Goal: Transaction & Acquisition: Purchase product/service

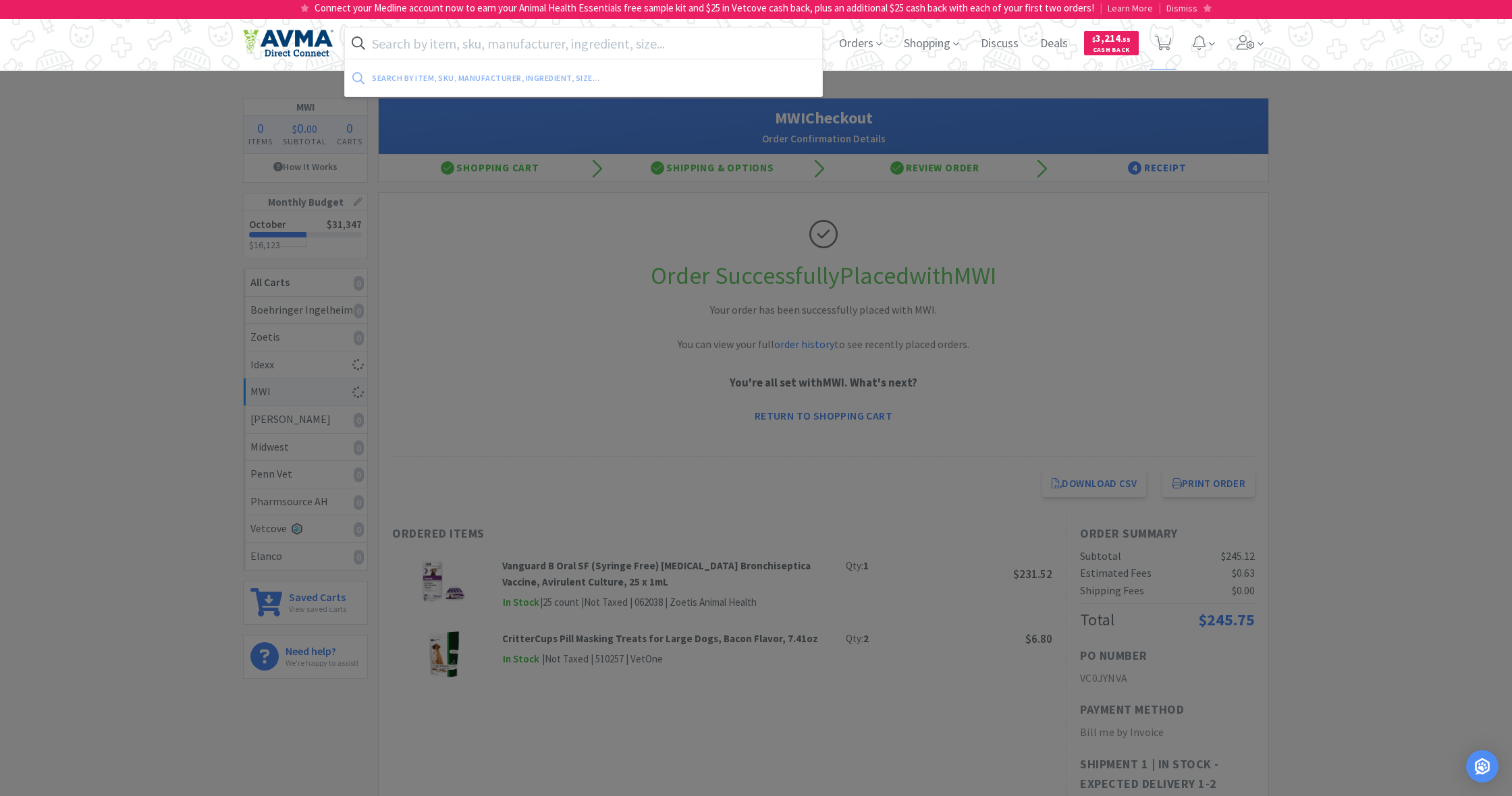
click at [420, 47] on input "text" at bounding box center [583, 43] width 477 height 31
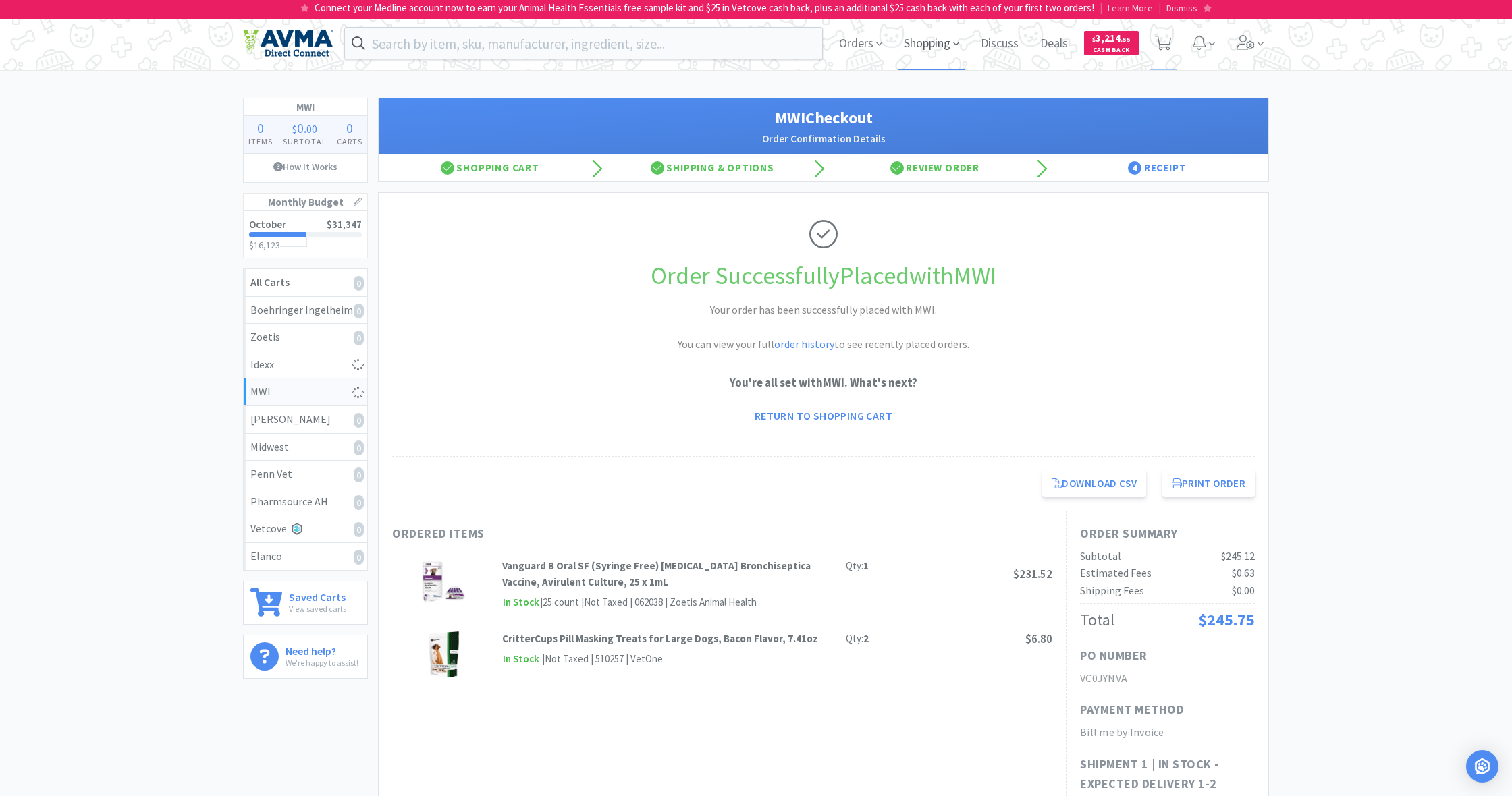
click at [934, 49] on span "Shopping" at bounding box center [931, 43] width 66 height 54
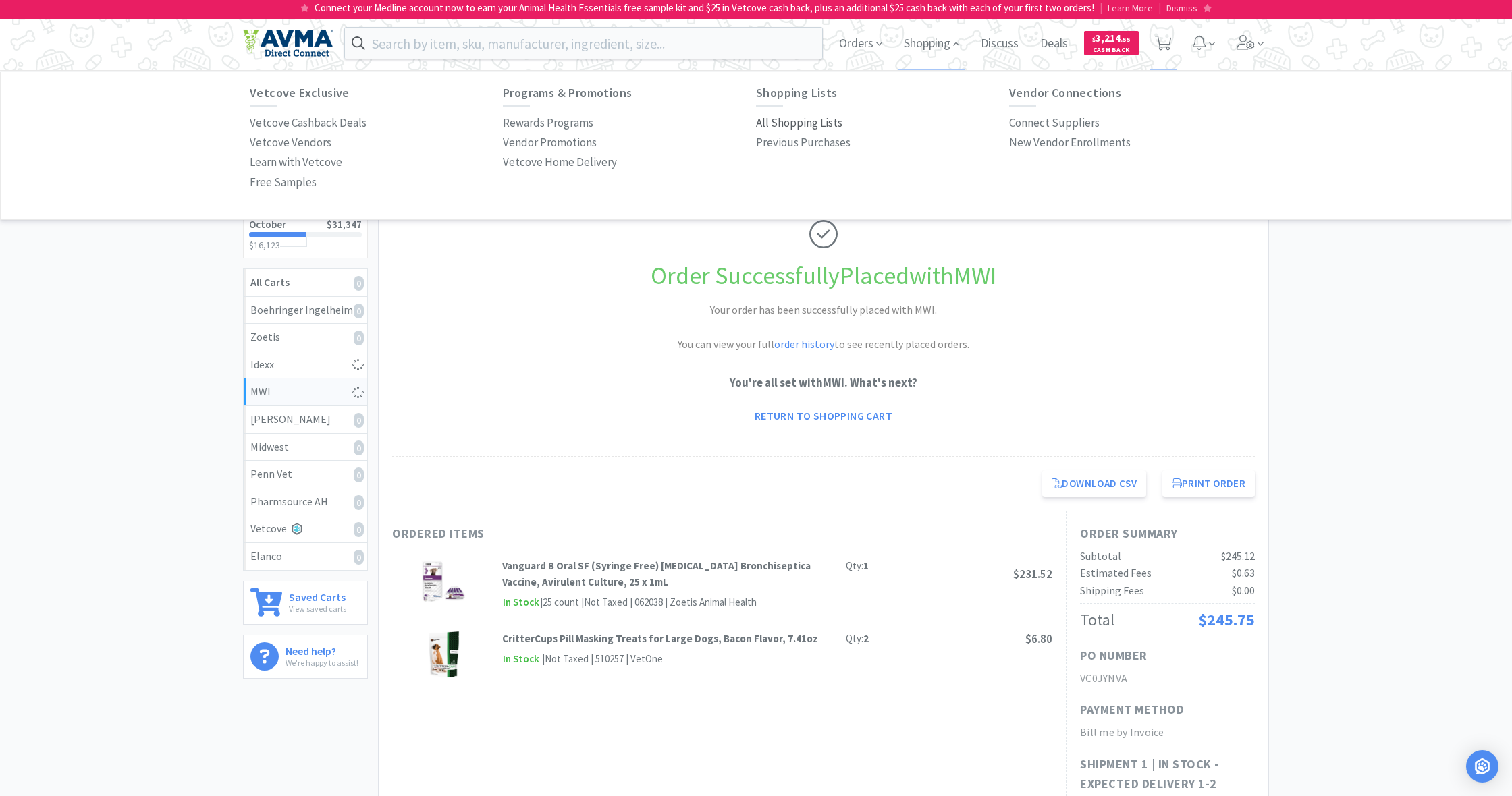
click at [785, 124] on p "All Shopping Lists" at bounding box center [799, 122] width 87 height 18
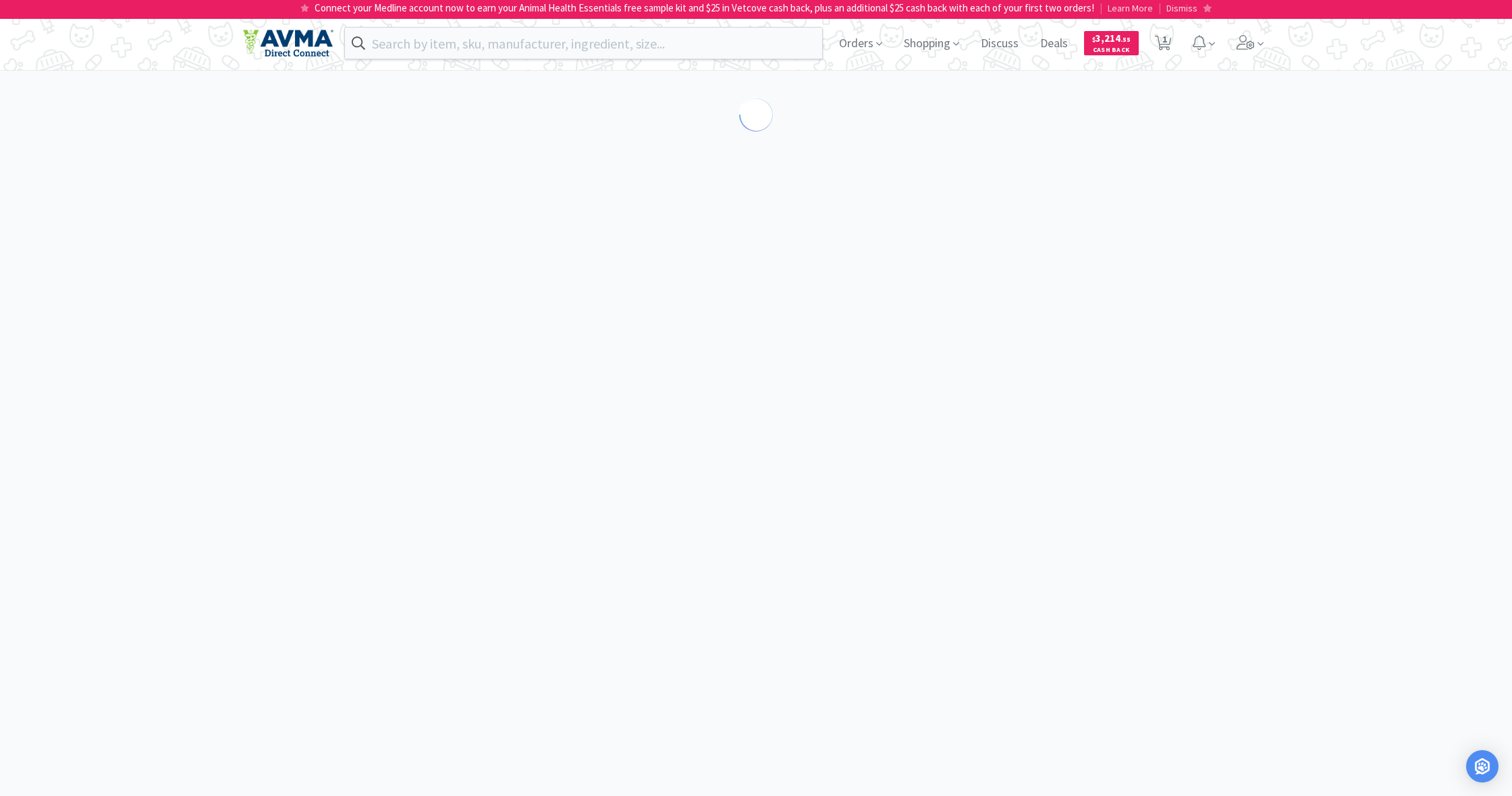
select select "1"
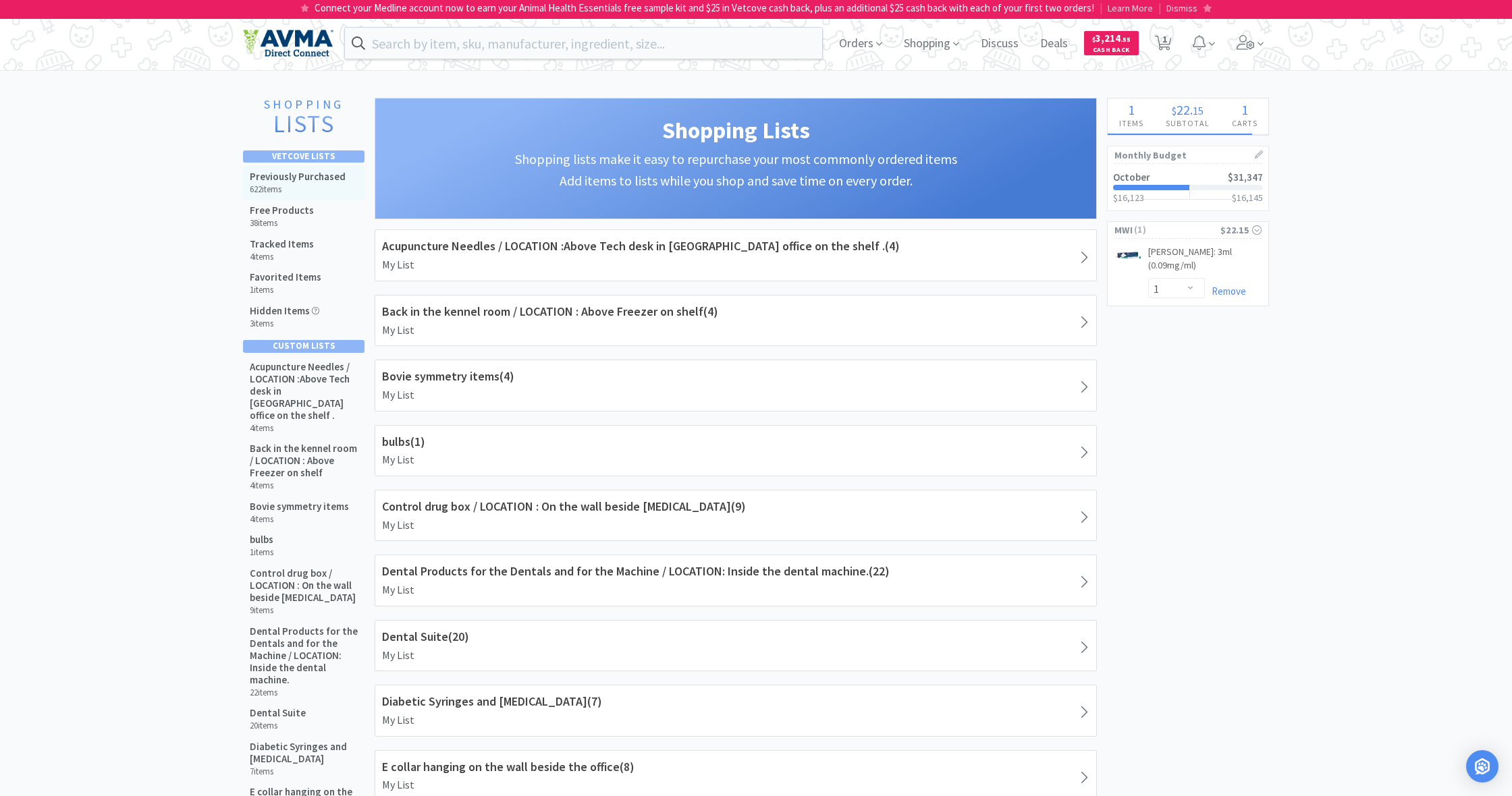
drag, startPoint x: 296, startPoint y: 178, endPoint x: 359, endPoint y: 188, distance: 63.8
click at [296, 178] on h5 "Previously Purchased" at bounding box center [298, 176] width 96 height 12
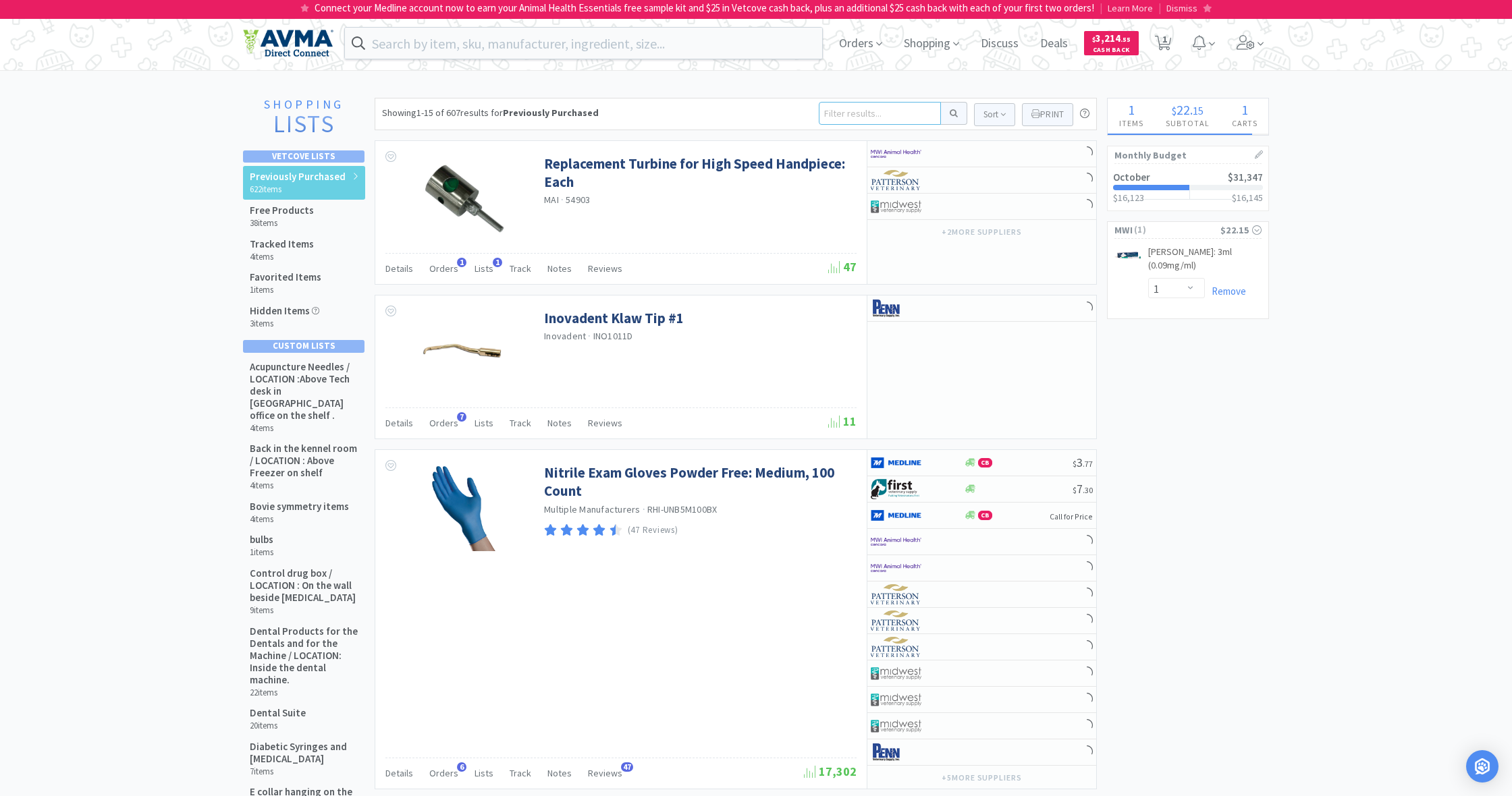
click at [838, 113] on input at bounding box center [879, 113] width 122 height 23
type input "apoquel"
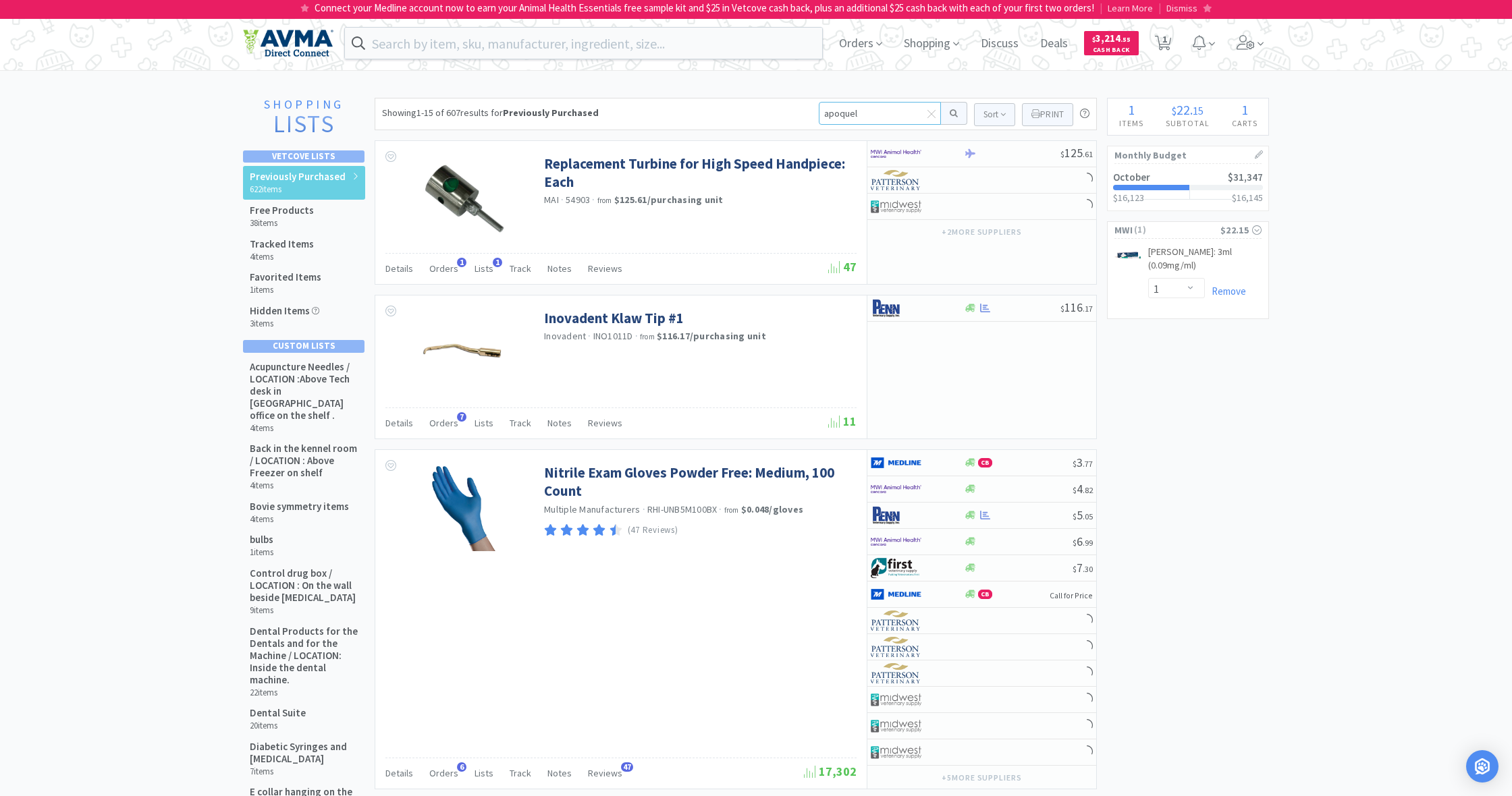
click at [951, 113] on button at bounding box center [954, 113] width 26 height 23
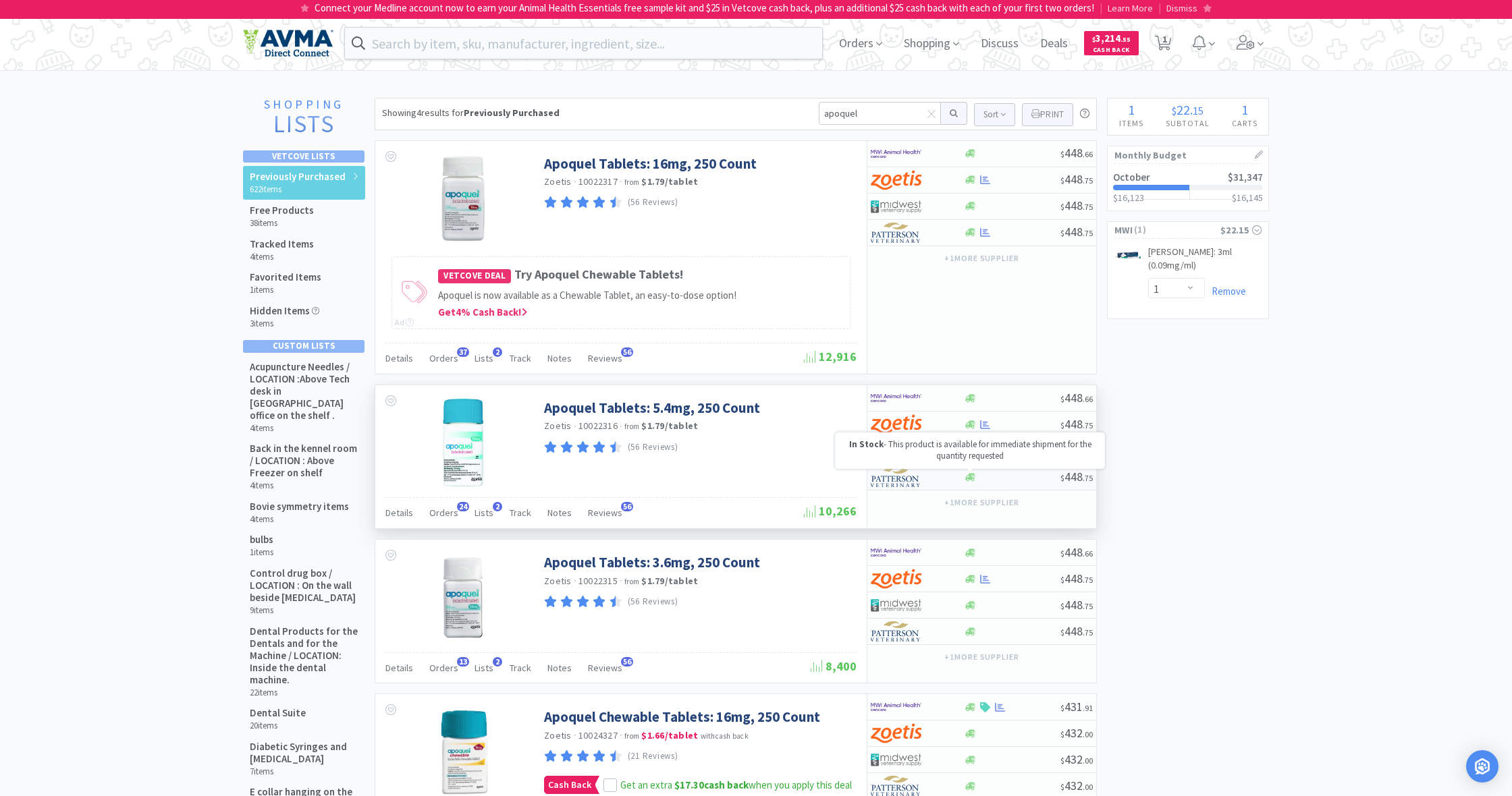
click at [969, 480] on icon at bounding box center [970, 477] width 10 height 10
select select "1"
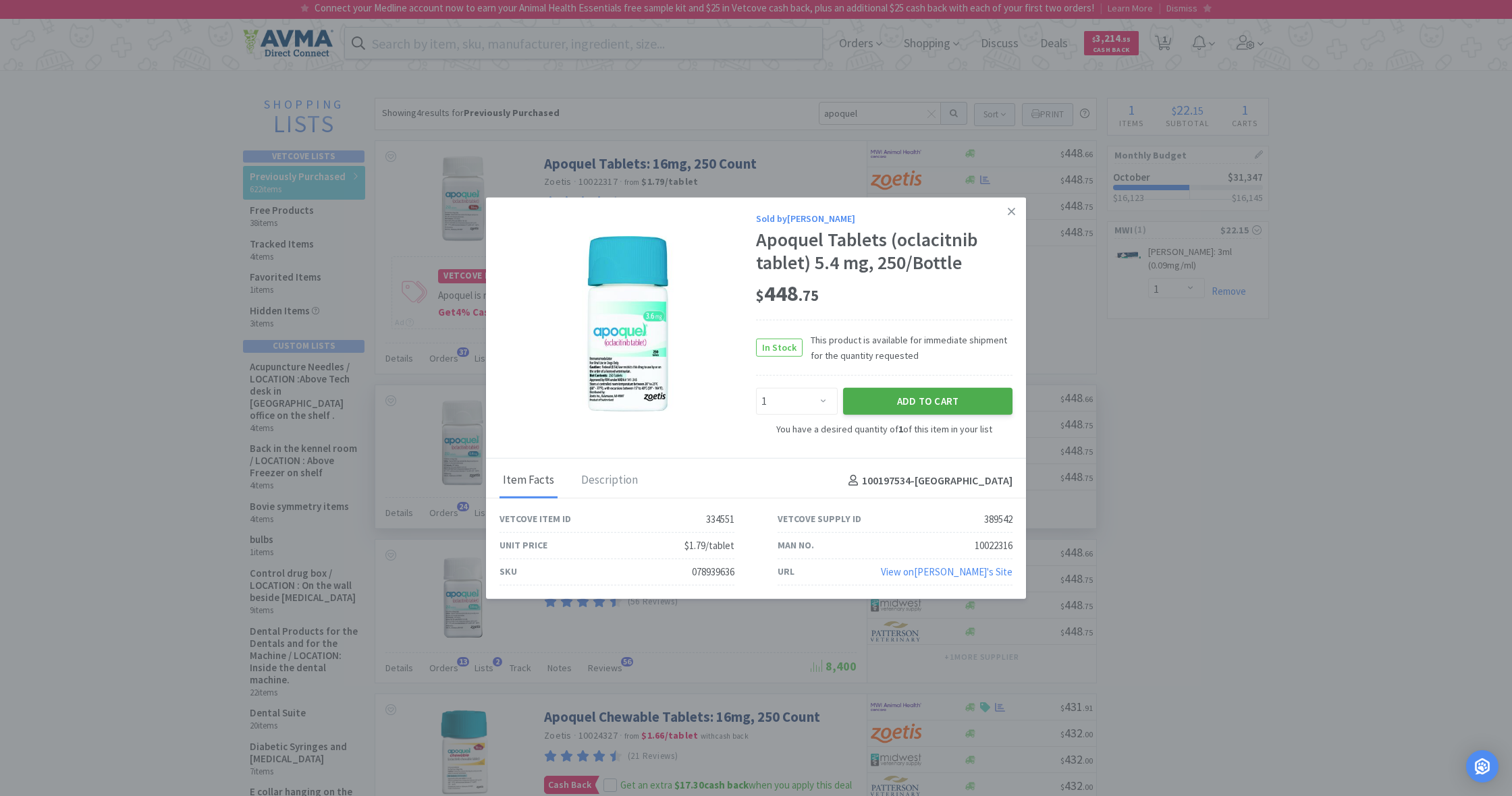
click at [930, 394] on button "Add to Cart" at bounding box center [927, 402] width 170 height 27
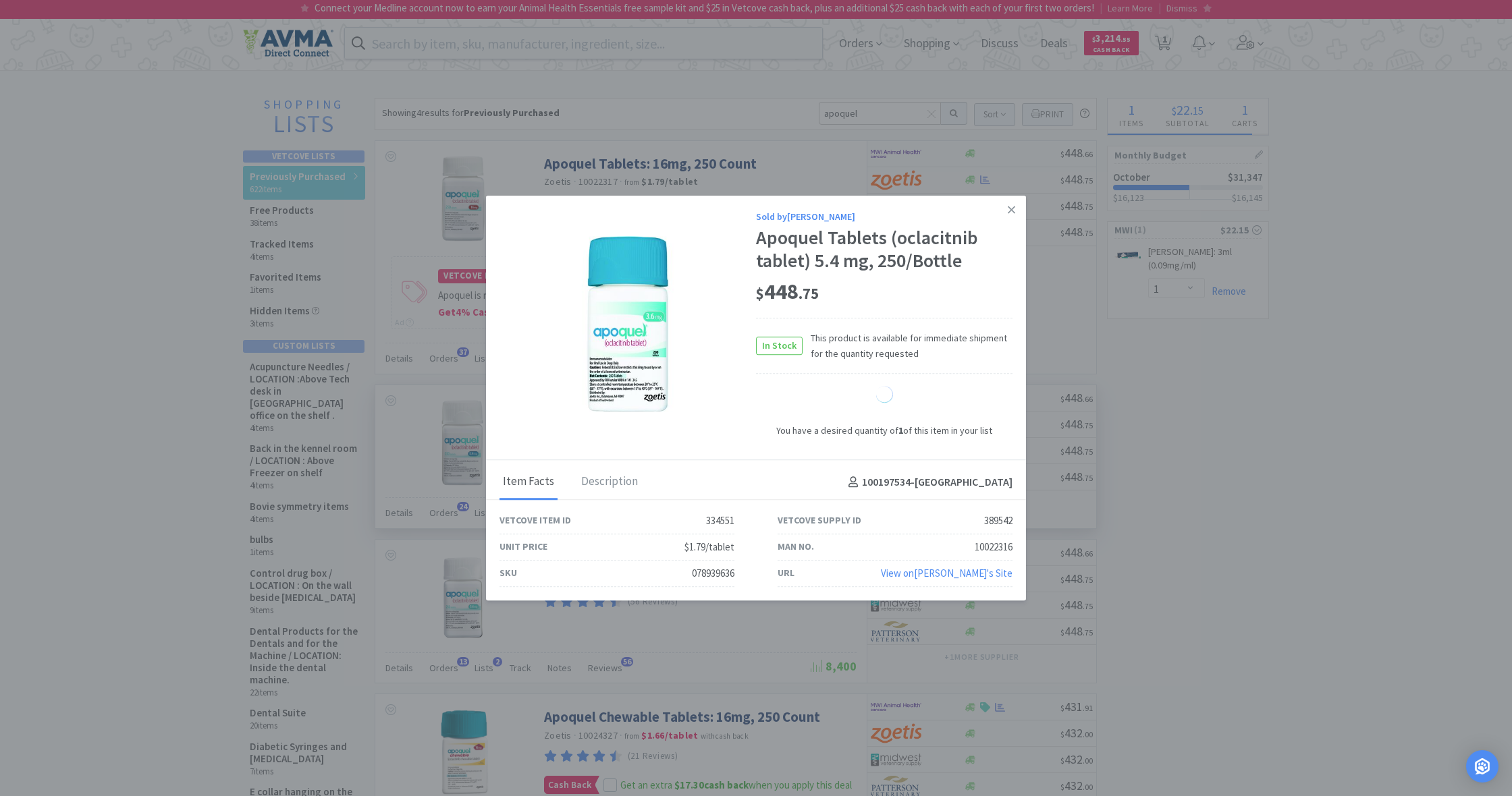
select select "1"
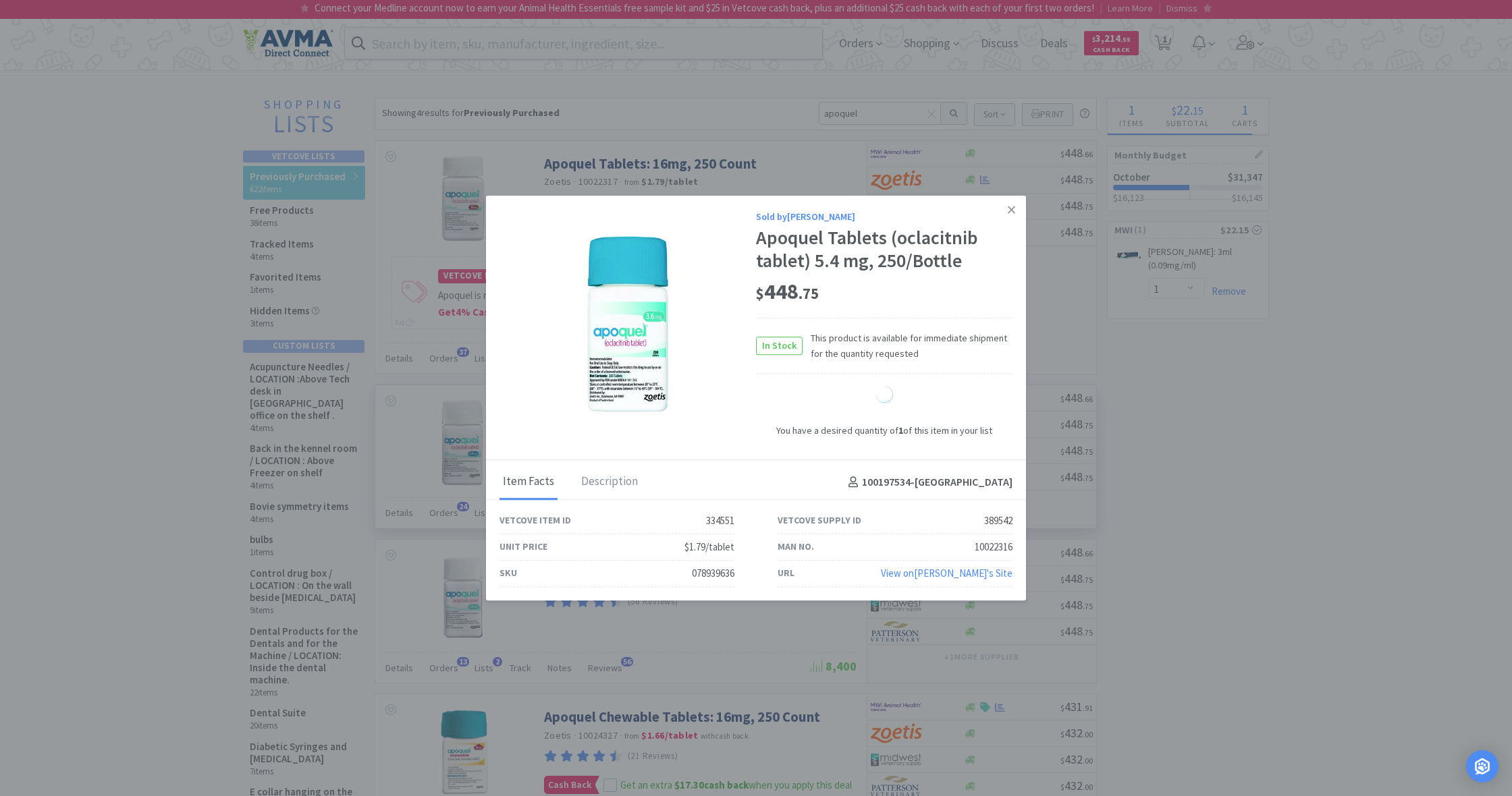
select select "1"
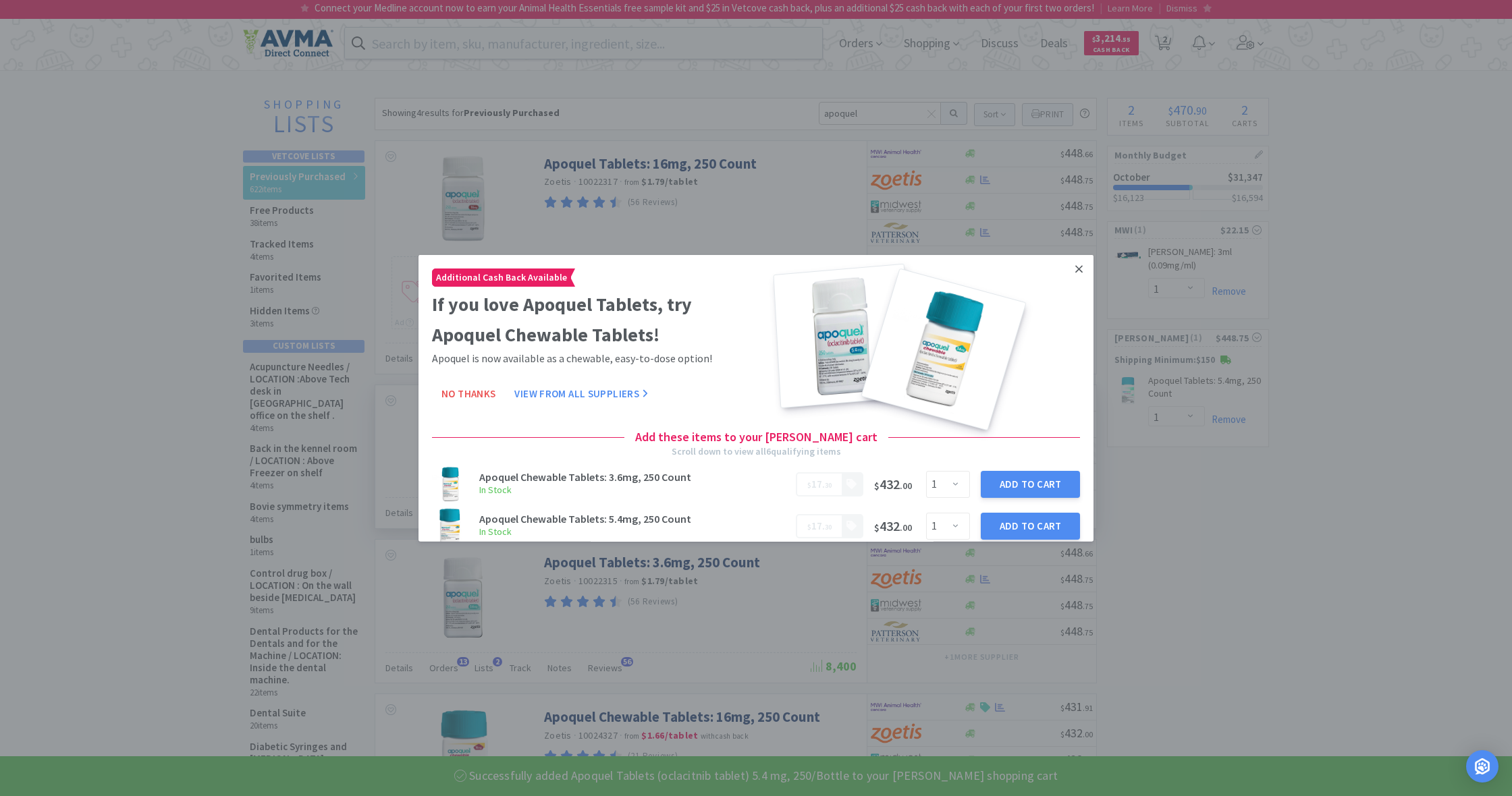
click at [1077, 265] on icon at bounding box center [1079, 269] width 7 height 12
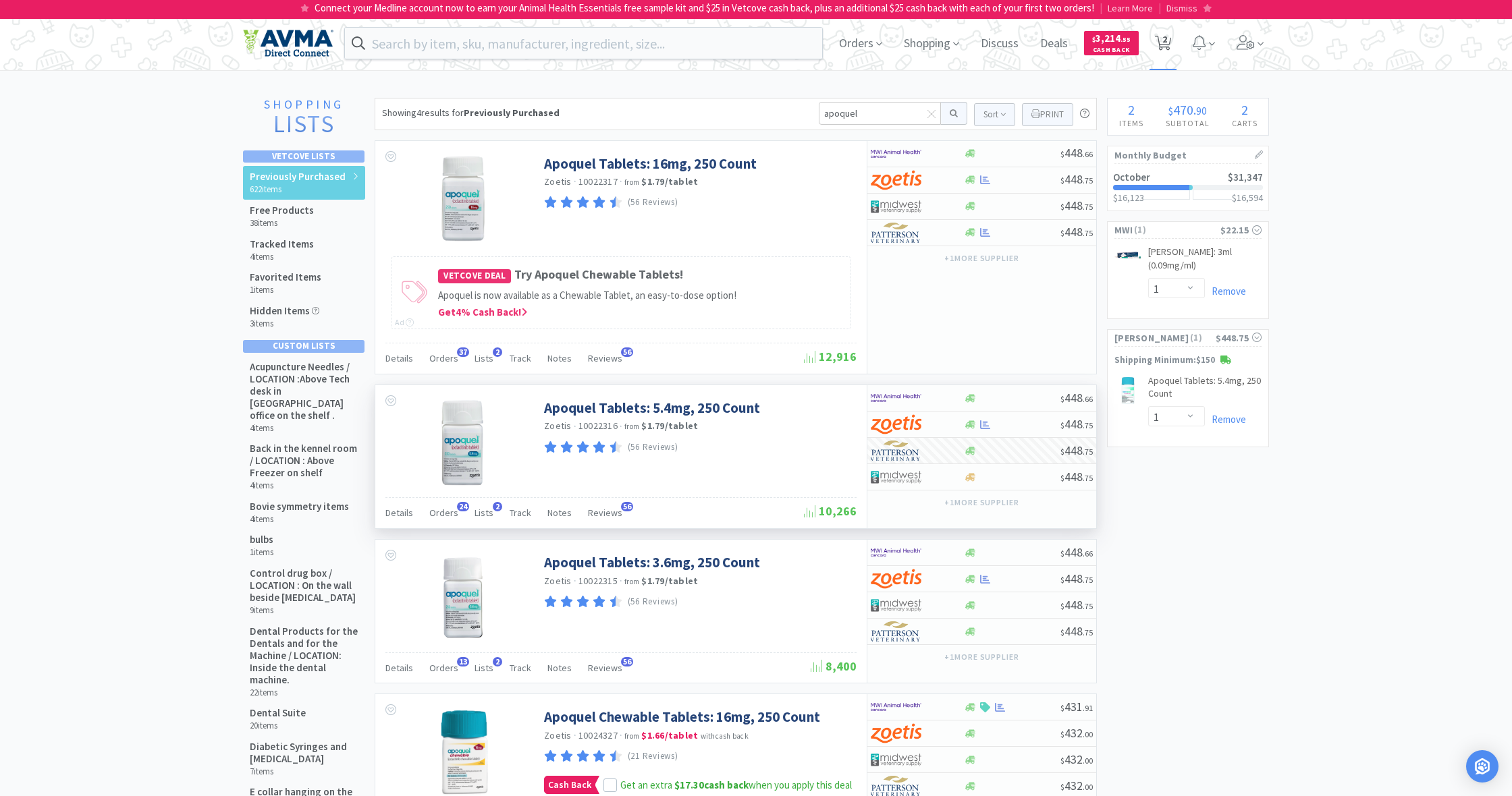
click at [1160, 42] on icon at bounding box center [1163, 43] width 17 height 15
select select "1"
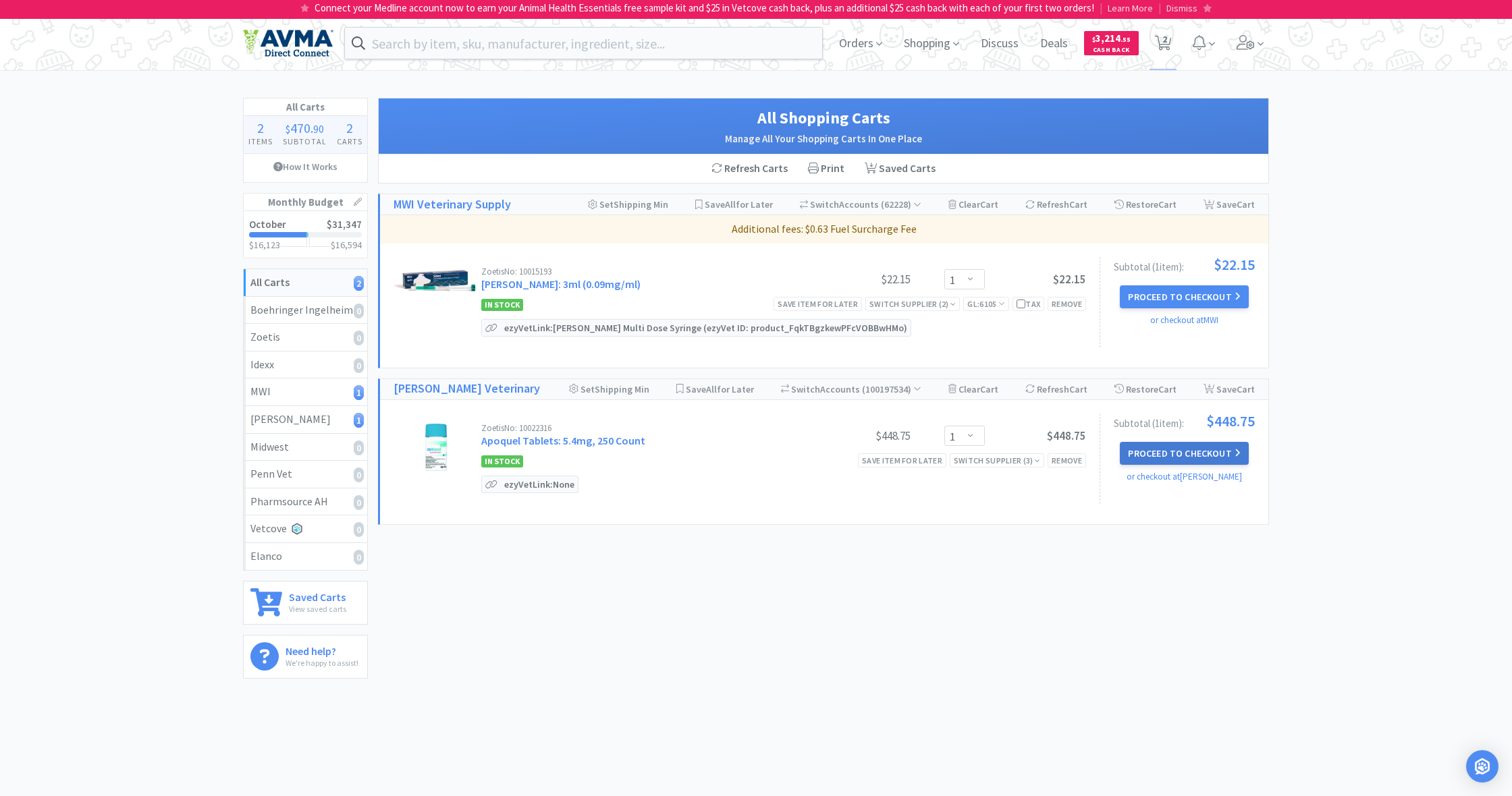
click at [1176, 453] on button "Proceed to Checkout" at bounding box center [1183, 453] width 128 height 23
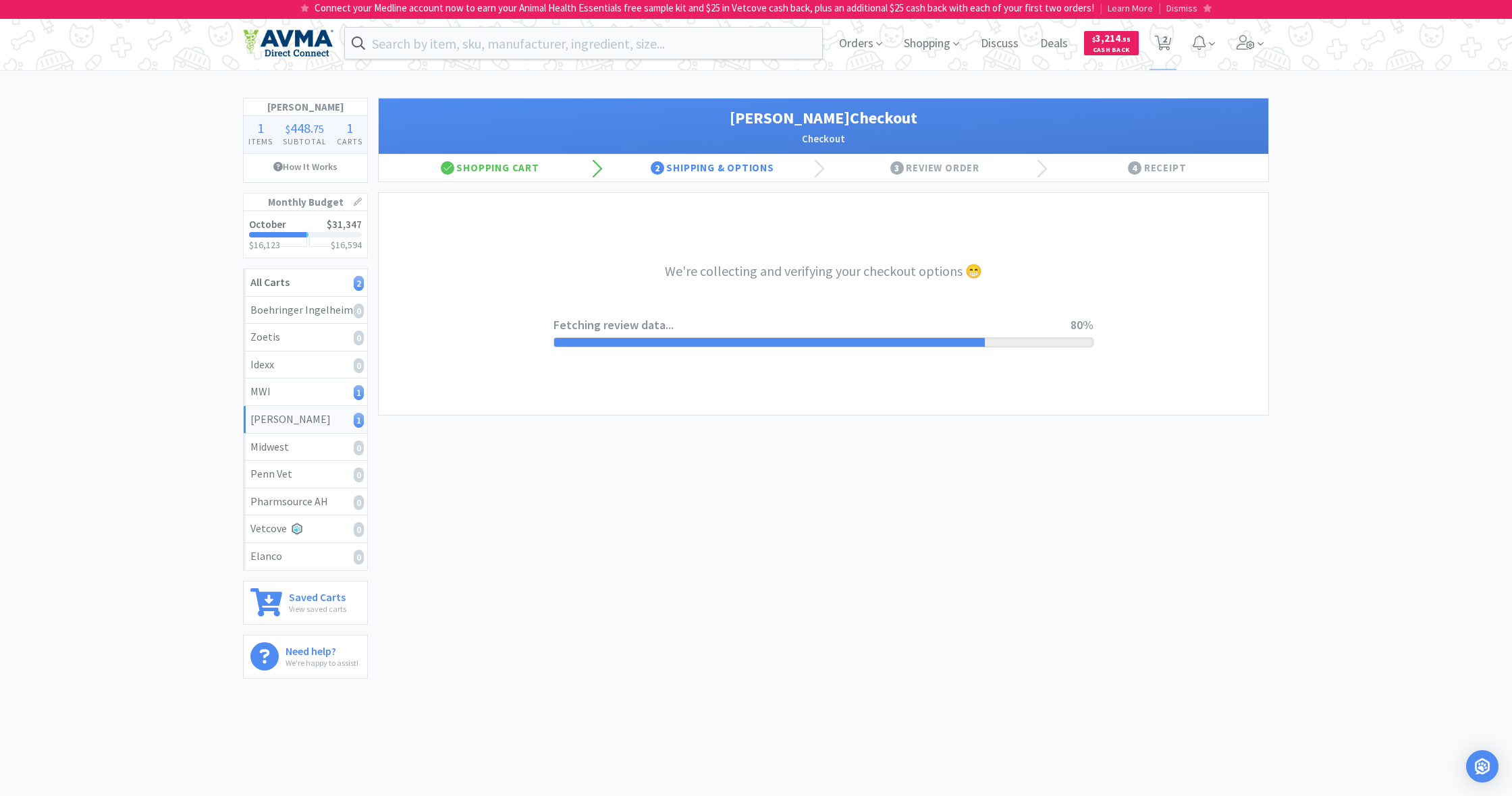
select select "1"
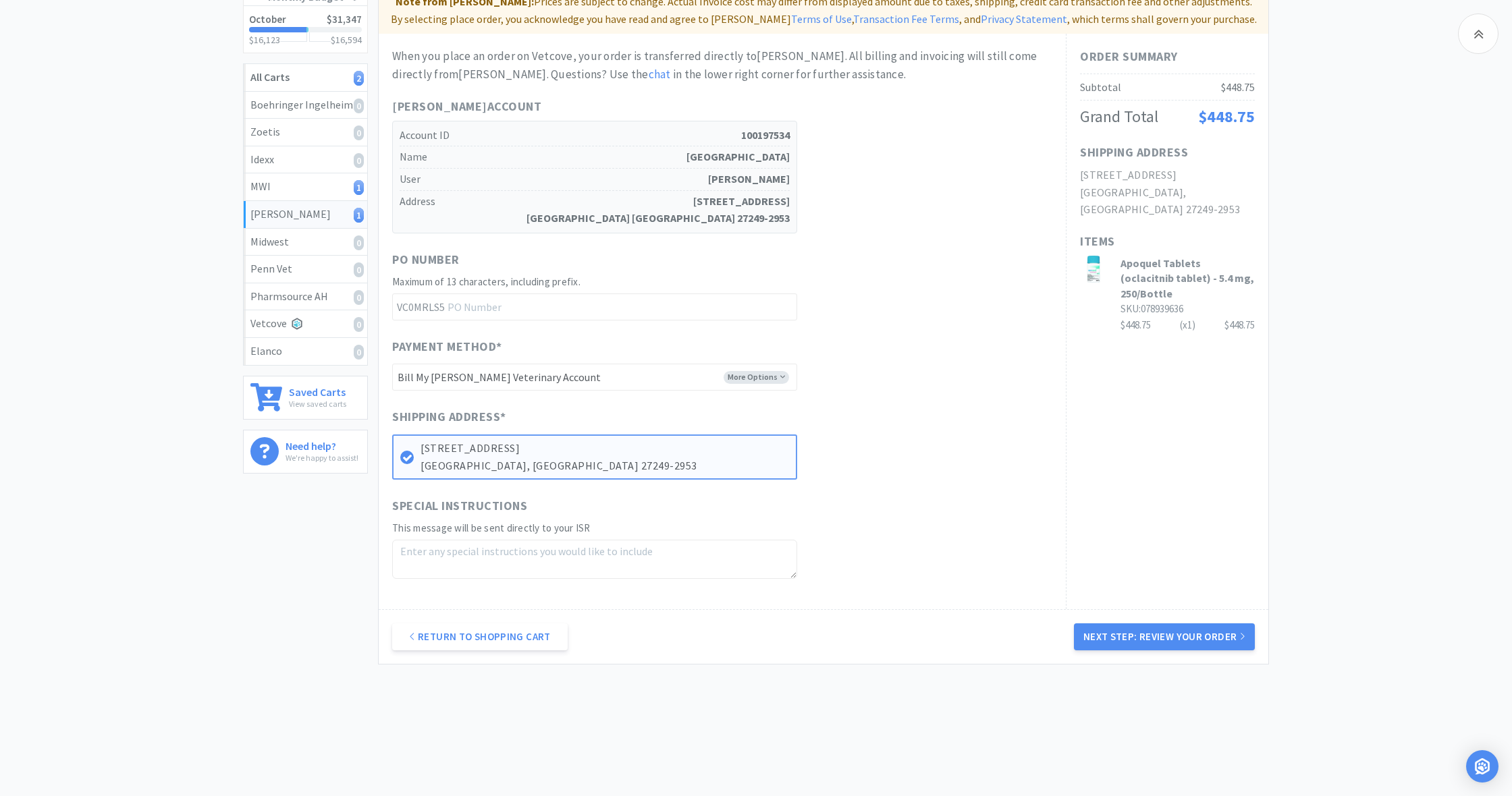
click at [1157, 628] on button "Next Step: Review Your Order" at bounding box center [1164, 637] width 181 height 27
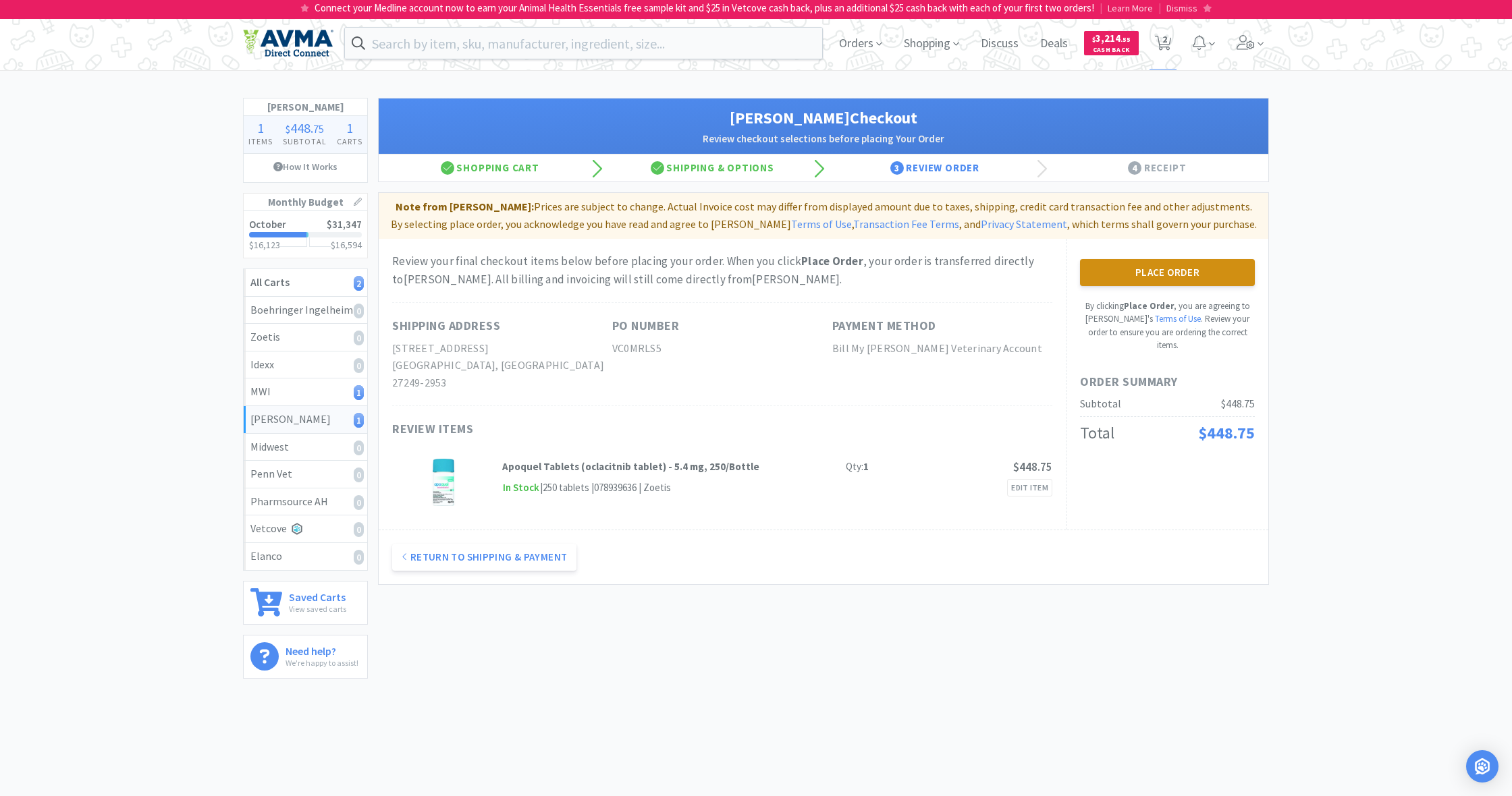
click at [1158, 269] on button "Place Order" at bounding box center [1167, 273] width 175 height 27
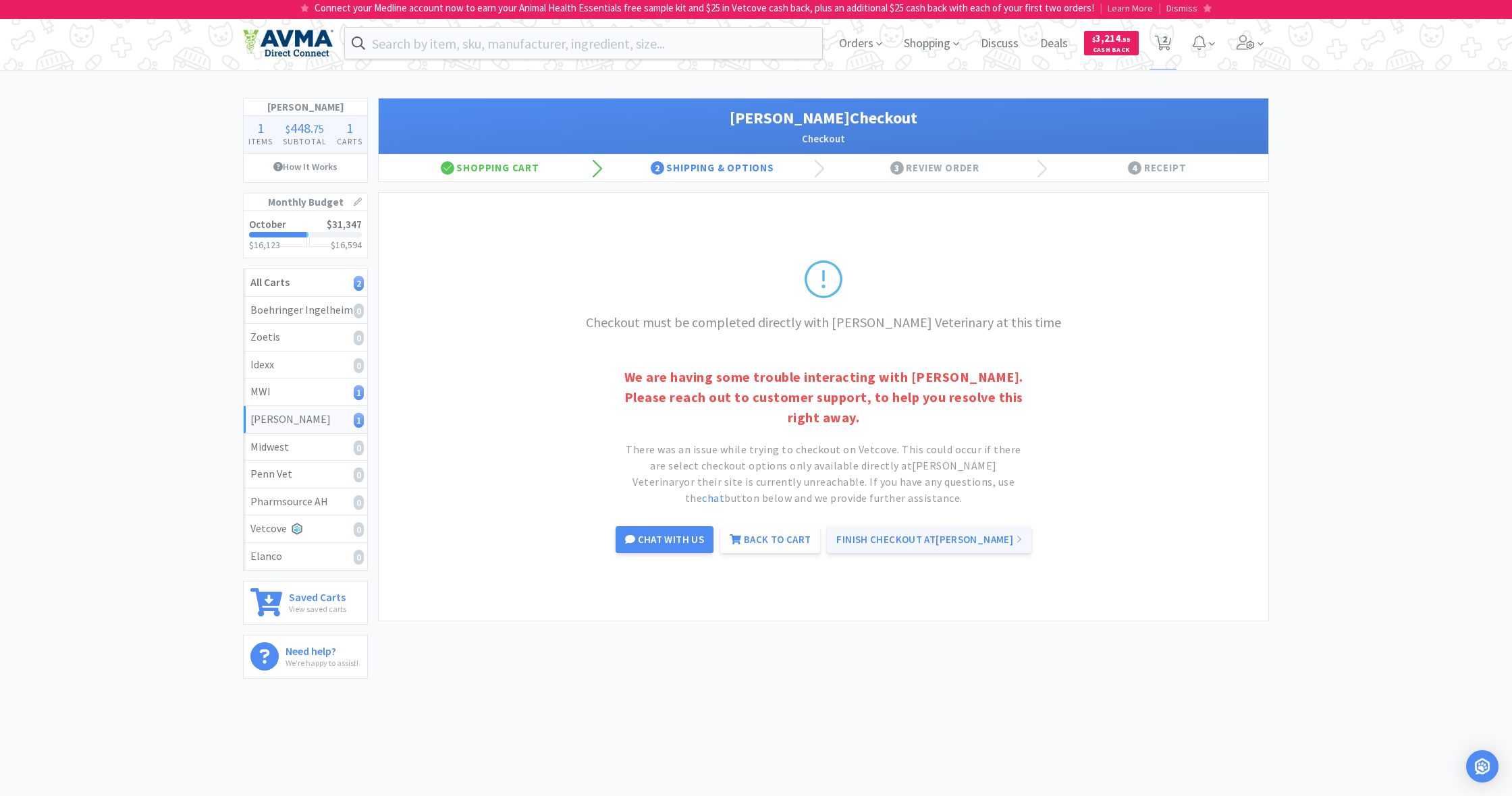
click at [915, 547] on link "Finish Checkout at [PERSON_NAME]" at bounding box center [929, 540] width 205 height 27
click at [915, 542] on link "Finish Checkout at [PERSON_NAME]" at bounding box center [929, 540] width 205 height 27
click at [928, 42] on span "Shopping" at bounding box center [931, 43] width 66 height 54
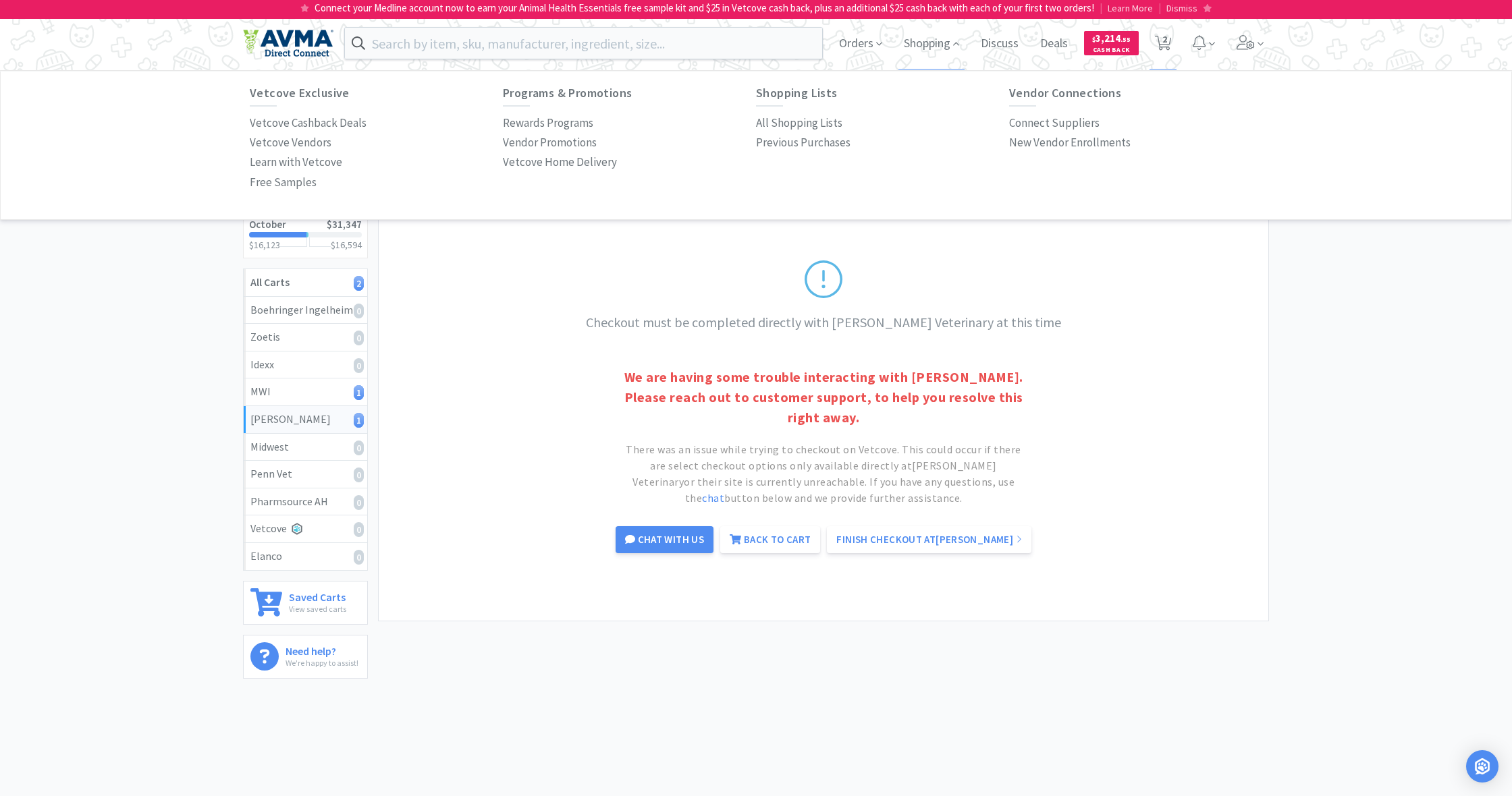
click at [791, 545] on link "Back to Cart" at bounding box center [770, 540] width 100 height 27
select select "1"
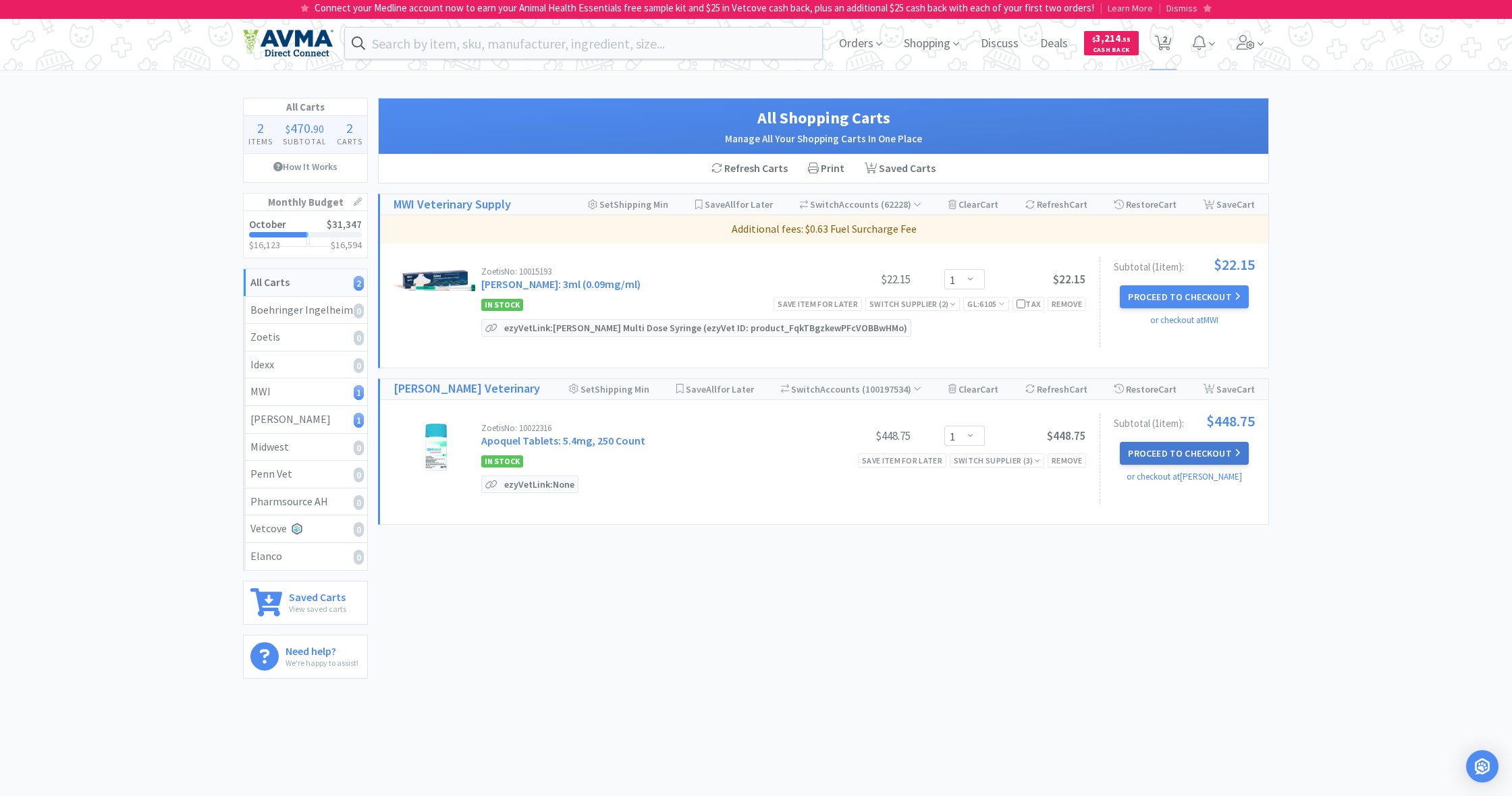
click at [1168, 451] on button "Proceed to Checkout" at bounding box center [1183, 453] width 128 height 23
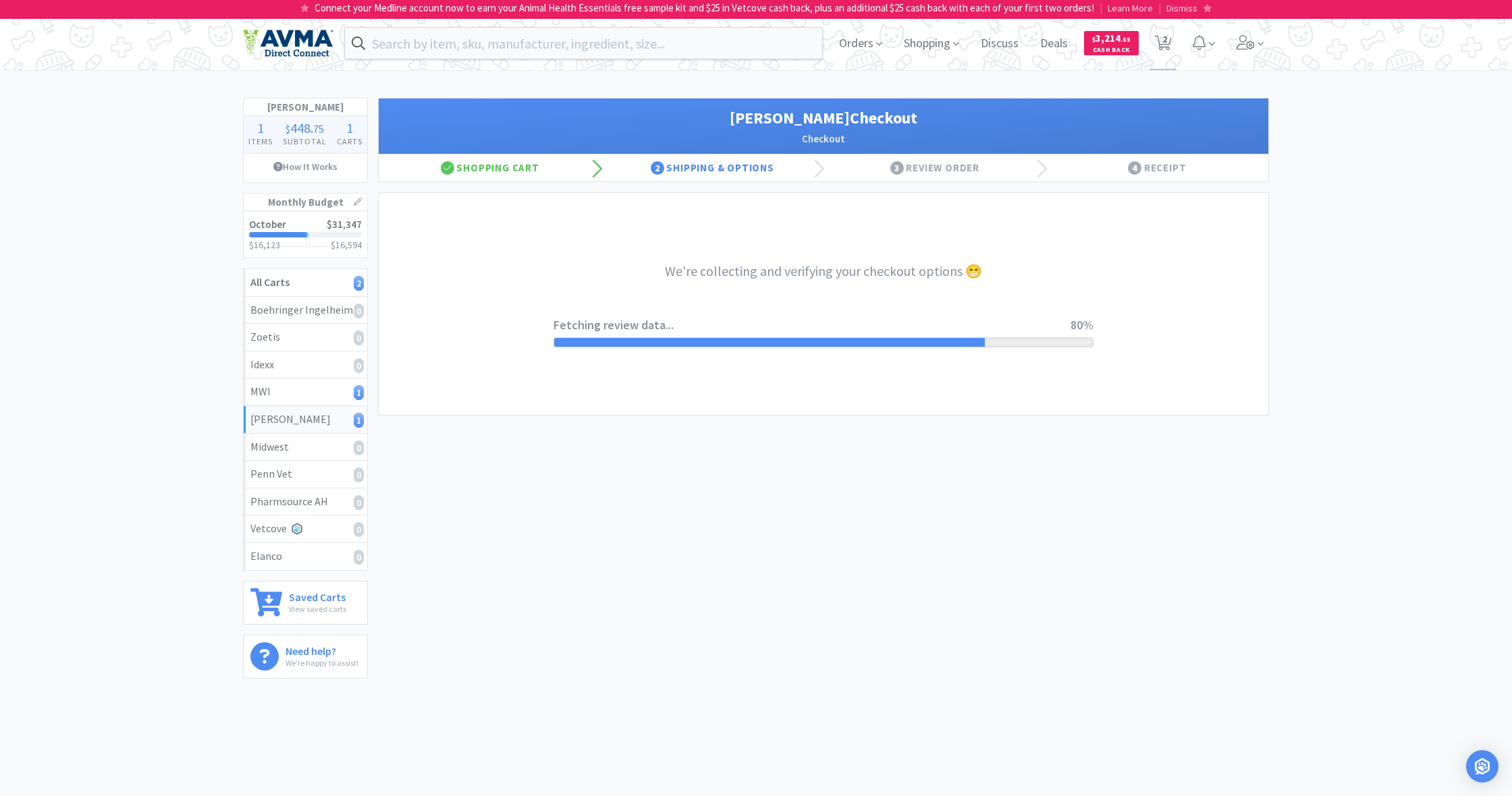
select select "1"
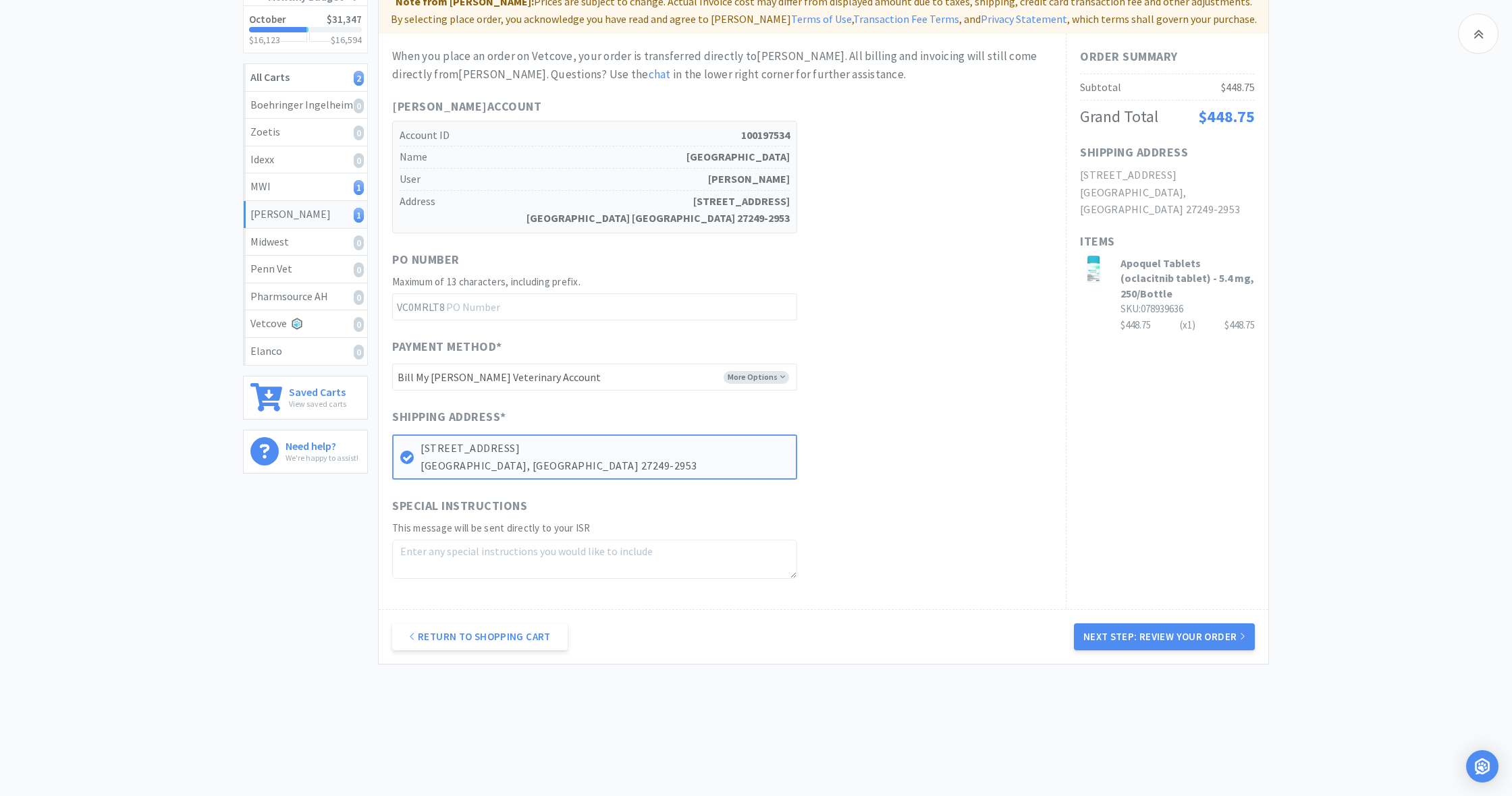
click at [1171, 628] on button "Next Step: Review Your Order" at bounding box center [1164, 637] width 181 height 27
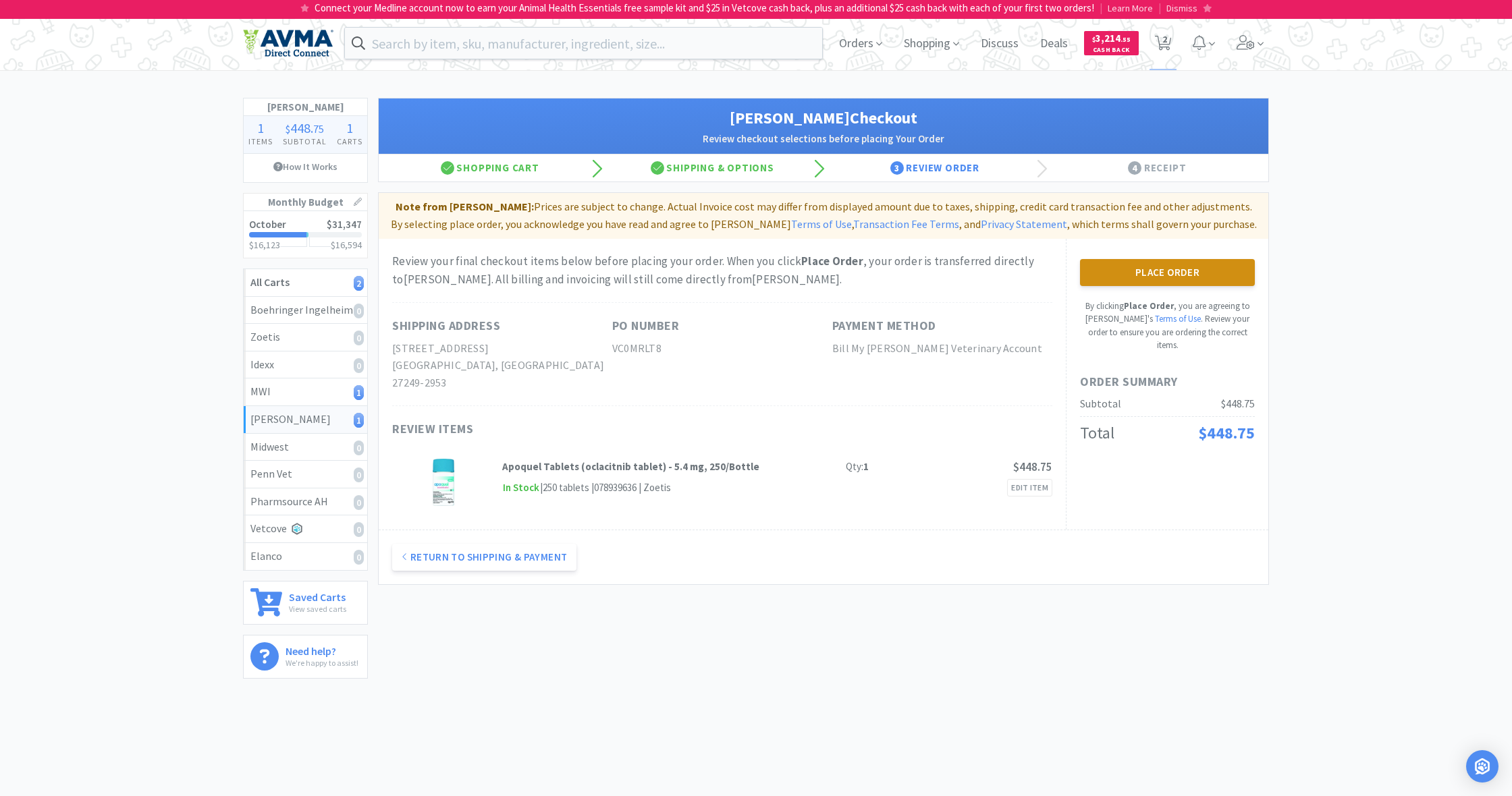
click at [1165, 272] on button "Place Order" at bounding box center [1167, 273] width 175 height 27
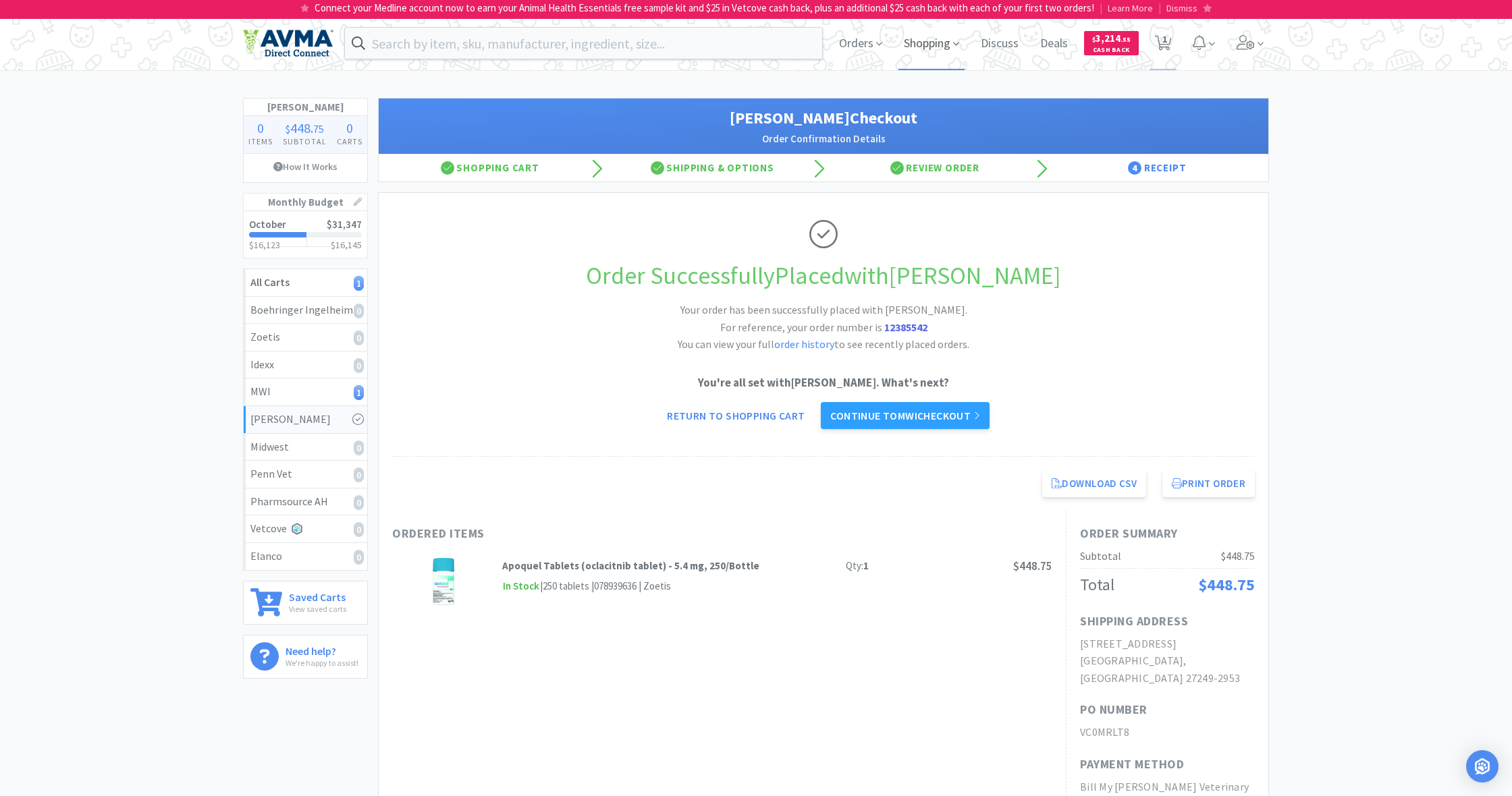
click at [921, 44] on span "Shopping" at bounding box center [931, 43] width 66 height 54
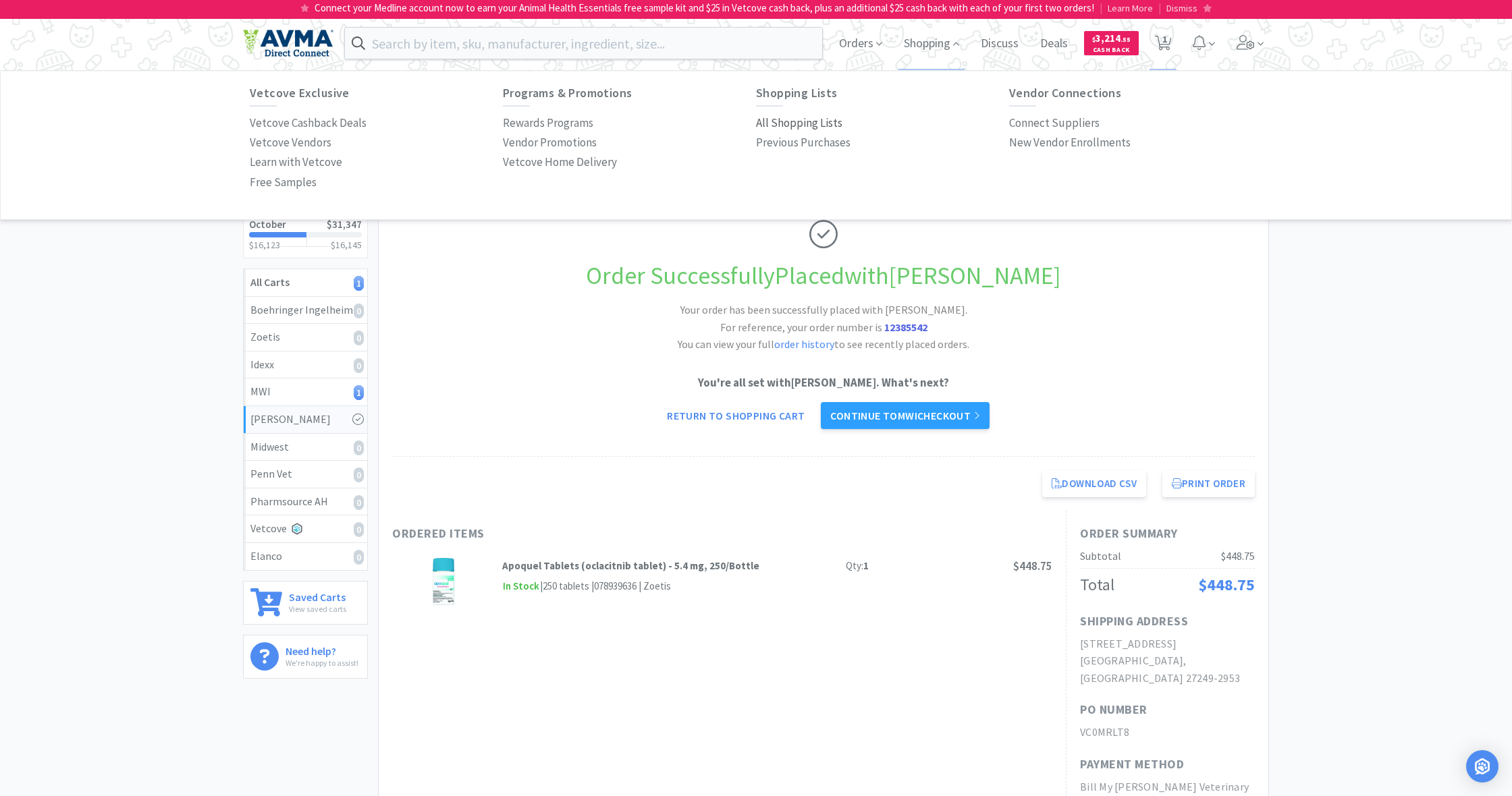
click at [798, 125] on p "All Shopping Lists" at bounding box center [799, 122] width 87 height 18
select select "1"
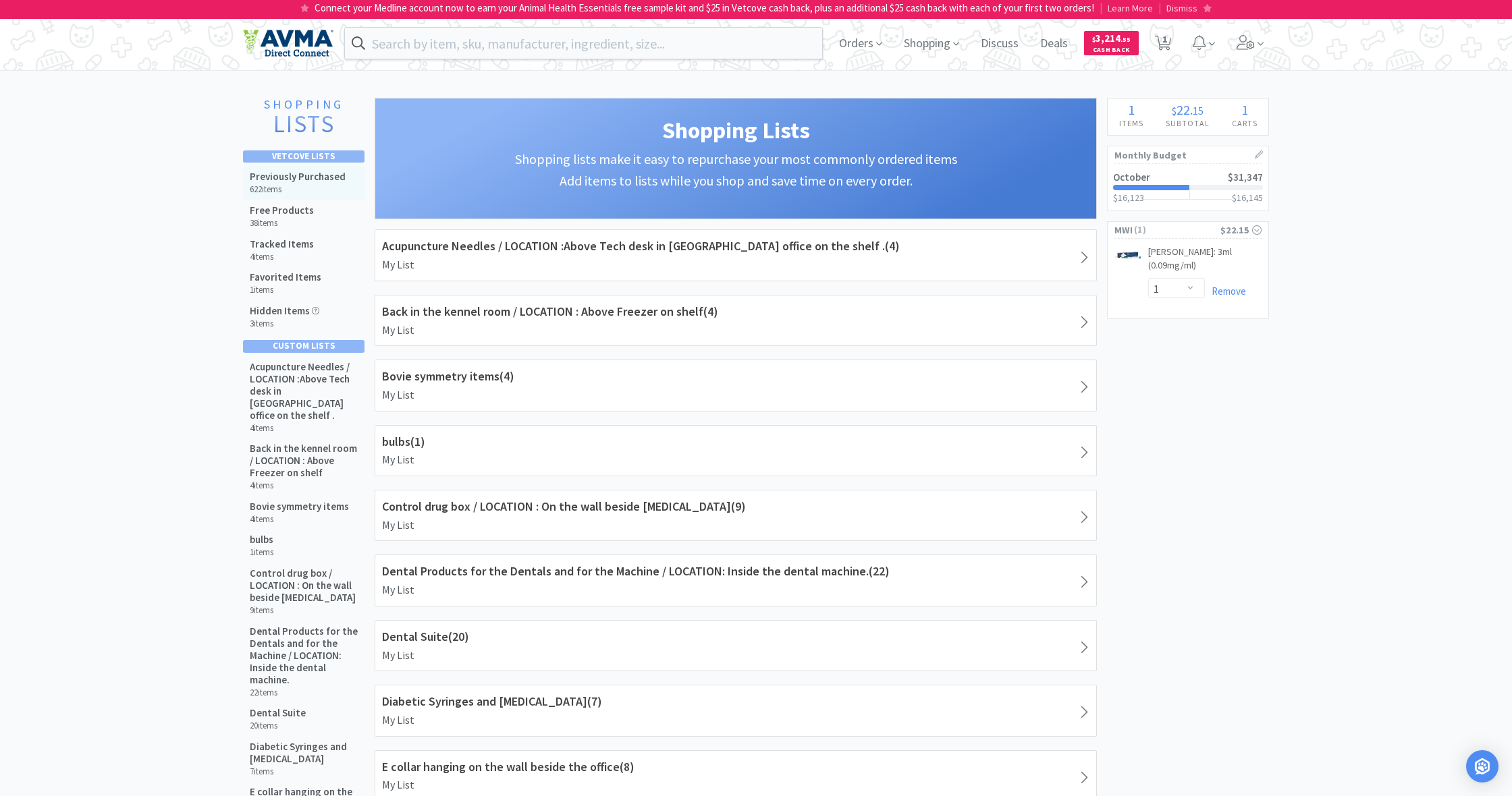
click at [284, 181] on h5 "Previously Purchased" at bounding box center [298, 176] width 96 height 12
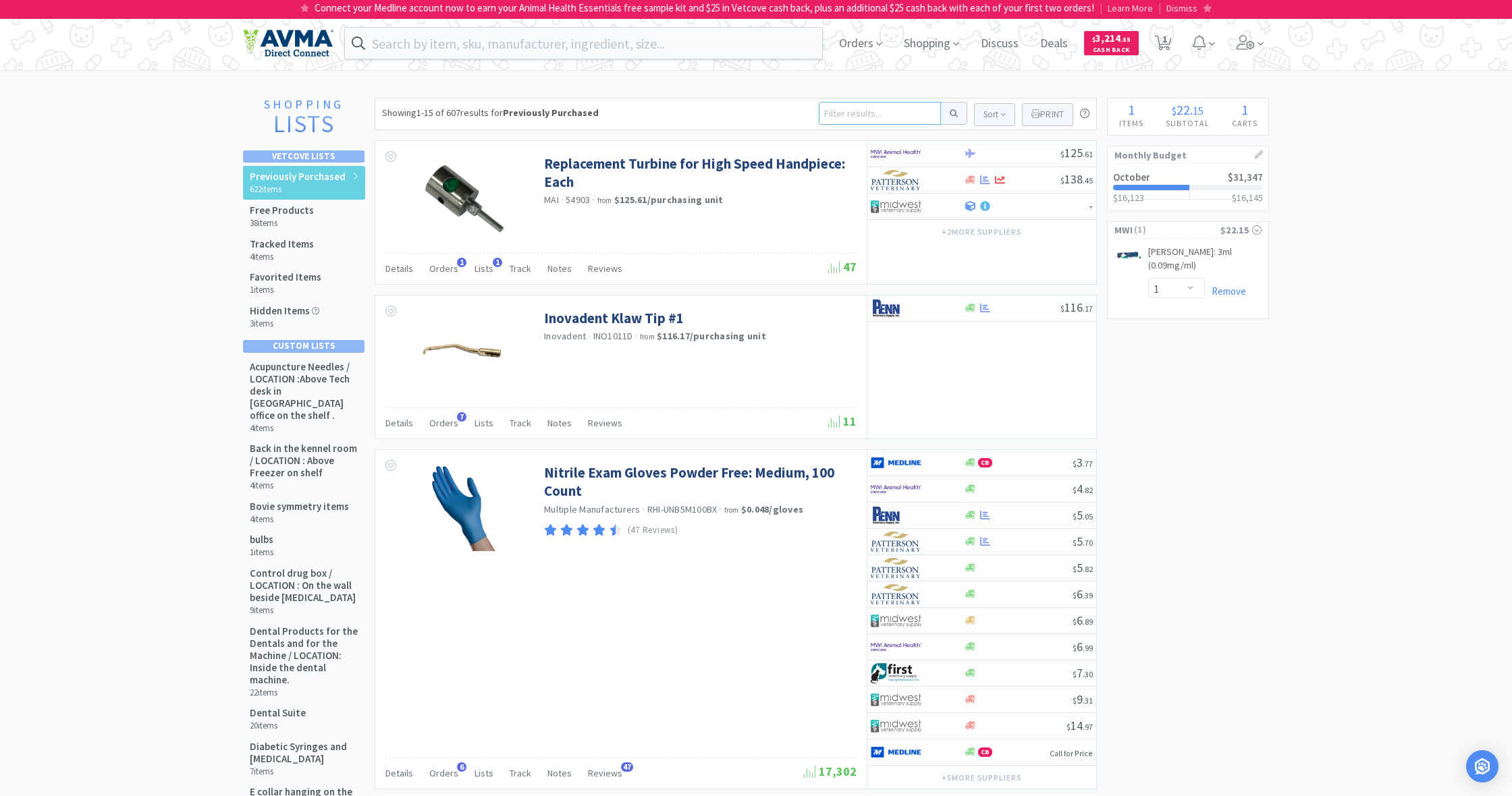
click at [827, 115] on input at bounding box center [879, 113] width 122 height 23
type input "lyme"
click at [951, 113] on button at bounding box center [954, 113] width 26 height 23
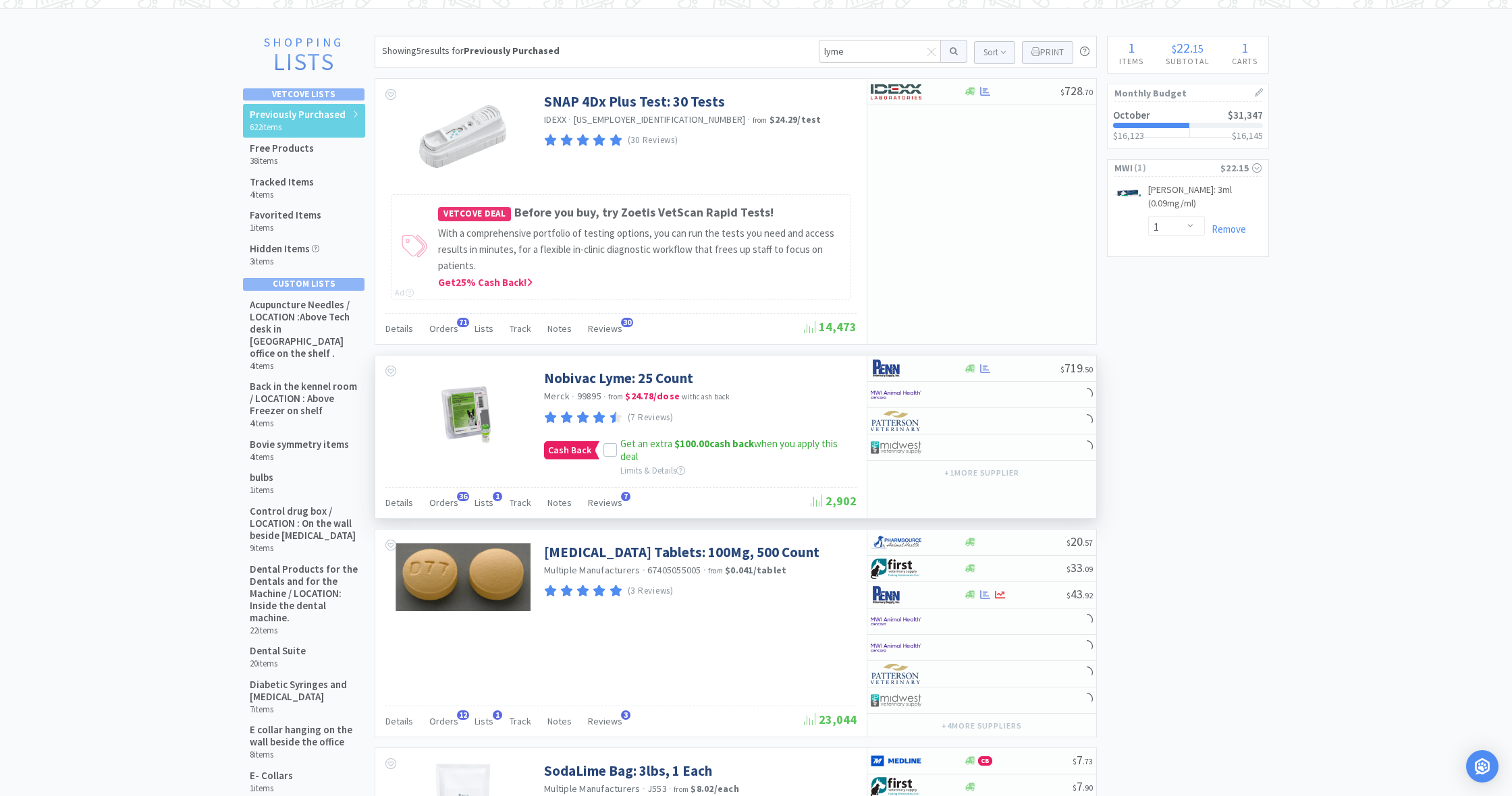
scroll to position [63, 0]
drag, startPoint x: 607, startPoint y: 445, endPoint x: 638, endPoint y: 447, distance: 31.1
click at [607, 445] on icon at bounding box center [610, 450] width 9 height 9
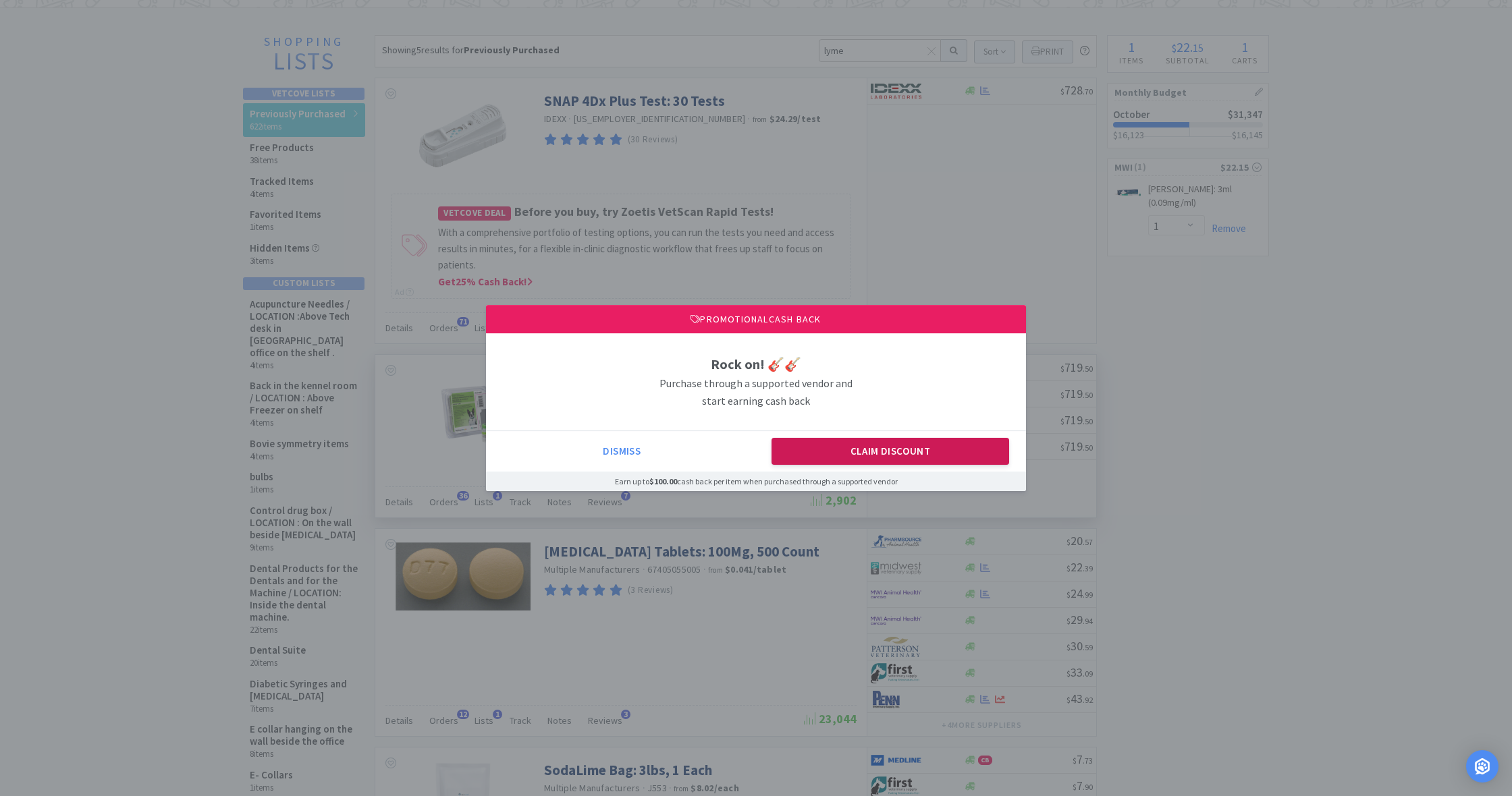
drag, startPoint x: 890, startPoint y: 455, endPoint x: 832, endPoint y: 447, distance: 58.5
click at [890, 455] on button "Claim Discount" at bounding box center [890, 452] width 238 height 27
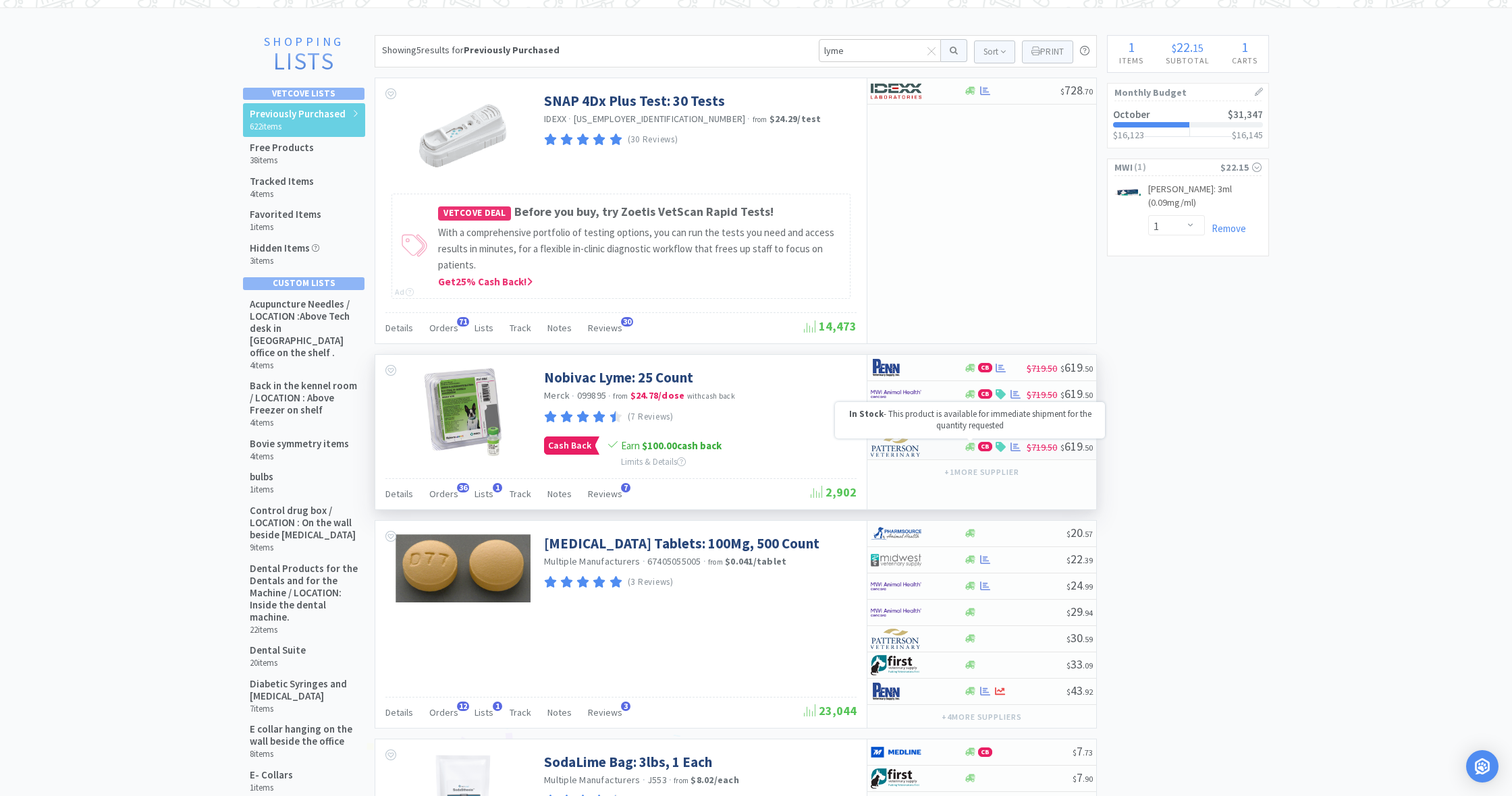
click at [971, 446] on icon at bounding box center [970, 446] width 10 height 8
select select "1"
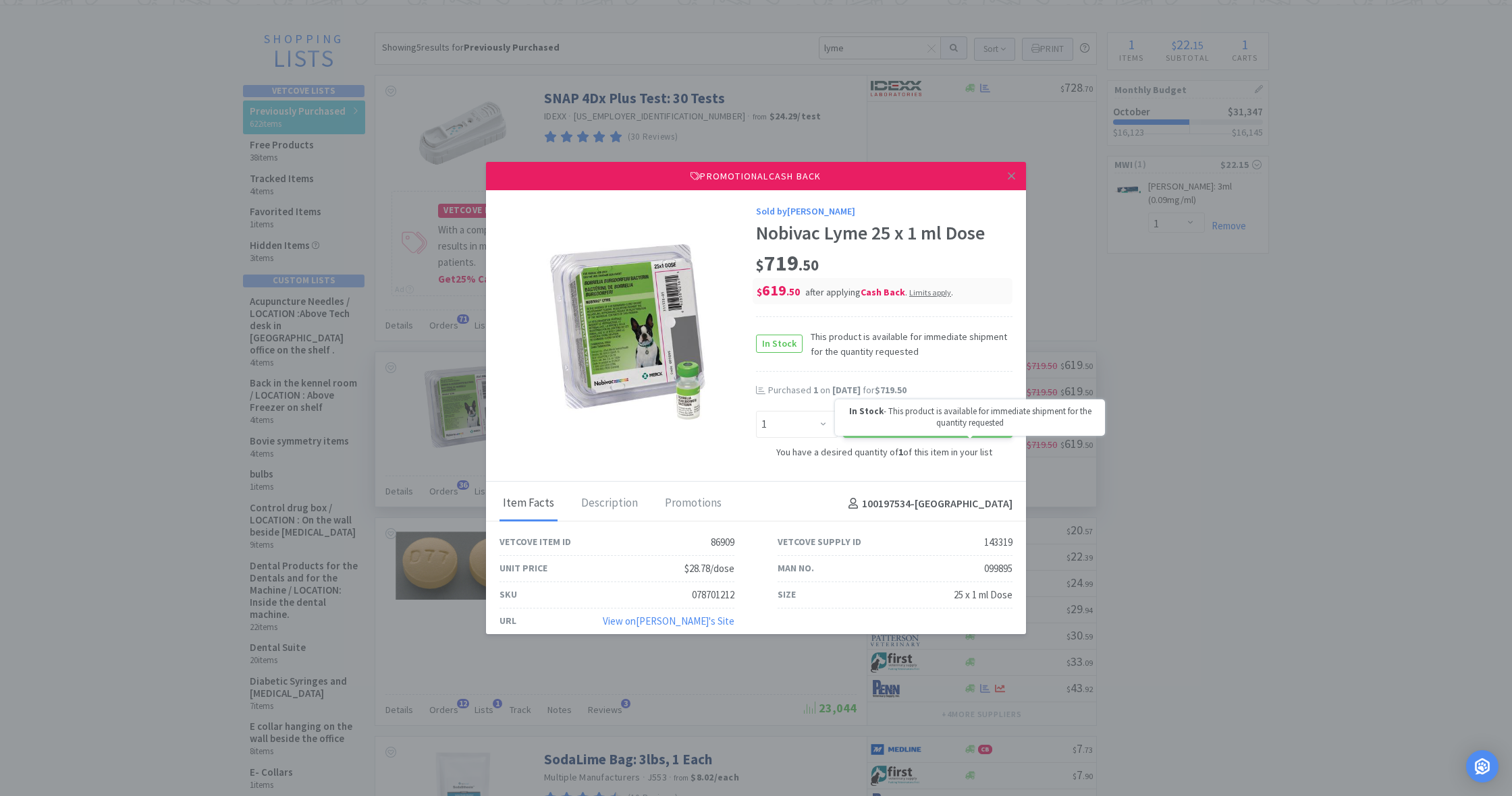
scroll to position [3, 0]
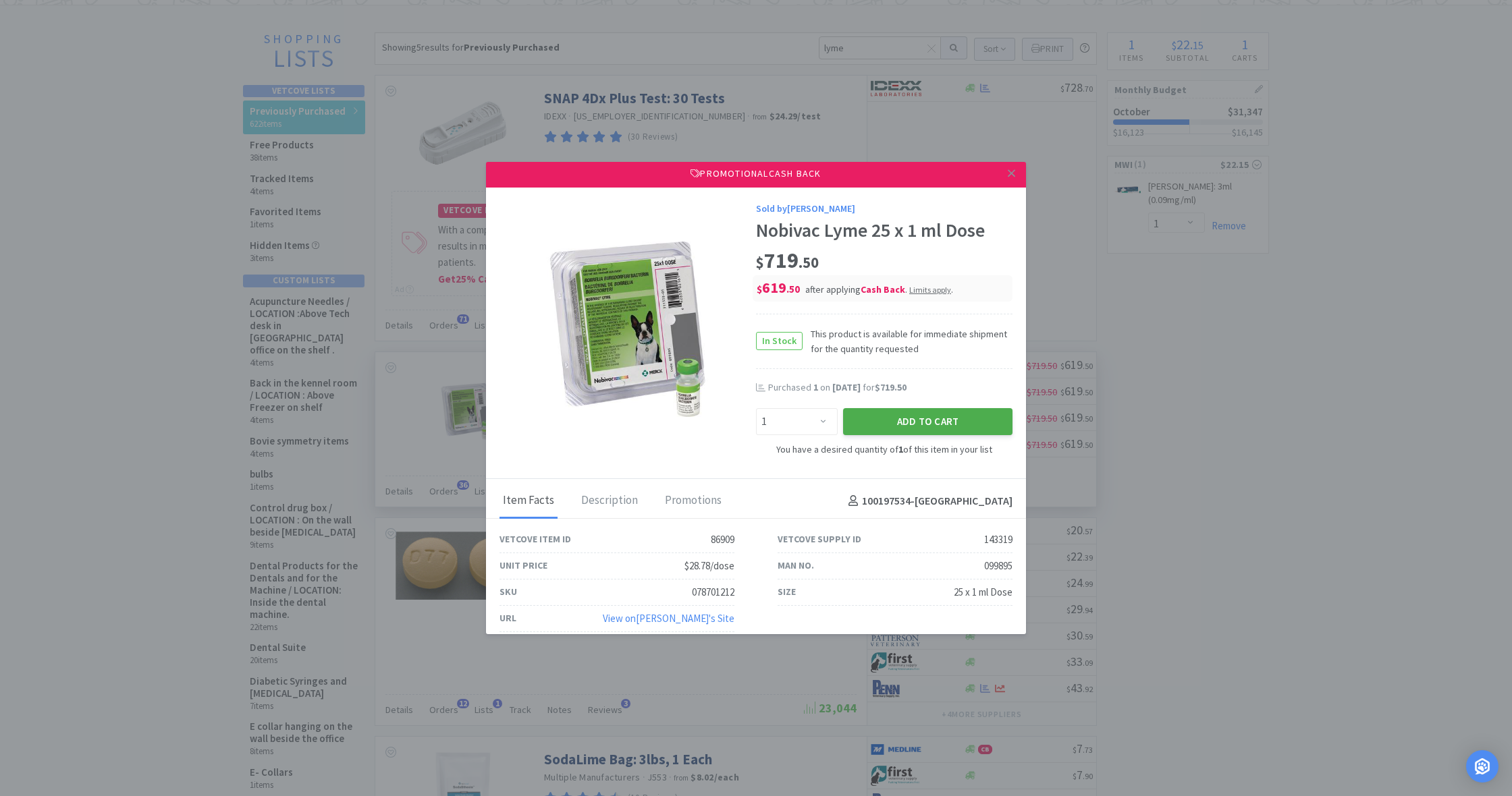
click at [919, 420] on button "Add to Cart" at bounding box center [927, 422] width 170 height 27
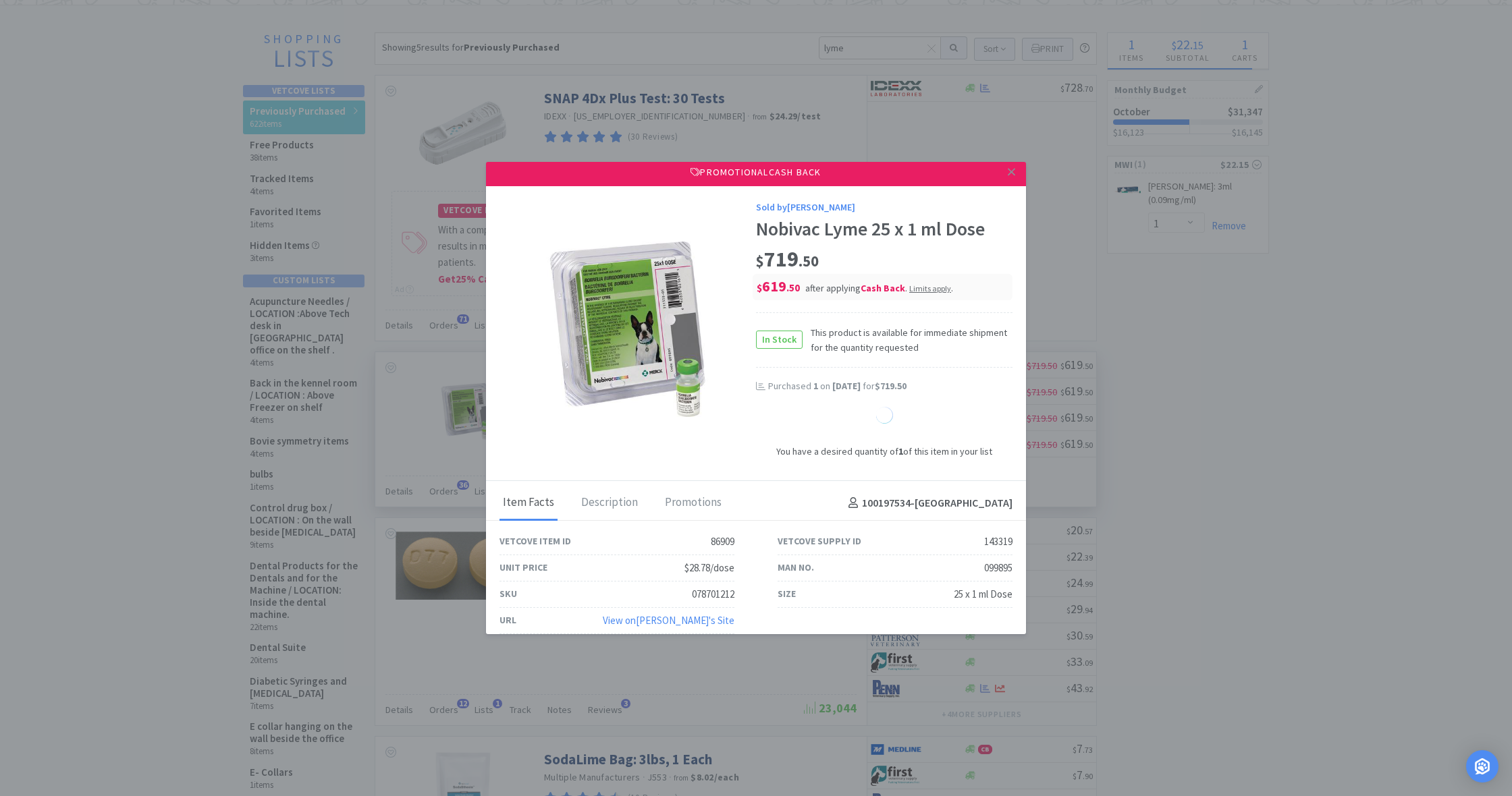
scroll to position [6, 0]
select select "1"
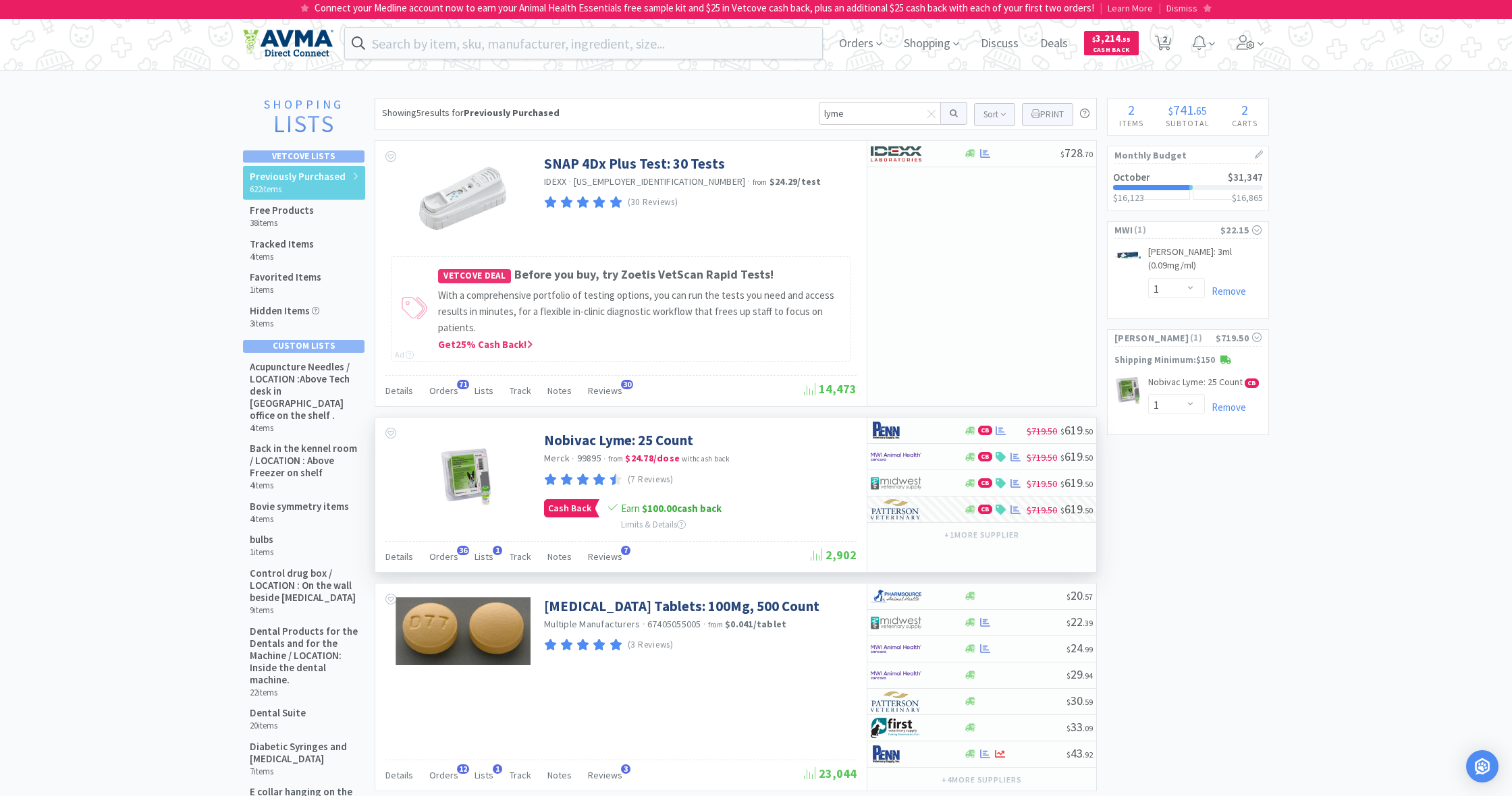
scroll to position [0, 0]
drag, startPoint x: 850, startPoint y: 112, endPoint x: 806, endPoint y: 112, distance: 44.0
click at [806, 112] on div "Showing 5 results for Previously Purchased lyme Sort Print Previously Purchased…" at bounding box center [735, 114] width 722 height 32
type input "composure"
click at [951, 113] on button at bounding box center [954, 113] width 26 height 23
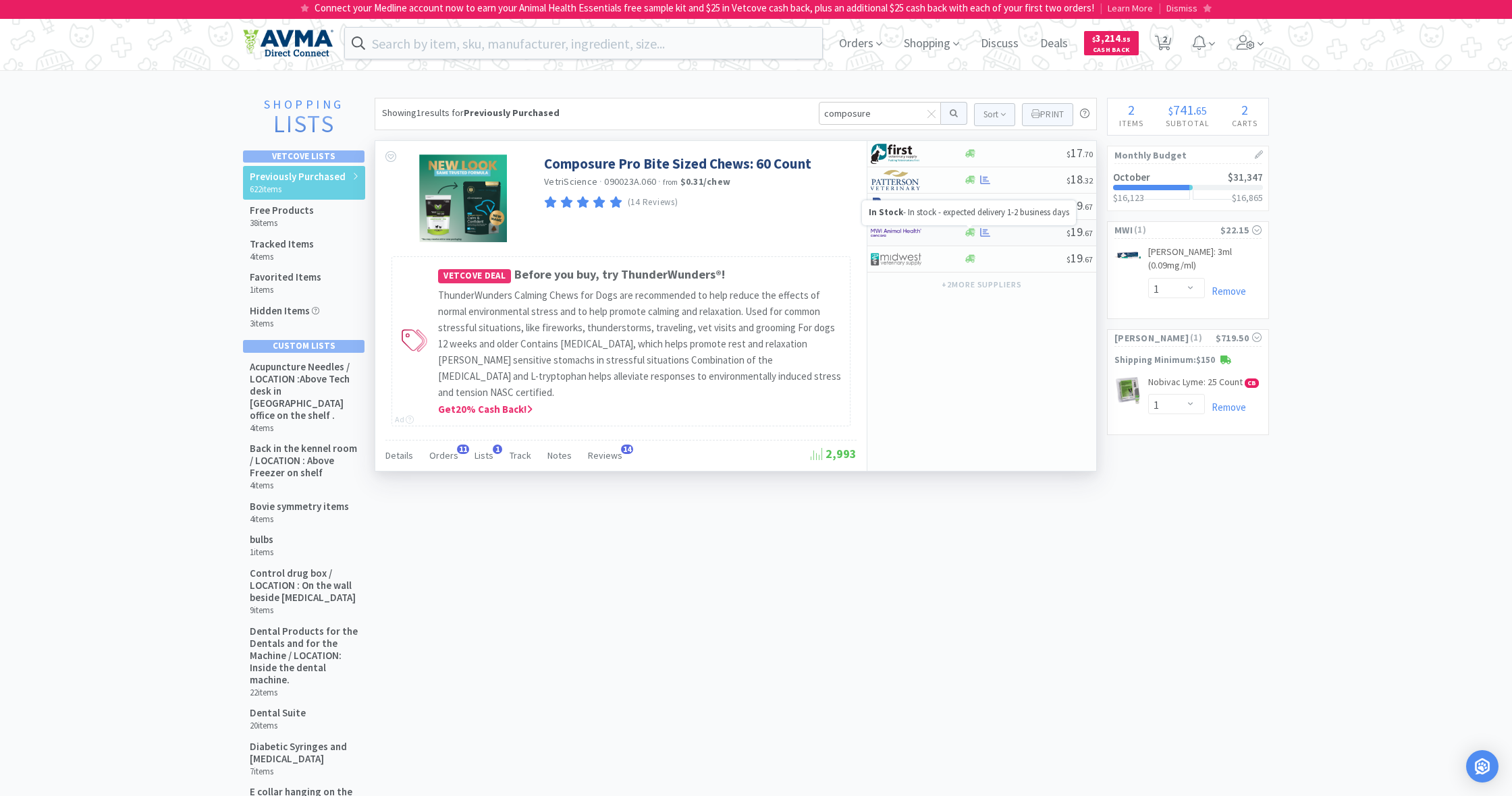
click at [965, 230] on icon at bounding box center [970, 233] width 10 height 10
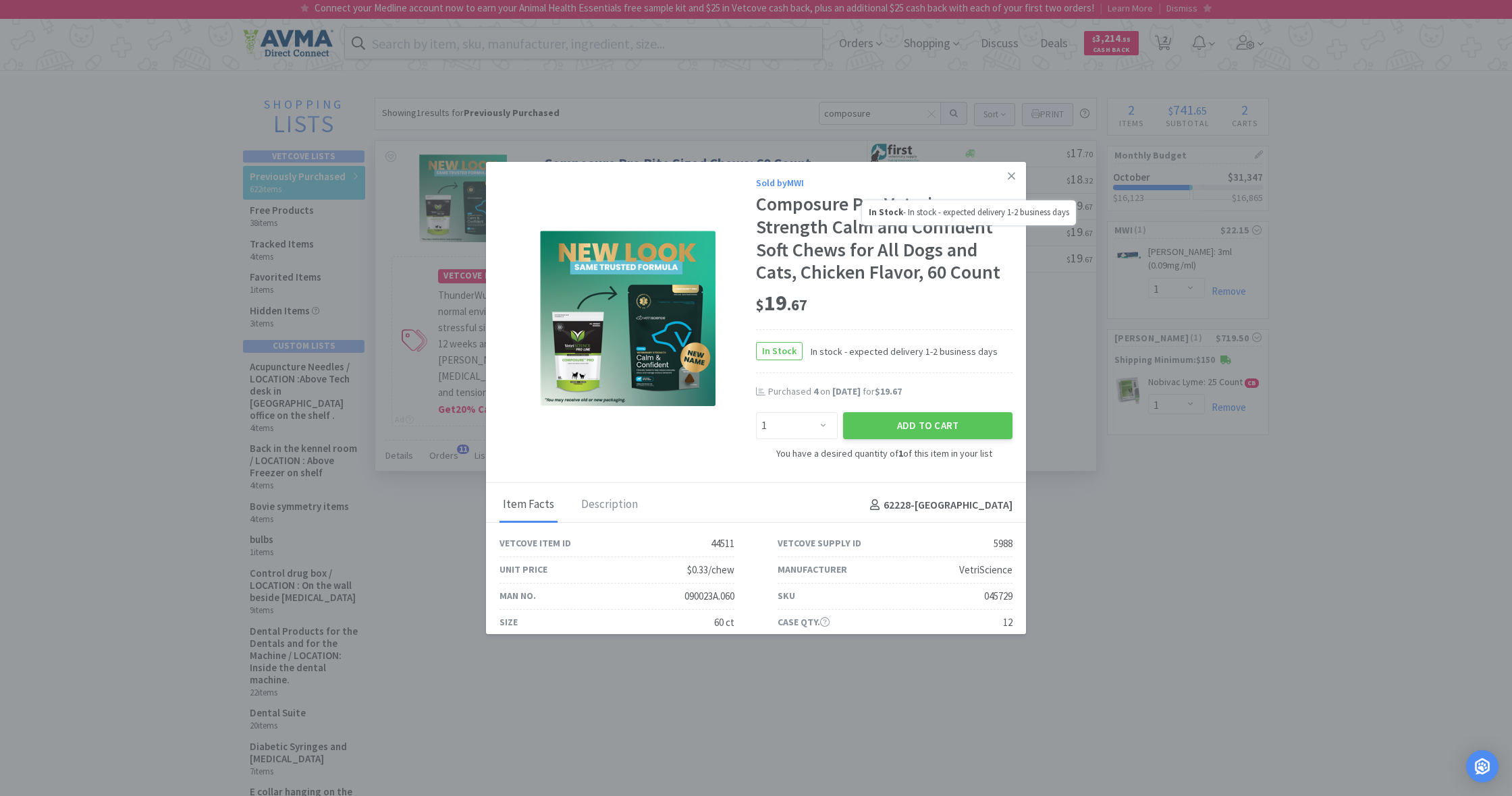
scroll to position [3, 0]
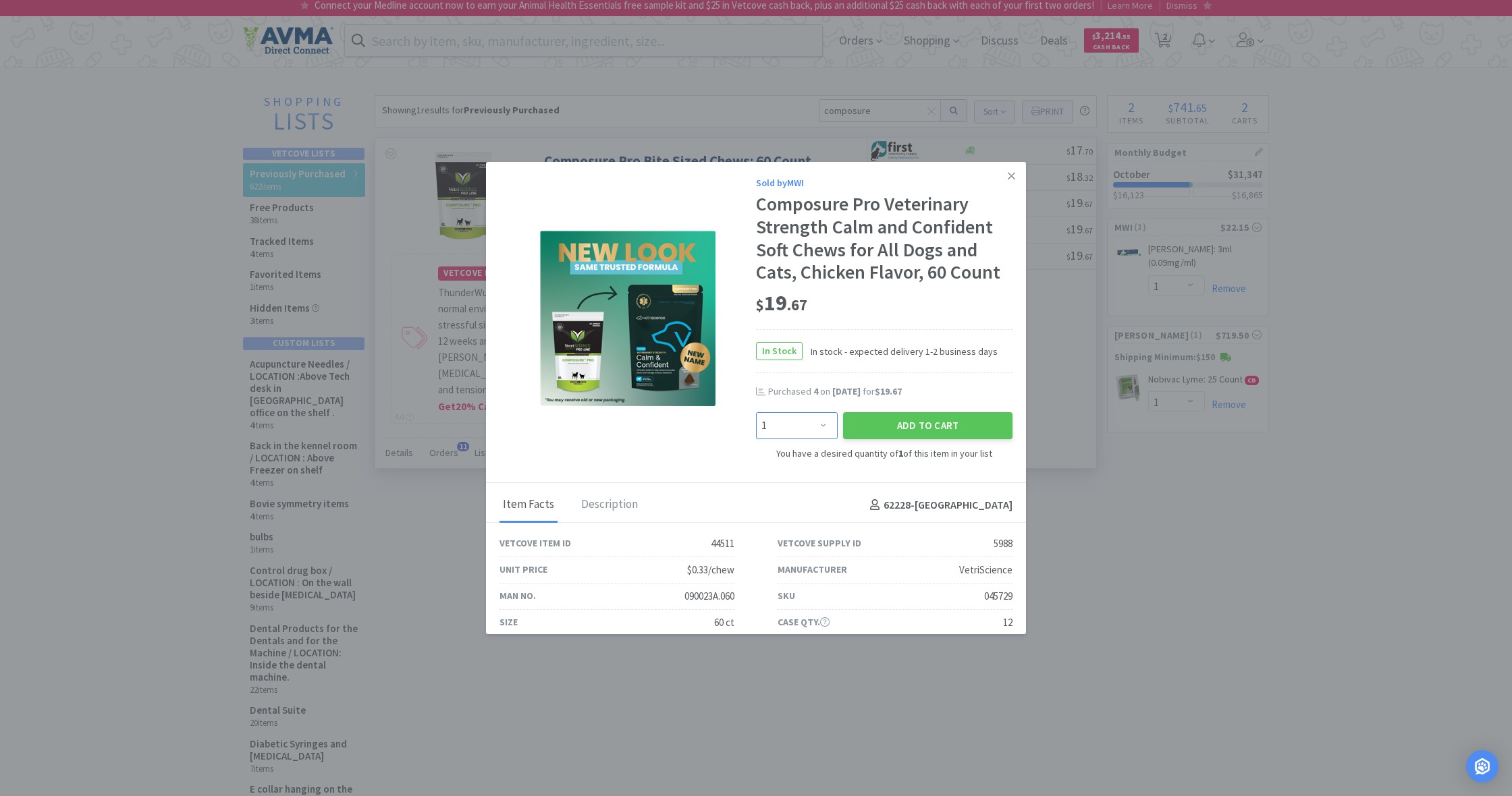
select select "3"
click at [886, 426] on button "Add to Cart" at bounding box center [927, 426] width 170 height 27
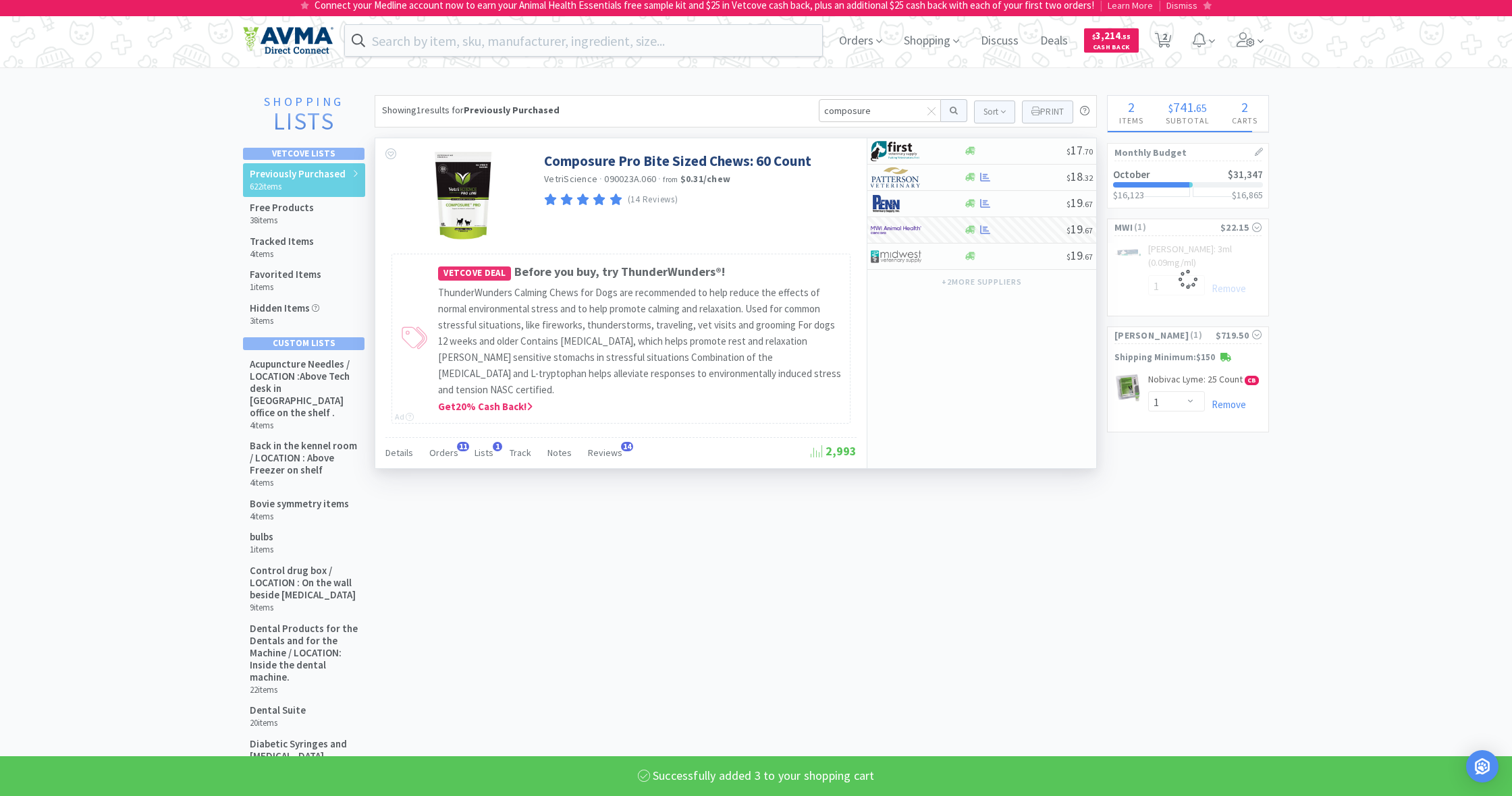
select select "3"
select select "1"
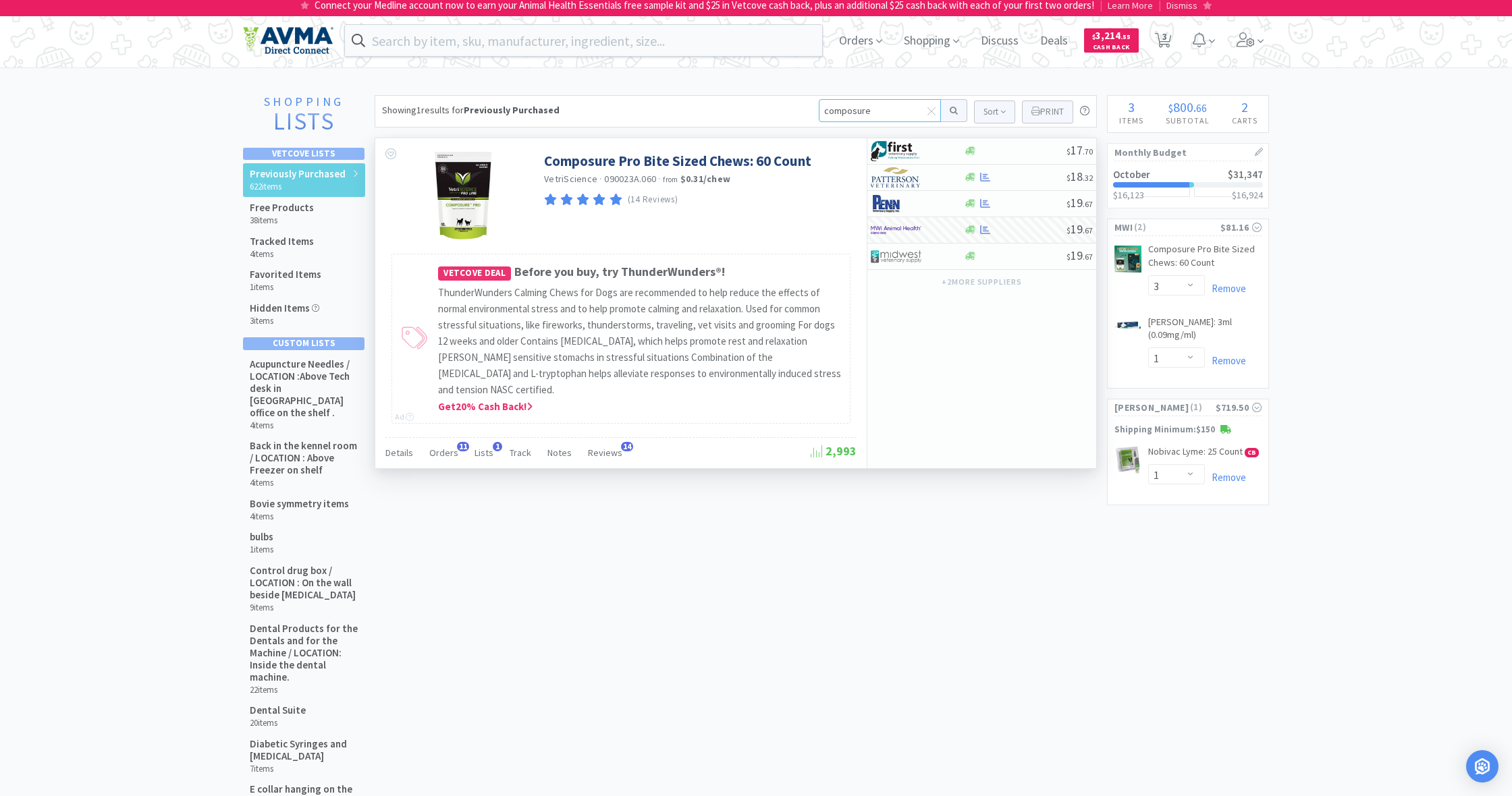
drag, startPoint x: 828, startPoint y: 109, endPoint x: 776, endPoint y: 107, distance: 52.0
click at [776, 107] on div "Showing 1 results for Previously Purchased composure Sort Print Previously Purc…" at bounding box center [735, 111] width 722 height 32
type input "senergy"
click at [951, 111] on button at bounding box center [954, 111] width 26 height 23
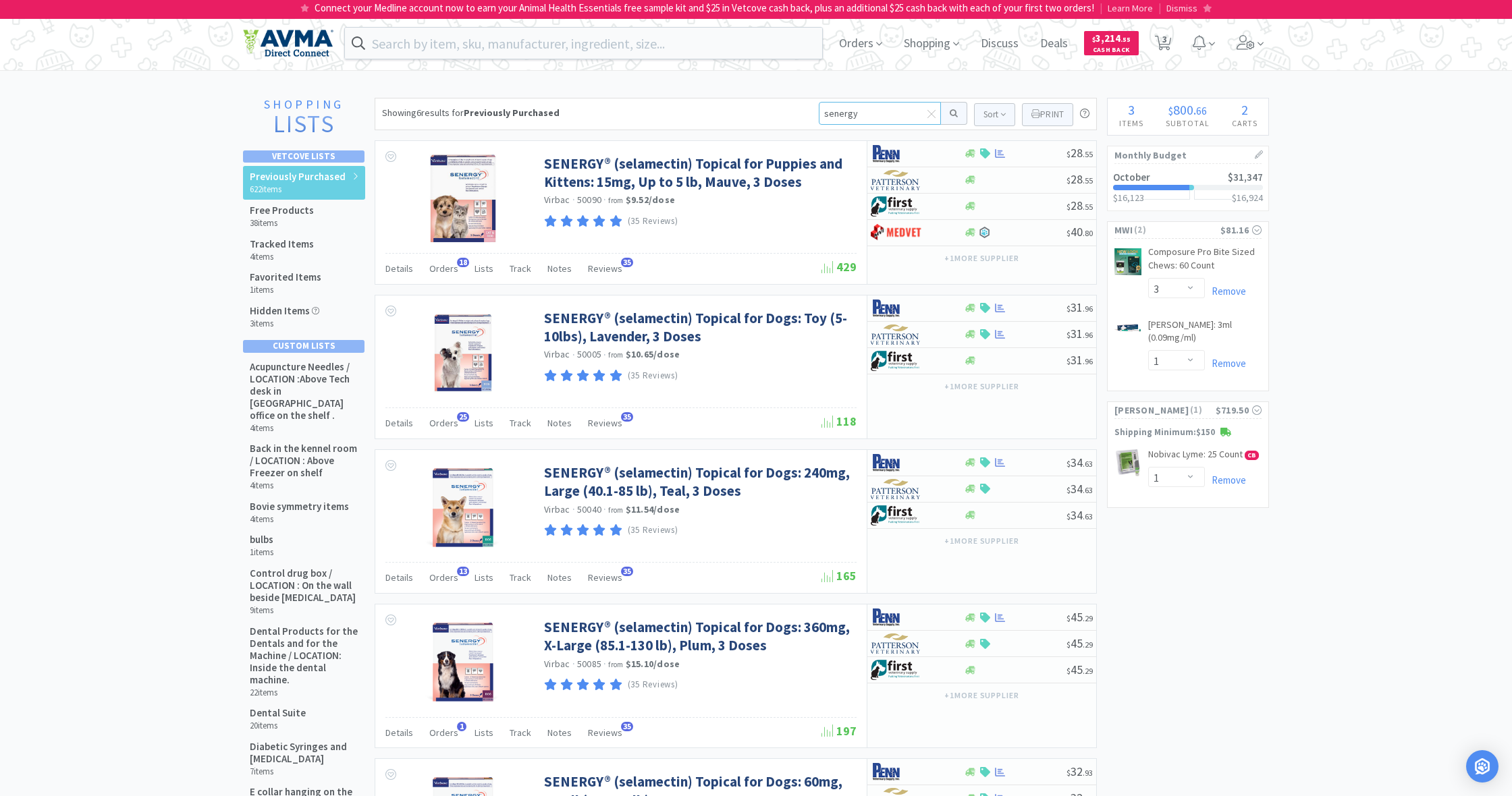
drag, startPoint x: 854, startPoint y: 115, endPoint x: 805, endPoint y: 112, distance: 49.1
click at [805, 112] on div "Showing 6 results for Previously Purchased senergy Sort Print Previously Purcha…" at bounding box center [735, 114] width 722 height 32
click at [837, 114] on input at bounding box center [879, 113] width 122 height 23
type input "pred"
click at [951, 113] on button at bounding box center [954, 113] width 26 height 23
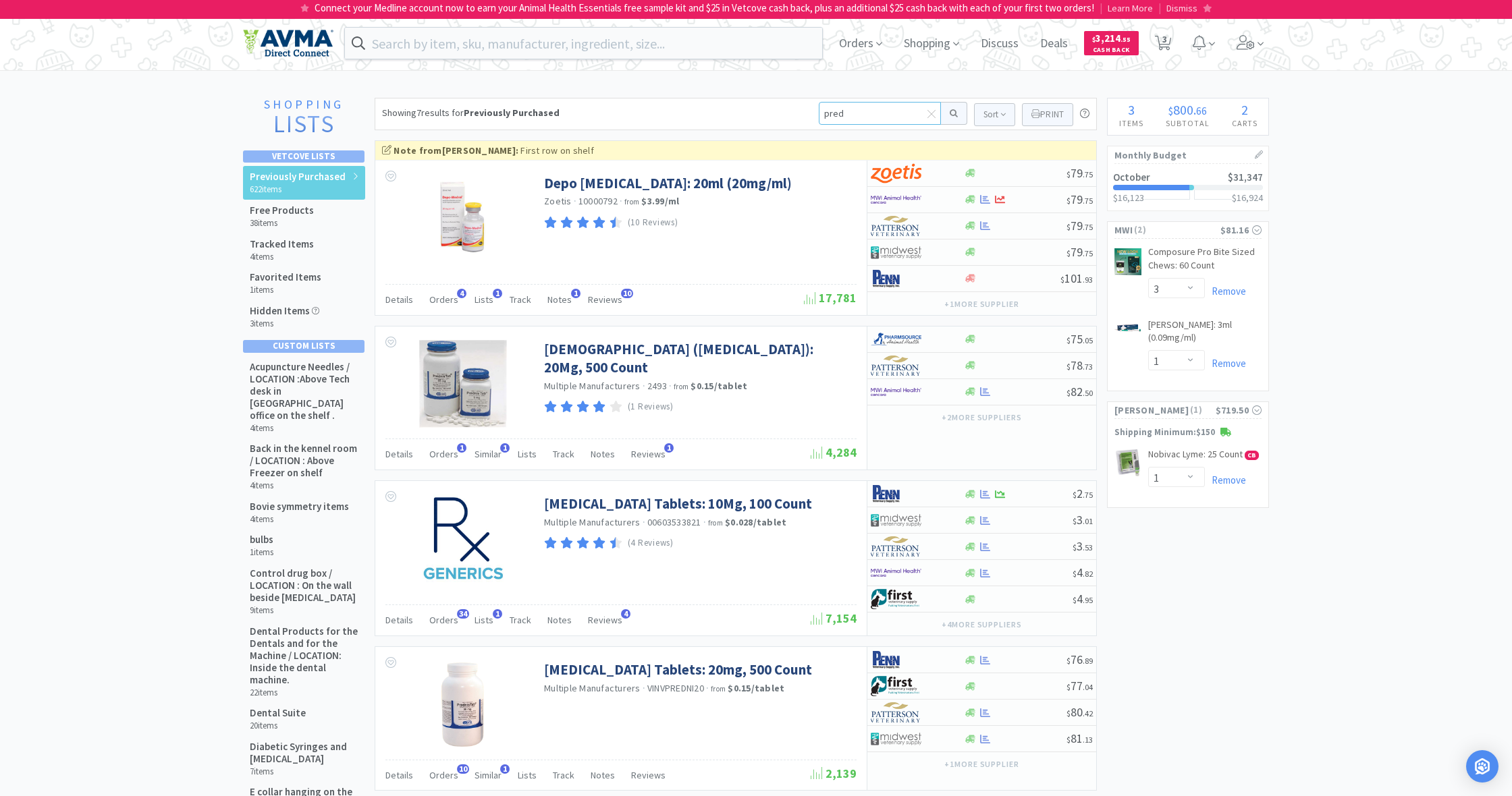
drag, startPoint x: 843, startPoint y: 112, endPoint x: 797, endPoint y: 112, distance: 46.0
click at [797, 112] on div "Showing 7 results for Previously Purchased pred Sort Print Previously Purchased…" at bounding box center [735, 114] width 722 height 32
type input "panacur"
click at [951, 113] on button at bounding box center [954, 113] width 26 height 23
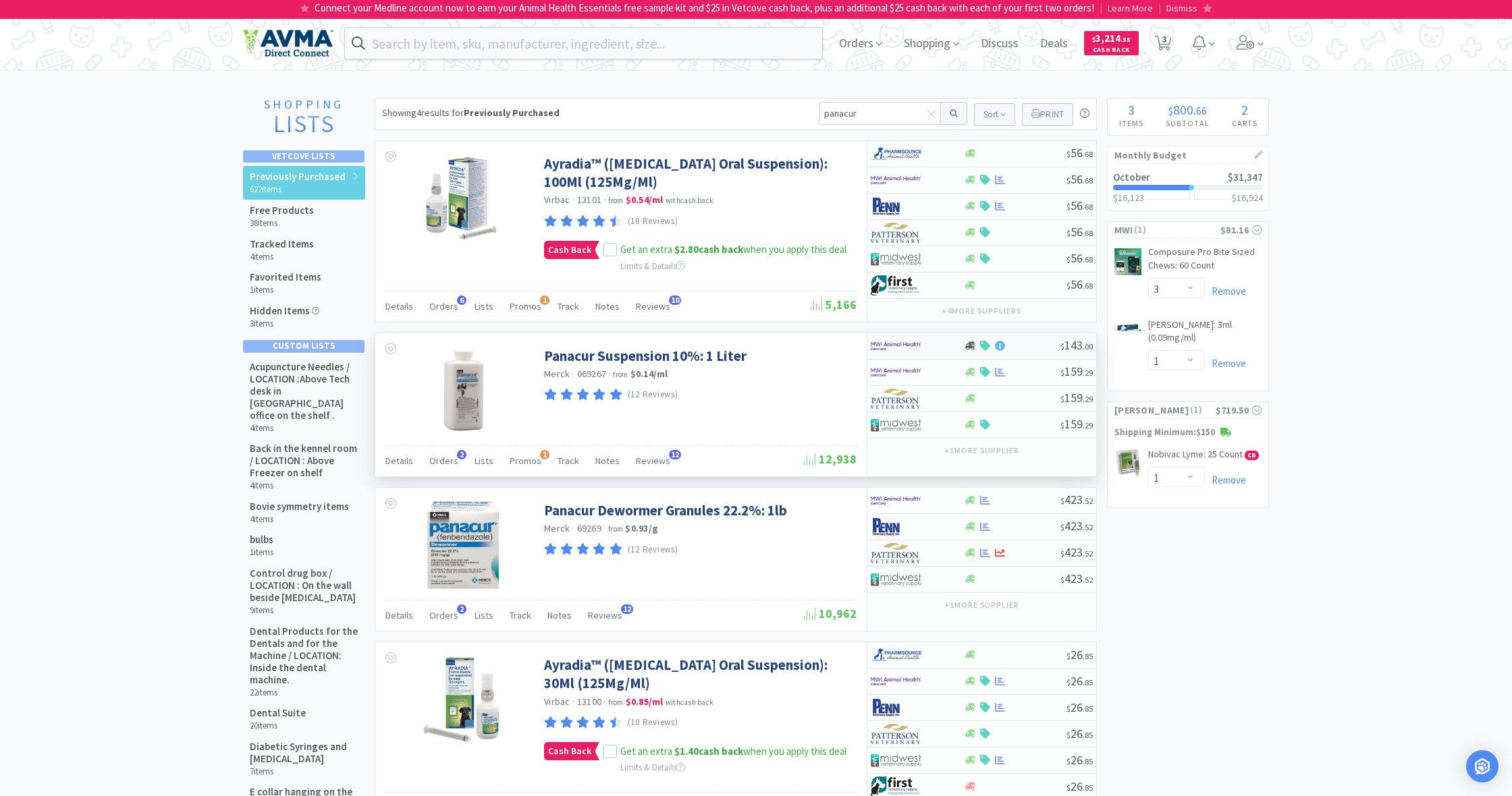
click at [976, 349] on div at bounding box center [969, 346] width 14 height 10
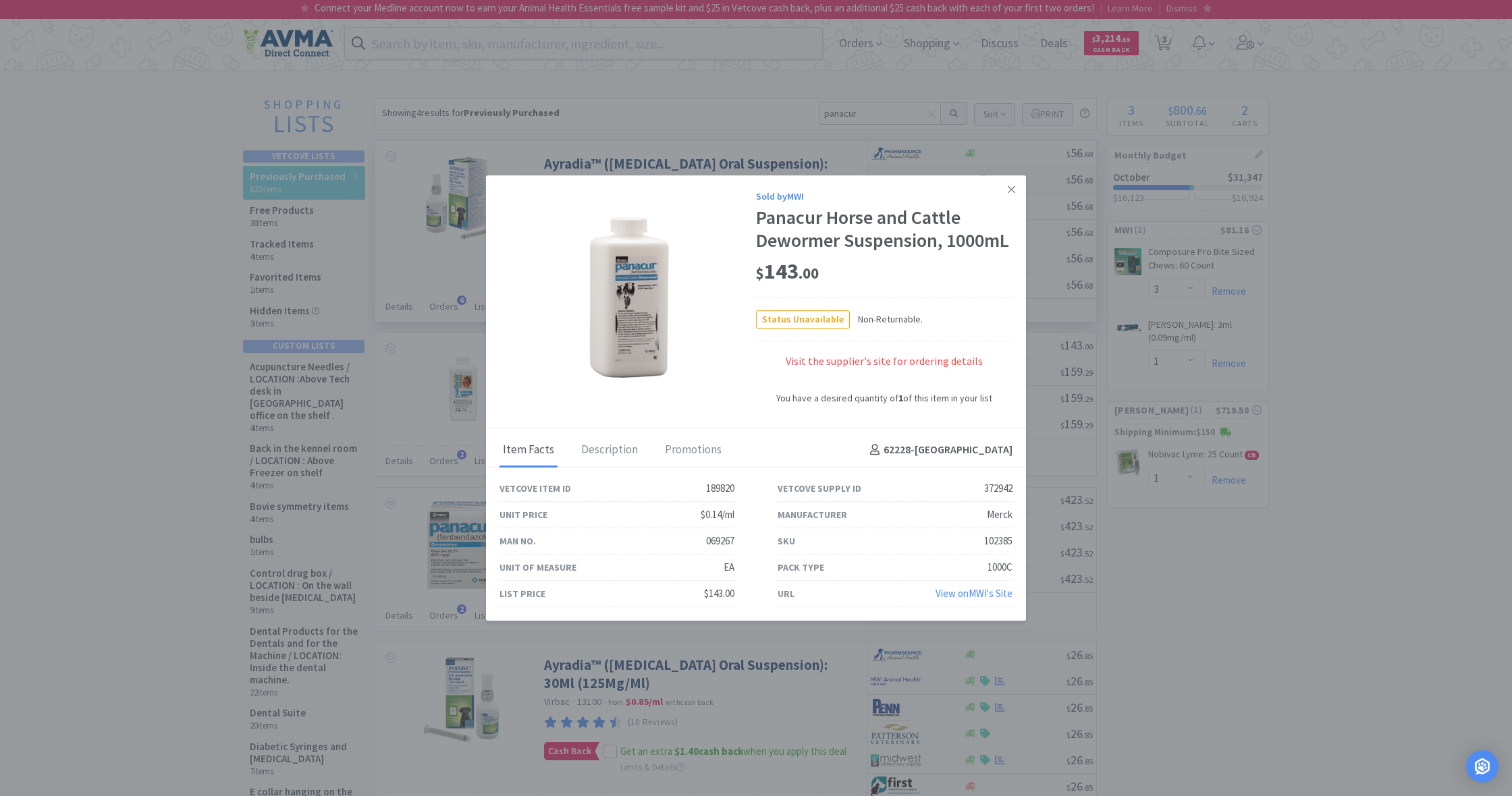
click at [1011, 188] on icon at bounding box center [1011, 189] width 7 height 12
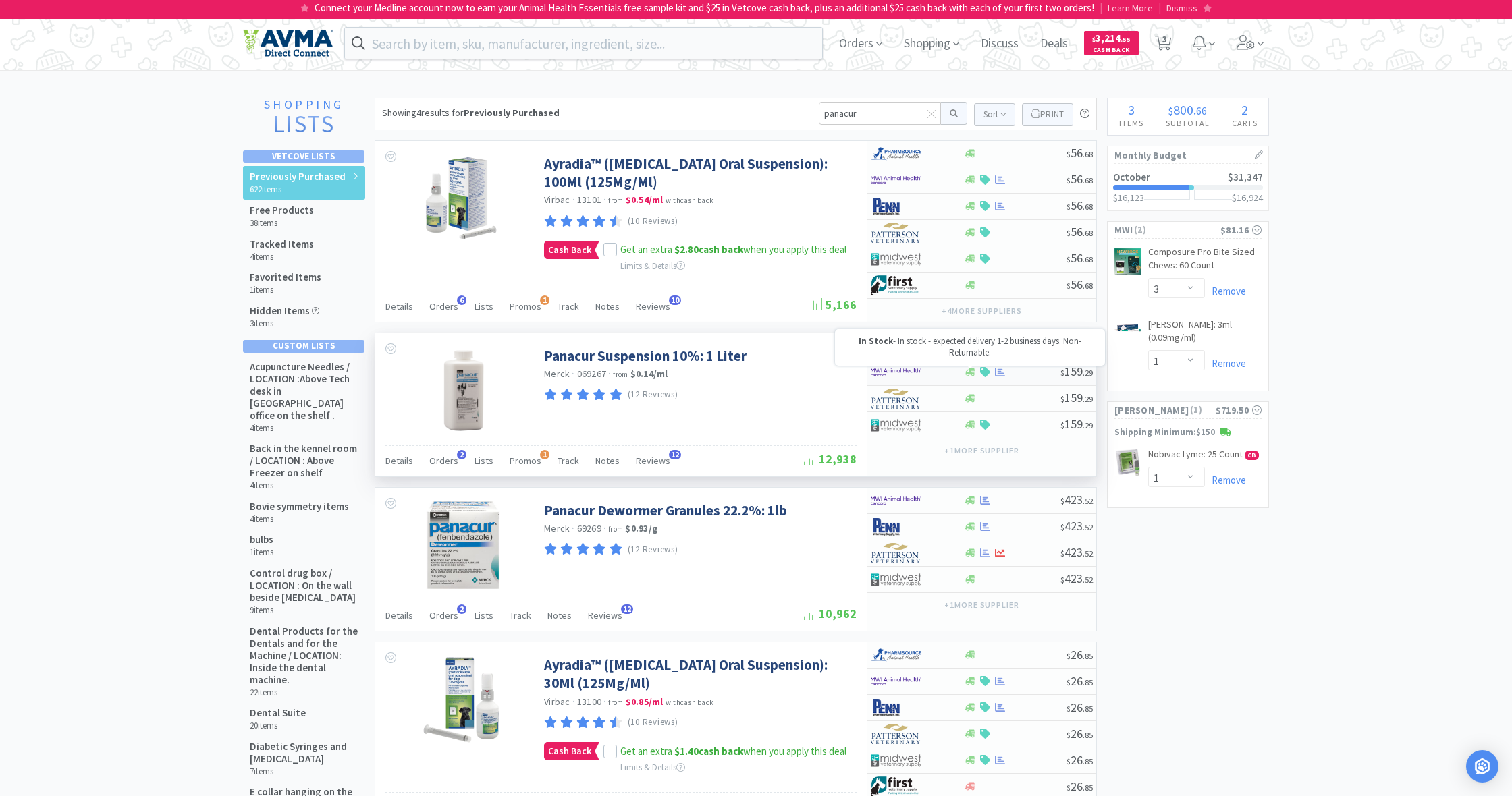
click at [970, 371] on icon at bounding box center [970, 372] width 10 height 8
select select "1"
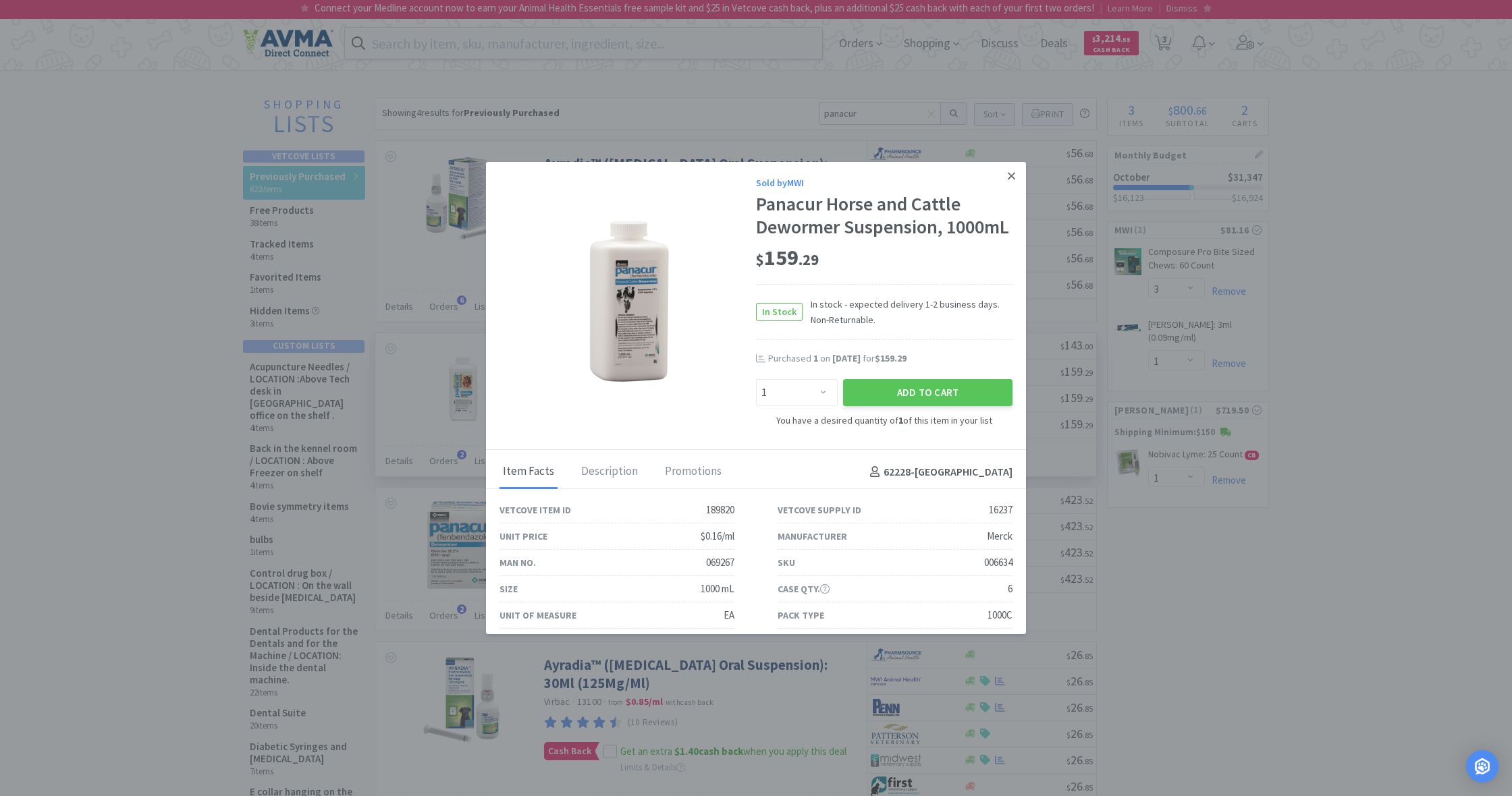
click at [1014, 175] on icon at bounding box center [1011, 176] width 7 height 12
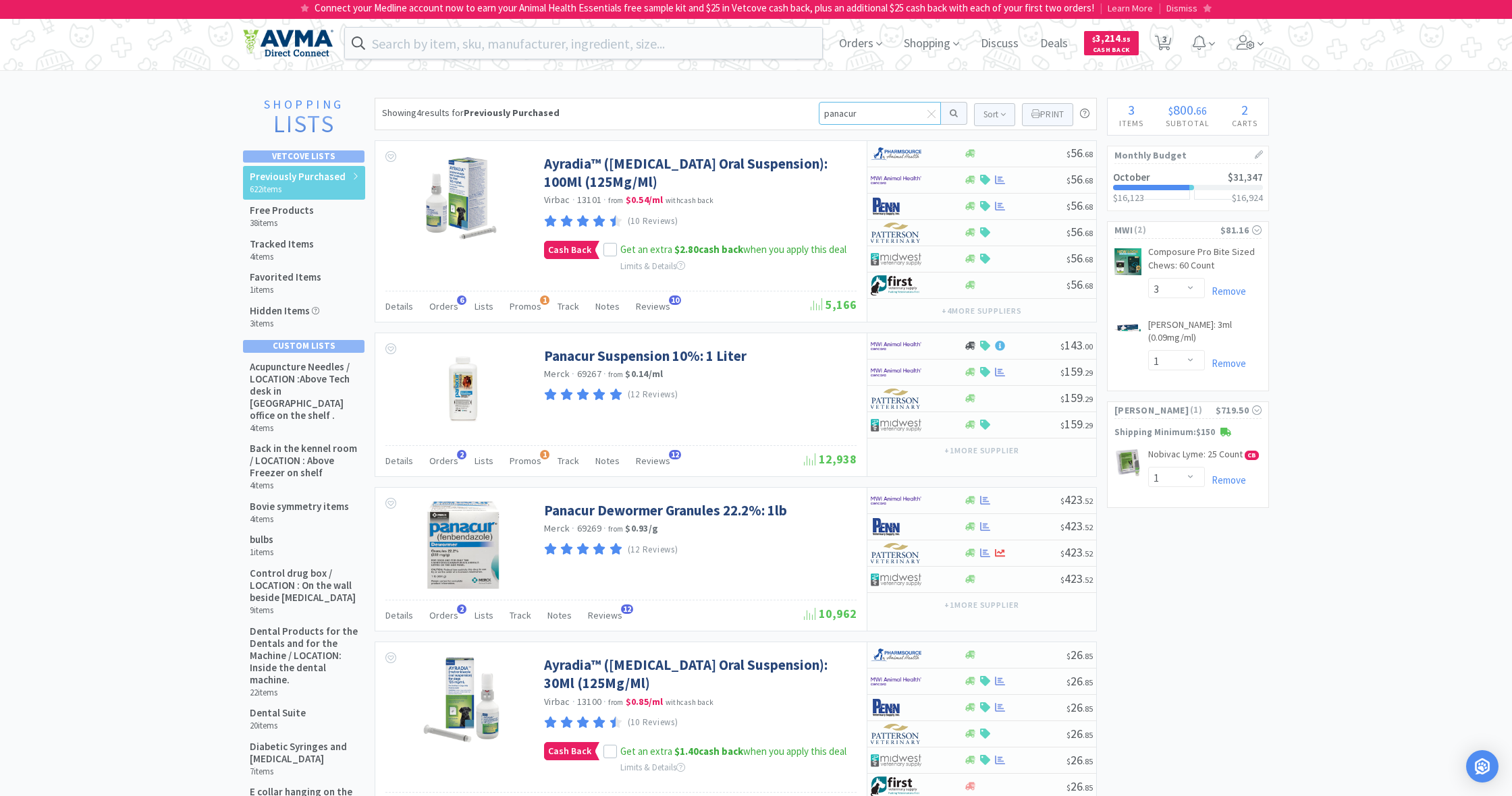
drag, startPoint x: 860, startPoint y: 113, endPoint x: 792, endPoint y: 111, distance: 68.0
click at [792, 111] on div "Showing 4 results for Previously Purchased panacur Sort Print Previously Purcha…" at bounding box center [735, 114] width 722 height 32
type input "dhpp"
click at [951, 113] on button at bounding box center [954, 113] width 26 height 23
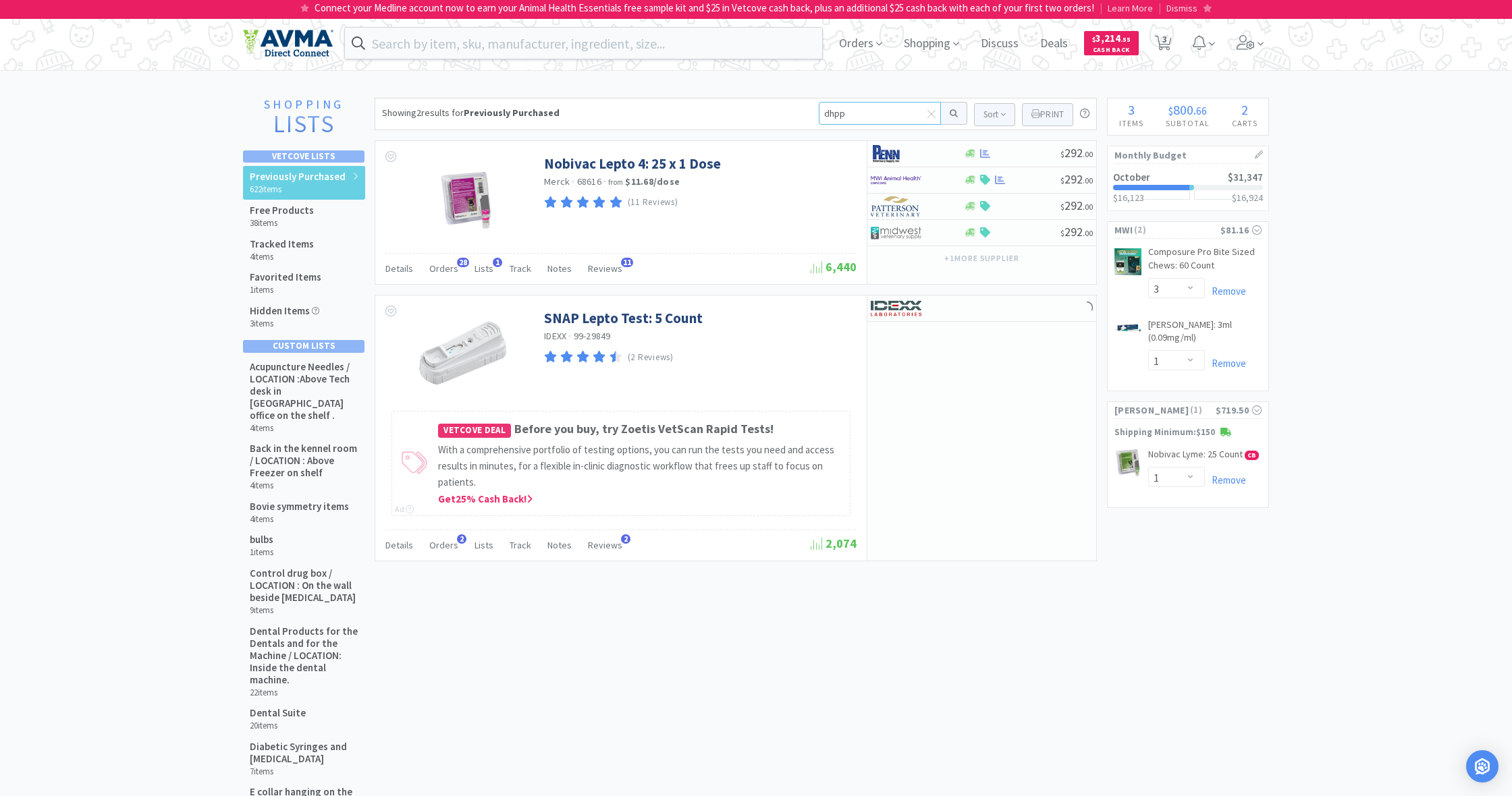
drag, startPoint x: 853, startPoint y: 112, endPoint x: 817, endPoint y: 111, distance: 36.0
click at [818, 111] on input "dhpp" at bounding box center [879, 113] width 122 height 23
type input "dhpp"
click at [951, 113] on button at bounding box center [954, 113] width 26 height 23
drag, startPoint x: 848, startPoint y: 112, endPoint x: 801, endPoint y: 111, distance: 47.0
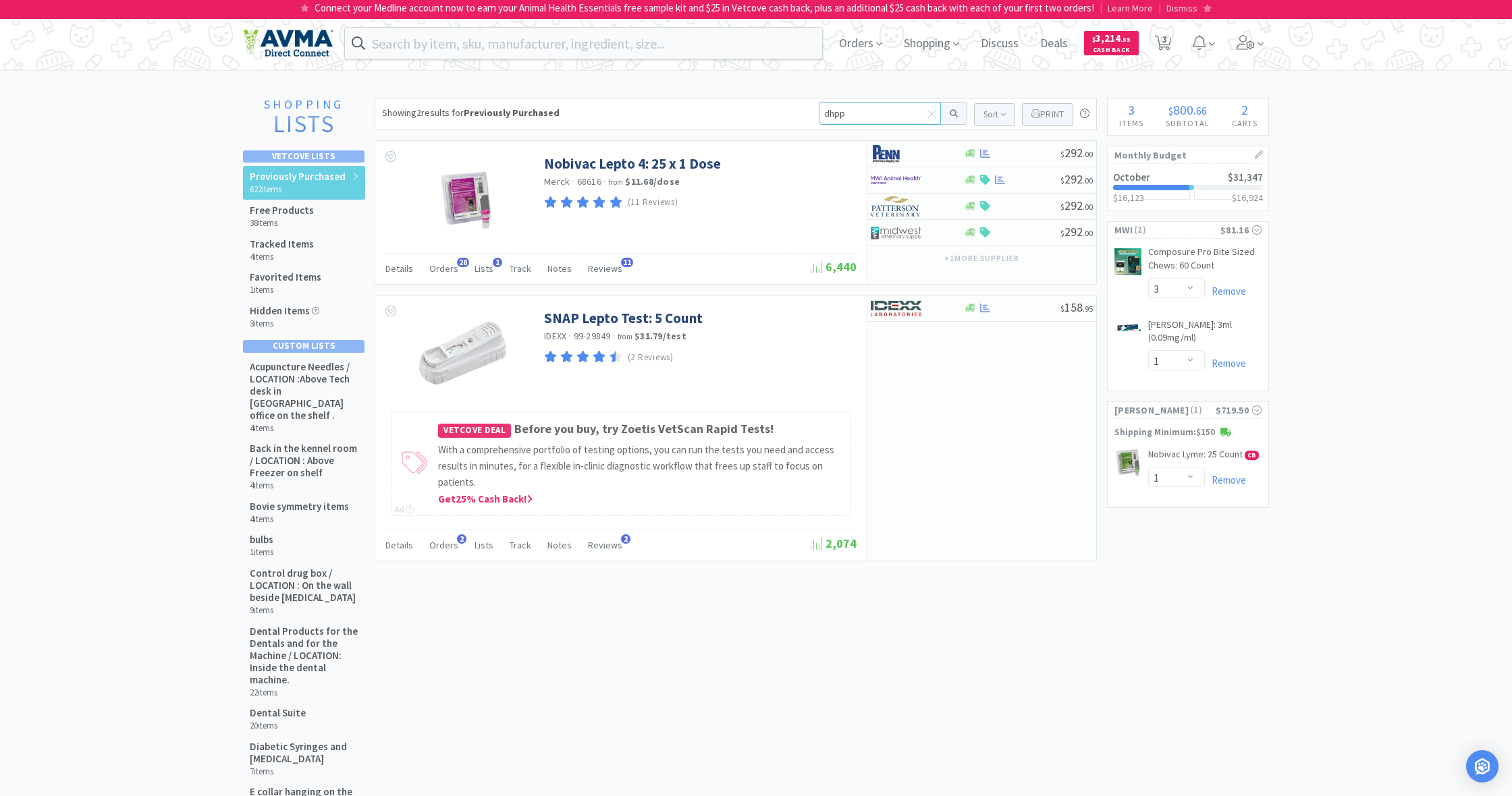
click at [801, 110] on div "Showing 2 results for Previously Purchased dhpp Sort Print Previously Purchased…" at bounding box center [735, 114] width 722 height 32
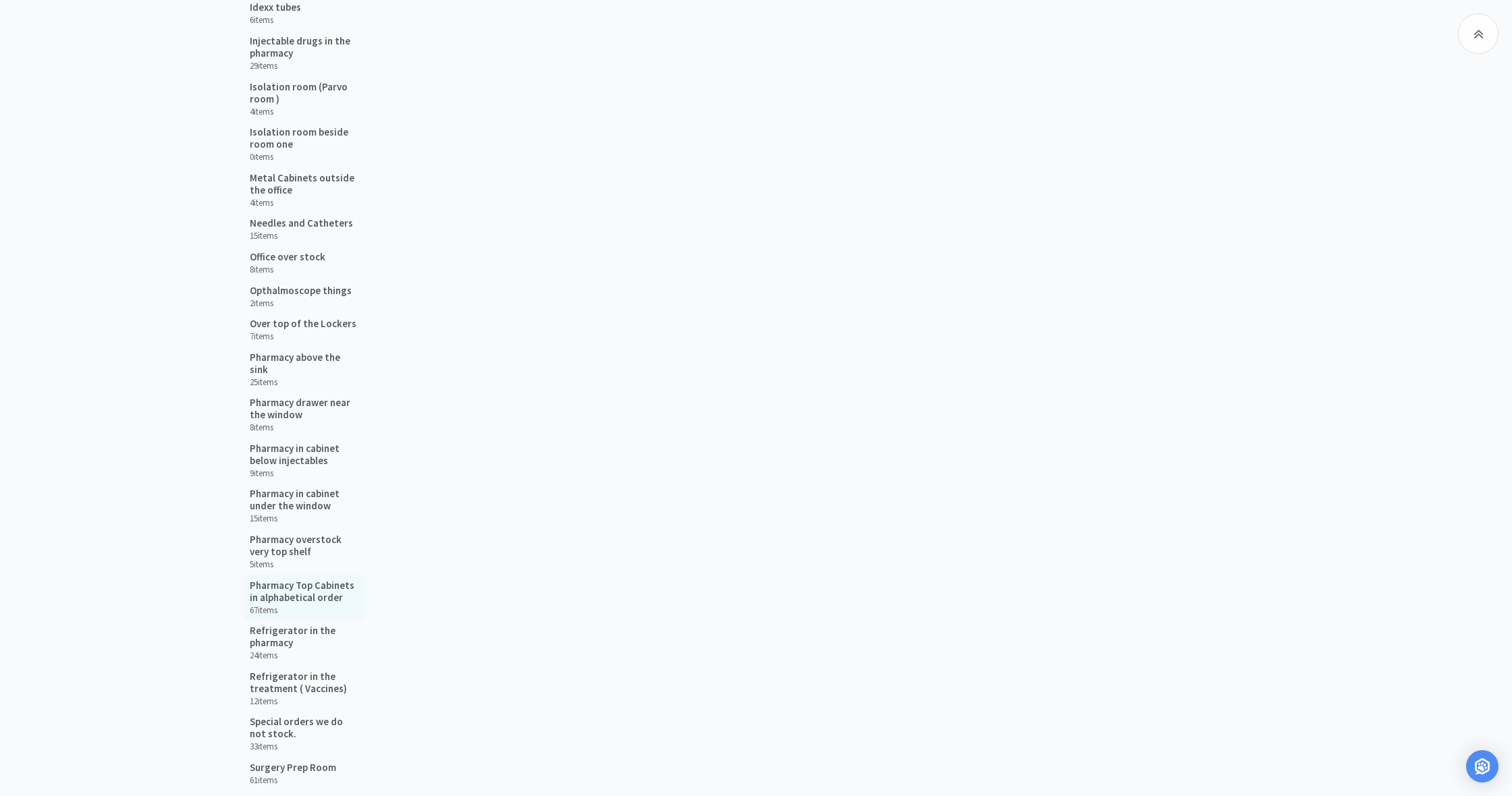
scroll to position [965, 0]
click at [266, 672] on h5 "Refrigerator in the treatment ( Vaccines)" at bounding box center [304, 682] width 109 height 24
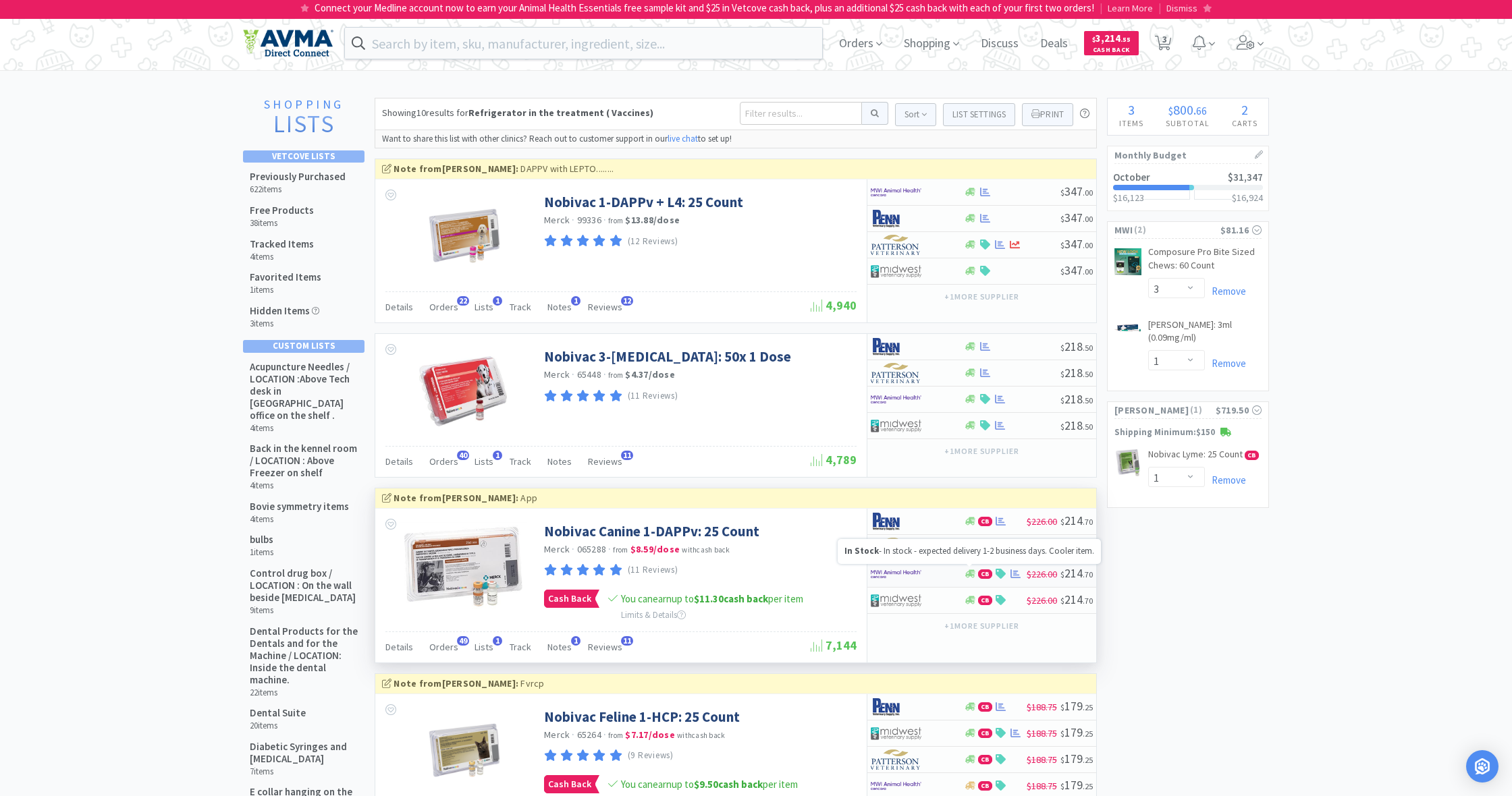
click at [973, 571] on icon at bounding box center [970, 574] width 10 height 8
select select "1"
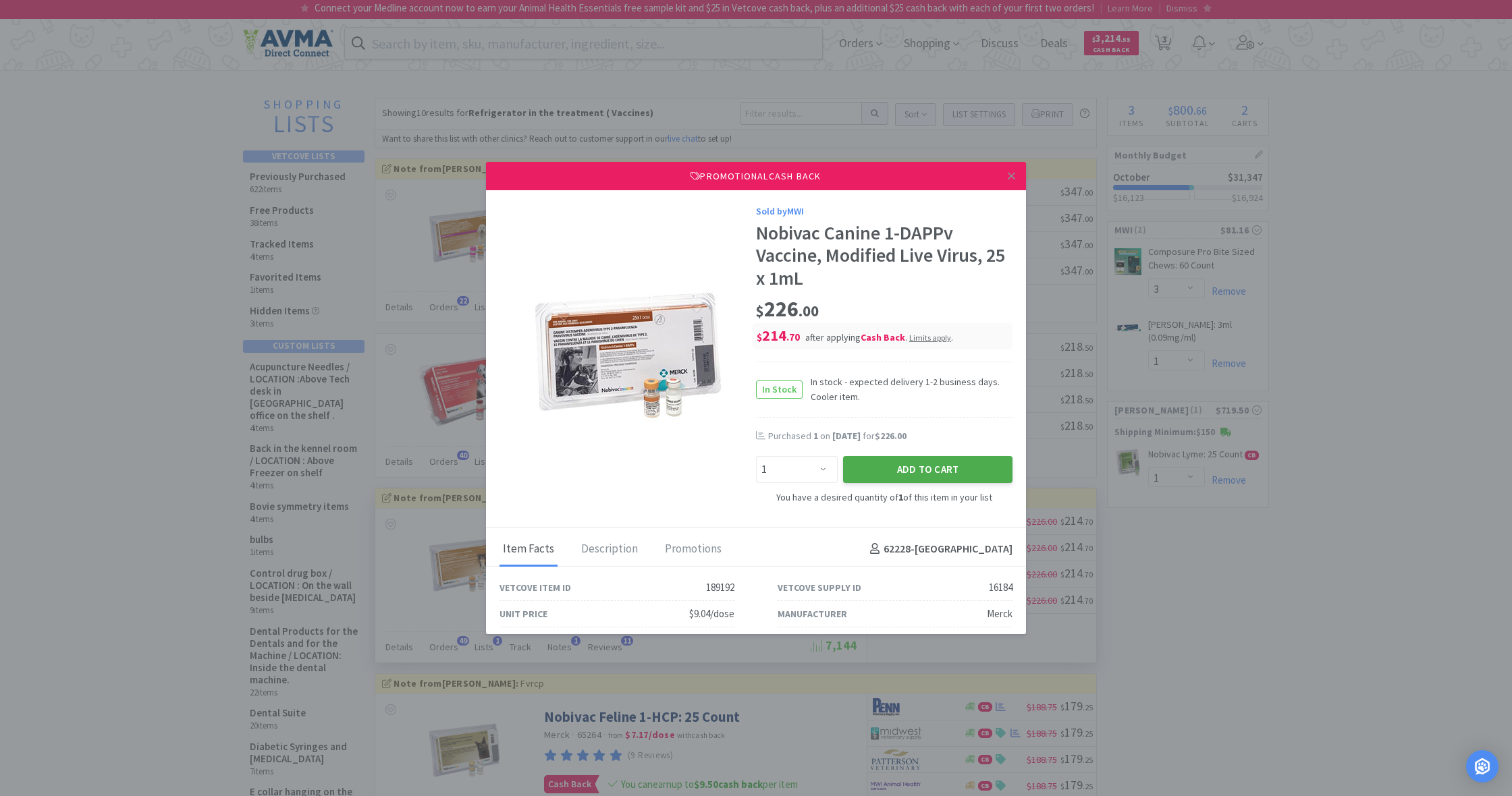
click at [927, 467] on button "Add to Cart" at bounding box center [927, 470] width 170 height 27
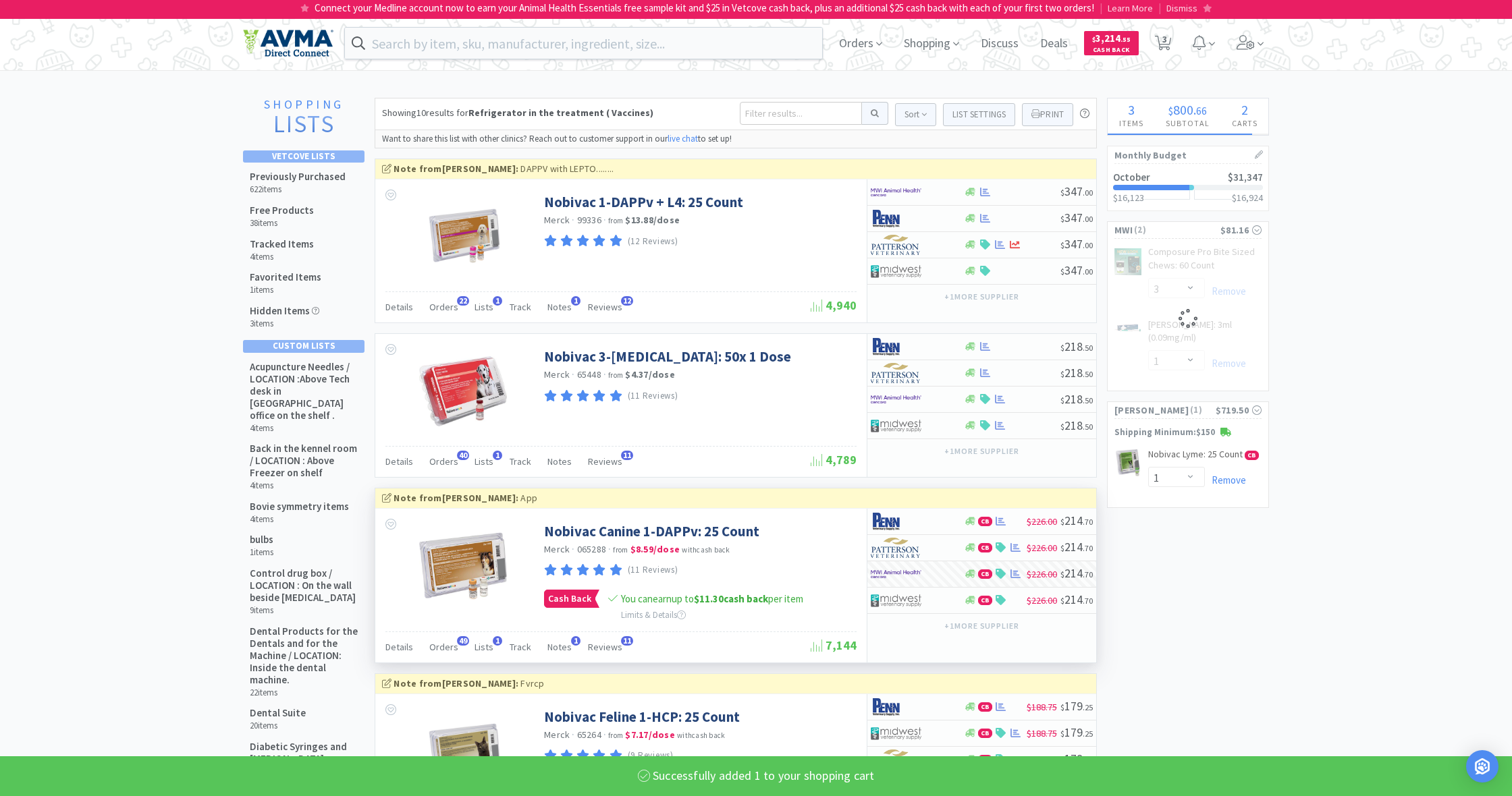
select select "1"
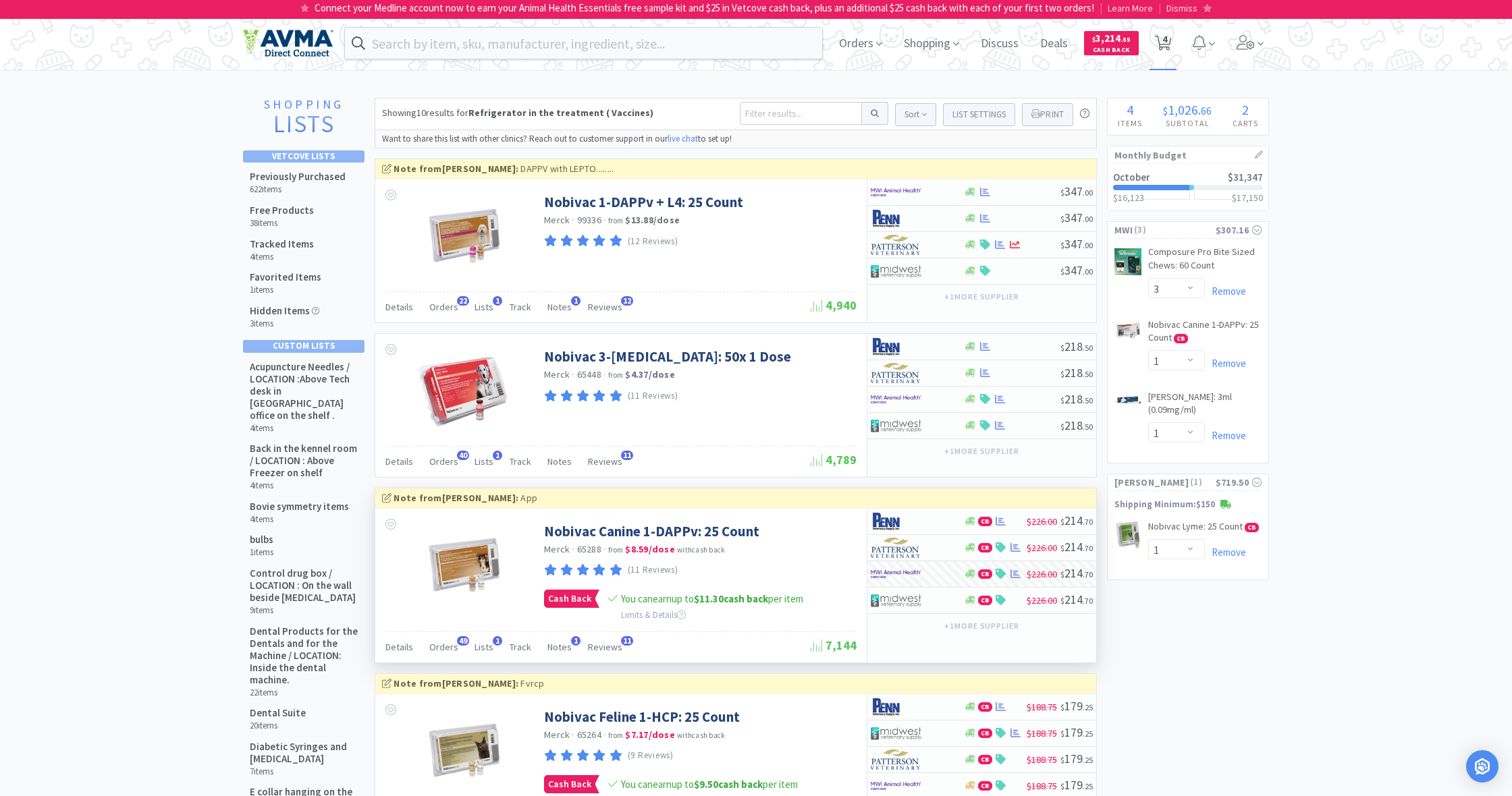
click at [1166, 42] on span "4" at bounding box center [1164, 39] width 5 height 54
select select "3"
select select "1"
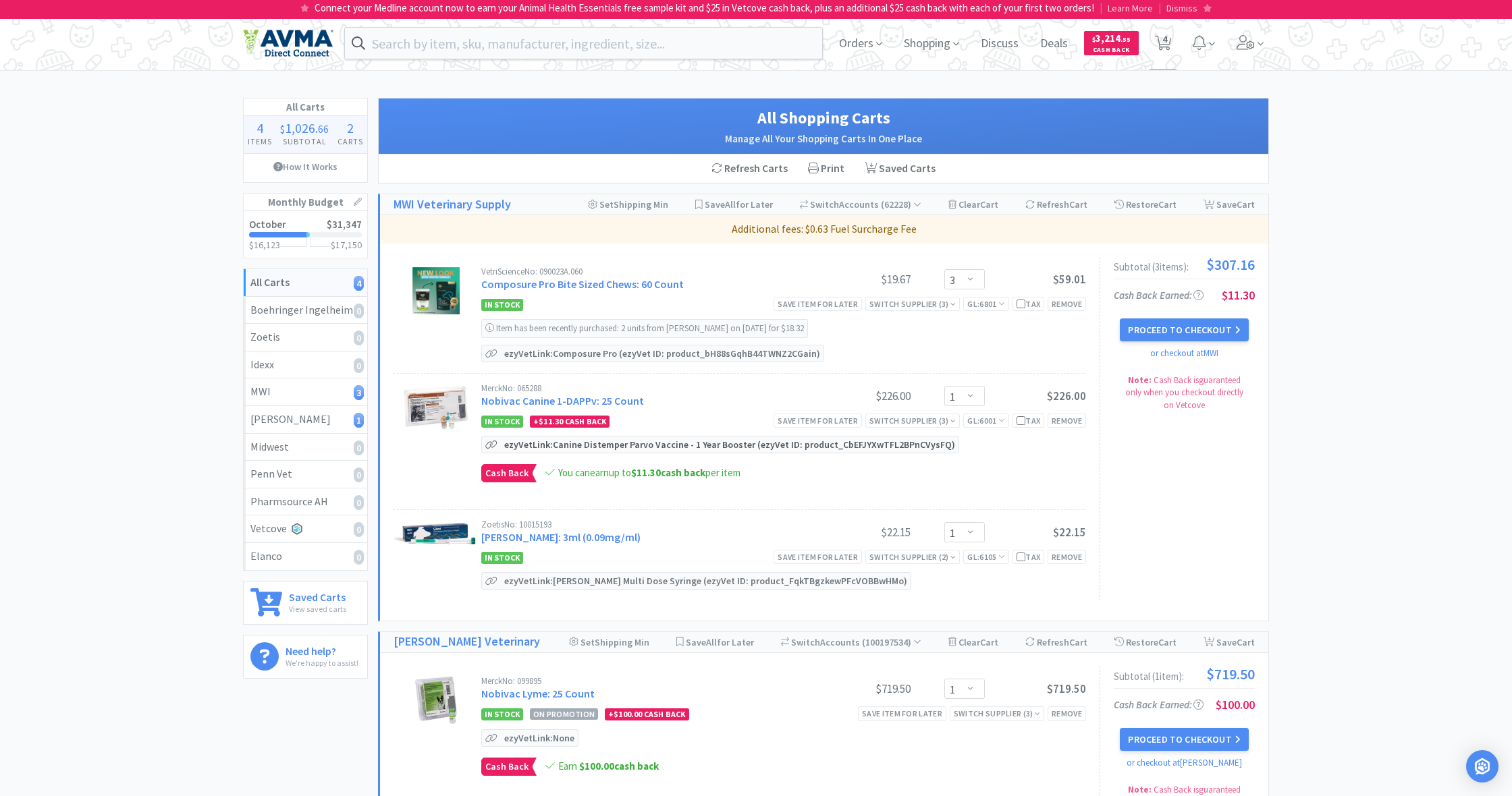
click at [560, 445] on p "ezyVet Link: Canine Distemper Parvo Vaccine - 1 Year Booster (ezyVet ID: produc…" at bounding box center [729, 445] width 457 height 16
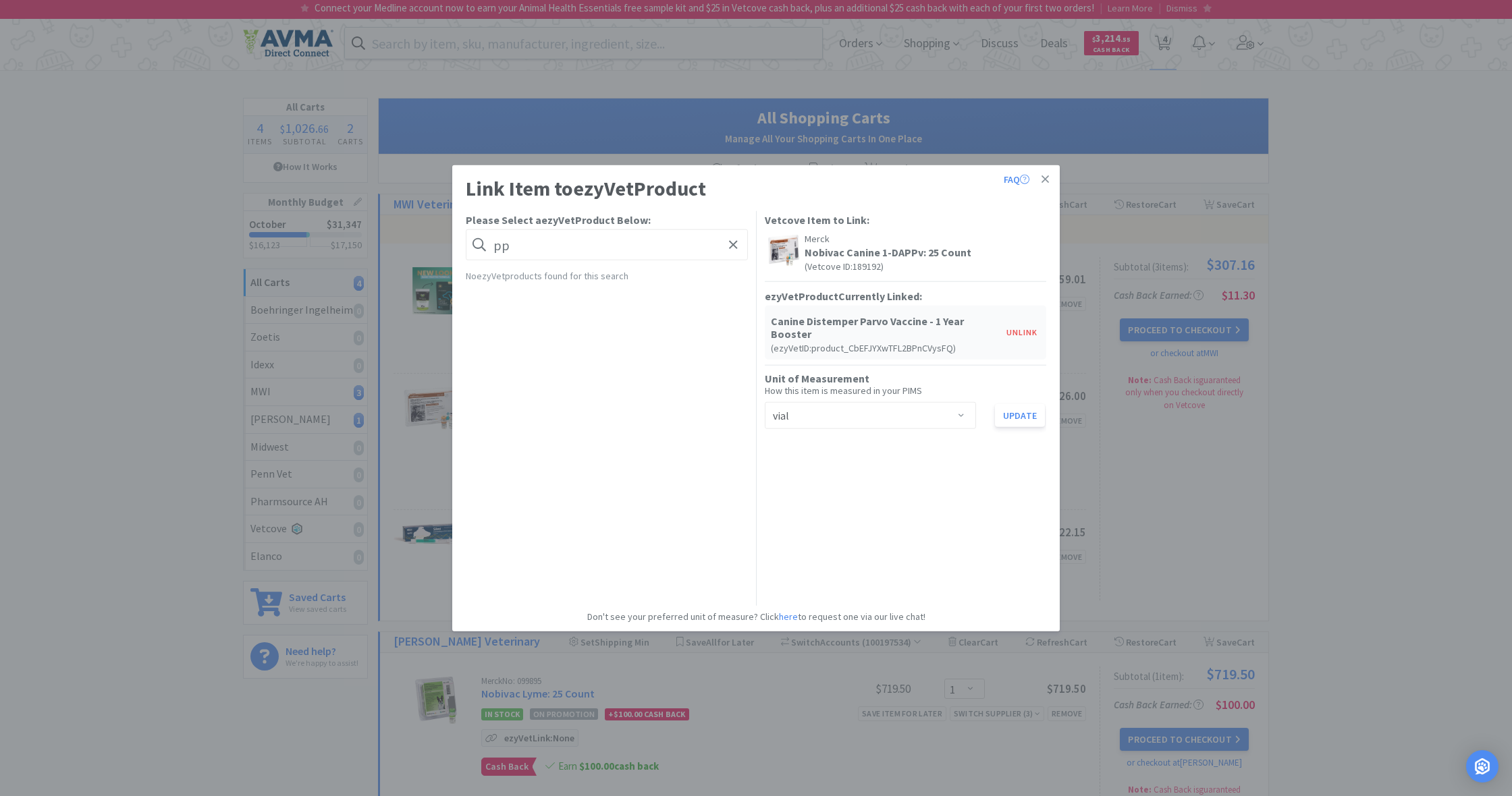
type input "p"
type input "c"
type input "p"
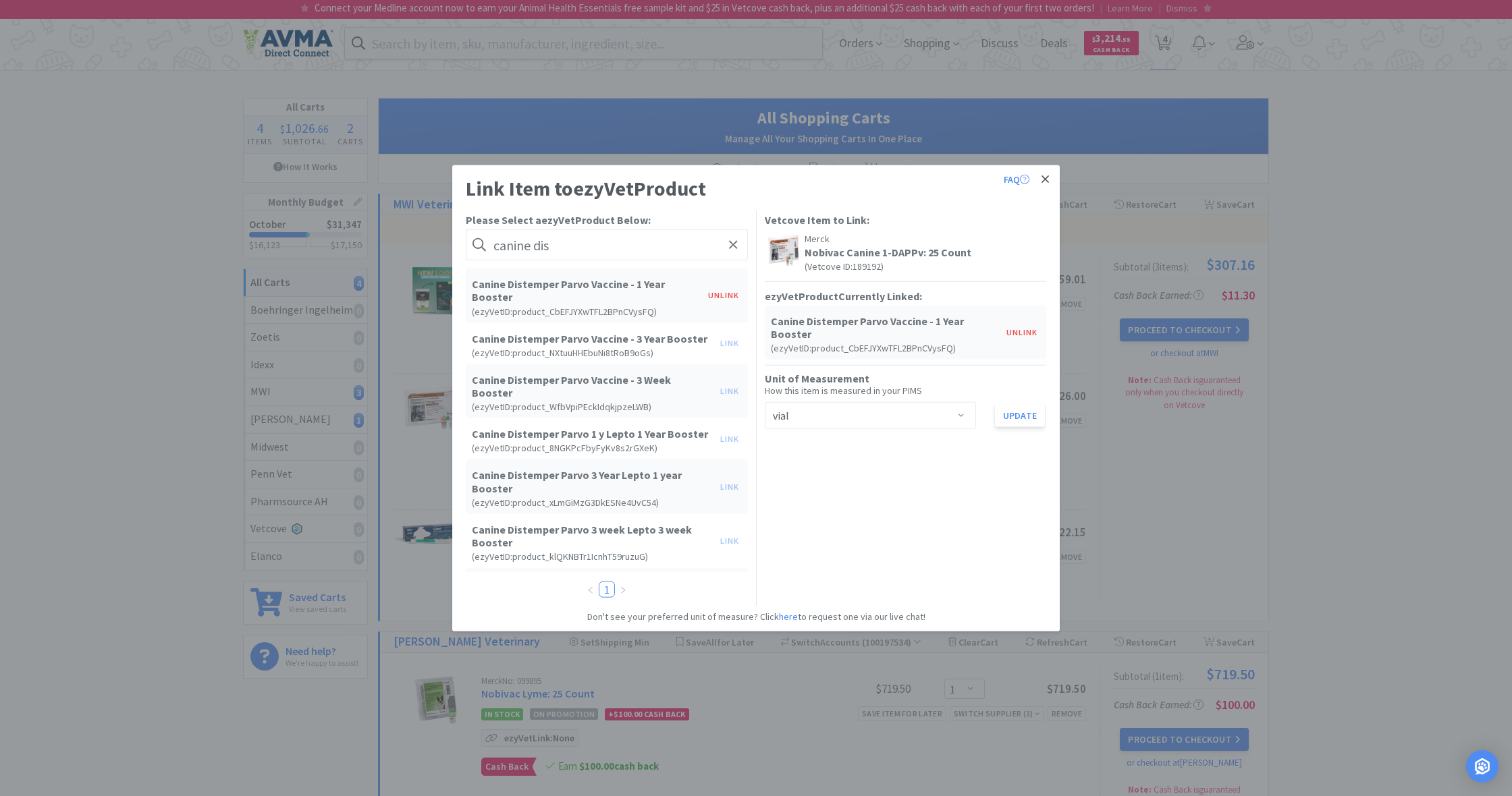
type input "canine dis"
click at [1047, 180] on icon at bounding box center [1045, 179] width 7 height 12
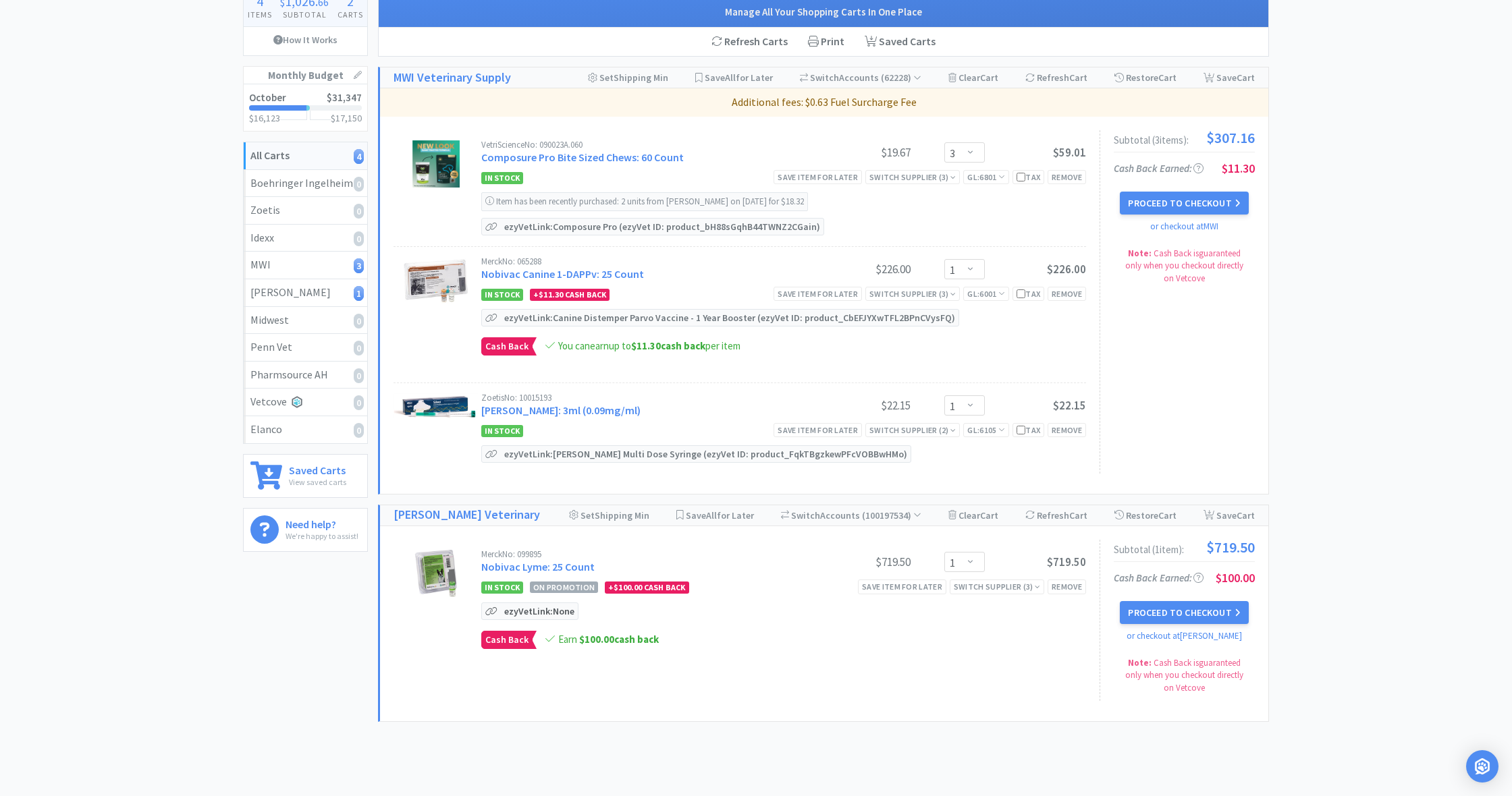
scroll to position [134, 0]
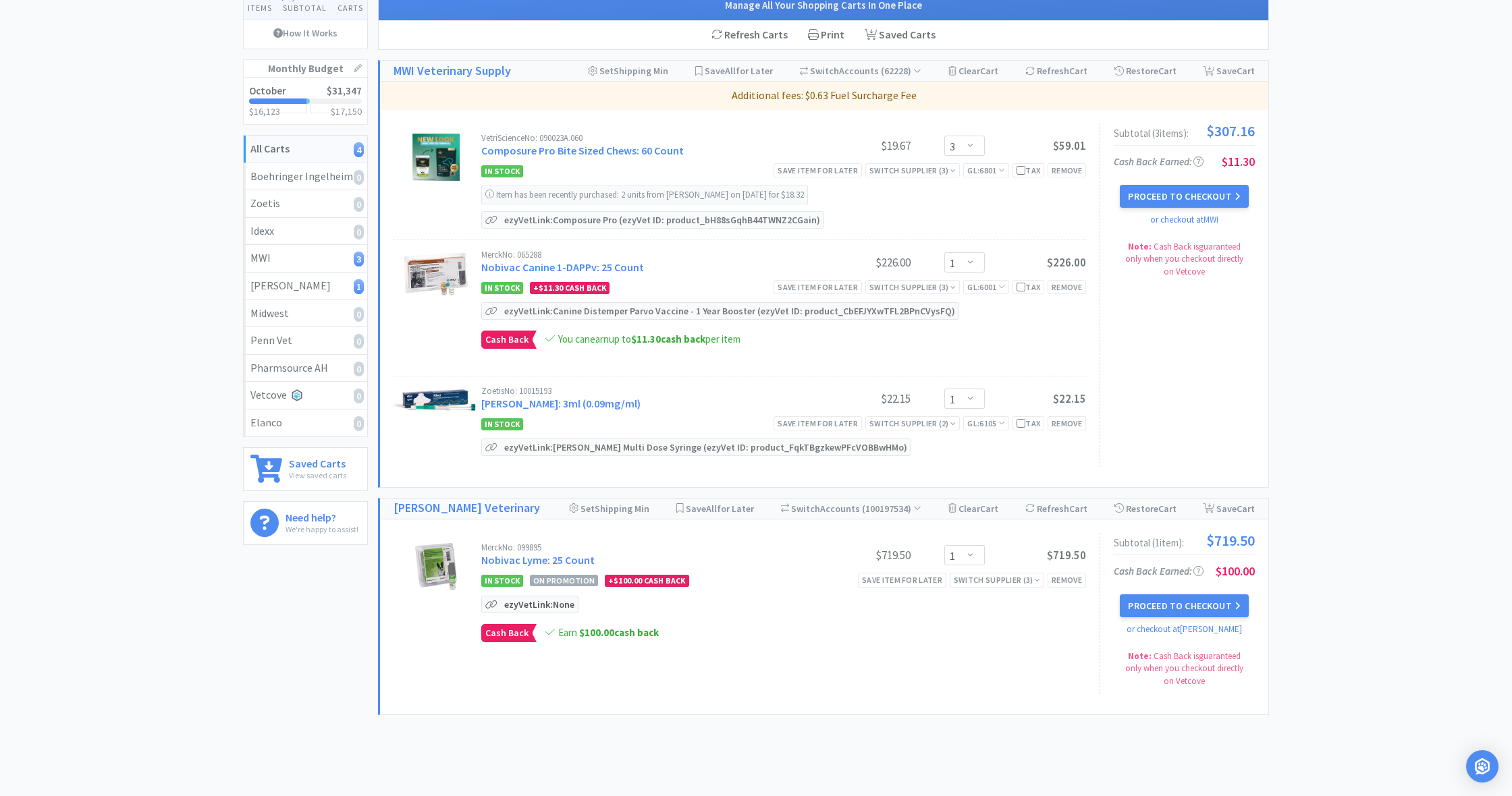
click at [542, 606] on p "ezyVet Link: None" at bounding box center [538, 604] width 77 height 16
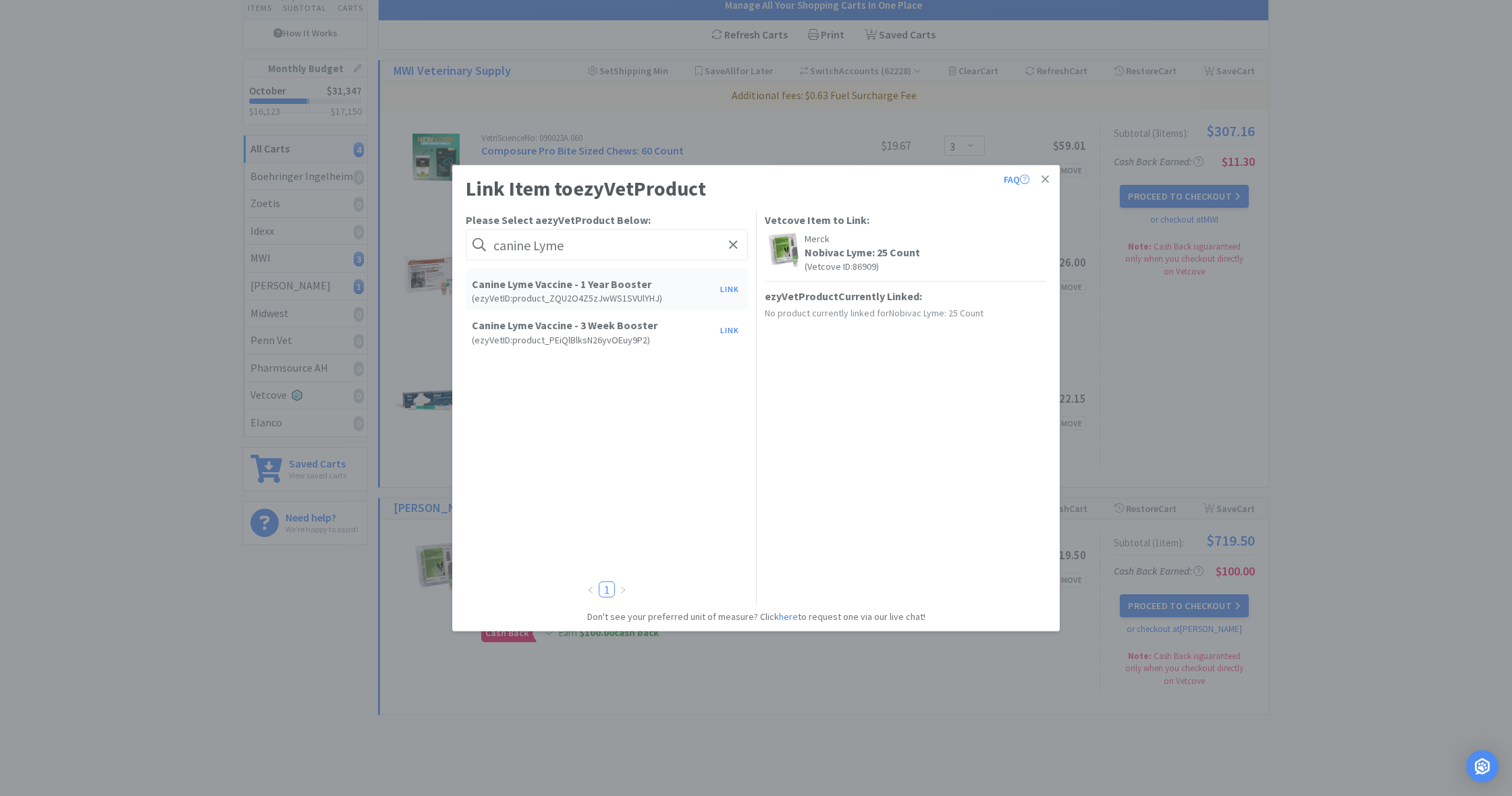
type input "canine Lyme"
drag, startPoint x: 634, startPoint y: 513, endPoint x: 729, endPoint y: 288, distance: 244.2
click at [729, 288] on button "Link" at bounding box center [729, 288] width 32 height 19
click at [963, 403] on span at bounding box center [961, 405] width 14 height 11
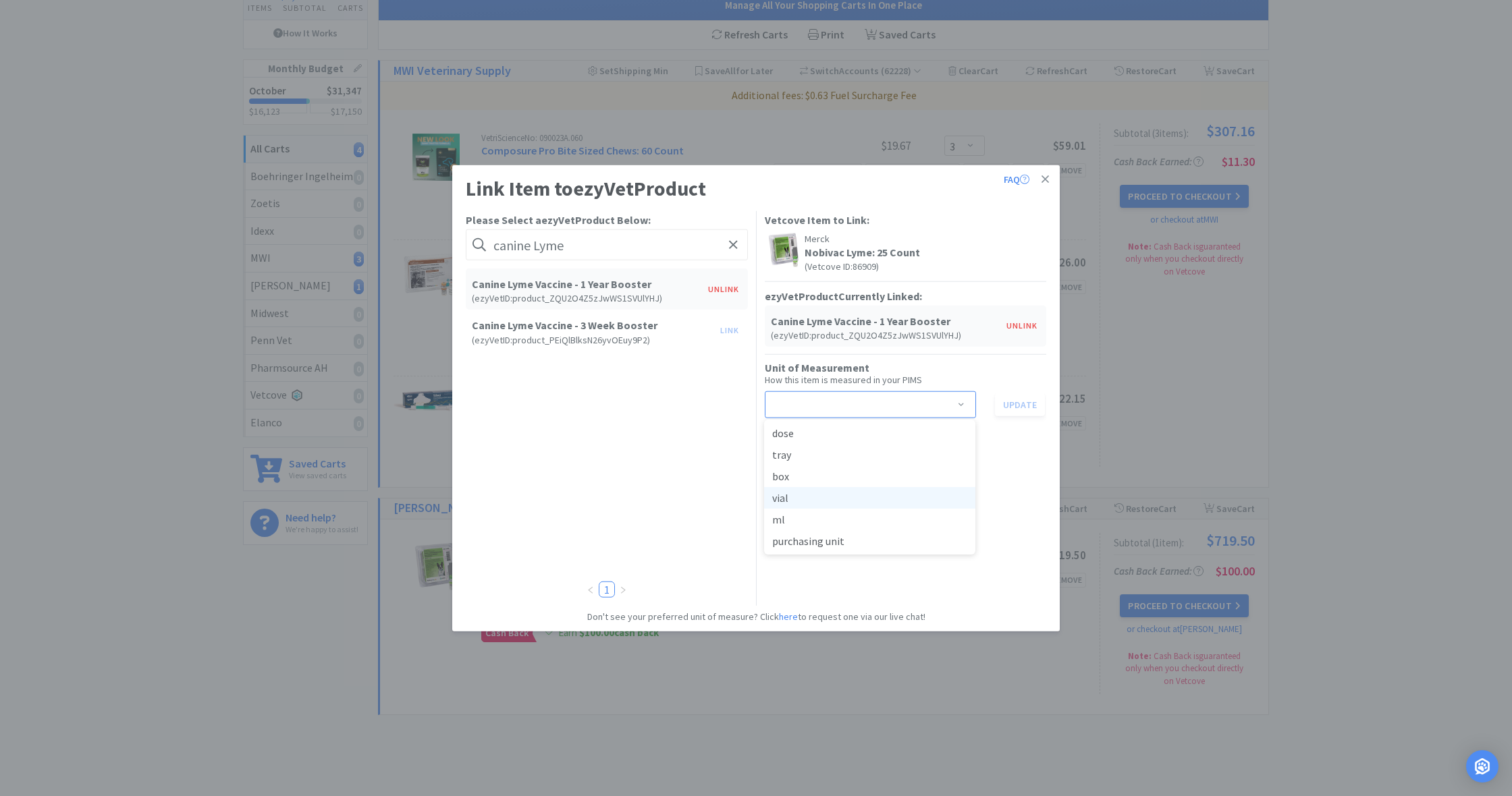
click at [841, 498] on li "vial" at bounding box center [869, 498] width 211 height 21
click at [1021, 405] on button "Update" at bounding box center [1019, 404] width 50 height 23
click at [1044, 178] on icon at bounding box center [1045, 179] width 7 height 7
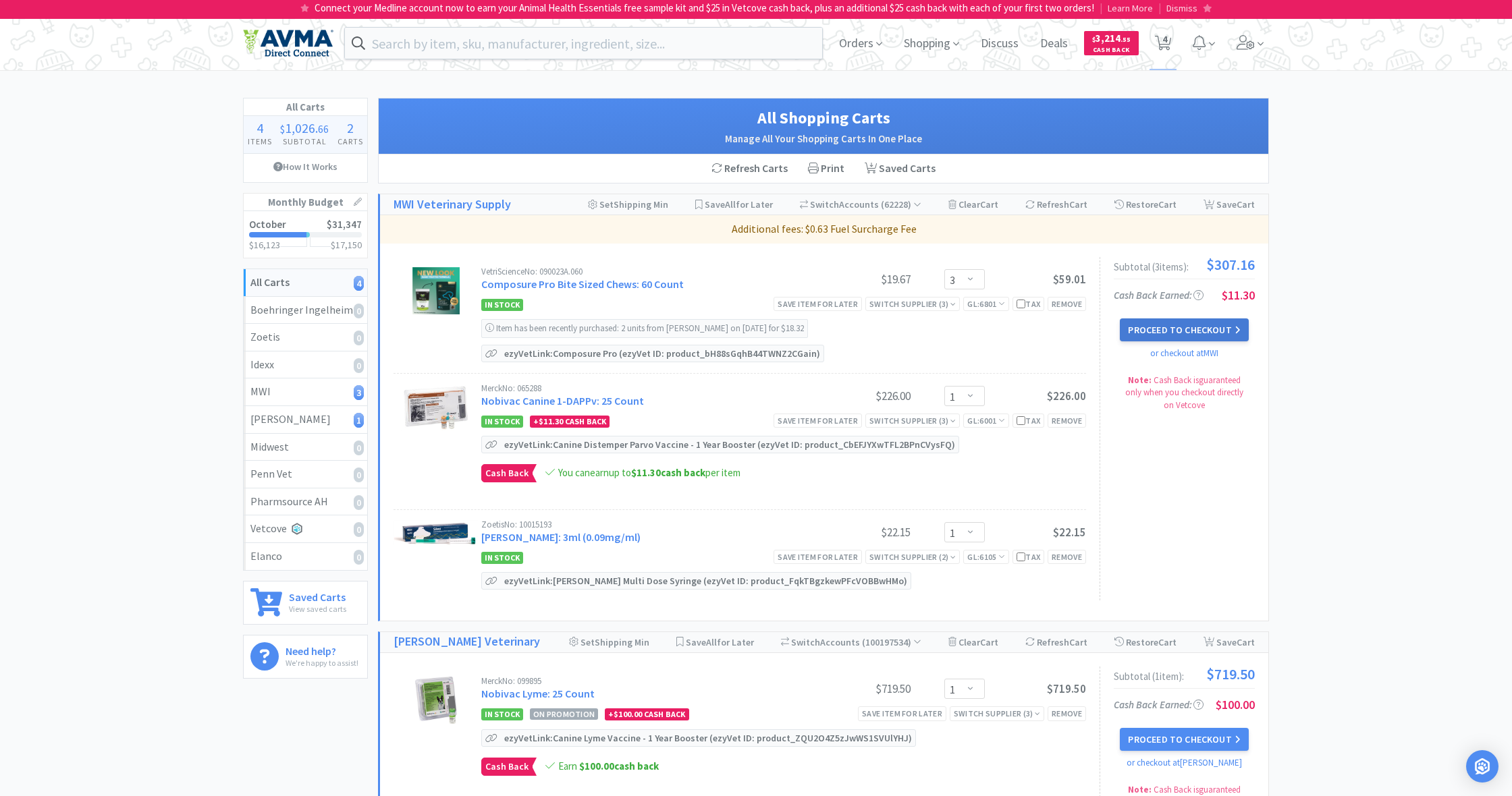
scroll to position [0, 0]
click at [1176, 331] on button "Proceed to Checkout" at bounding box center [1183, 330] width 128 height 23
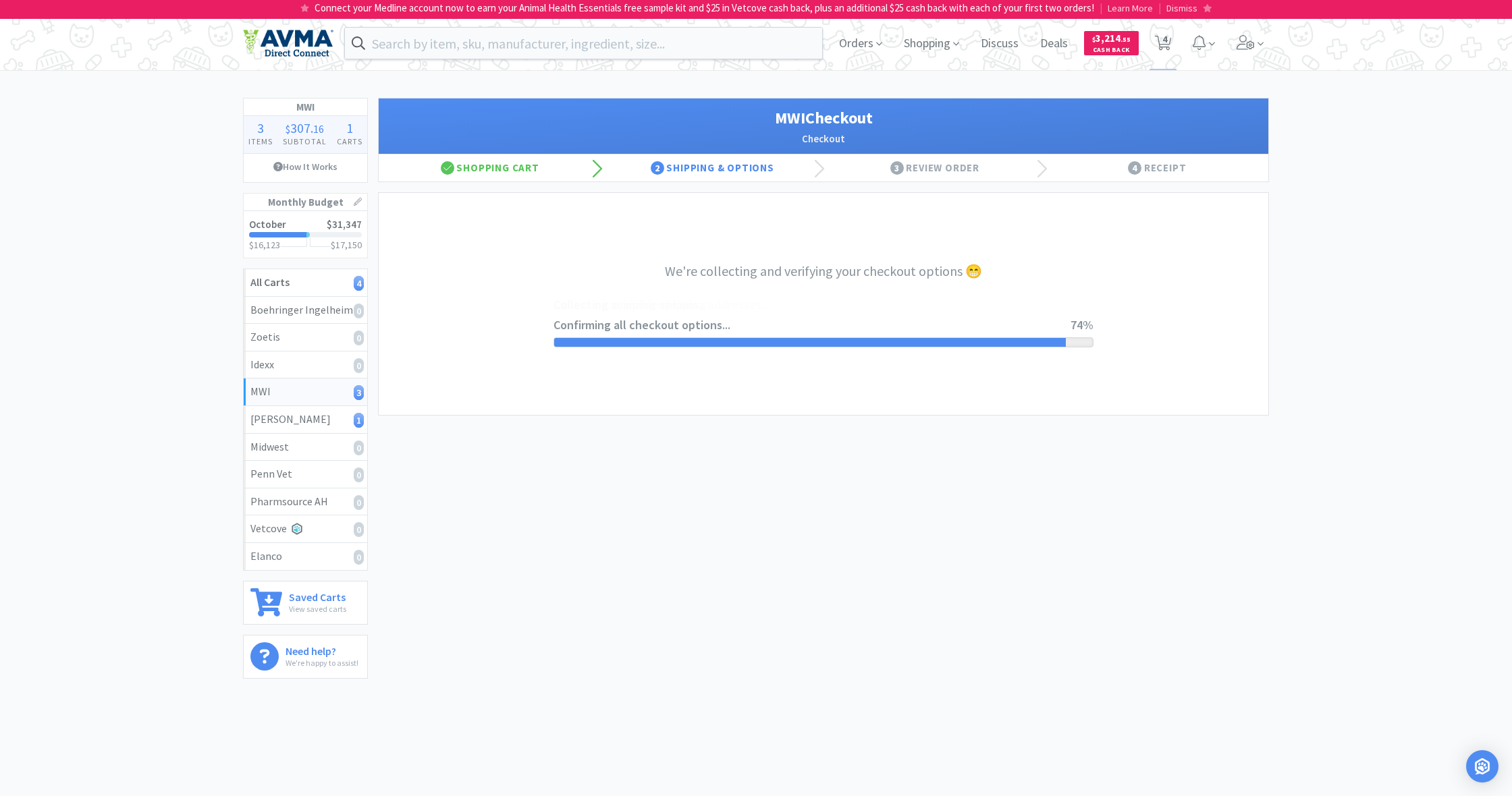
select select "STD_"
select select "FX9"
select select "FED"
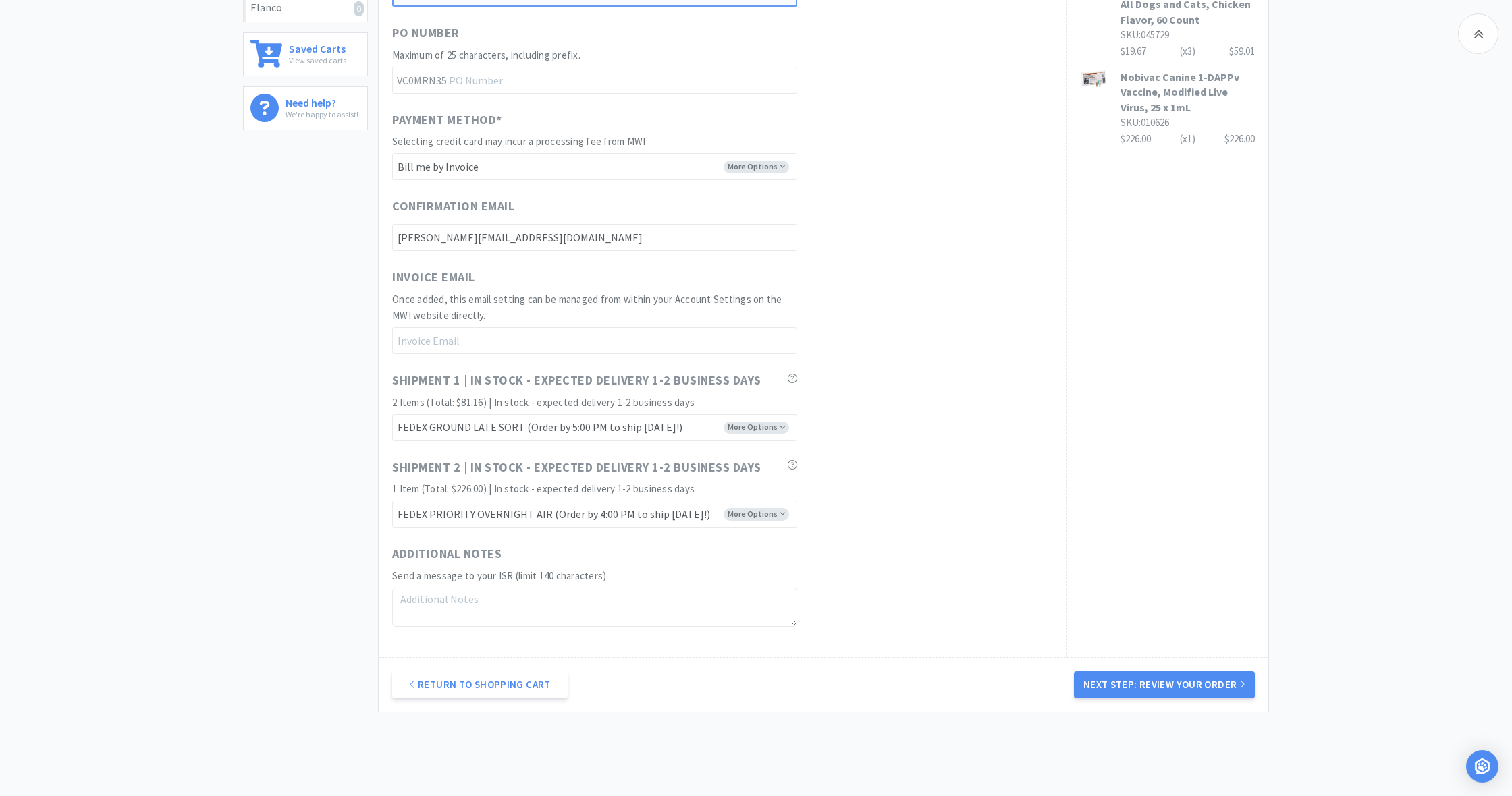
scroll to position [550, 0]
click at [1171, 676] on button "Next Step: Review Your Order" at bounding box center [1164, 684] width 181 height 27
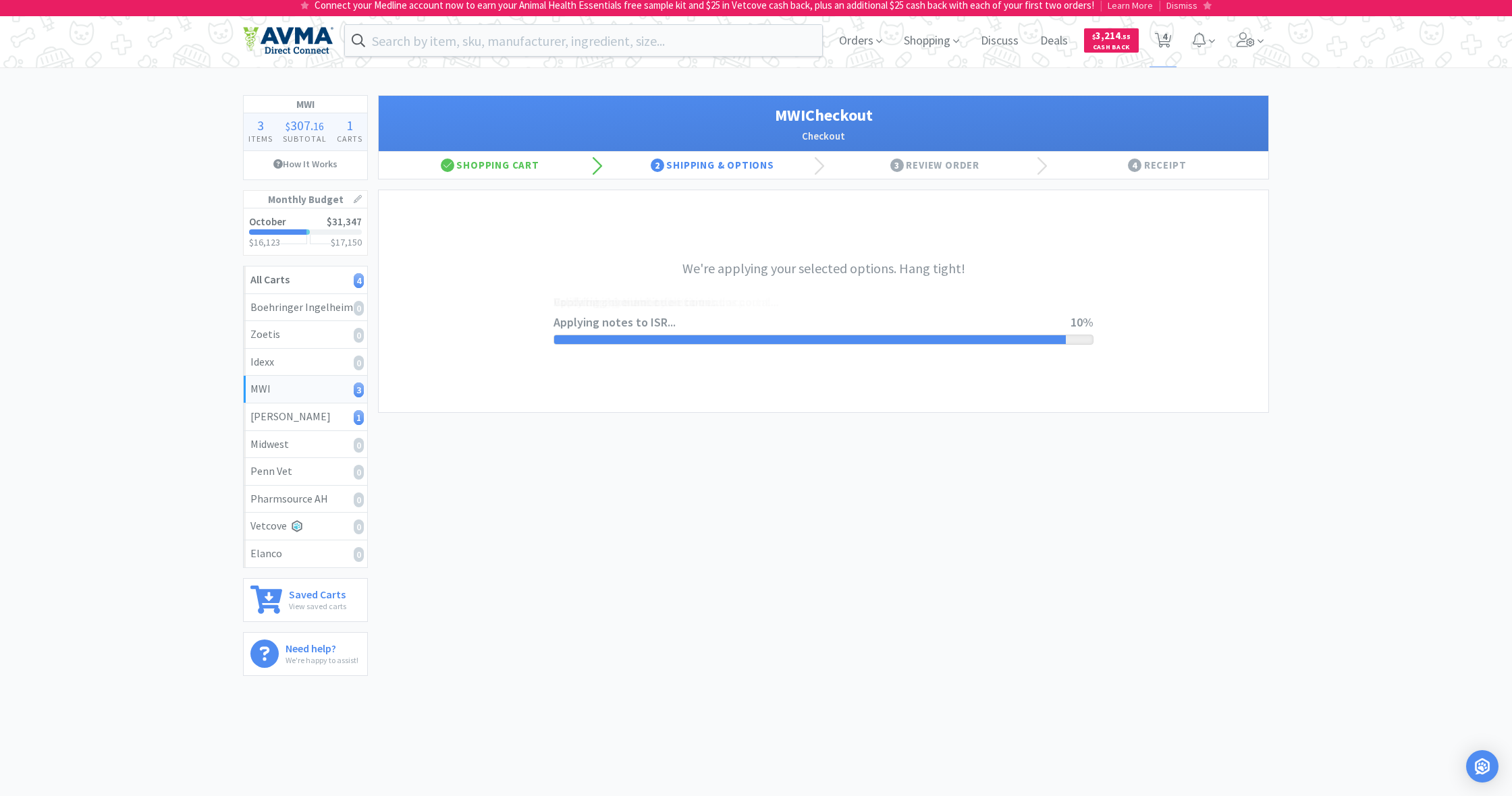
scroll to position [0, 0]
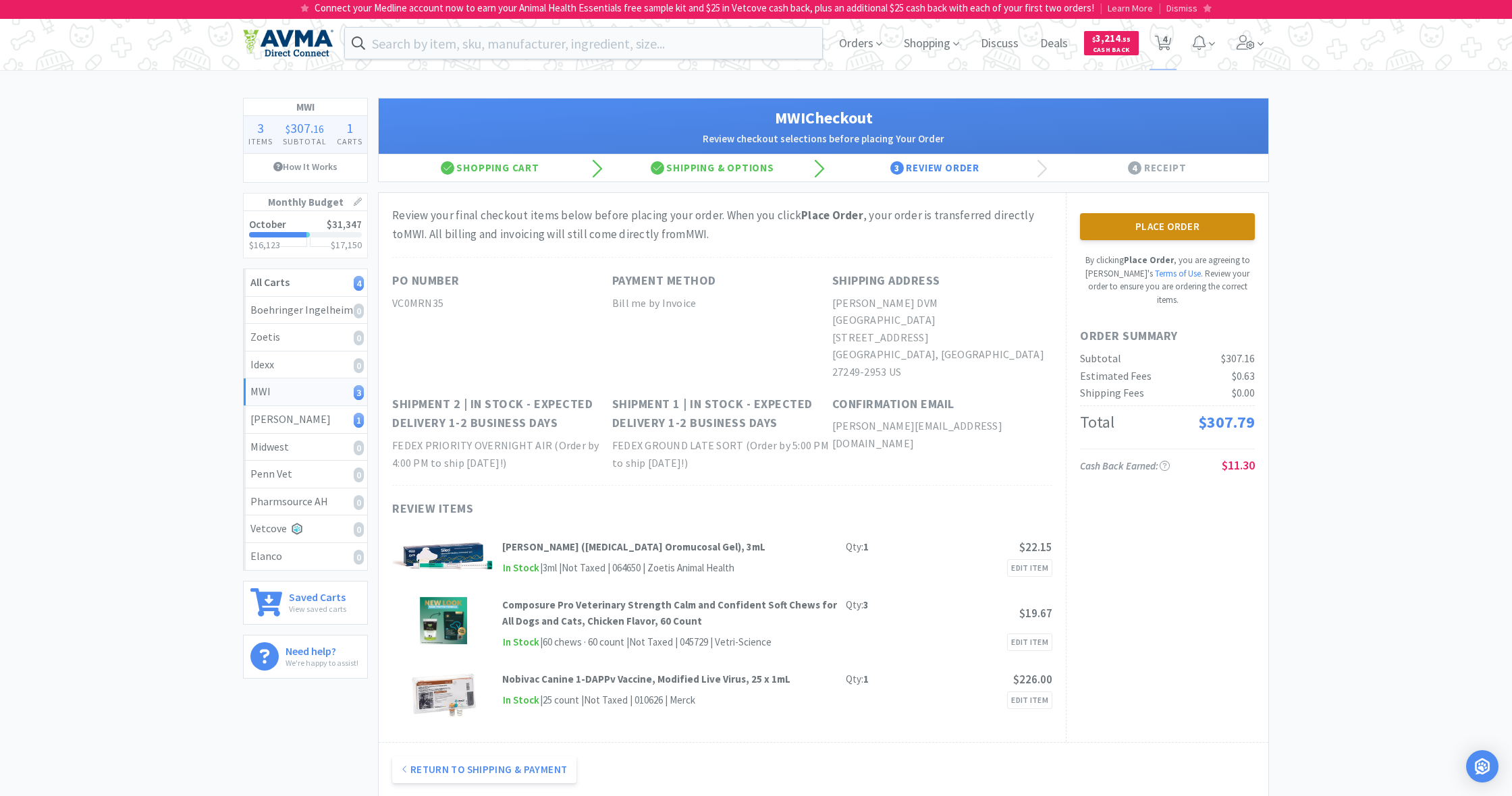
click at [1158, 224] on button "Place Order" at bounding box center [1167, 227] width 175 height 27
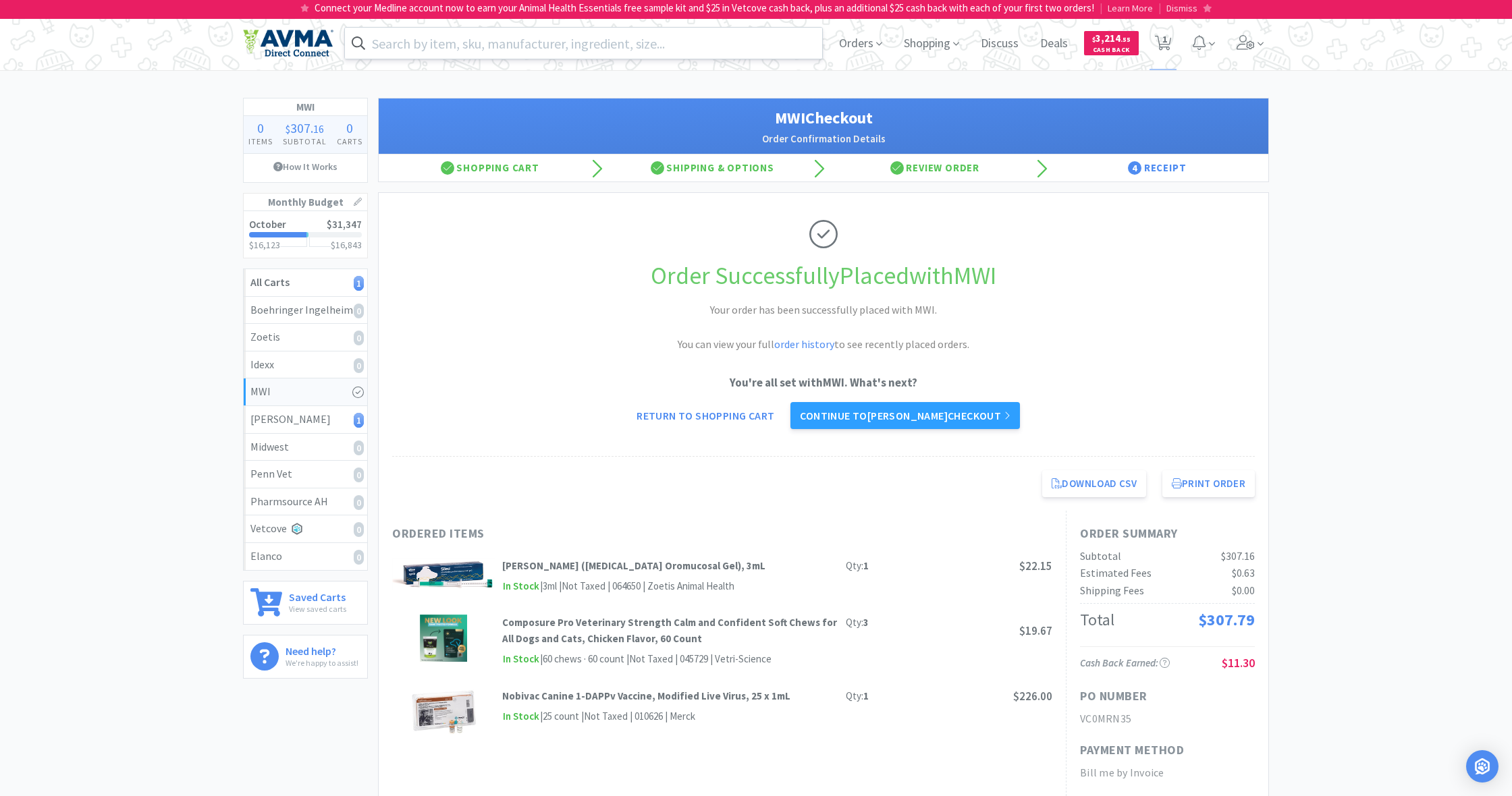
click at [462, 45] on input "text" at bounding box center [583, 43] width 477 height 31
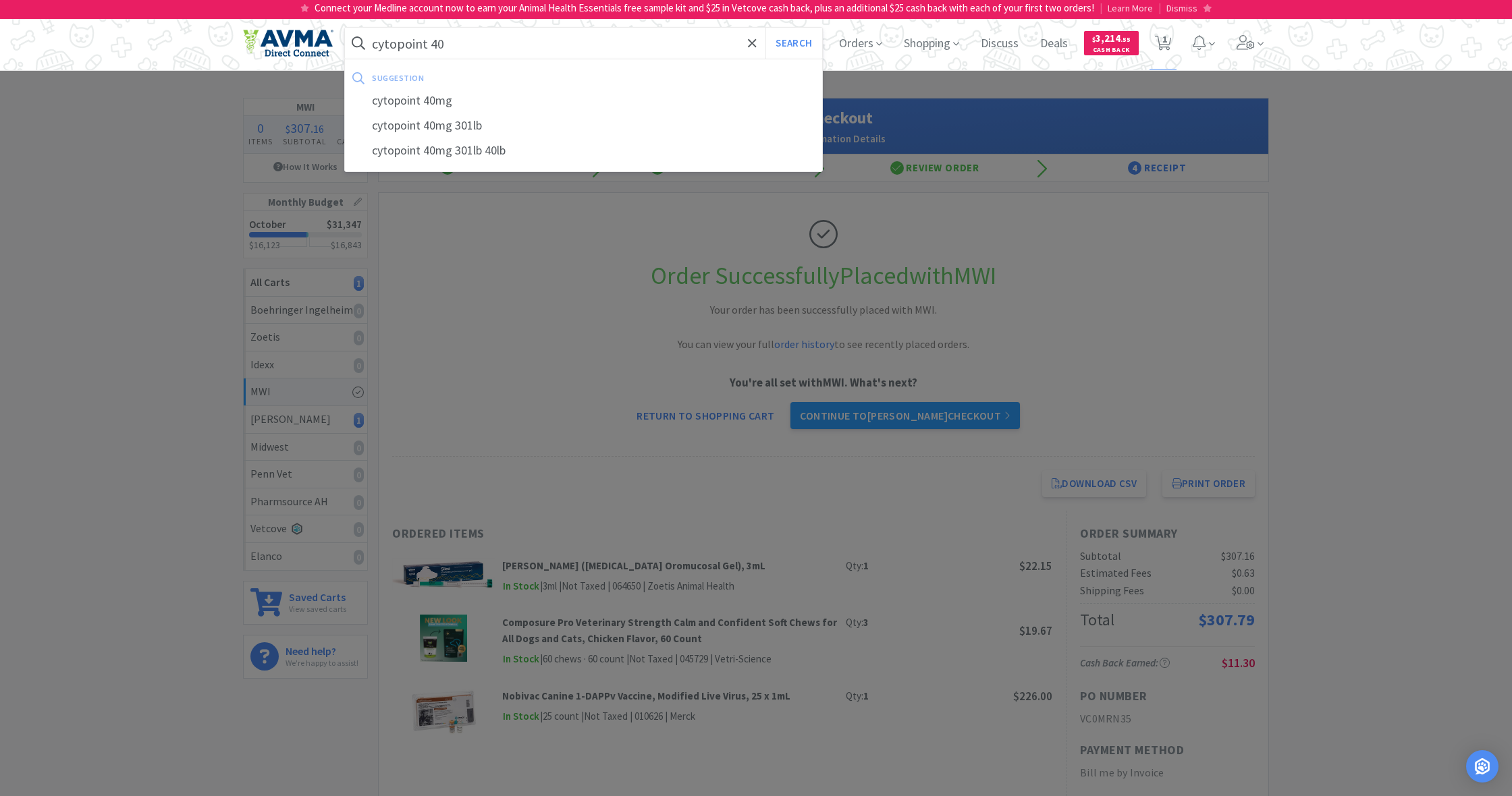
type input "cytopoint 40"
click at [792, 43] on button "Search" at bounding box center [793, 43] width 56 height 31
select select "1"
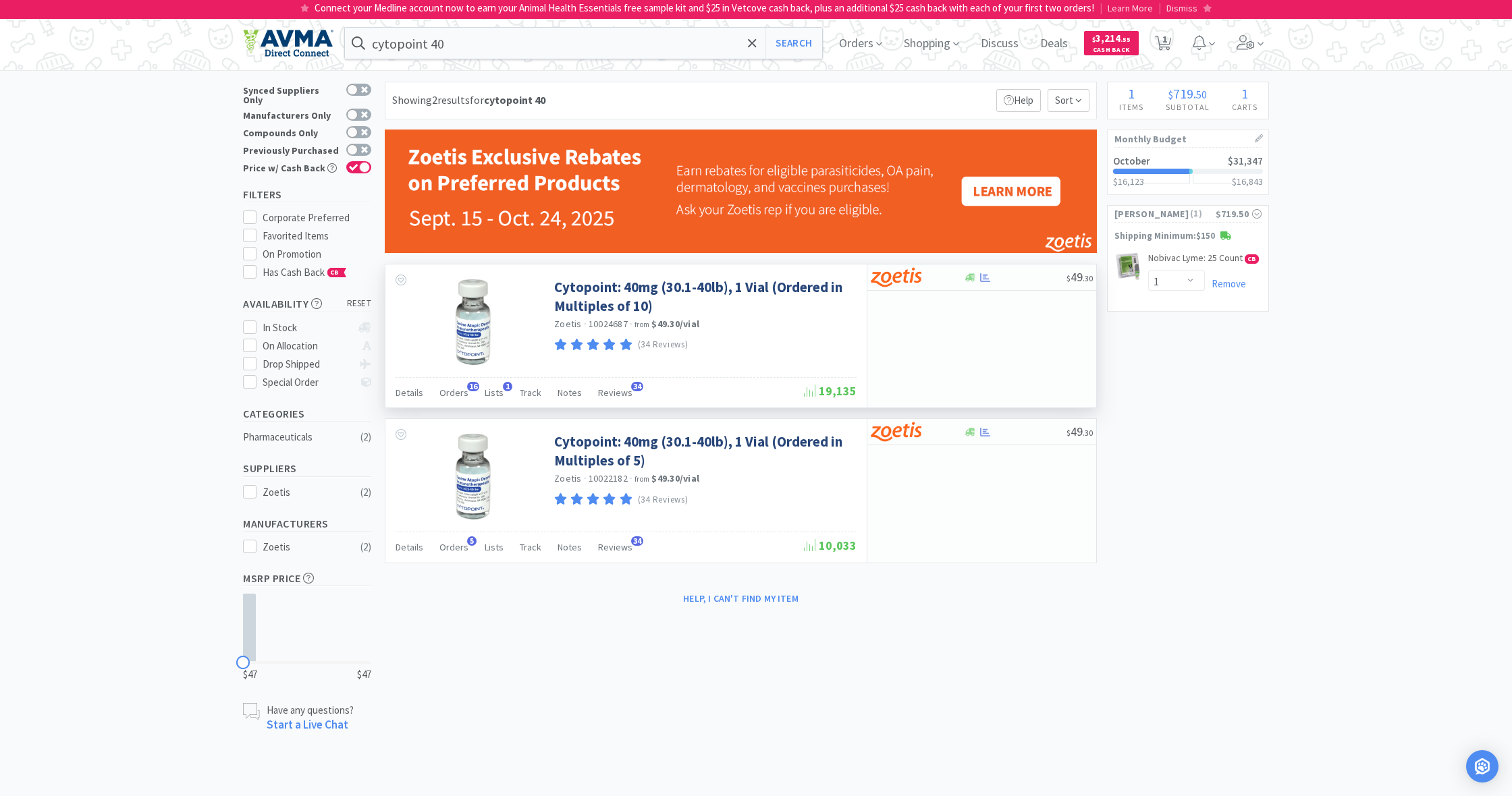
scroll to position [0, 1]
click at [454, 393] on span "Orders" at bounding box center [454, 392] width 29 height 12
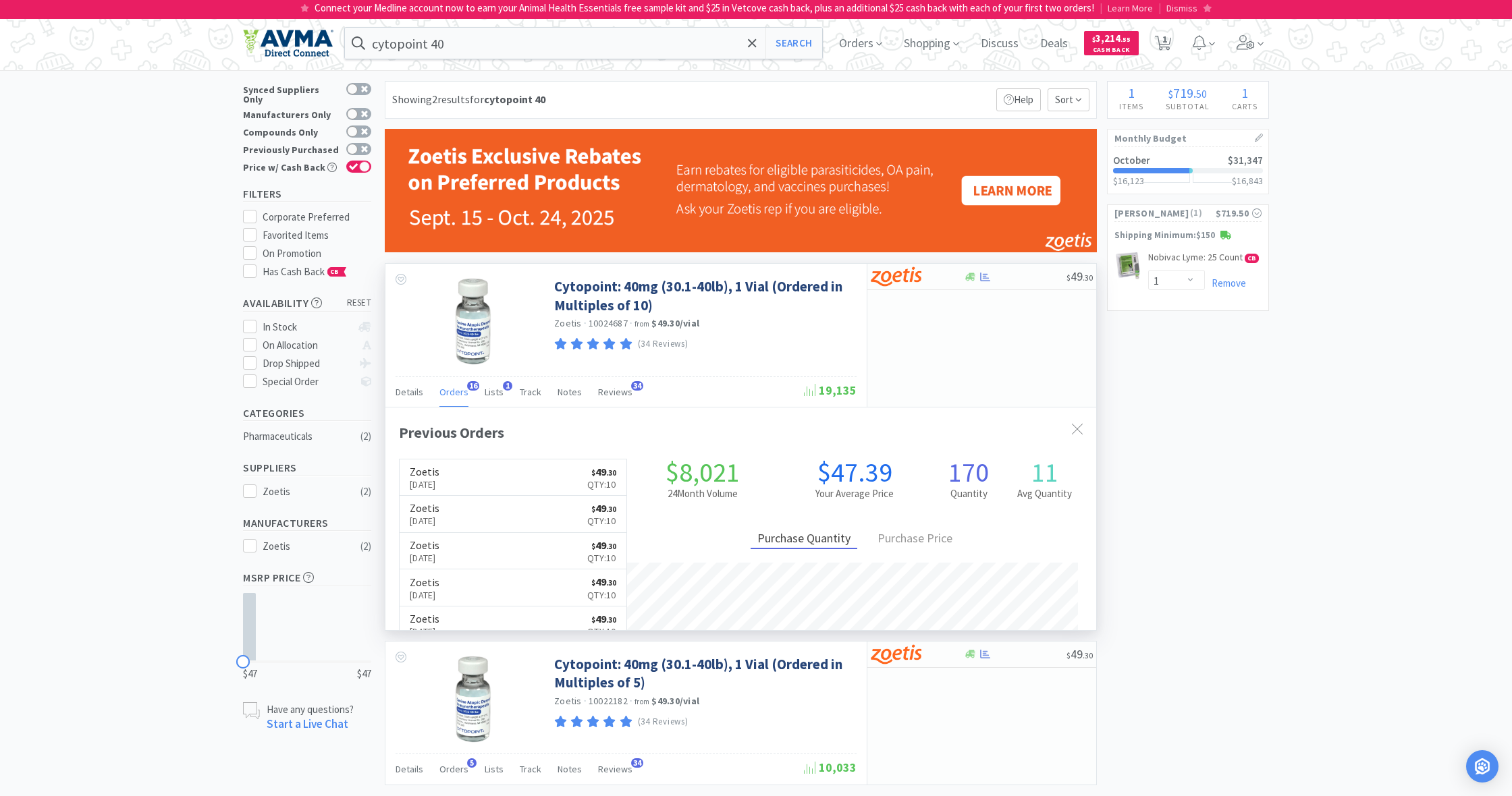
scroll to position [1, 0]
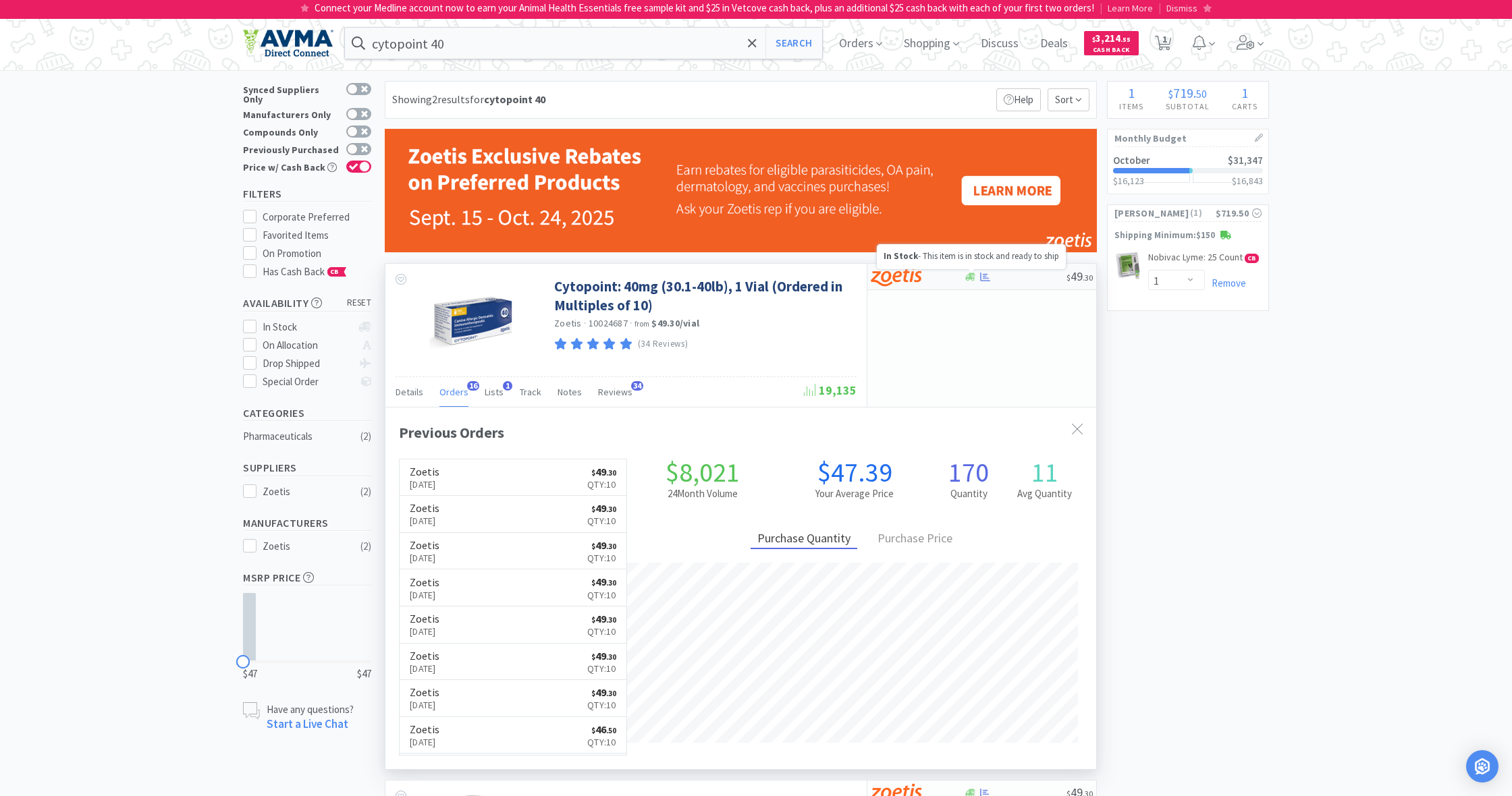
click at [970, 276] on icon at bounding box center [970, 276] width 10 height 8
select select "10"
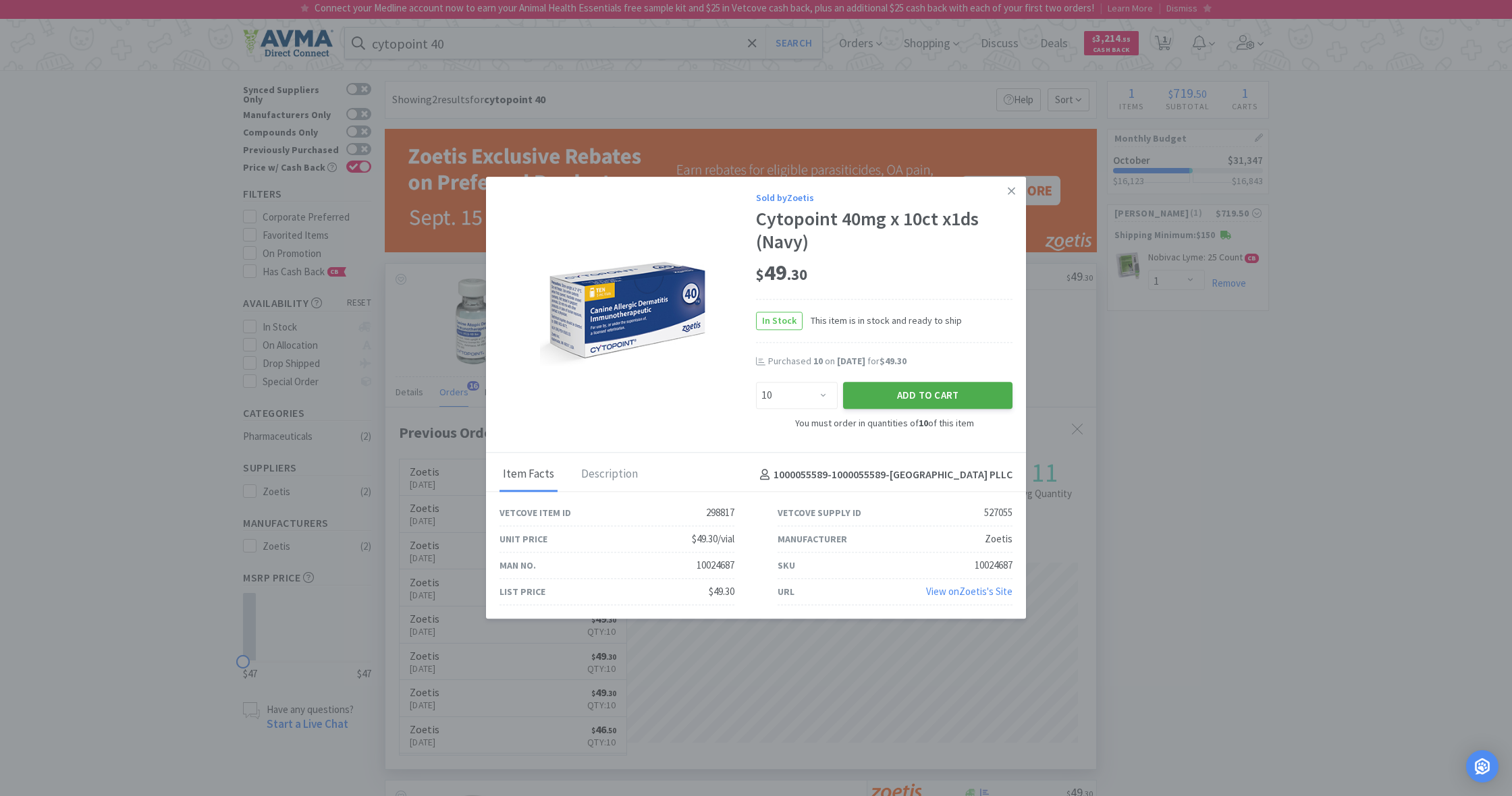
click at [926, 398] on button "Add to Cart" at bounding box center [927, 396] width 170 height 27
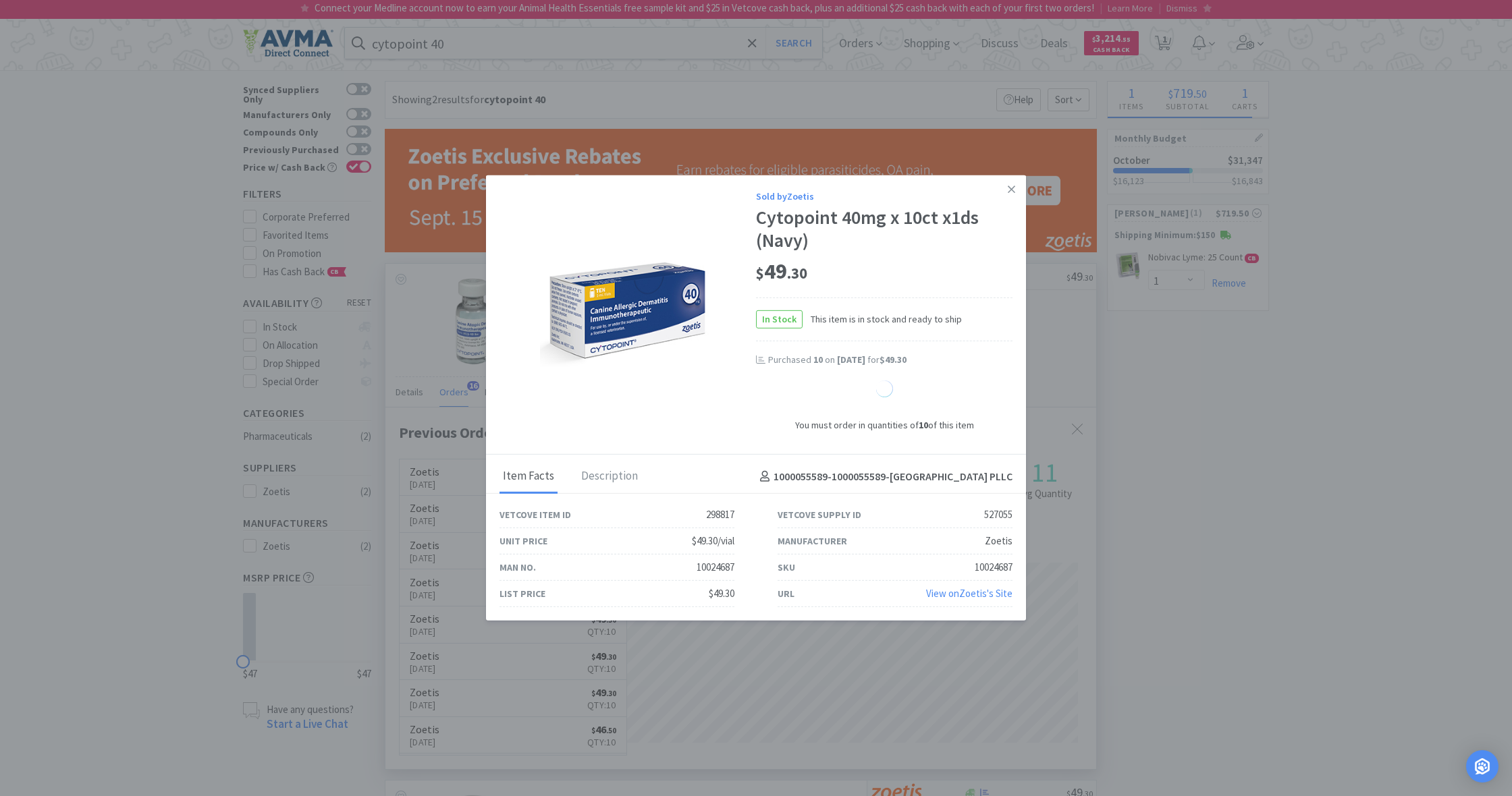
select select "10"
select select "1"
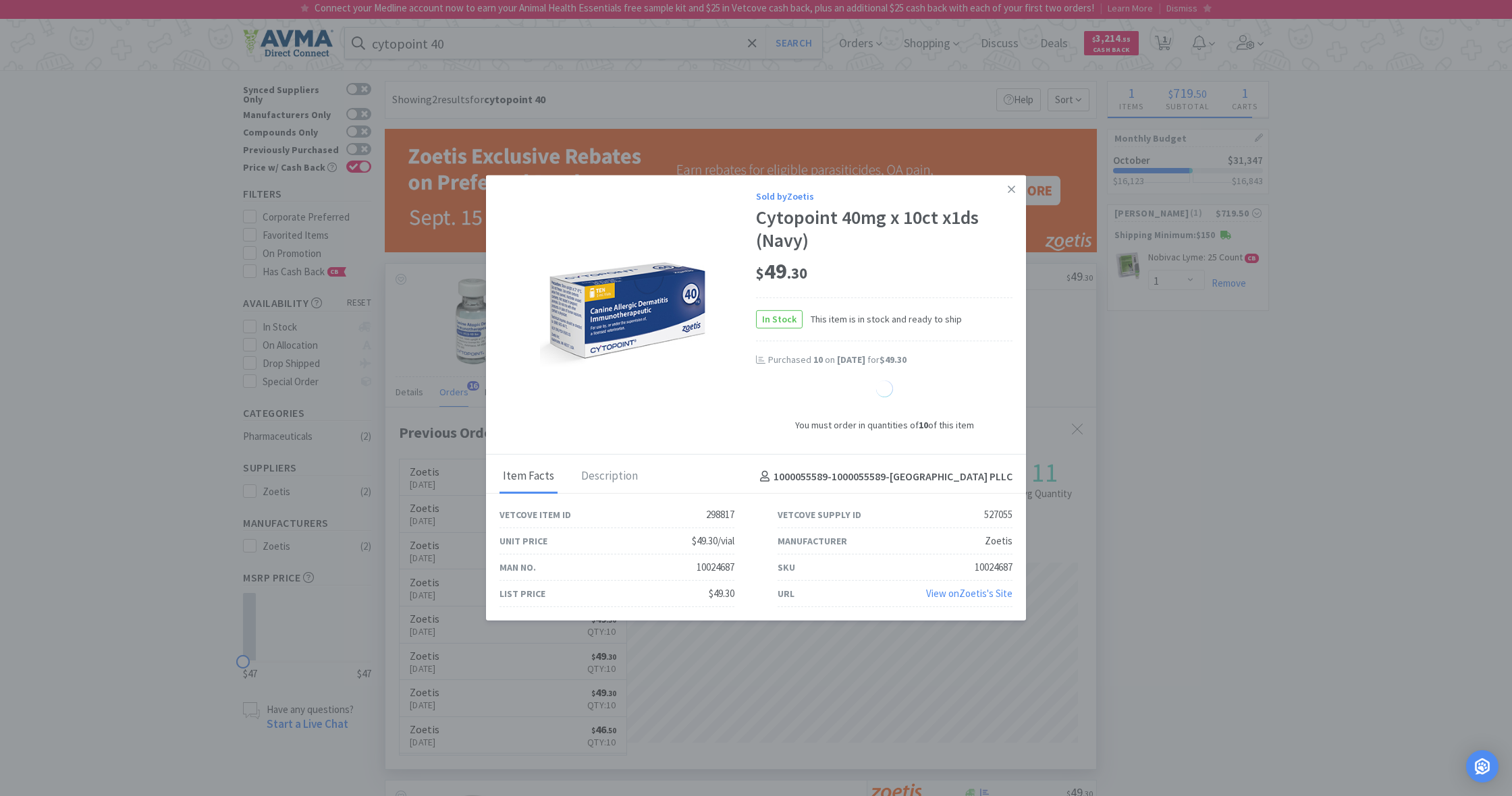
select select "1"
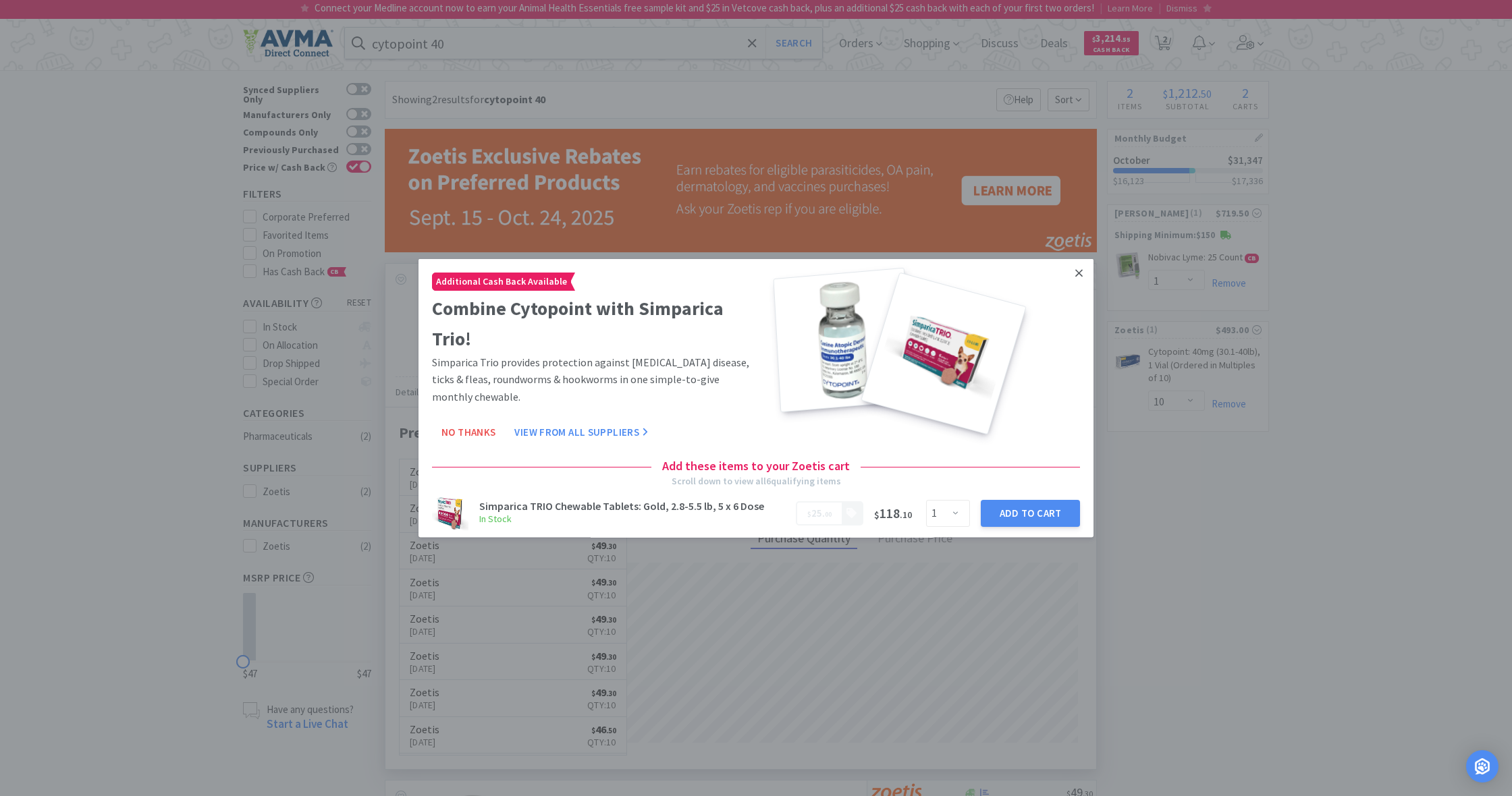
click at [1078, 271] on icon at bounding box center [1079, 273] width 7 height 12
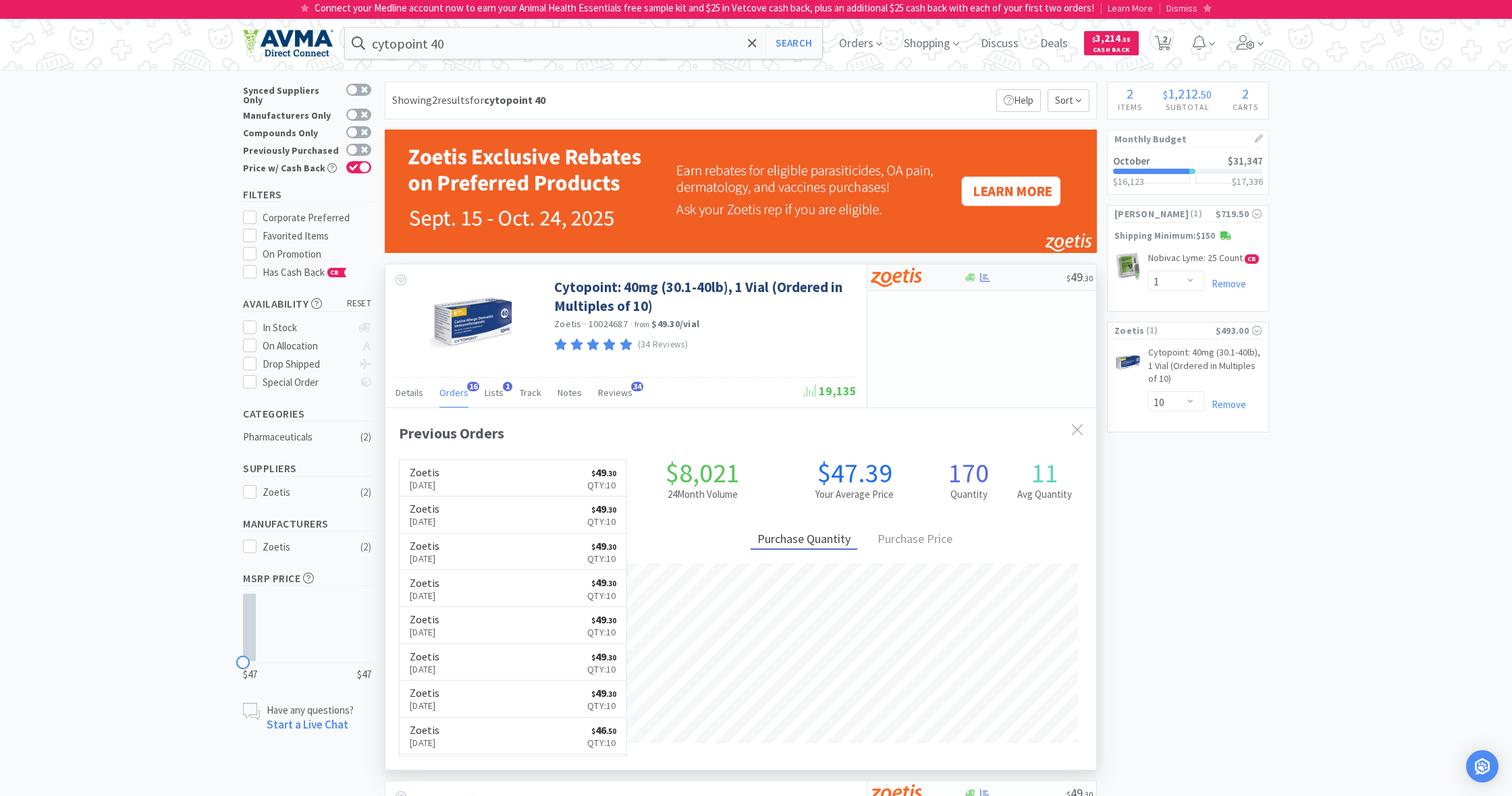
scroll to position [0, 0]
click at [1165, 37] on span "2" at bounding box center [1164, 39] width 5 height 54
select select "10"
select select "1"
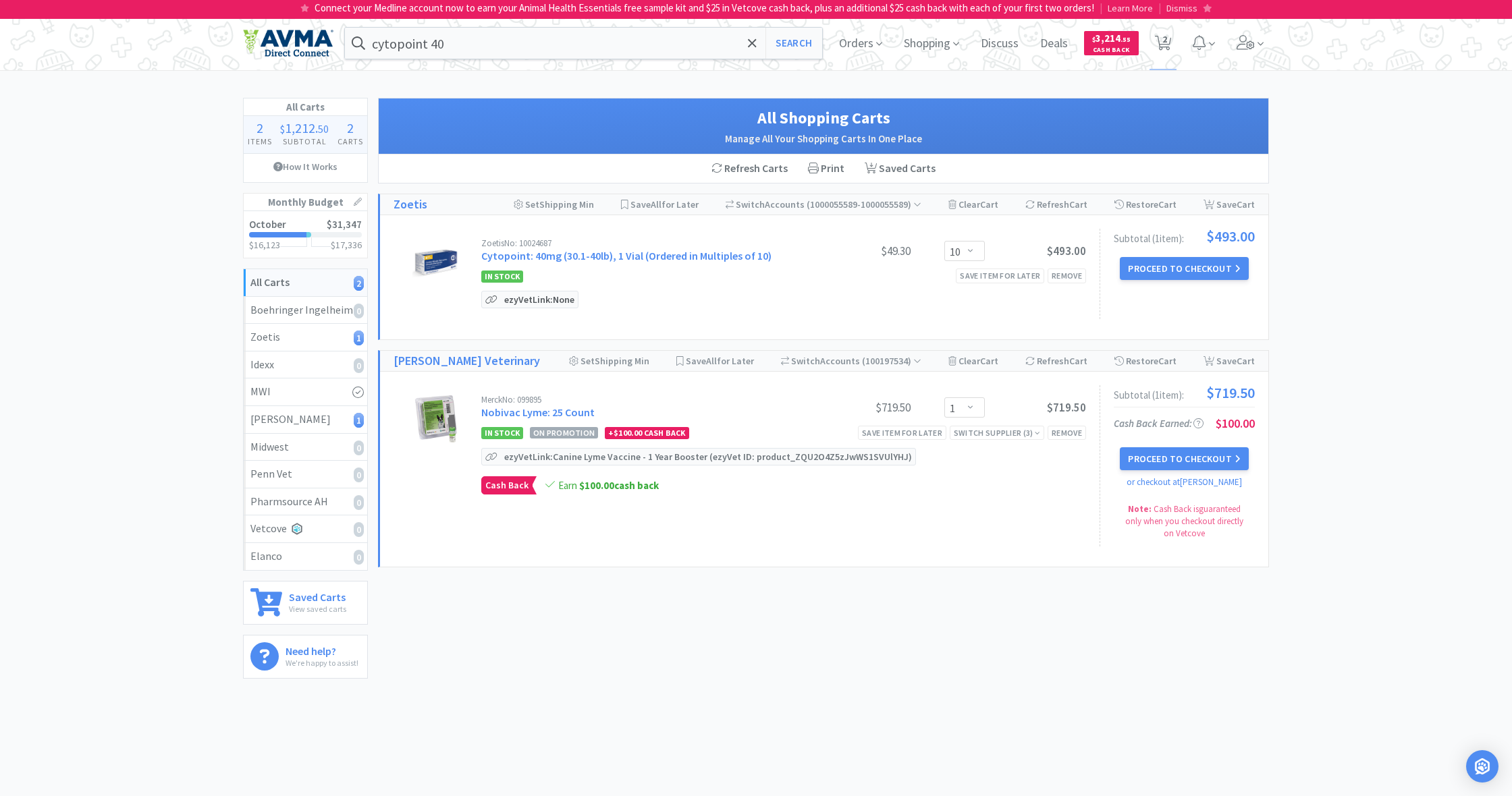
click at [524, 301] on p "ezyVet Link: None" at bounding box center [538, 299] width 77 height 16
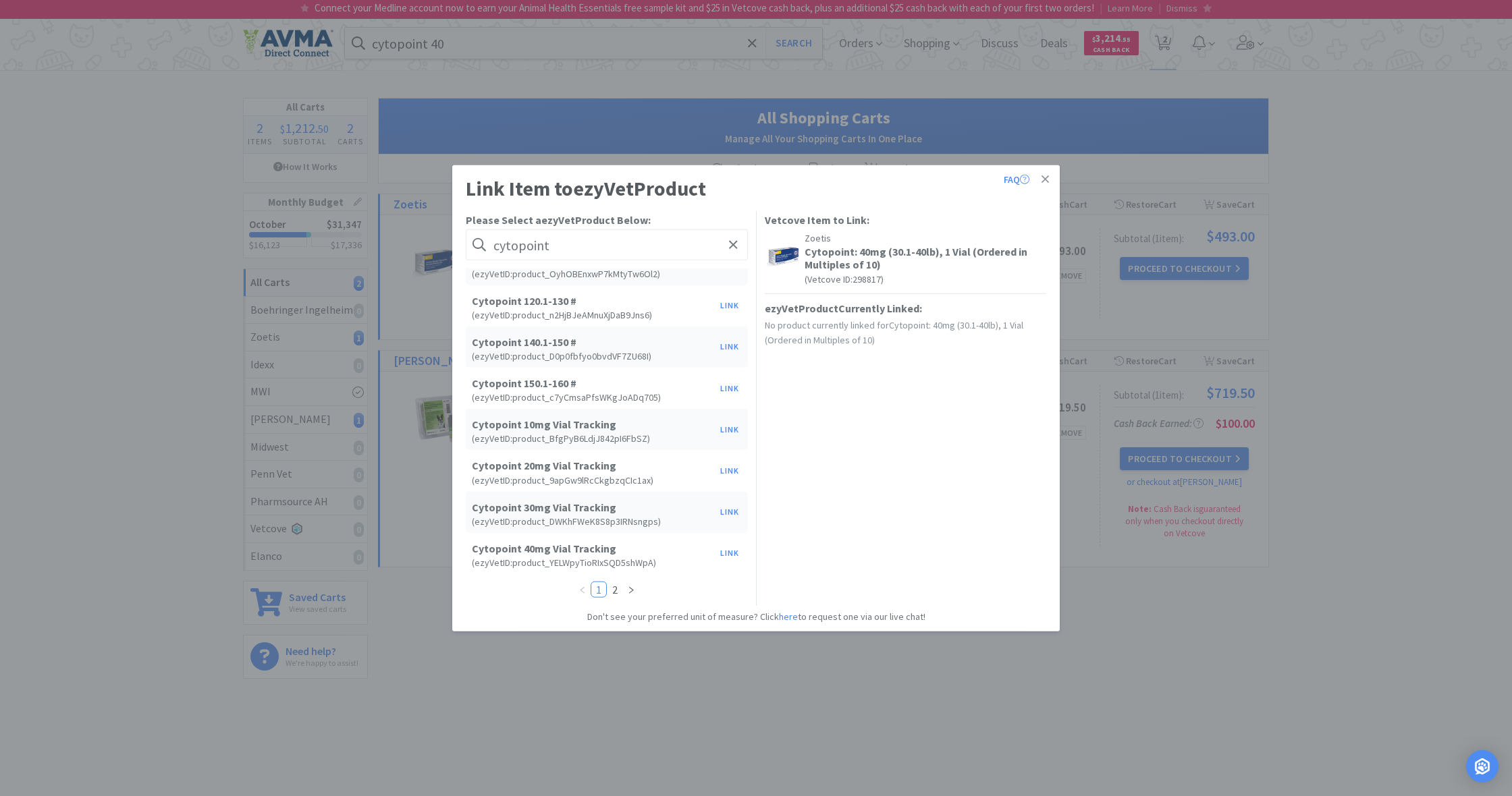
scroll to position [520, 0]
type input "cytopoint"
click at [730, 551] on button "Link" at bounding box center [729, 554] width 32 height 19
click at [961, 417] on span at bounding box center [961, 417] width 14 height 11
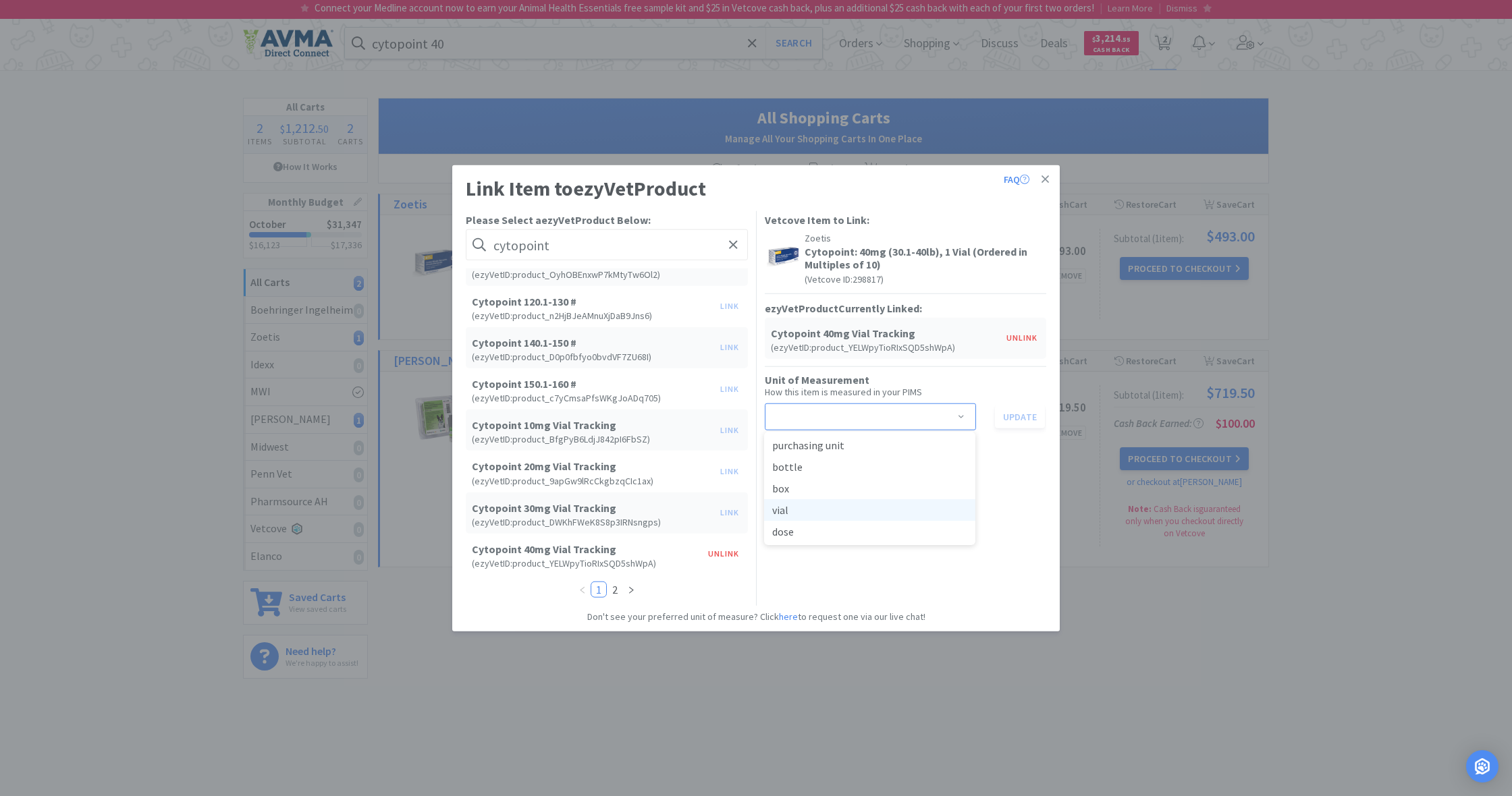
click at [818, 512] on li "vial" at bounding box center [869, 510] width 211 height 21
click at [1014, 417] on button "Update" at bounding box center [1019, 417] width 50 height 23
click at [1045, 179] on icon at bounding box center [1045, 179] width 7 height 7
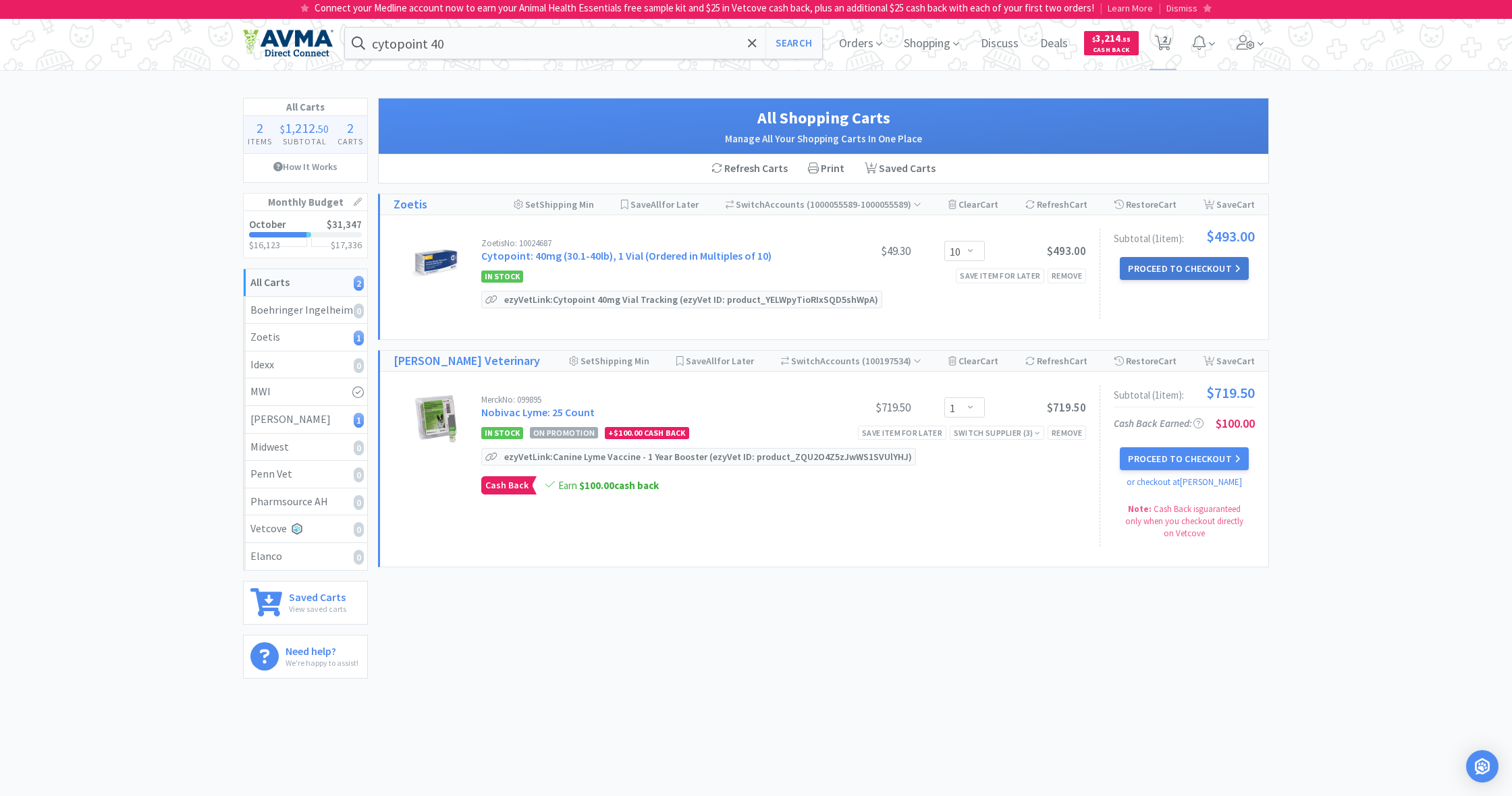
click at [1183, 266] on button "Proceed to Checkout" at bounding box center [1183, 268] width 128 height 23
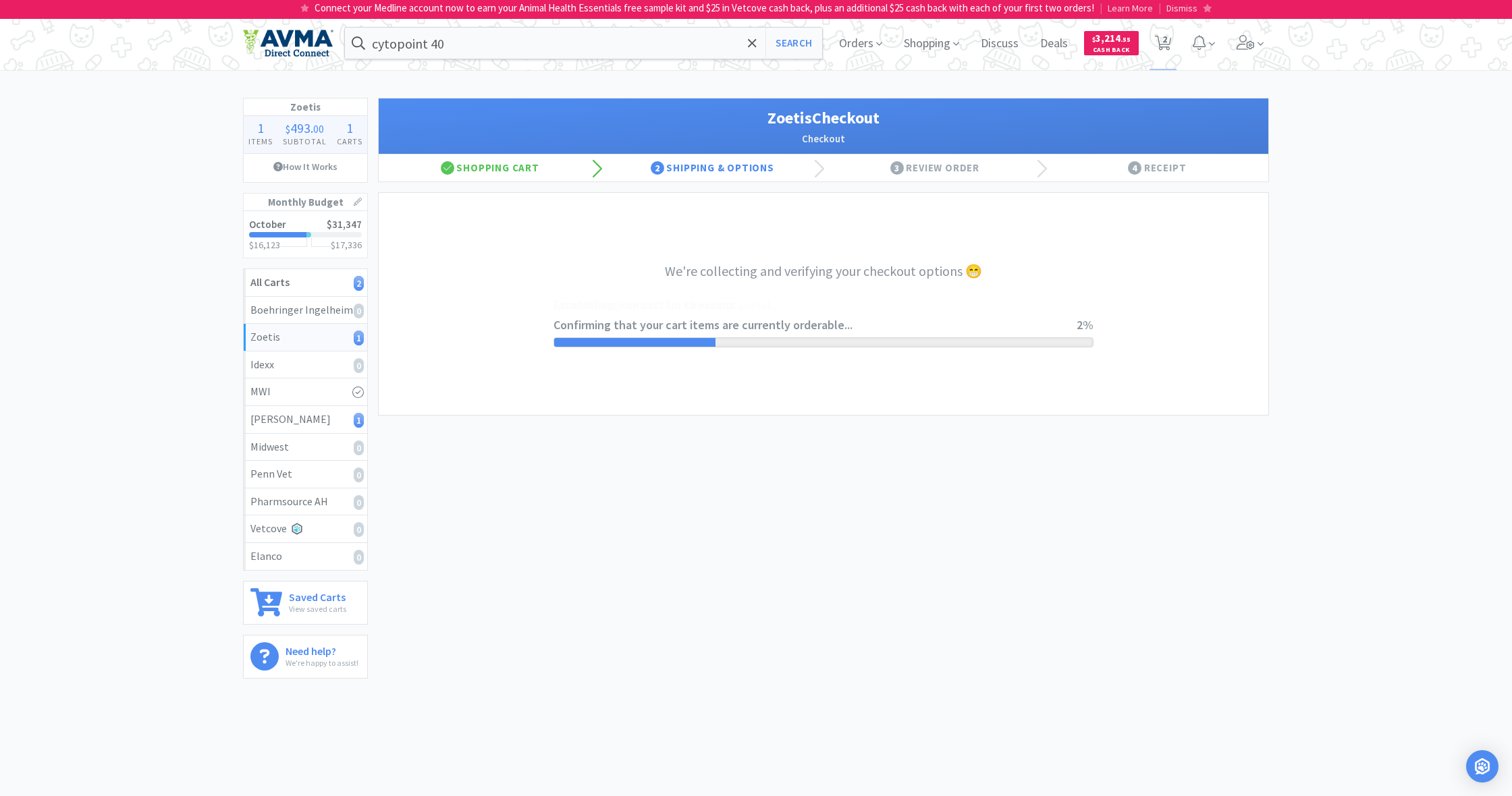
select select "invoice"
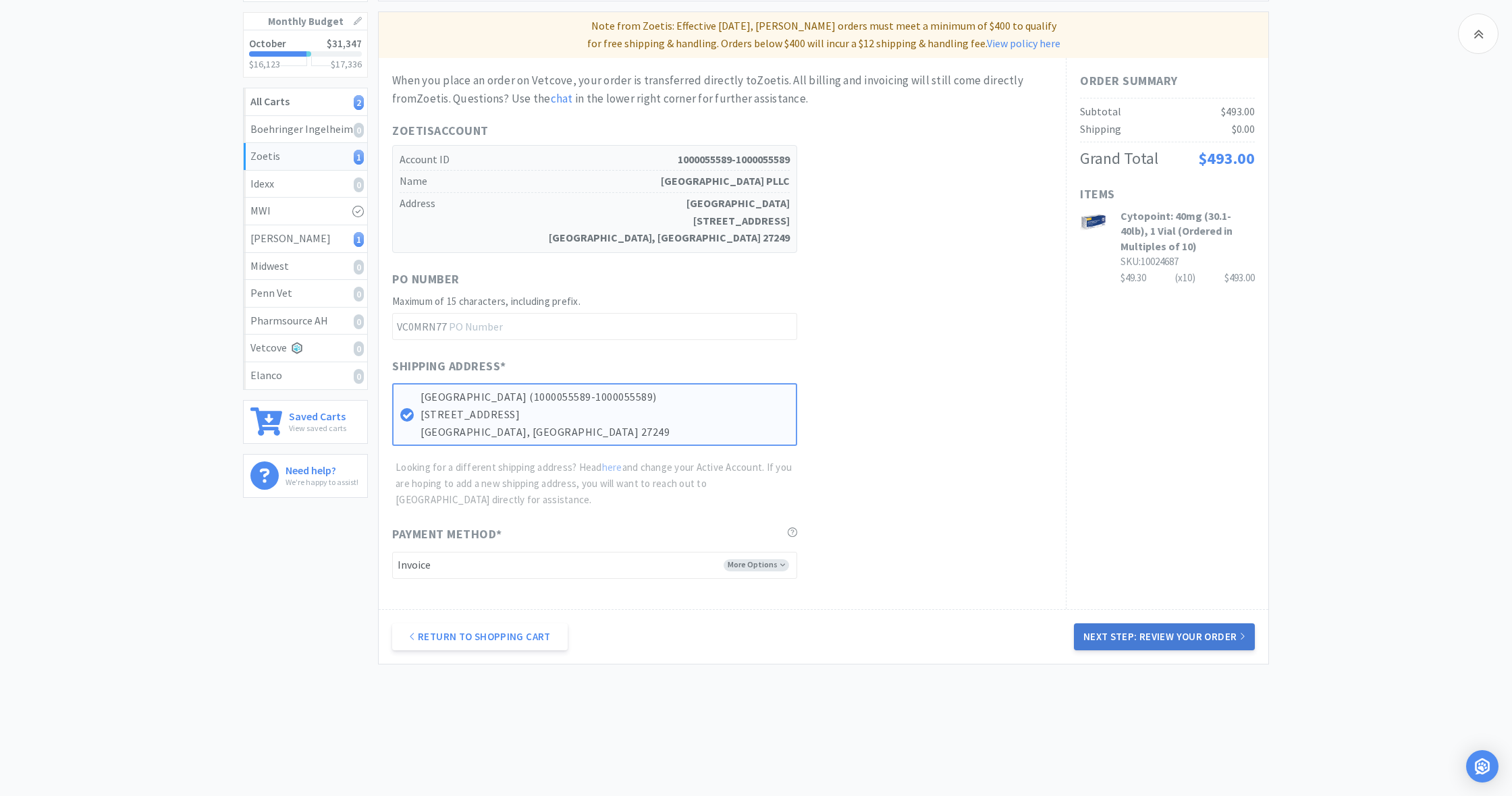
click at [1162, 627] on button "Next Step: Review Your Order" at bounding box center [1164, 637] width 181 height 27
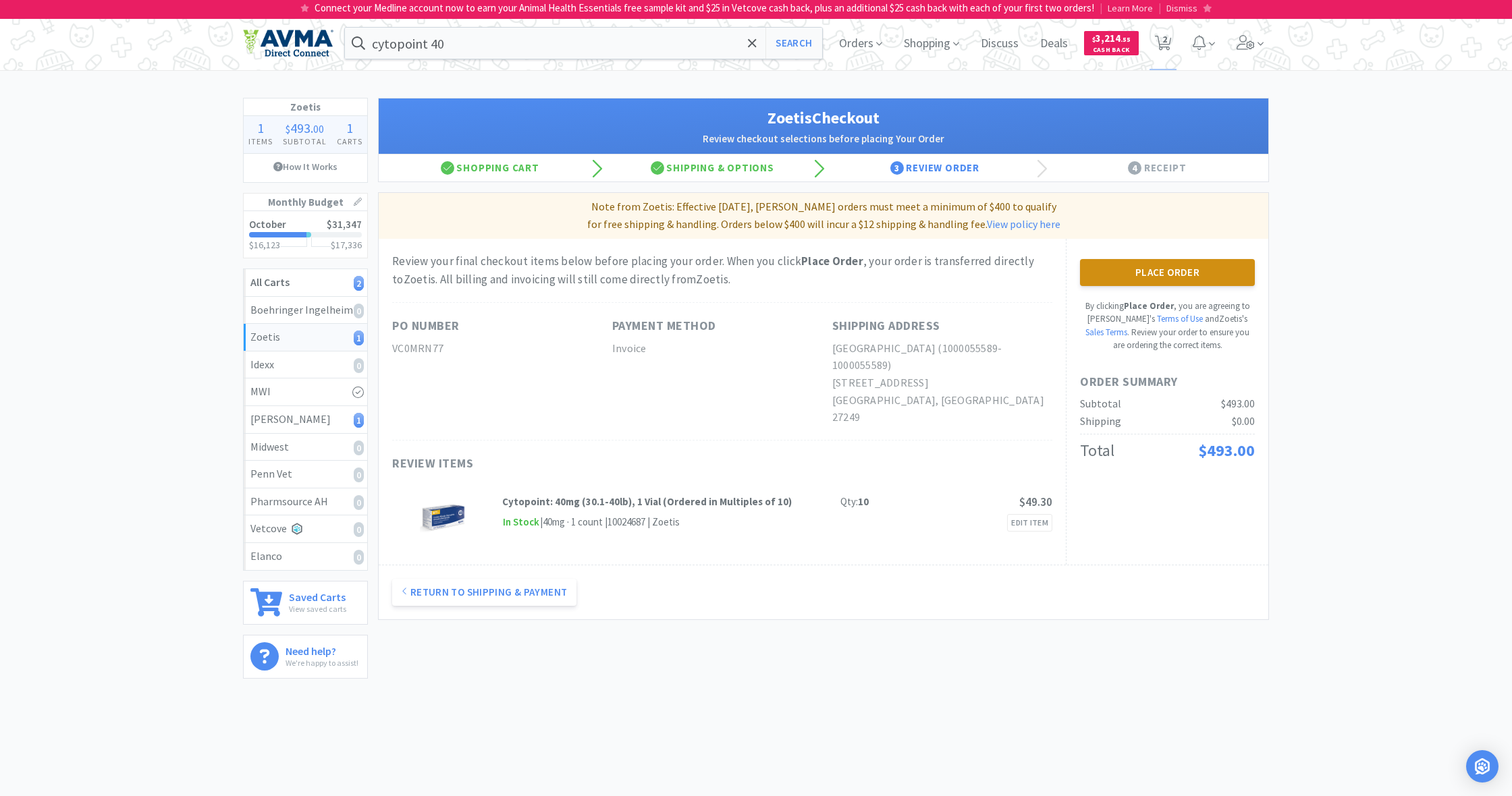
click at [1163, 266] on button "Place Order" at bounding box center [1167, 273] width 175 height 27
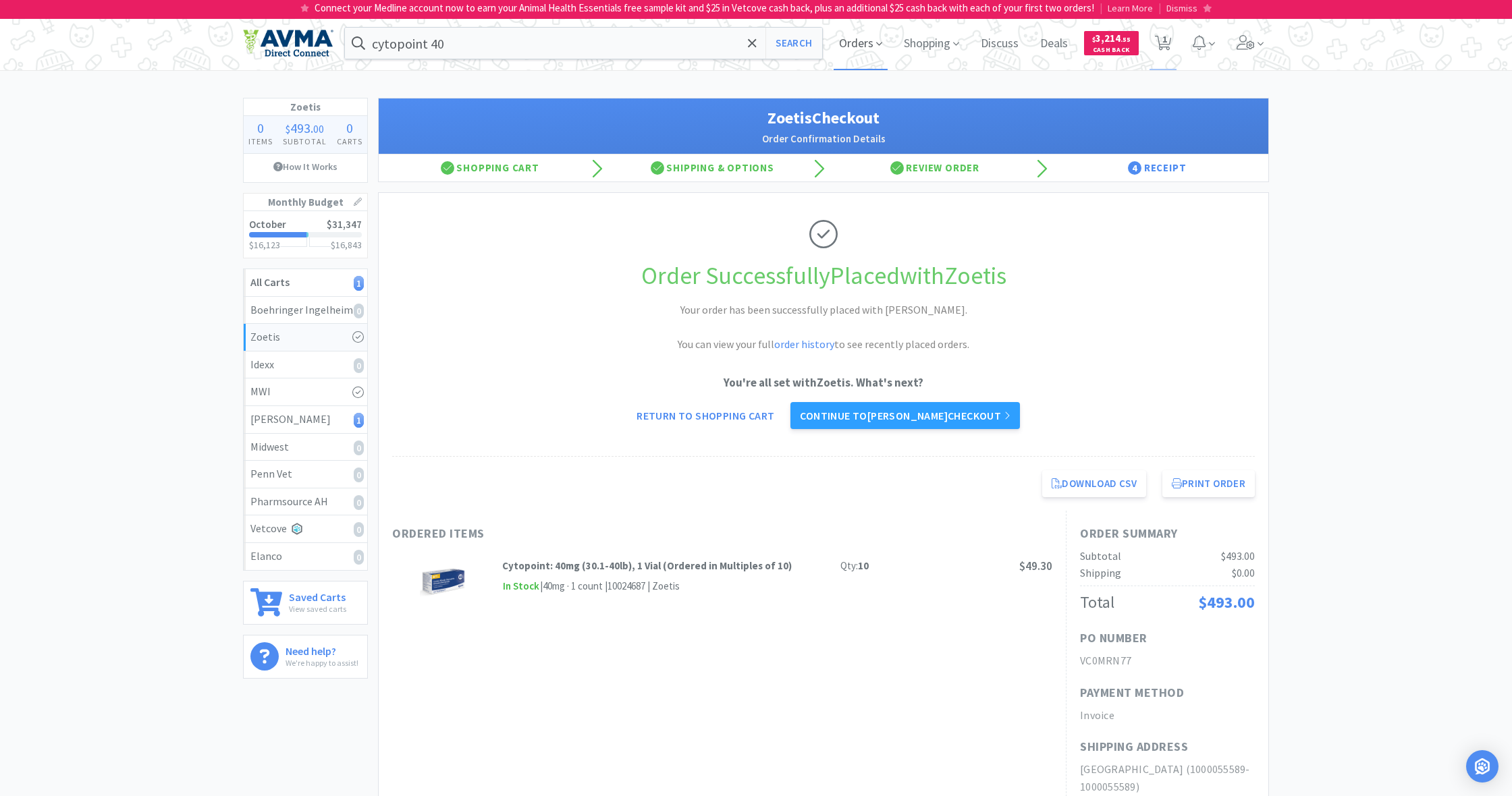
click at [865, 42] on span "Orders" at bounding box center [860, 43] width 54 height 54
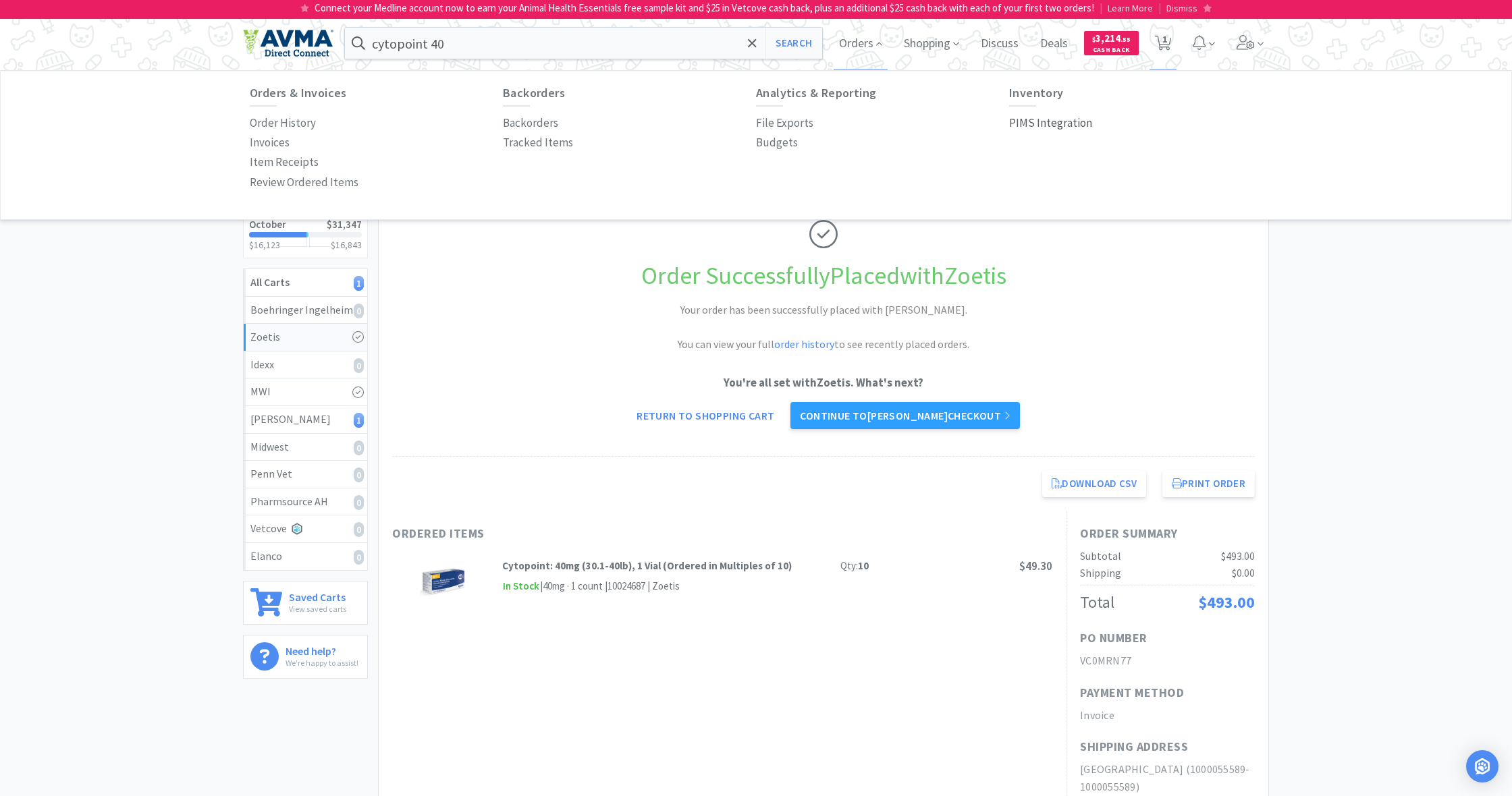
click at [1049, 126] on p "PIMS Integration" at bounding box center [1050, 122] width 83 height 18
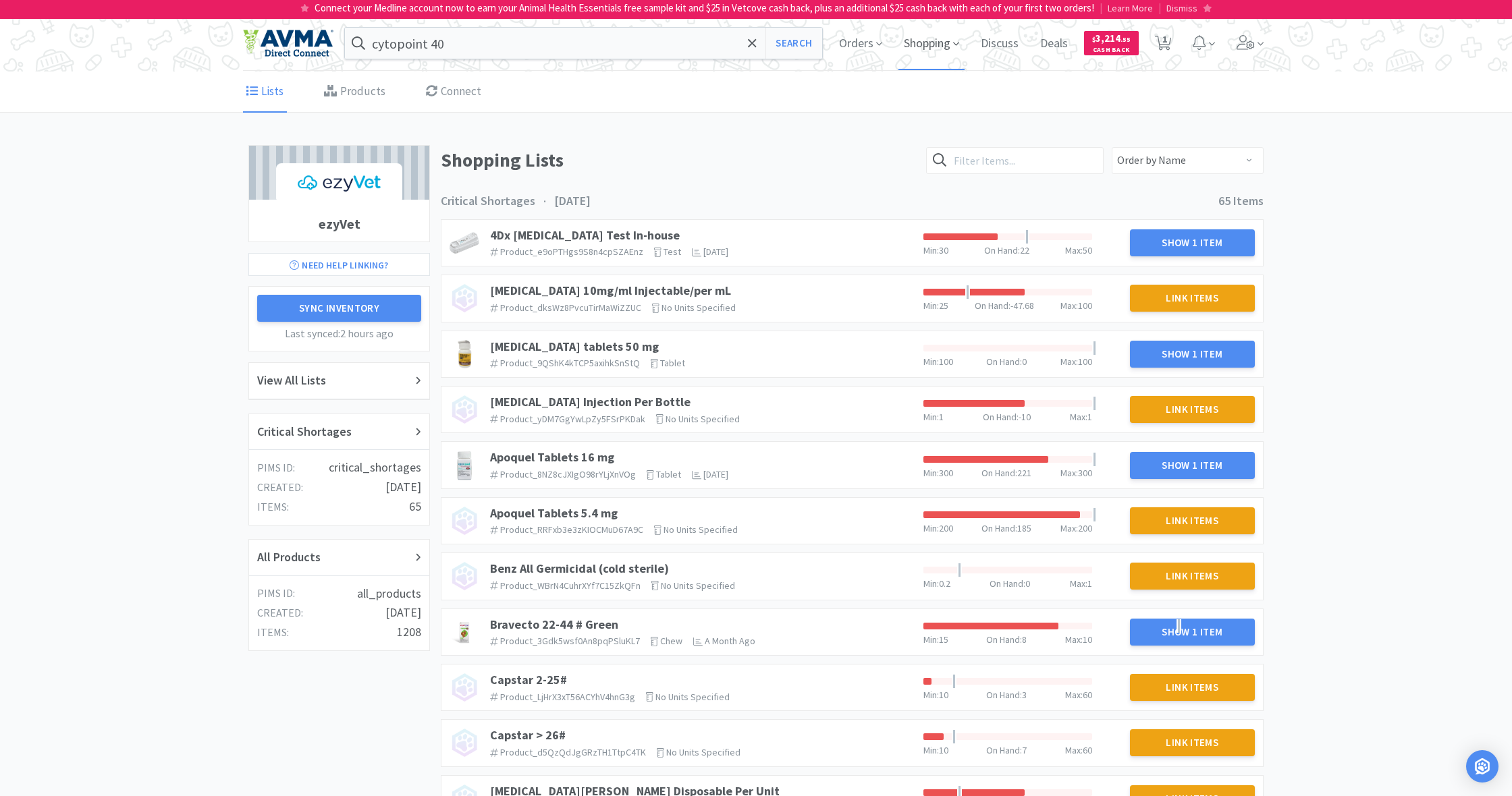
click at [922, 43] on span "Shopping" at bounding box center [931, 43] width 66 height 54
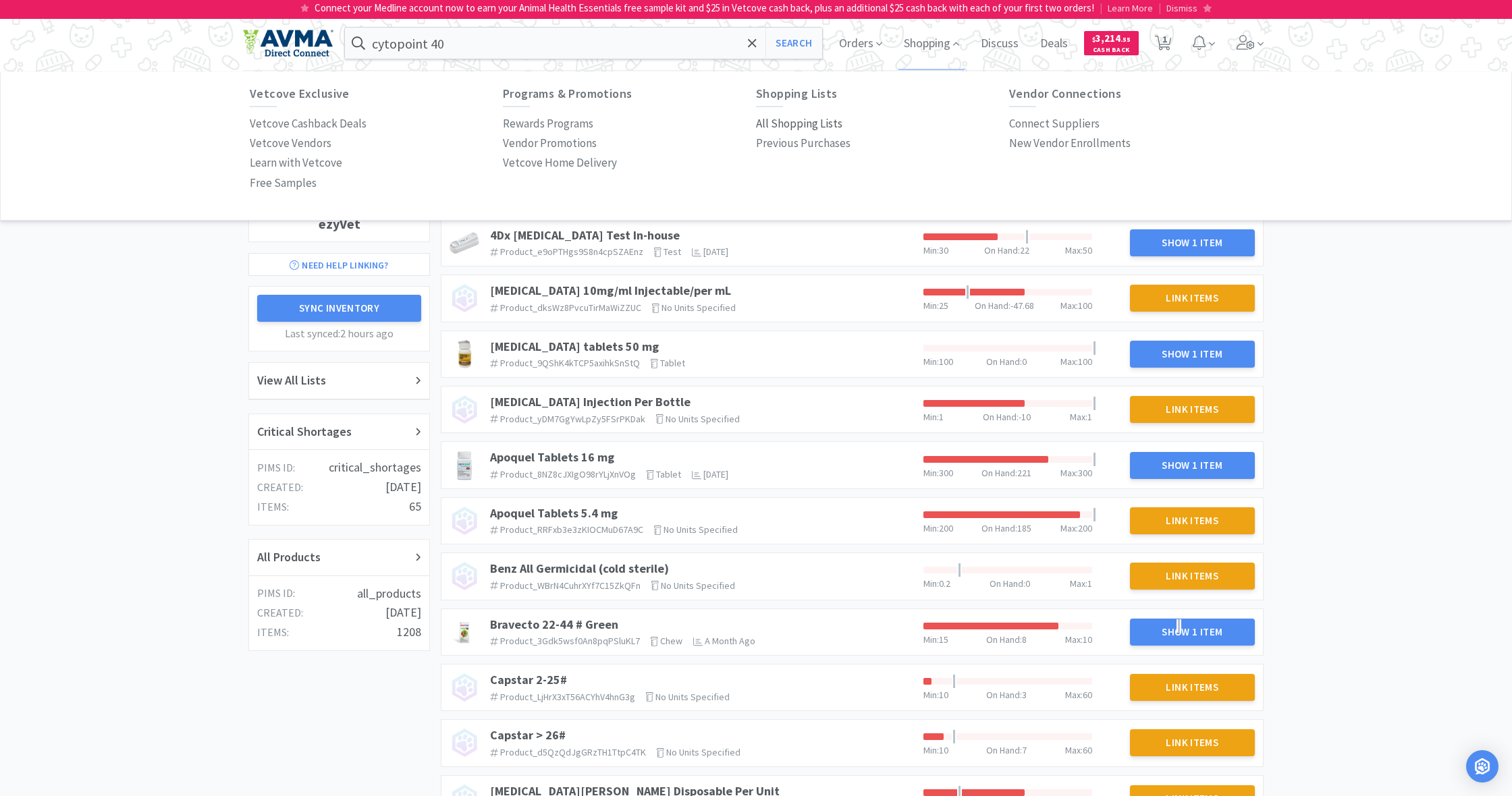
click at [804, 122] on p "All Shopping Lists" at bounding box center [799, 123] width 87 height 18
select select "1"
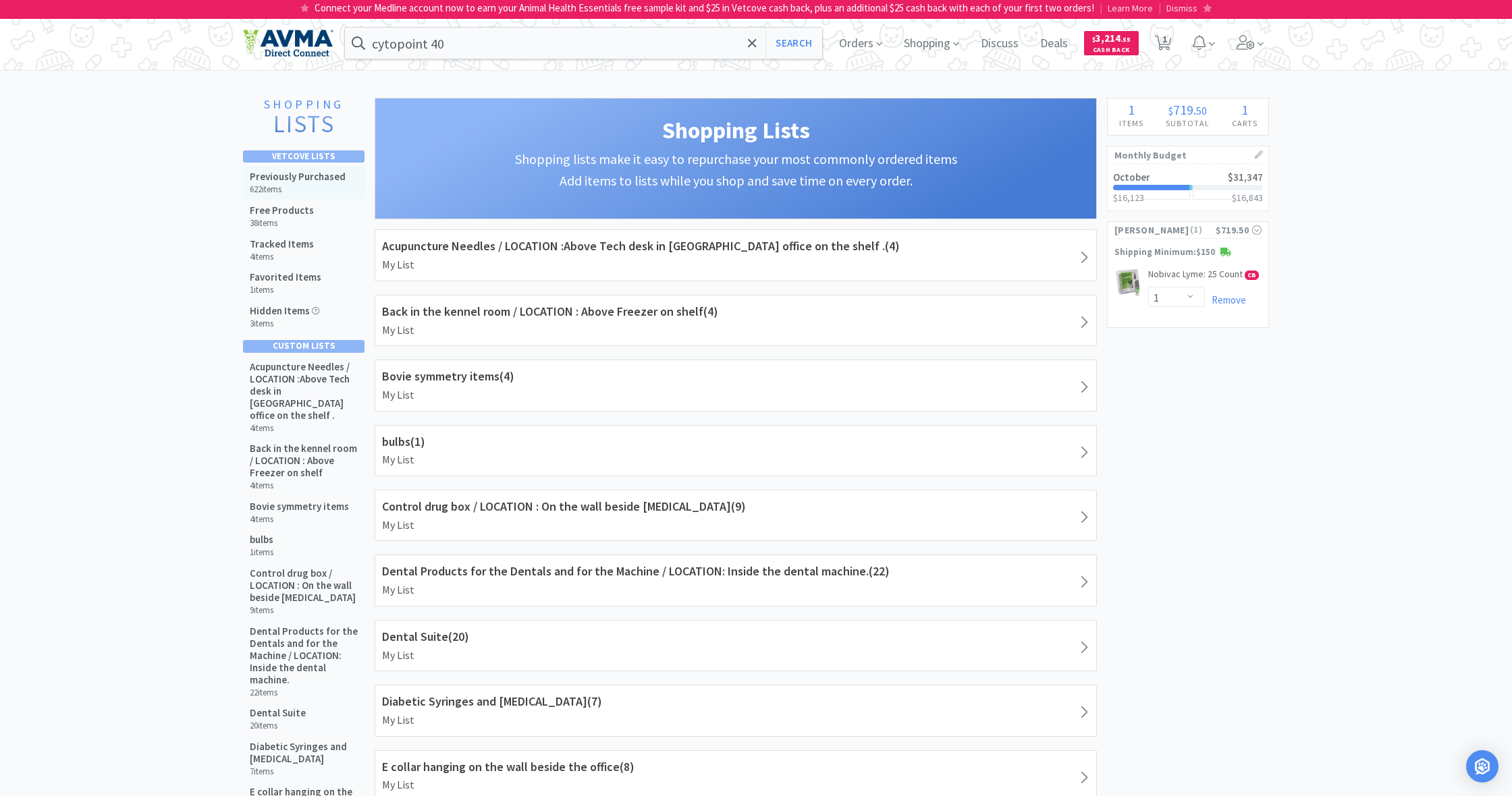
click at [297, 183] on div "Previously Purchased 622 items" at bounding box center [298, 183] width 96 height 24
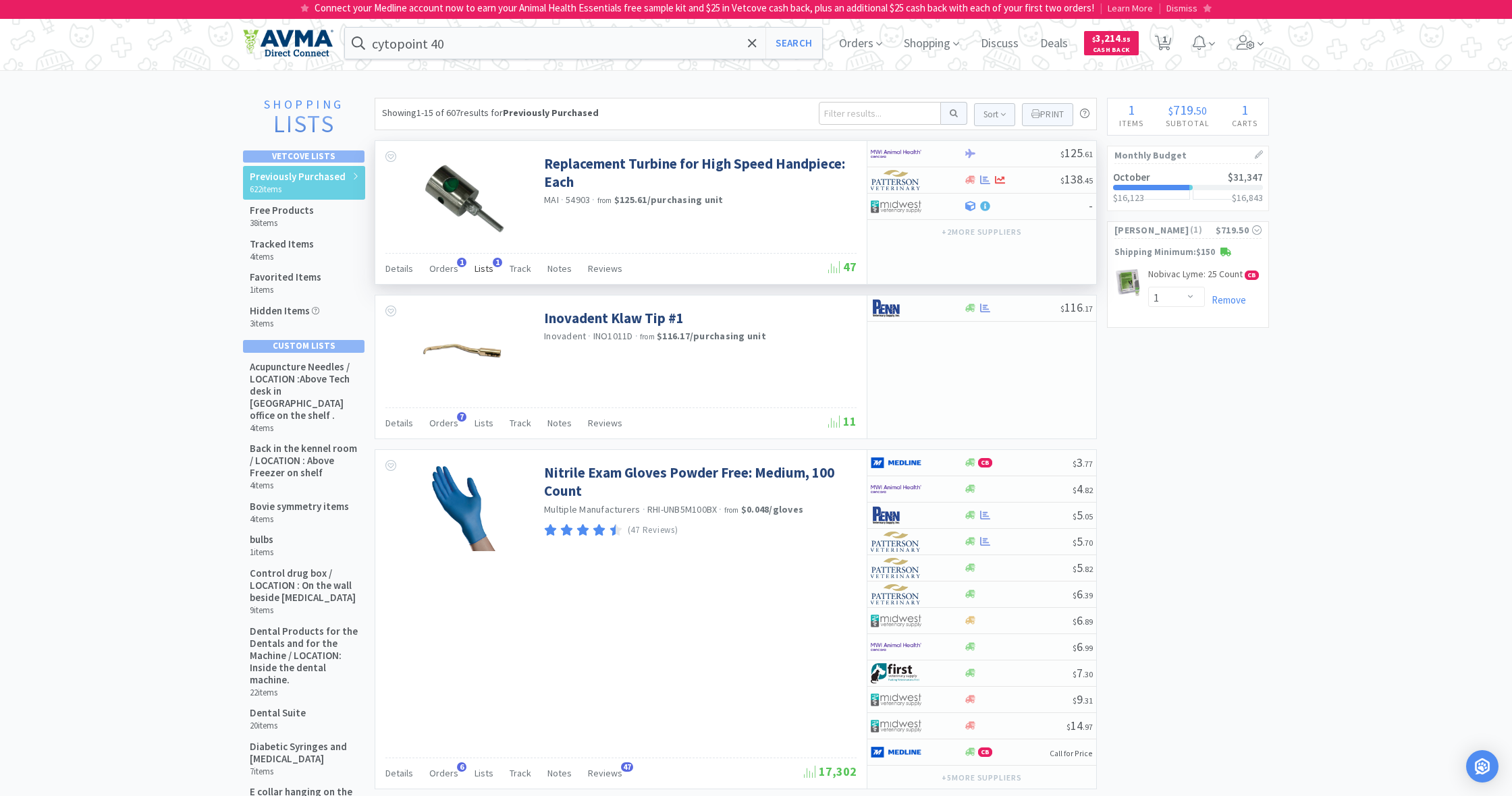
click at [484, 269] on span "Lists" at bounding box center [484, 268] width 19 height 12
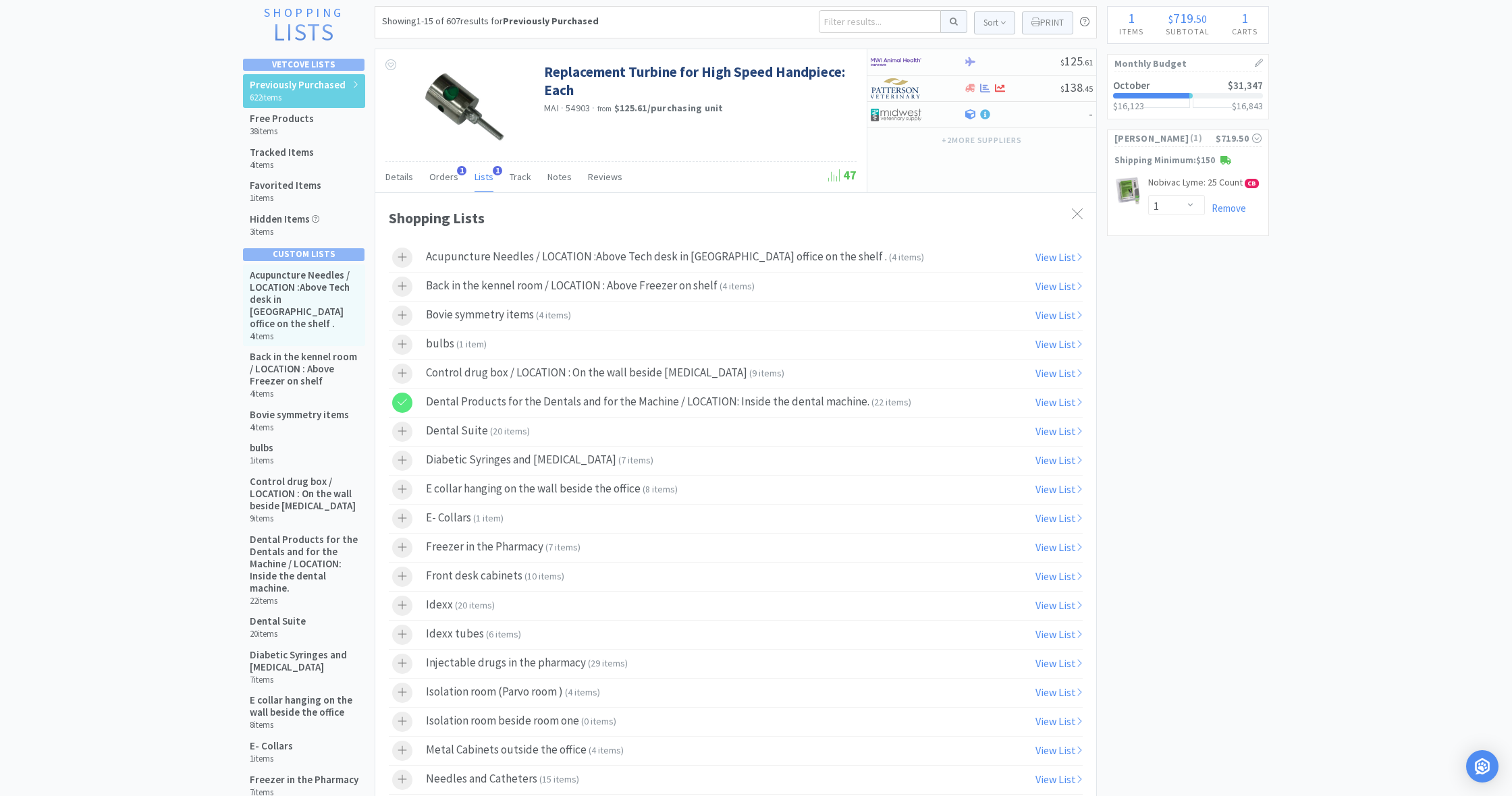
scroll to position [99, 0]
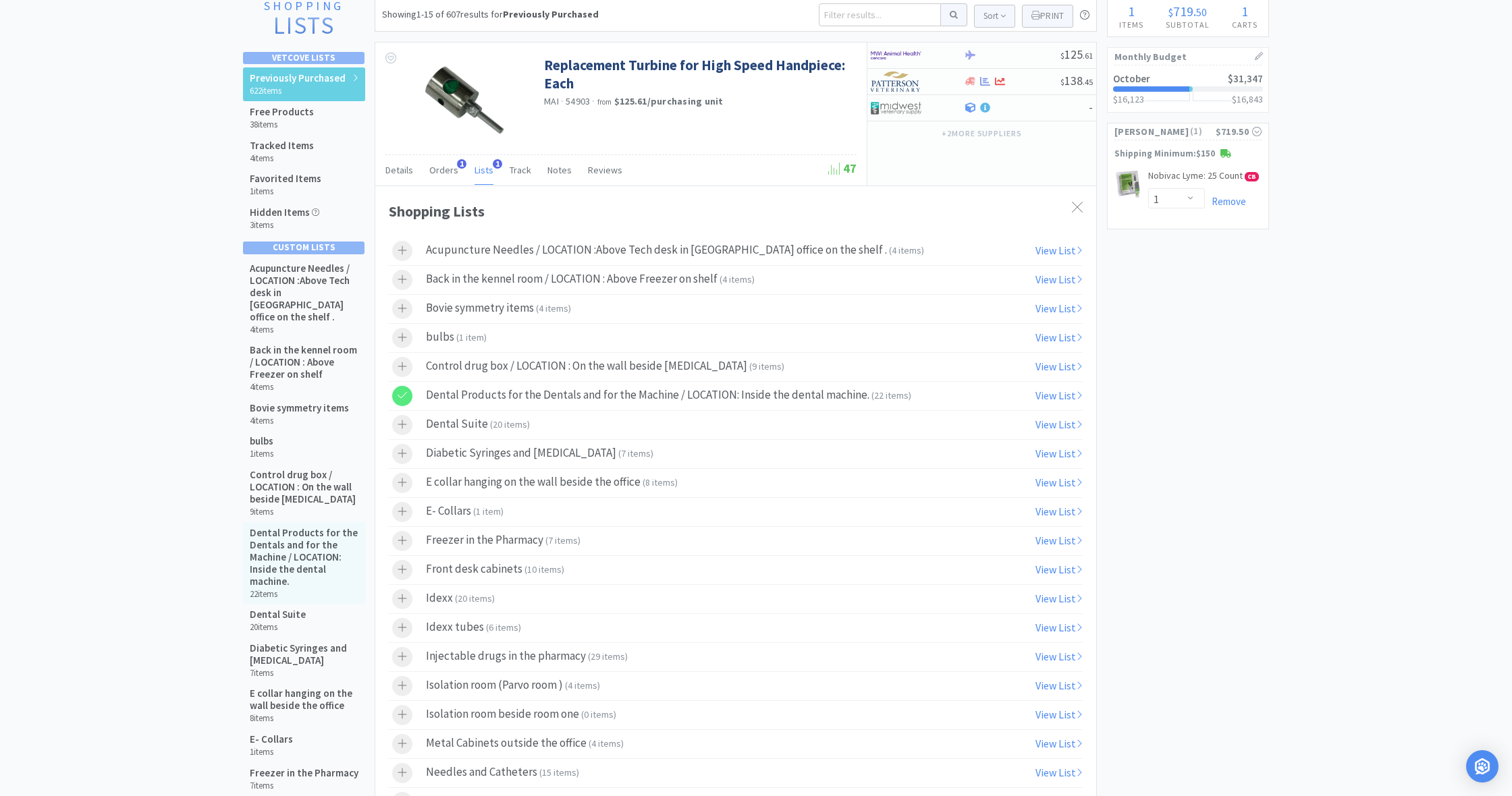
click at [301, 543] on h5 "Dental Products for the Dentals and for the Machine / LOCATION: Inside the dent…" at bounding box center [304, 557] width 109 height 61
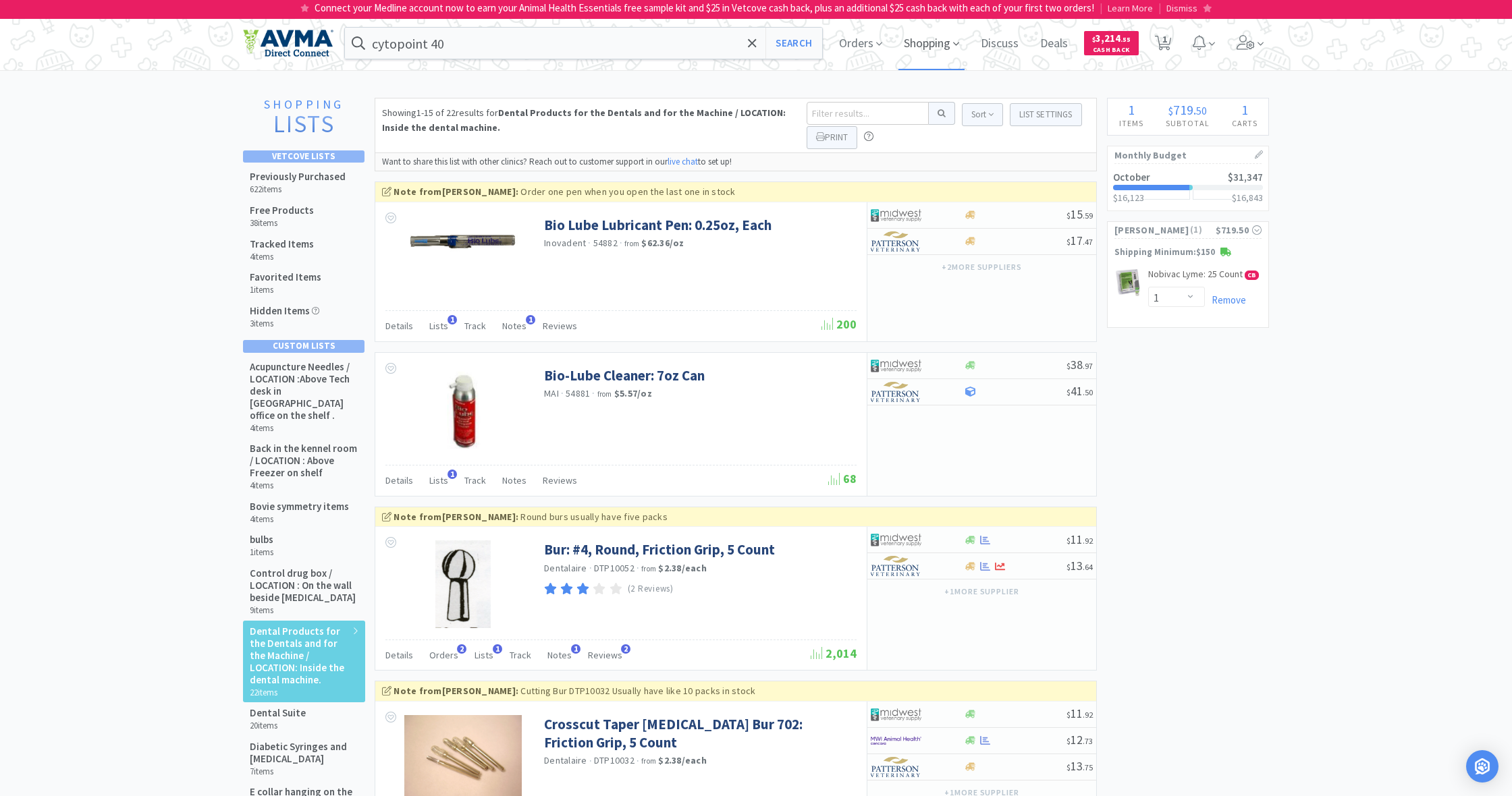
click at [920, 45] on span "Shopping" at bounding box center [931, 43] width 66 height 54
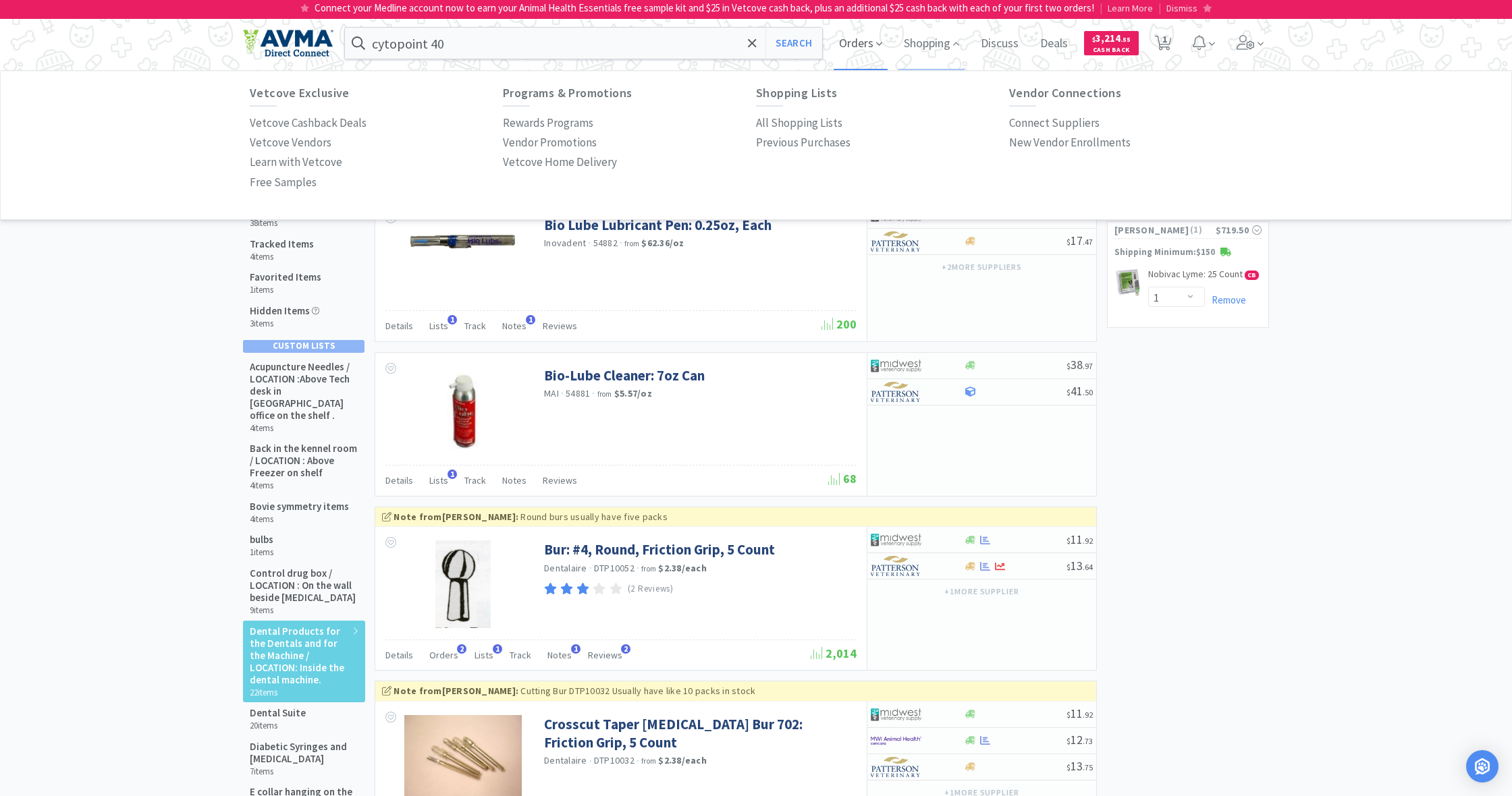
click at [864, 45] on span "Orders" at bounding box center [860, 43] width 54 height 54
click at [284, 122] on p "Order History" at bounding box center [283, 122] width 66 height 18
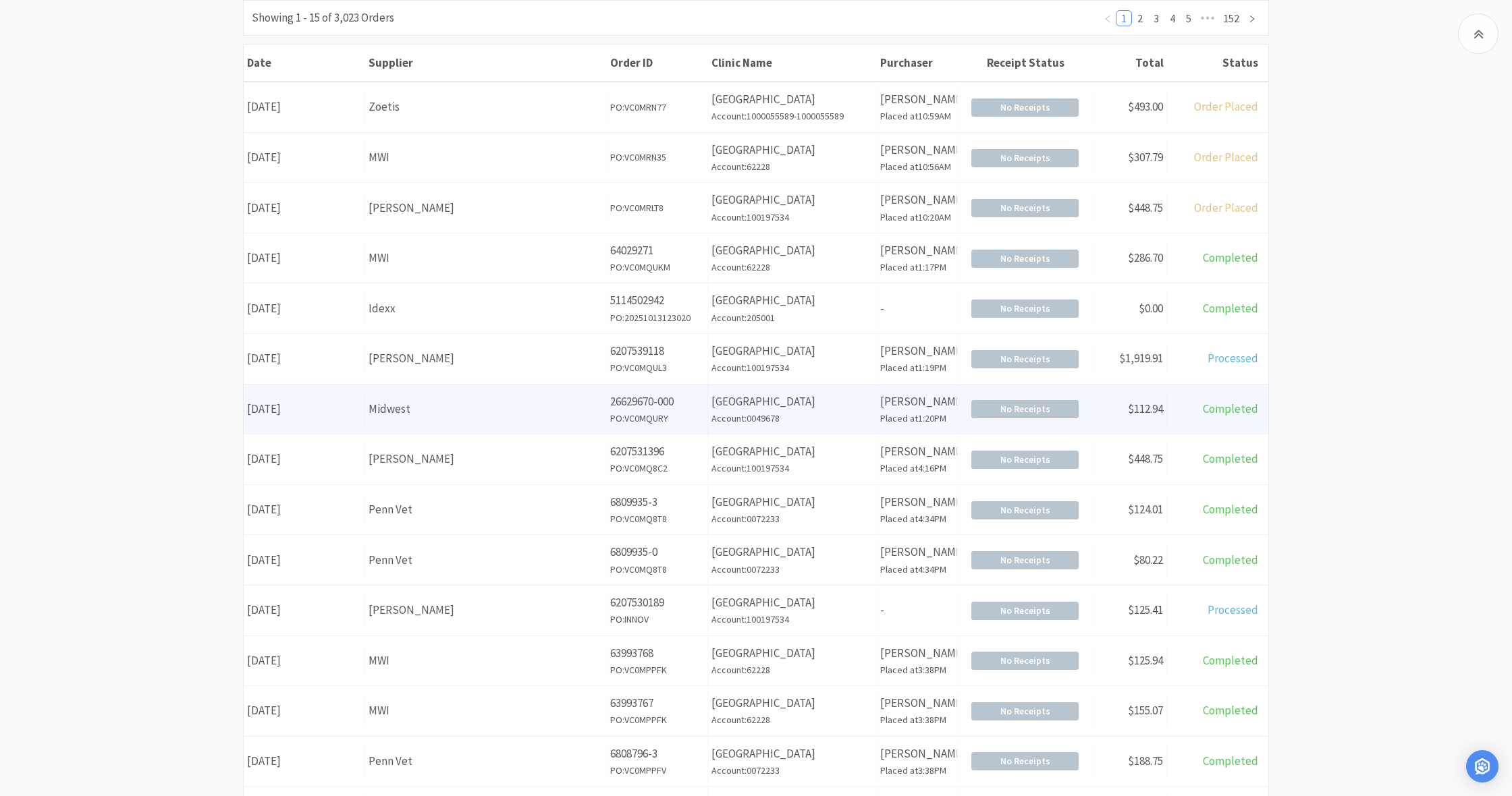
scroll to position [197, 0]
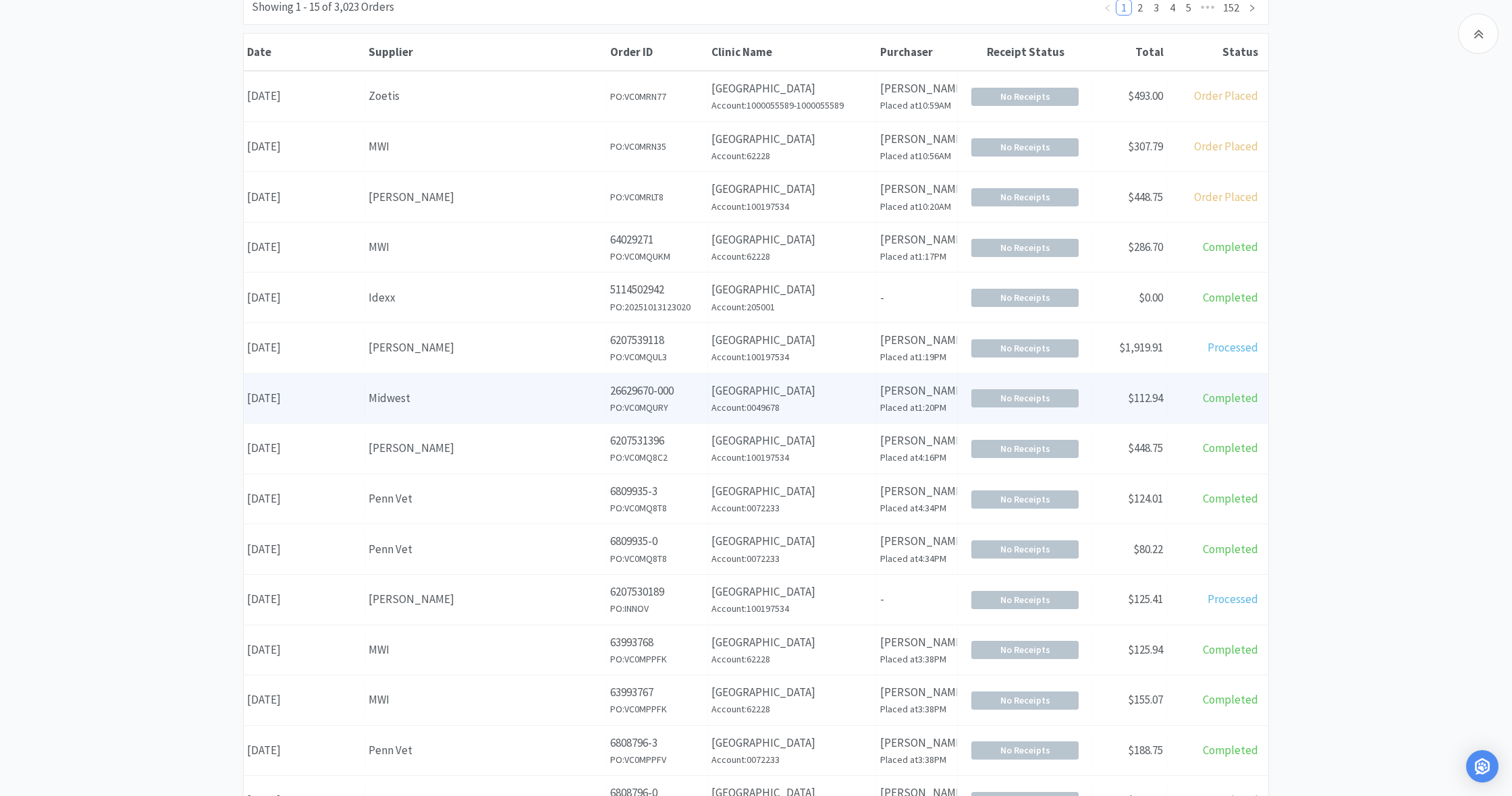
click at [772, 400] on h6 "Account: 0049678" at bounding box center [792, 407] width 161 height 15
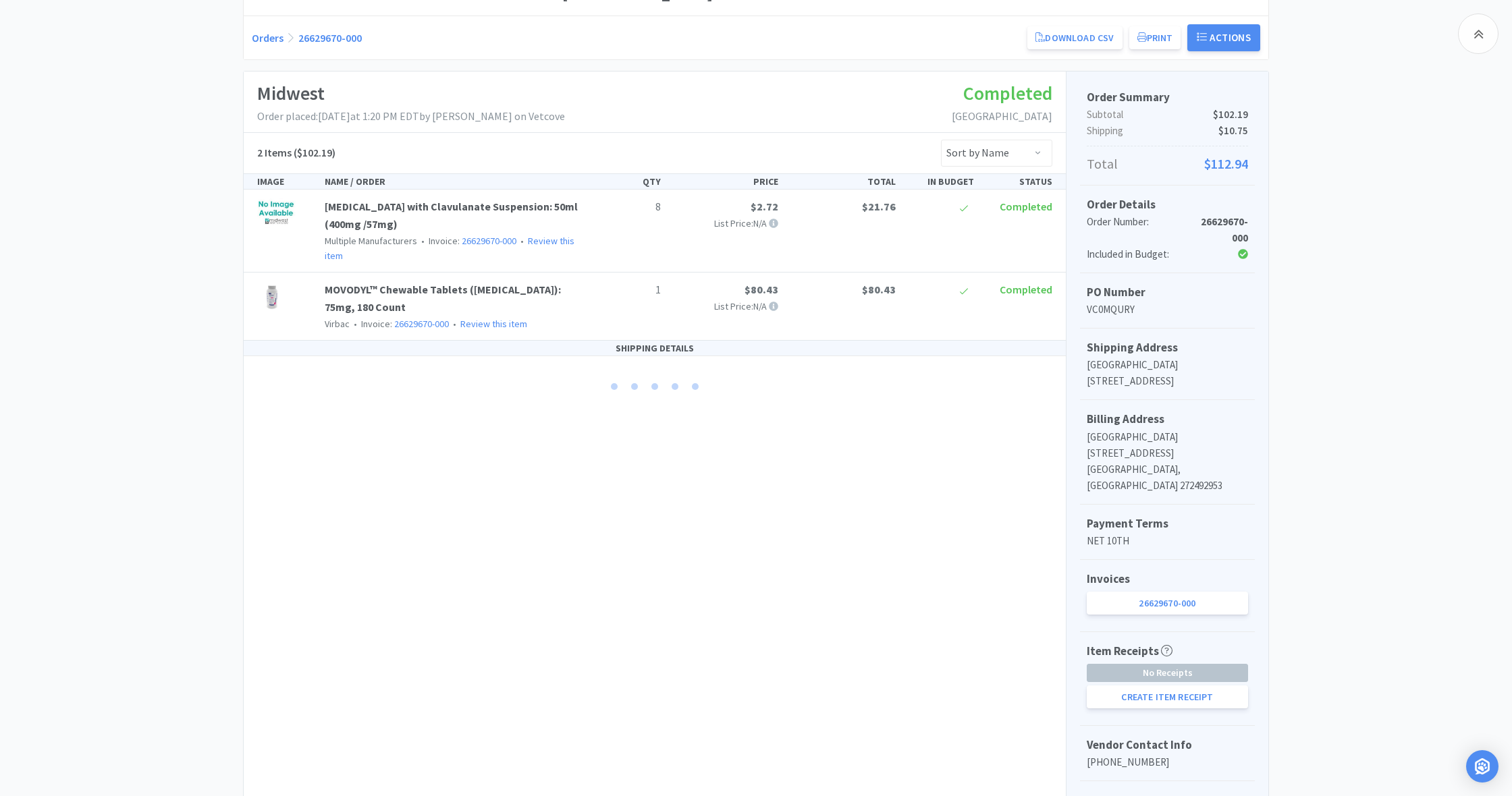
scroll to position [168, 0]
click at [1154, 695] on button "Create Item Receipt" at bounding box center [1167, 696] width 161 height 23
select select "8"
select select "1"
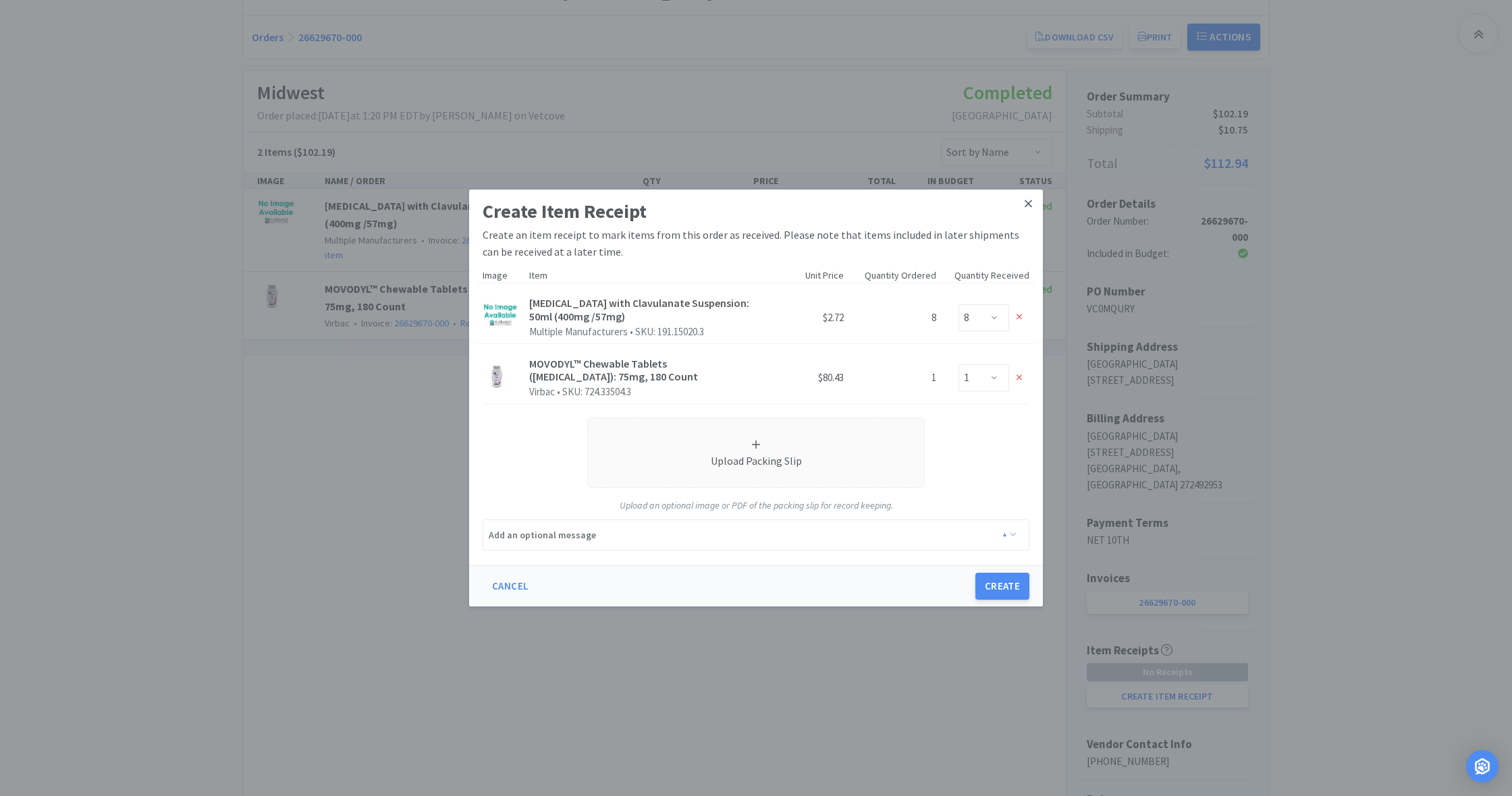
click at [1029, 203] on icon at bounding box center [1028, 203] width 7 height 12
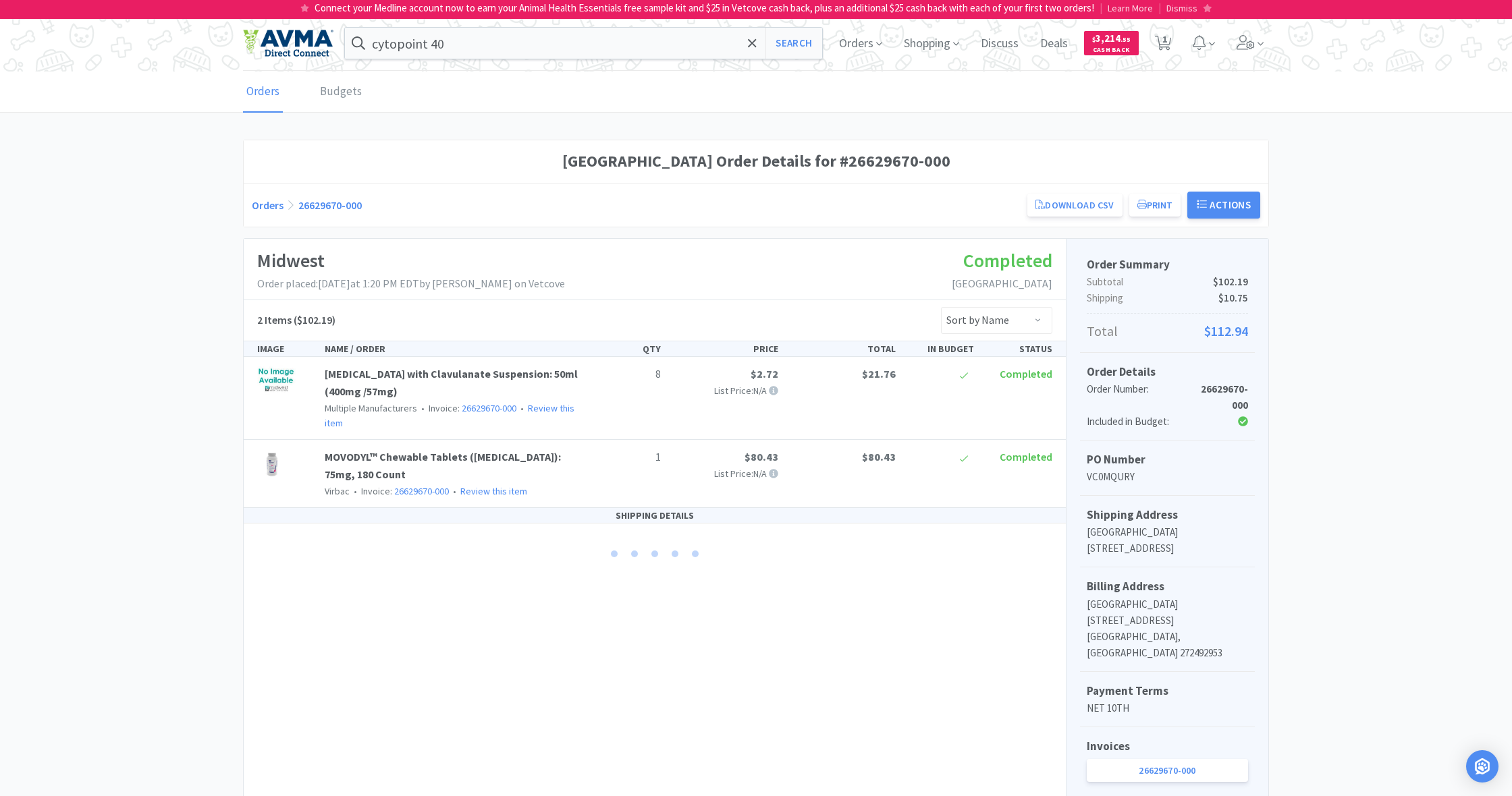
scroll to position [0, 0]
click at [1161, 203] on button "Print" at bounding box center [1155, 205] width 52 height 23
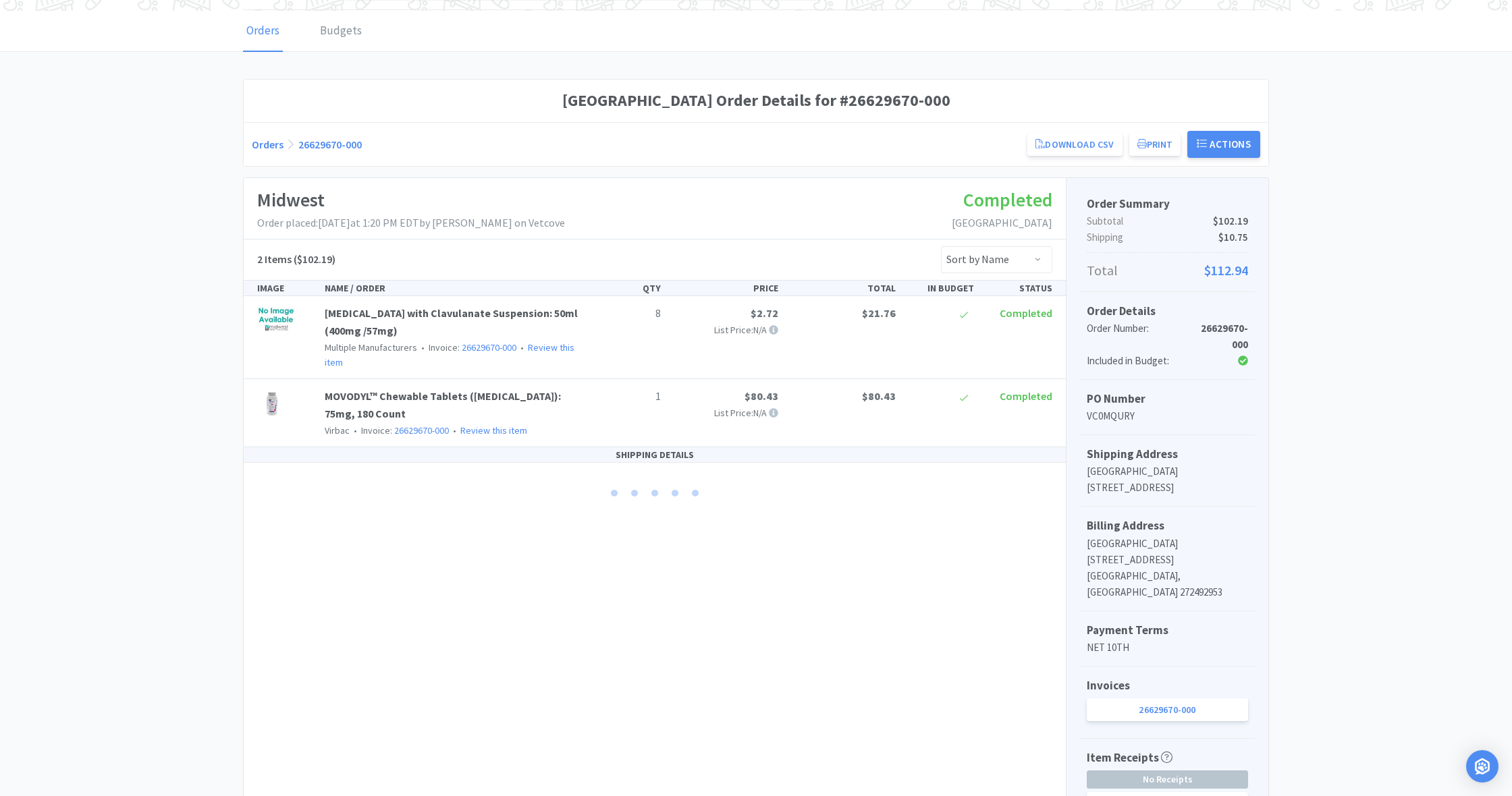
scroll to position [60, 0]
click at [1231, 145] on button "Actions" at bounding box center [1223, 145] width 73 height 27
click at [1231, 145] on button "Actions" at bounding box center [1223, 145] width 73 height 27
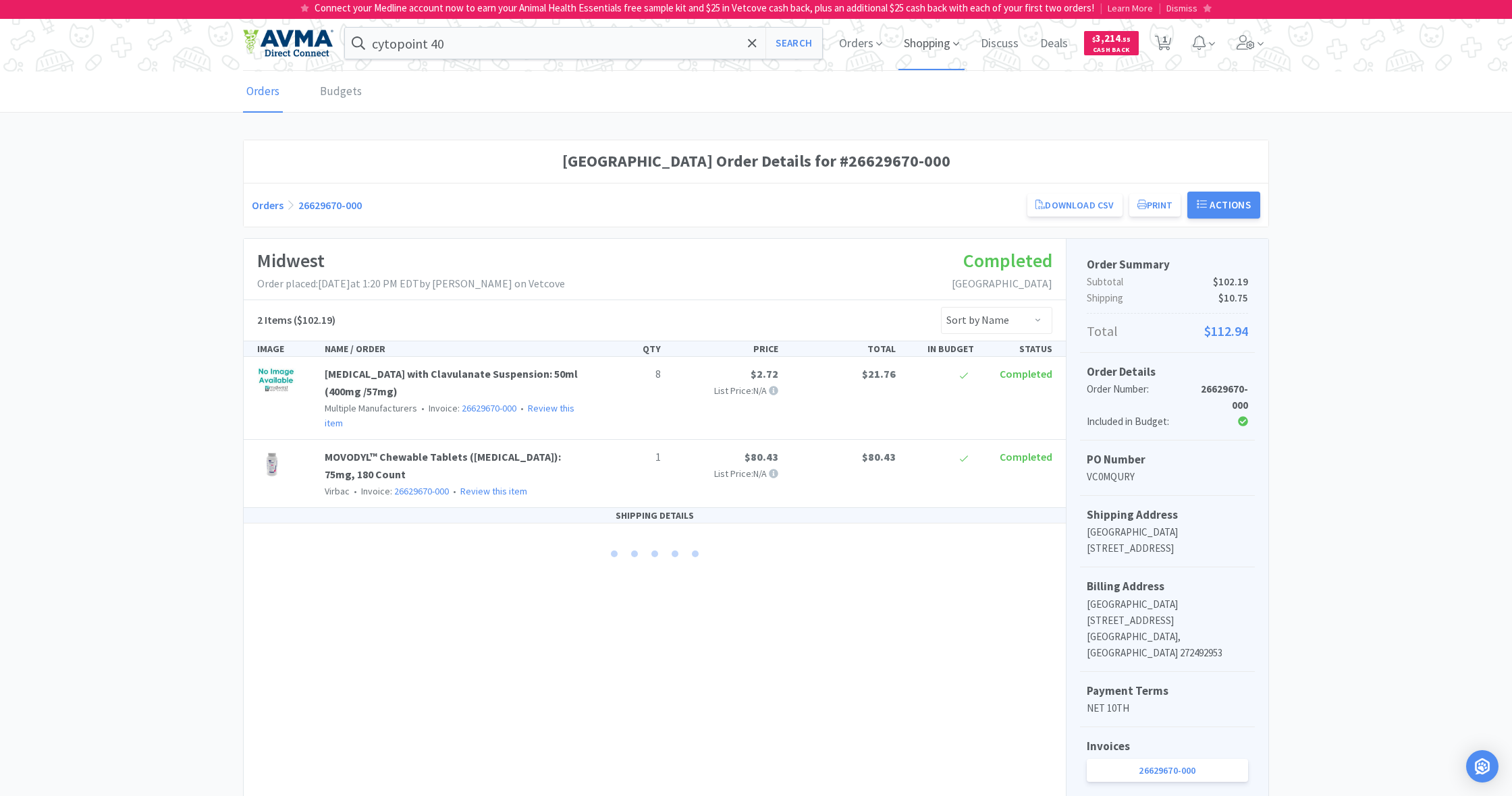
scroll to position [0, 0]
click at [852, 42] on span "Orders" at bounding box center [860, 43] width 54 height 54
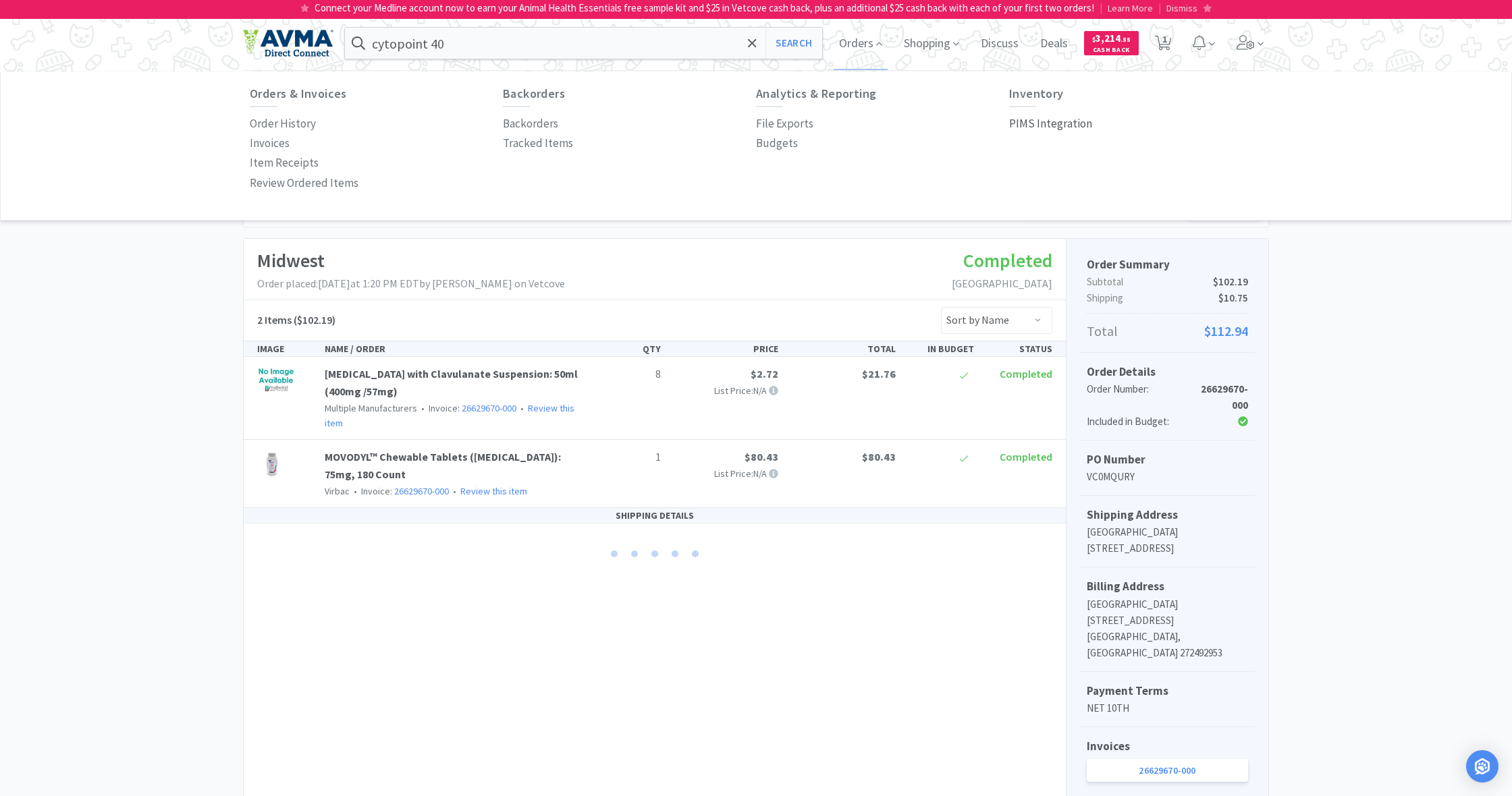
click at [1036, 120] on p "PIMS Integration" at bounding box center [1050, 123] width 83 height 18
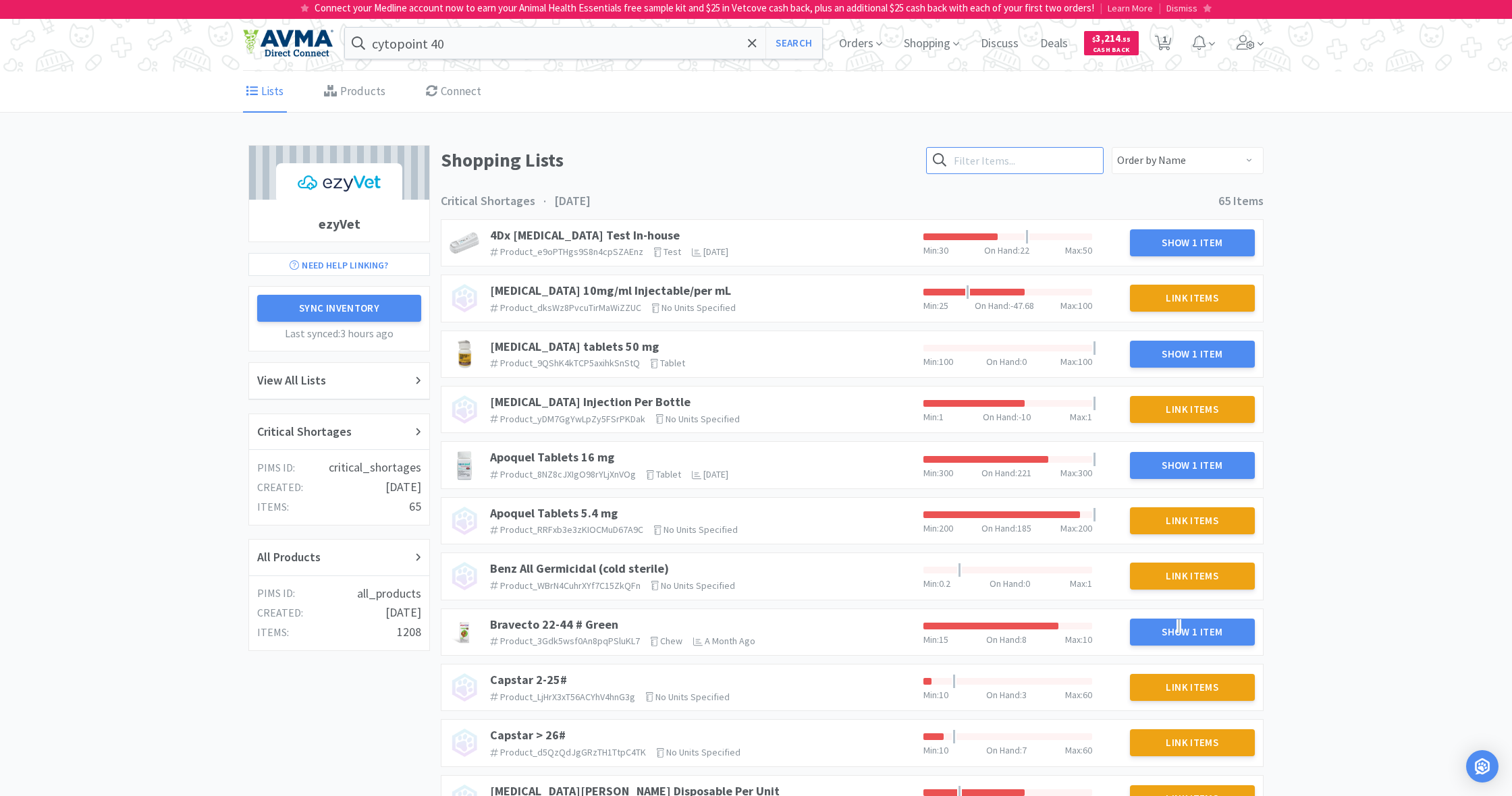
click at [1002, 156] on input "text" at bounding box center [1014, 160] width 178 height 27
click at [1077, 160] on button "Search" at bounding box center [1075, 160] width 55 height 27
type input "[MEDICAL_DATA]"
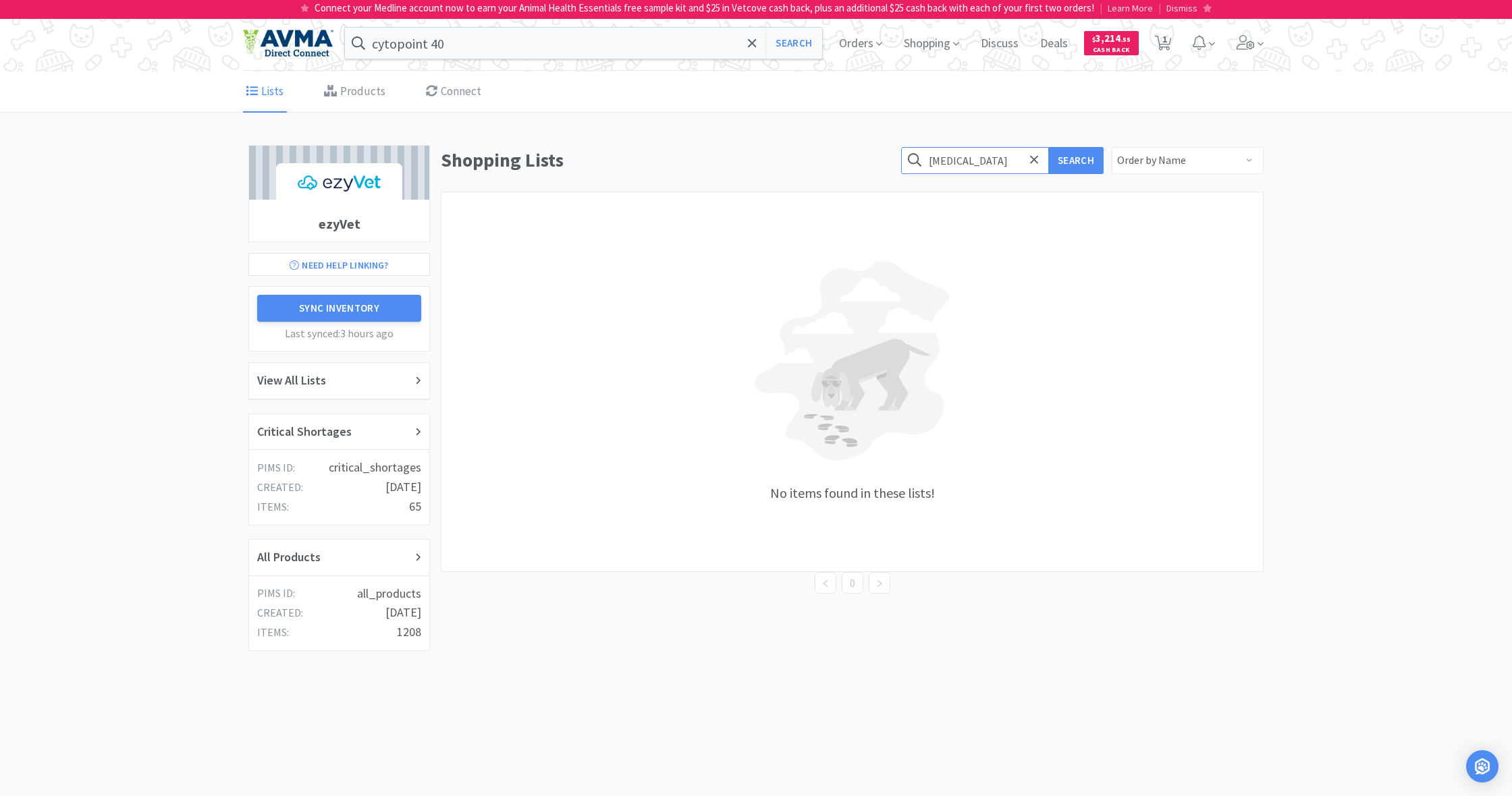
drag, startPoint x: 986, startPoint y: 160, endPoint x: 912, endPoint y: 152, distance: 74.4
click at [912, 152] on form "[MEDICAL_DATA] Search" at bounding box center [1002, 160] width 203 height 27
click at [1077, 160] on button "Search" at bounding box center [1075, 160] width 55 height 27
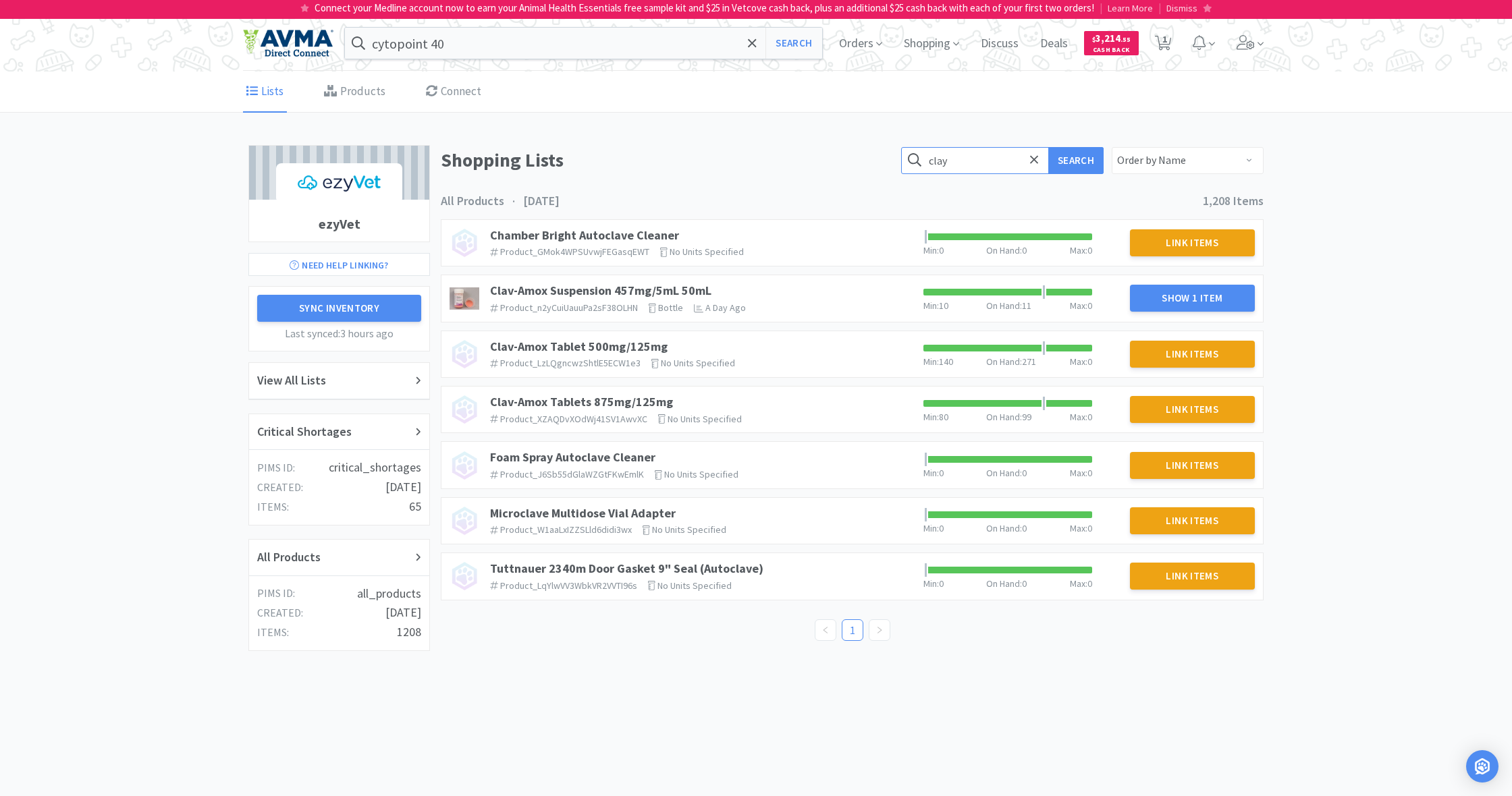
drag, startPoint x: 961, startPoint y: 159, endPoint x: 911, endPoint y: 157, distance: 50.0
click at [911, 157] on form "clay Search" at bounding box center [1002, 160] width 203 height 27
type input "mov"
click at [1077, 160] on button "Search" at bounding box center [1075, 160] width 55 height 27
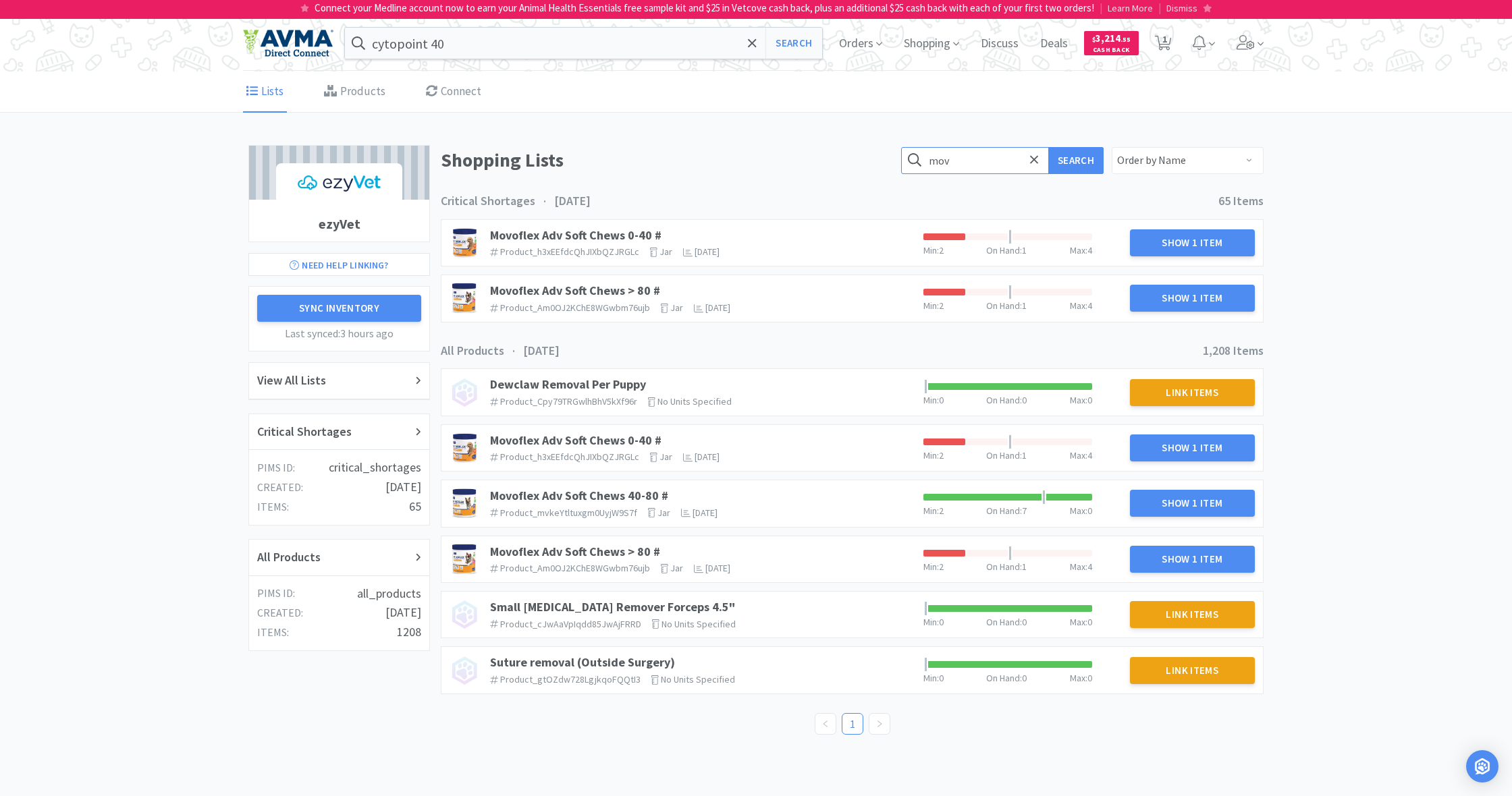
drag, startPoint x: 956, startPoint y: 160, endPoint x: 935, endPoint y: 160, distance: 21.0
click at [935, 160] on input "mov" at bounding box center [1002, 160] width 203 height 27
click at [1077, 160] on button "Search" at bounding box center [1075, 160] width 55 height 27
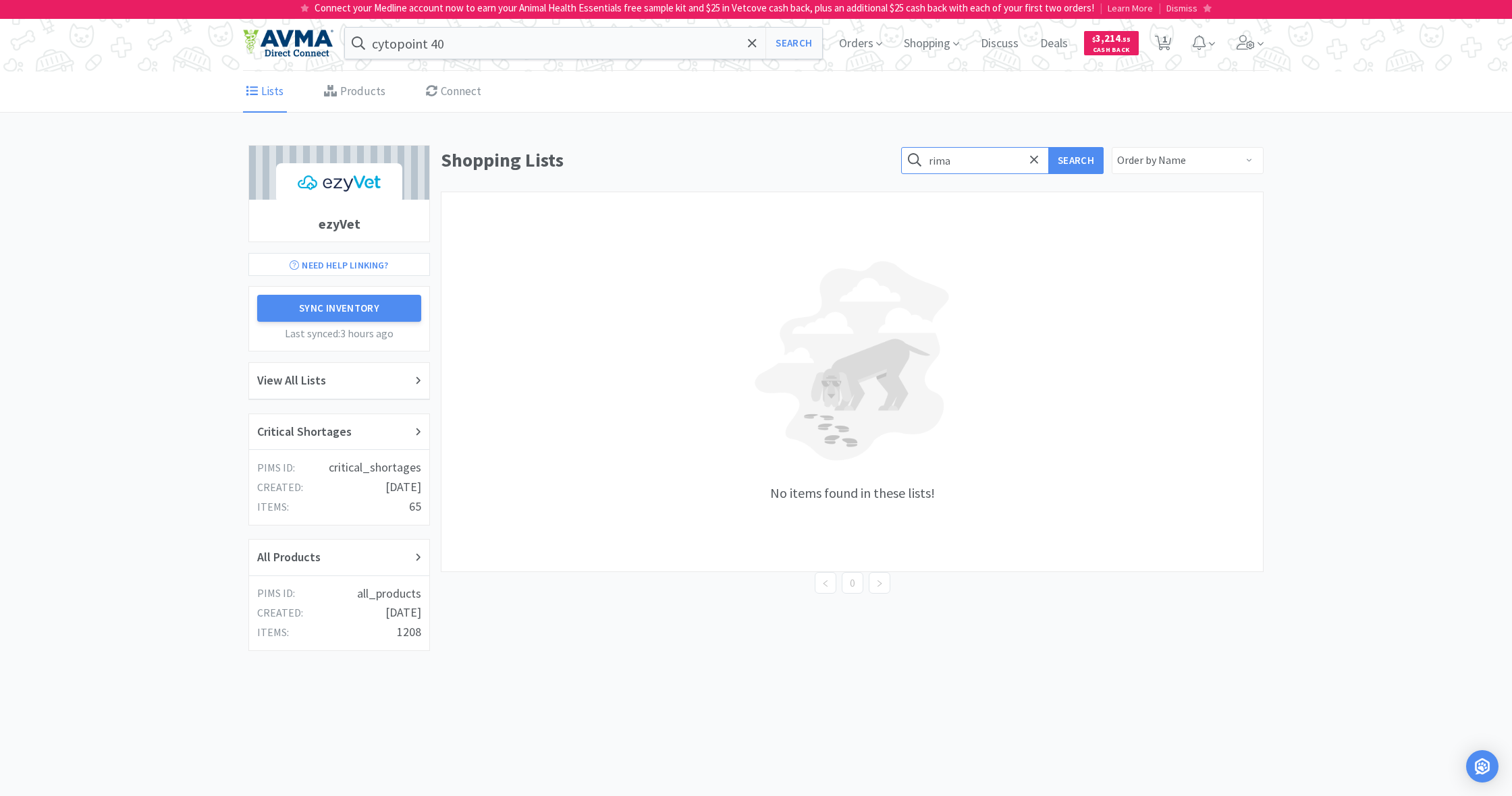
drag, startPoint x: 941, startPoint y: 159, endPoint x: 927, endPoint y: 158, distance: 14.0
click at [927, 158] on form "rima Search" at bounding box center [1002, 160] width 203 height 27
drag, startPoint x: 937, startPoint y: 158, endPoint x: 951, endPoint y: 159, distance: 14.0
click at [951, 159] on form "rima Search" at bounding box center [1002, 160] width 203 height 27
click at [951, 159] on input "rima" at bounding box center [1002, 160] width 203 height 27
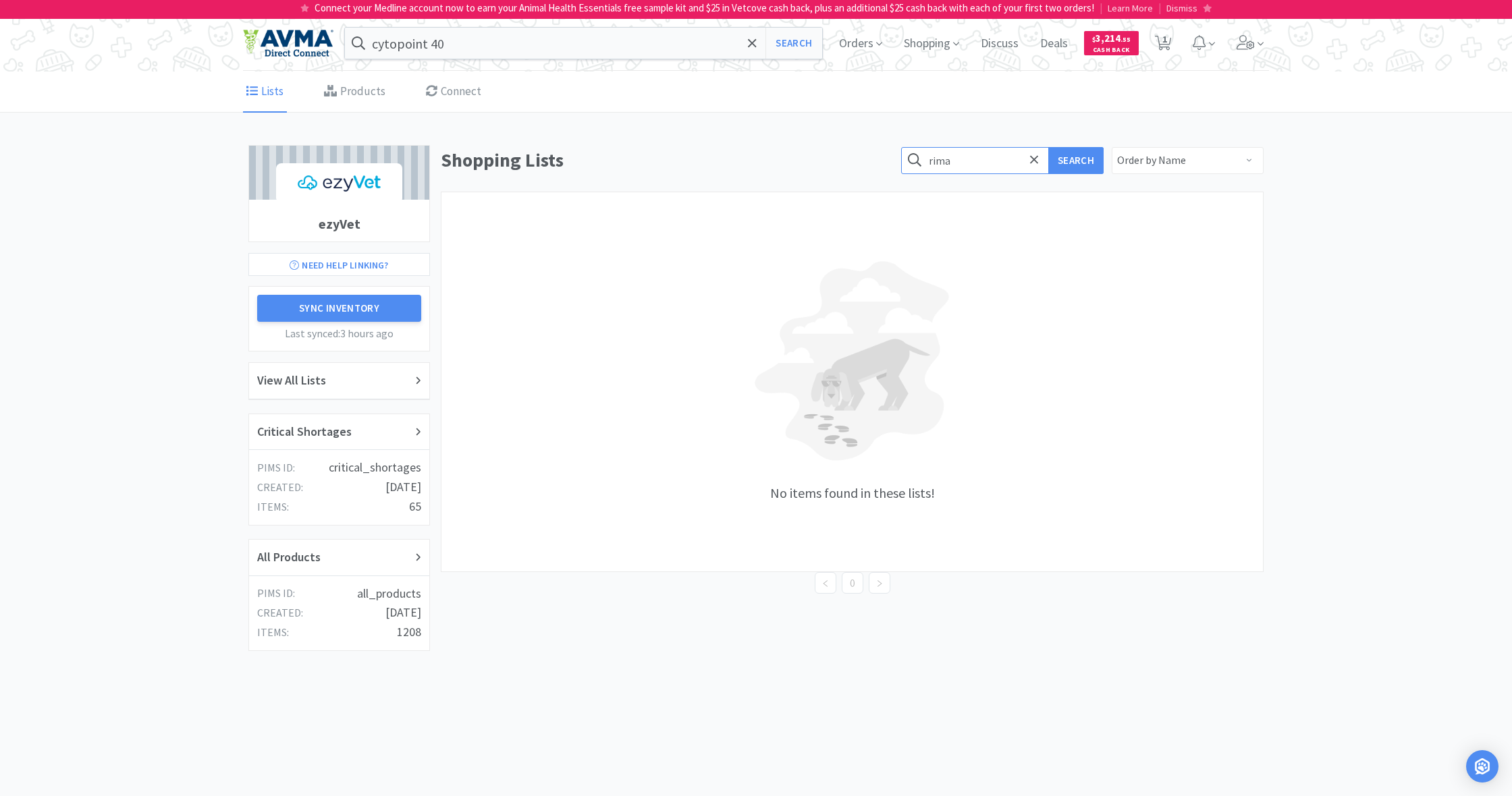
drag, startPoint x: 954, startPoint y: 160, endPoint x: 929, endPoint y: 159, distance: 25.0
click at [929, 159] on form "rima Search" at bounding box center [1002, 160] width 203 height 27
type input "r"
type input "m"
click at [1077, 160] on button "Search" at bounding box center [1075, 160] width 55 height 27
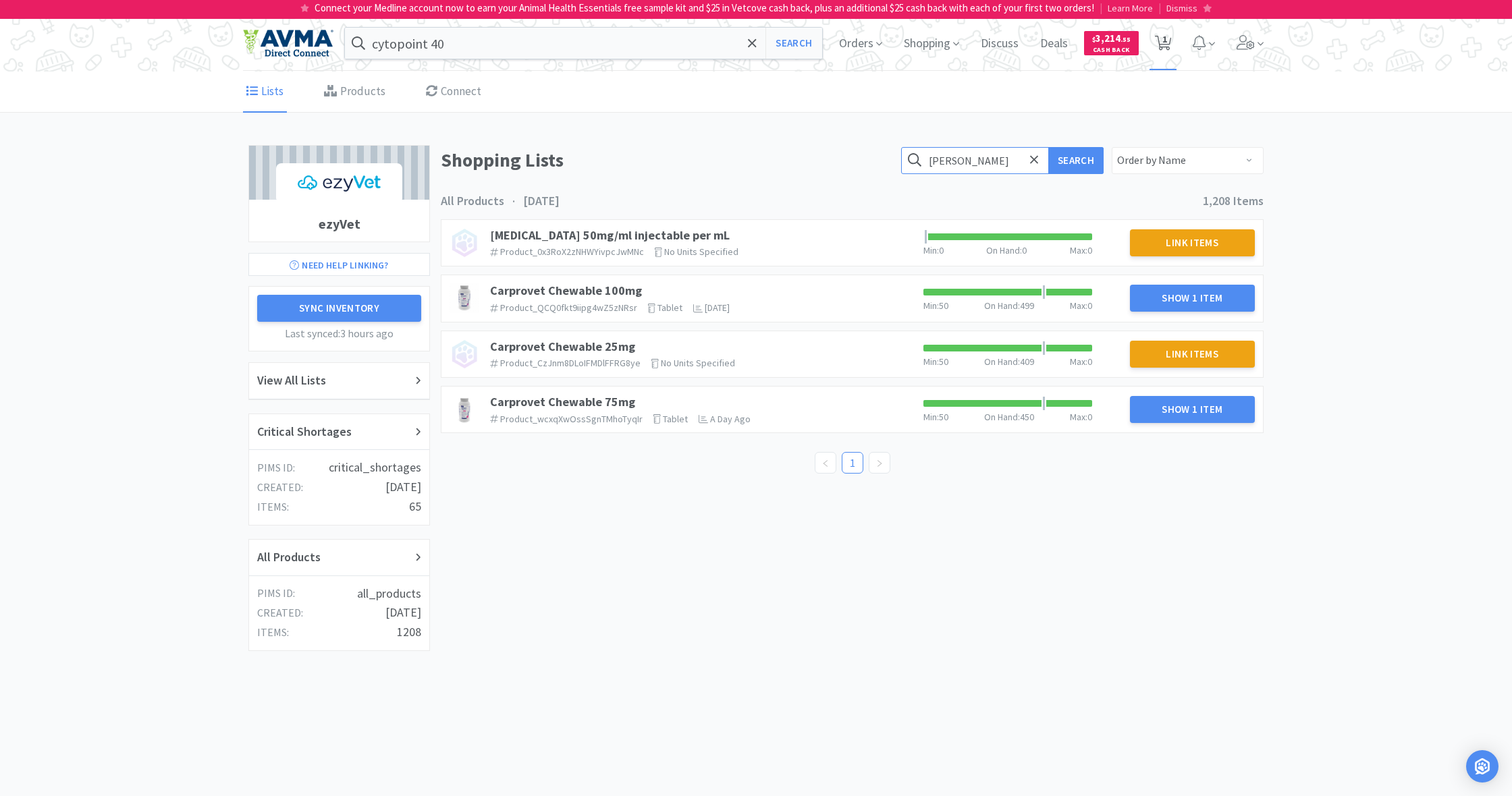
type input "[PERSON_NAME]"
click at [1166, 43] on span "1" at bounding box center [1164, 39] width 5 height 54
select select "1"
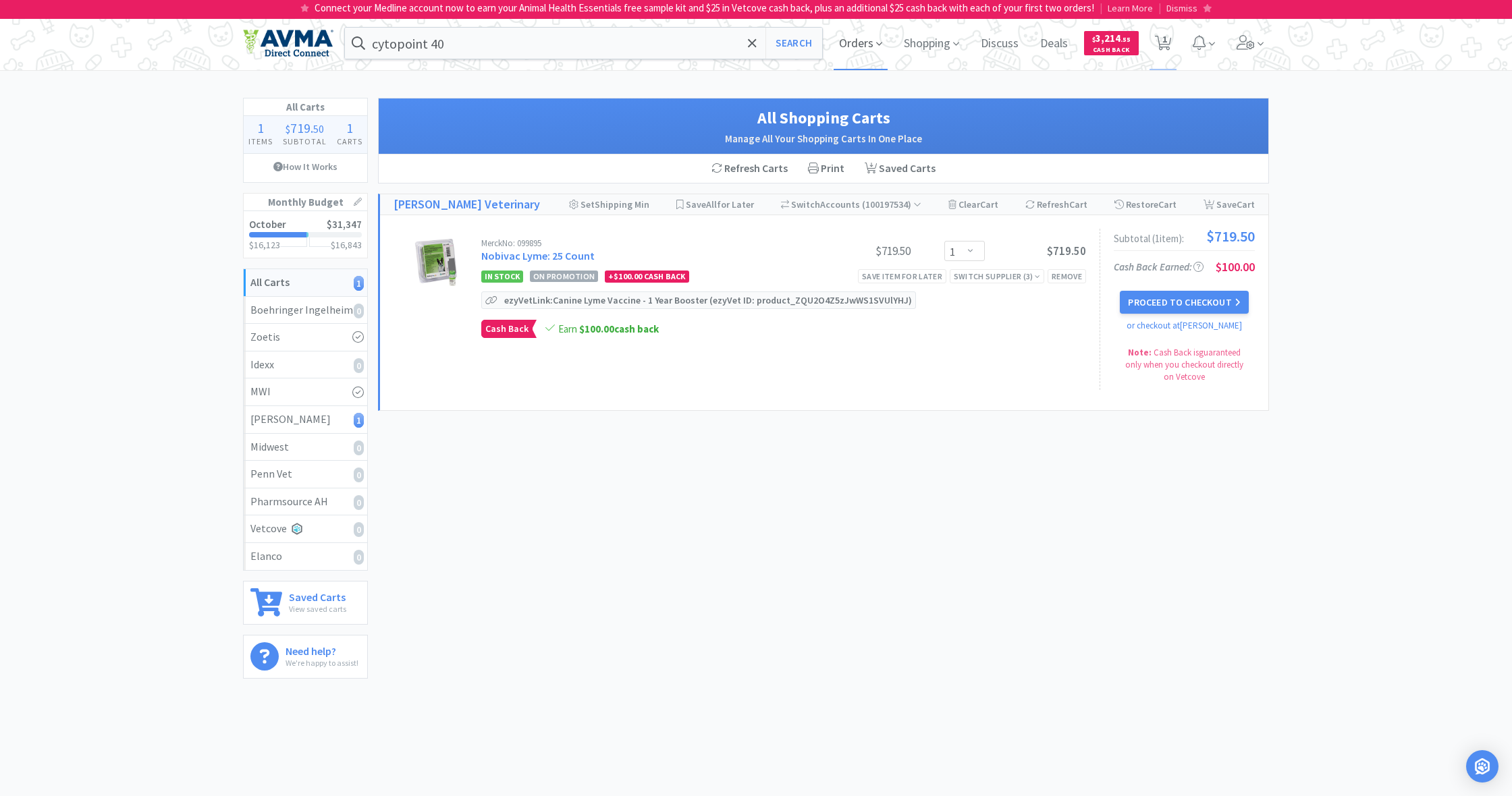
click at [858, 49] on span "Orders" at bounding box center [860, 43] width 54 height 54
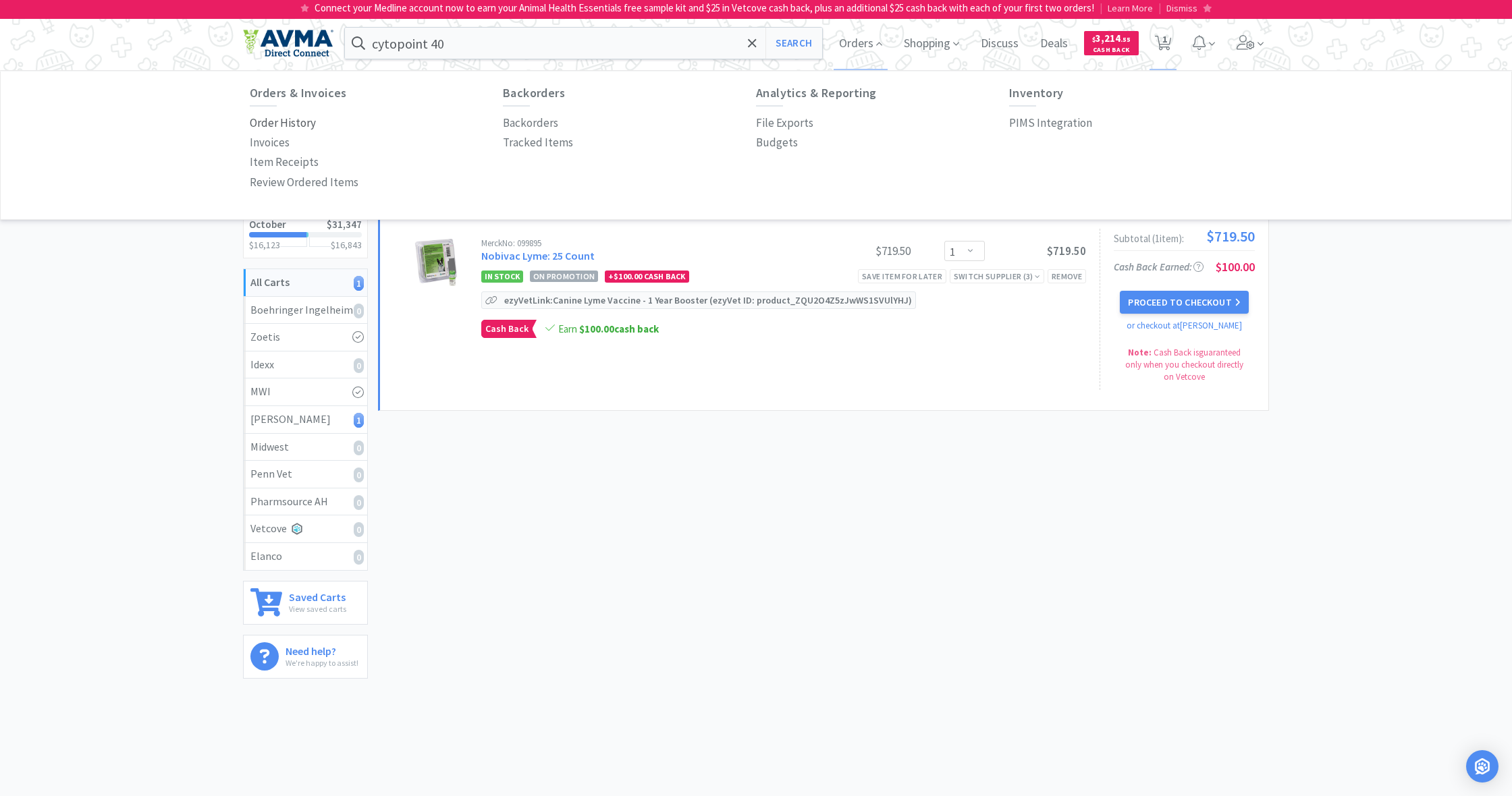
click at [295, 125] on p "Order History" at bounding box center [283, 122] width 66 height 18
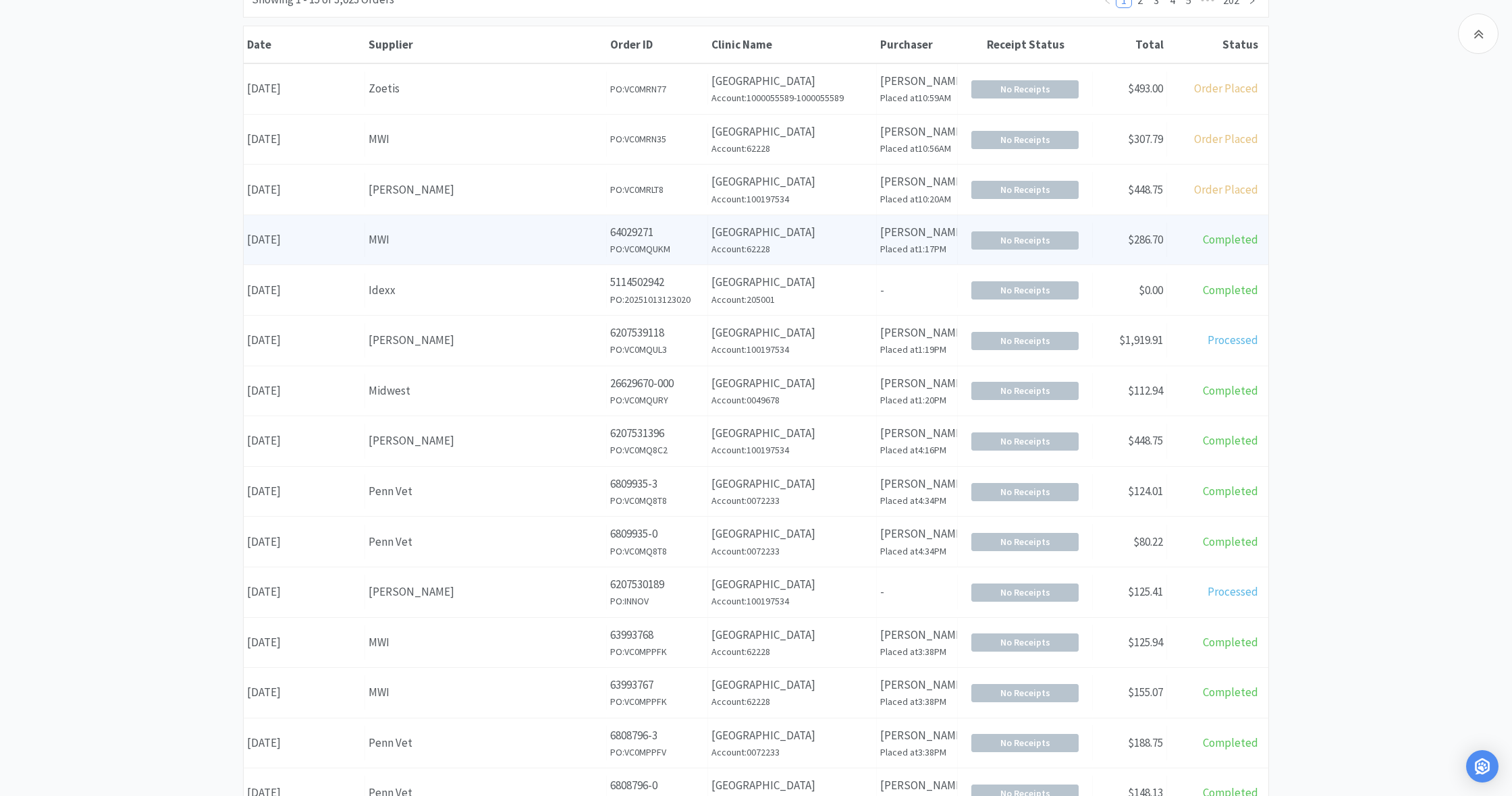
scroll to position [208, 0]
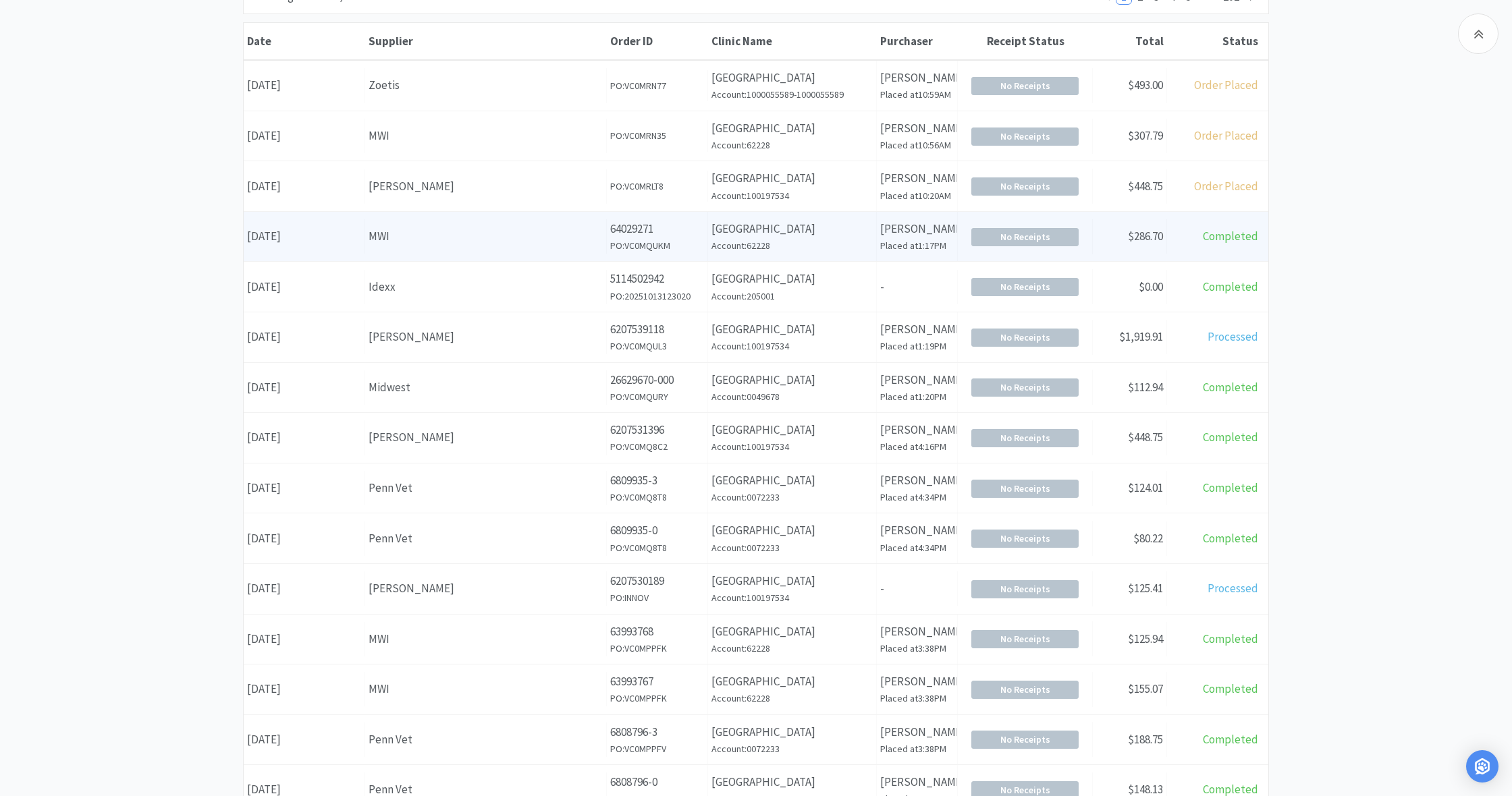
click at [553, 241] on div "MWI" at bounding box center [485, 236] width 234 height 18
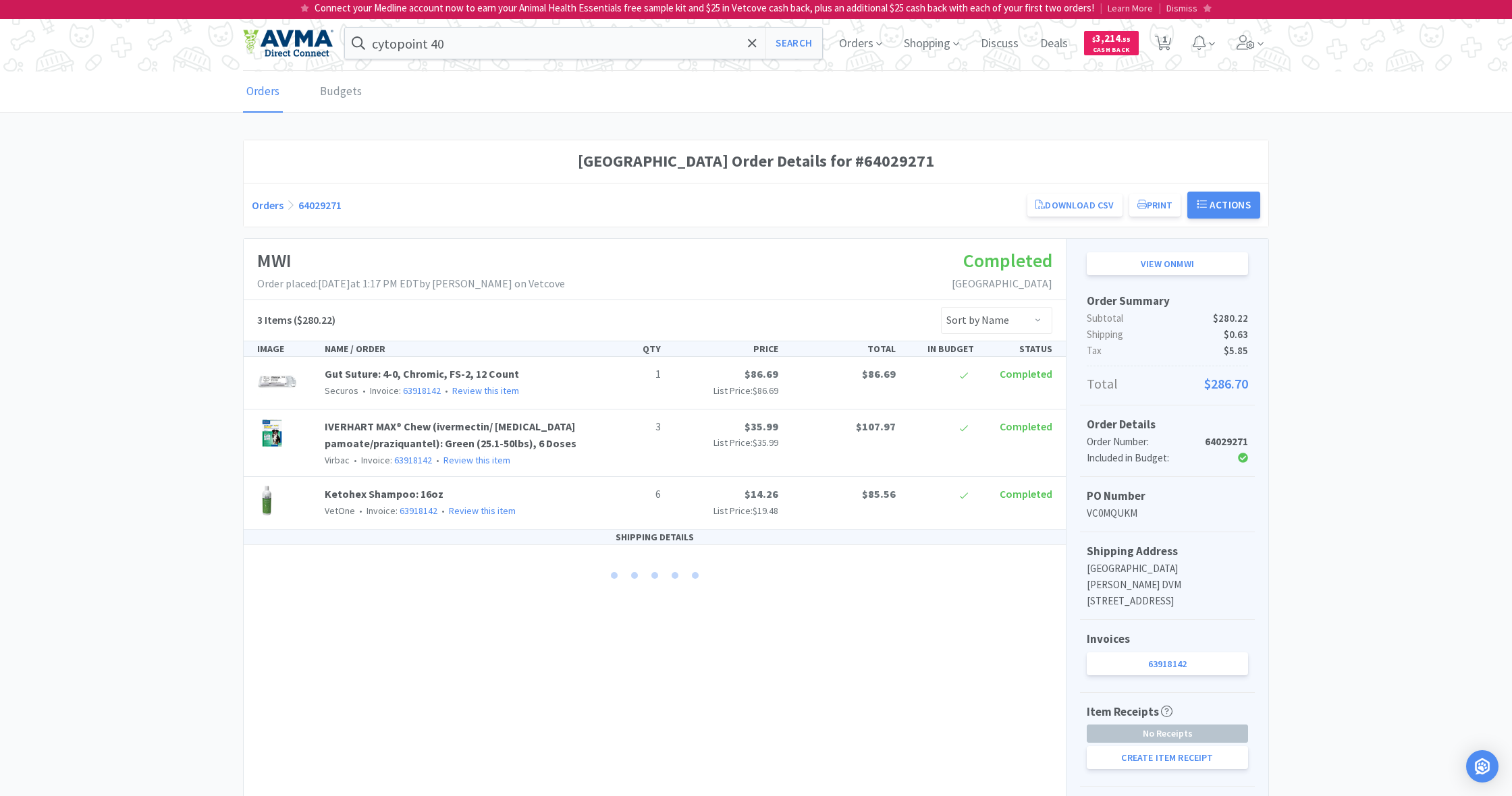
scroll to position [208, 0]
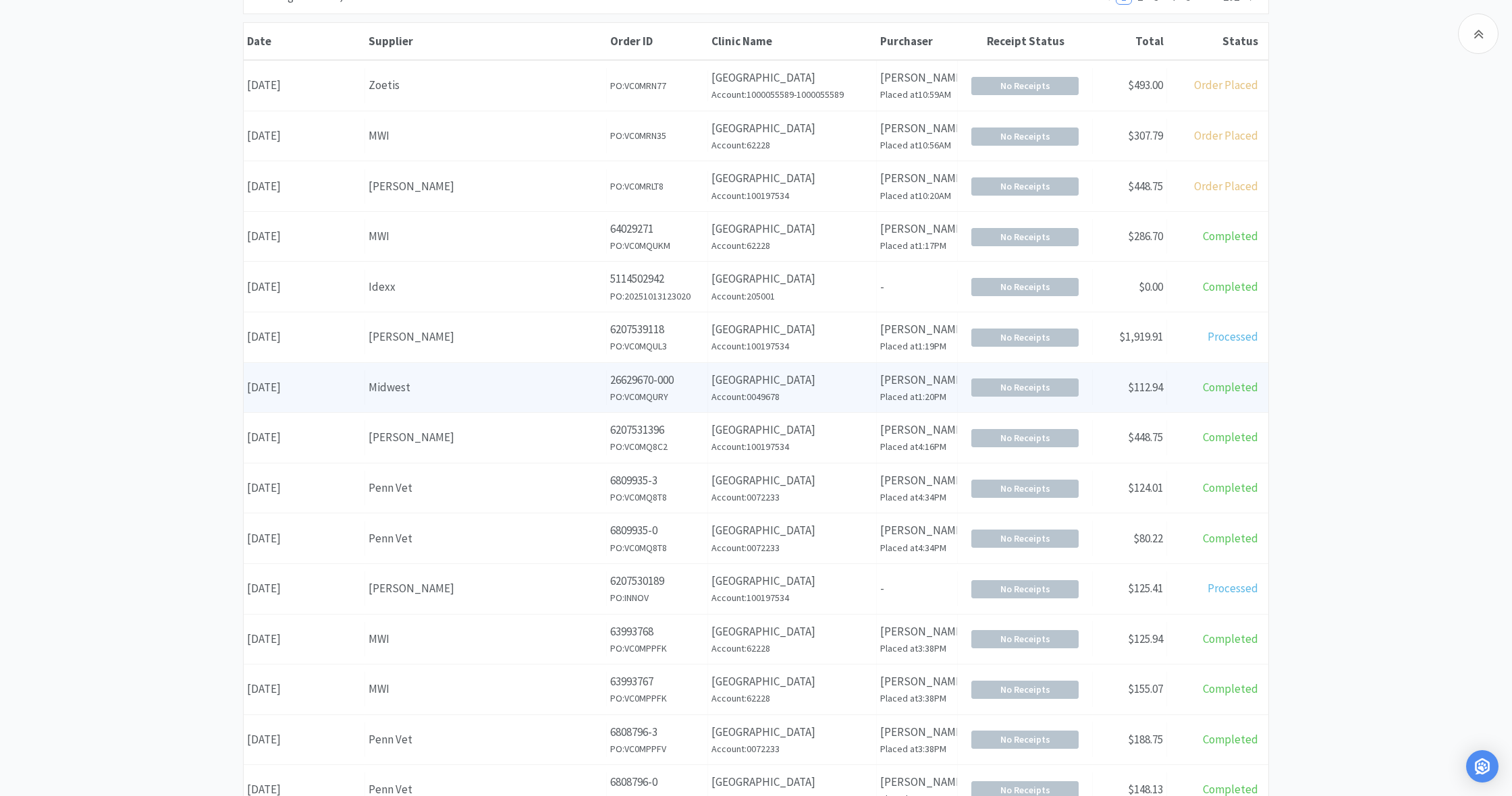
click at [547, 382] on div "Midwest" at bounding box center [485, 387] width 234 height 18
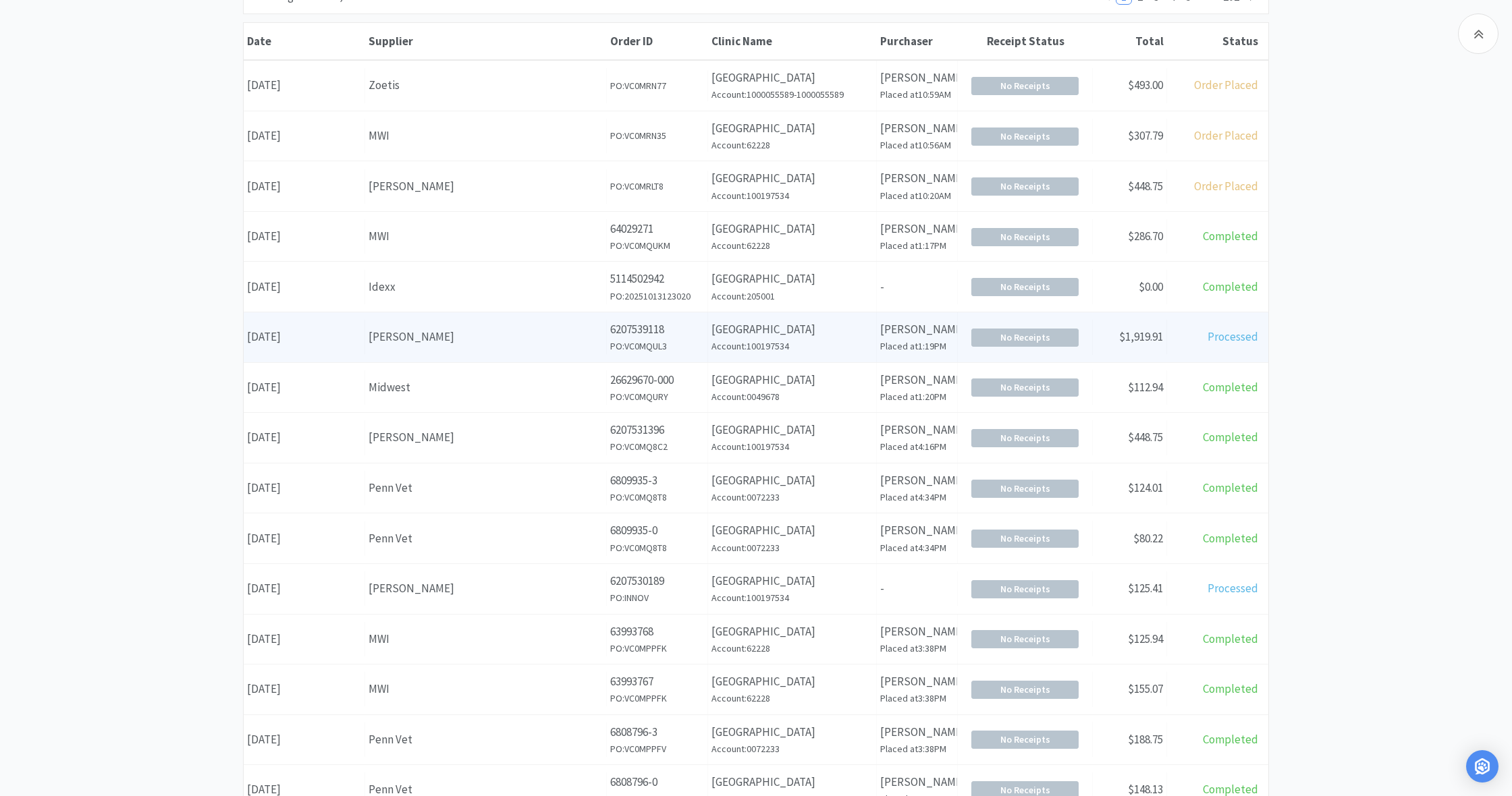
click at [521, 331] on div "[PERSON_NAME]" at bounding box center [485, 336] width 234 height 18
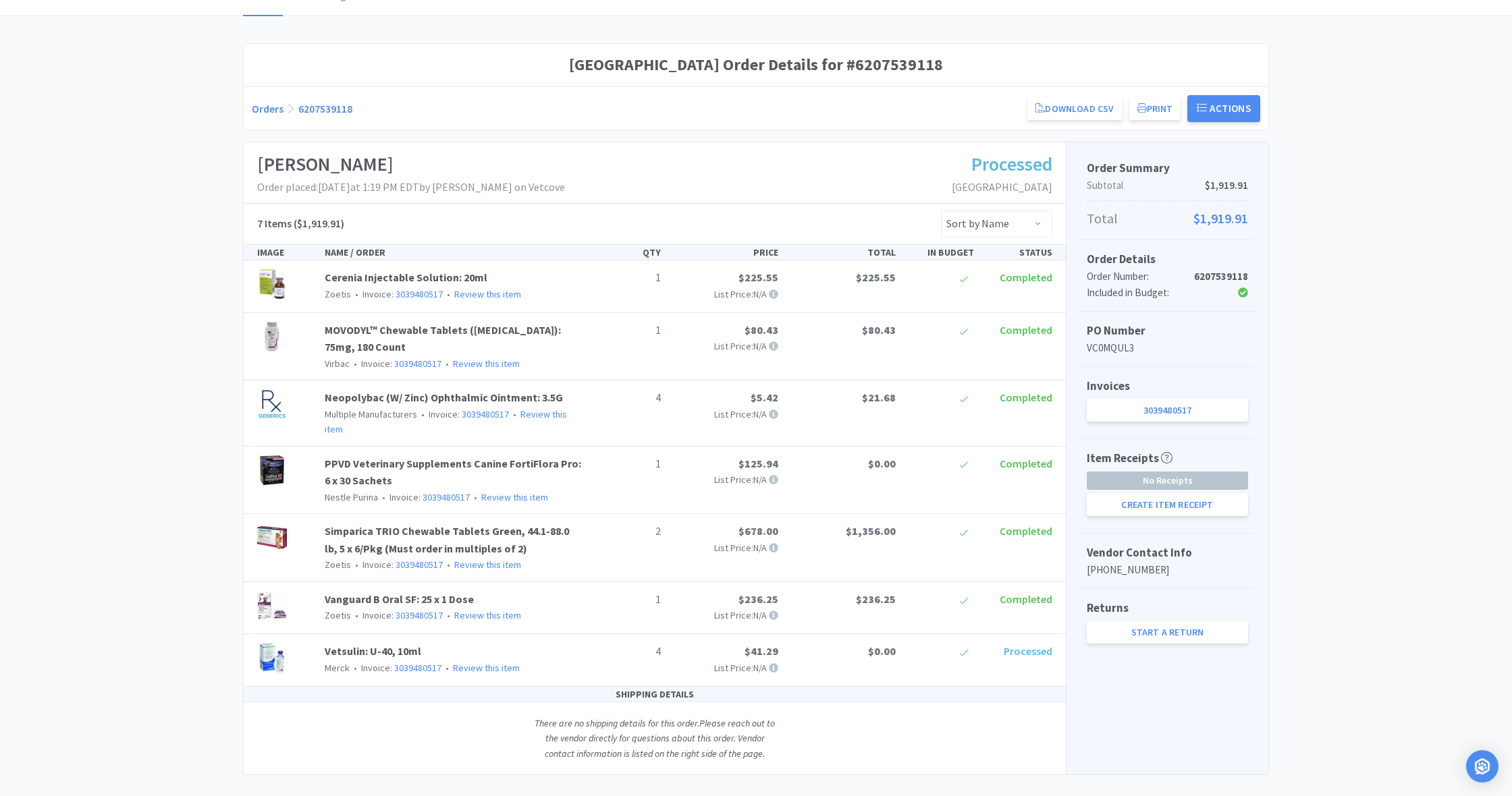
scroll to position [96, 0]
click at [464, 663] on link "Review this item" at bounding box center [486, 669] width 67 height 12
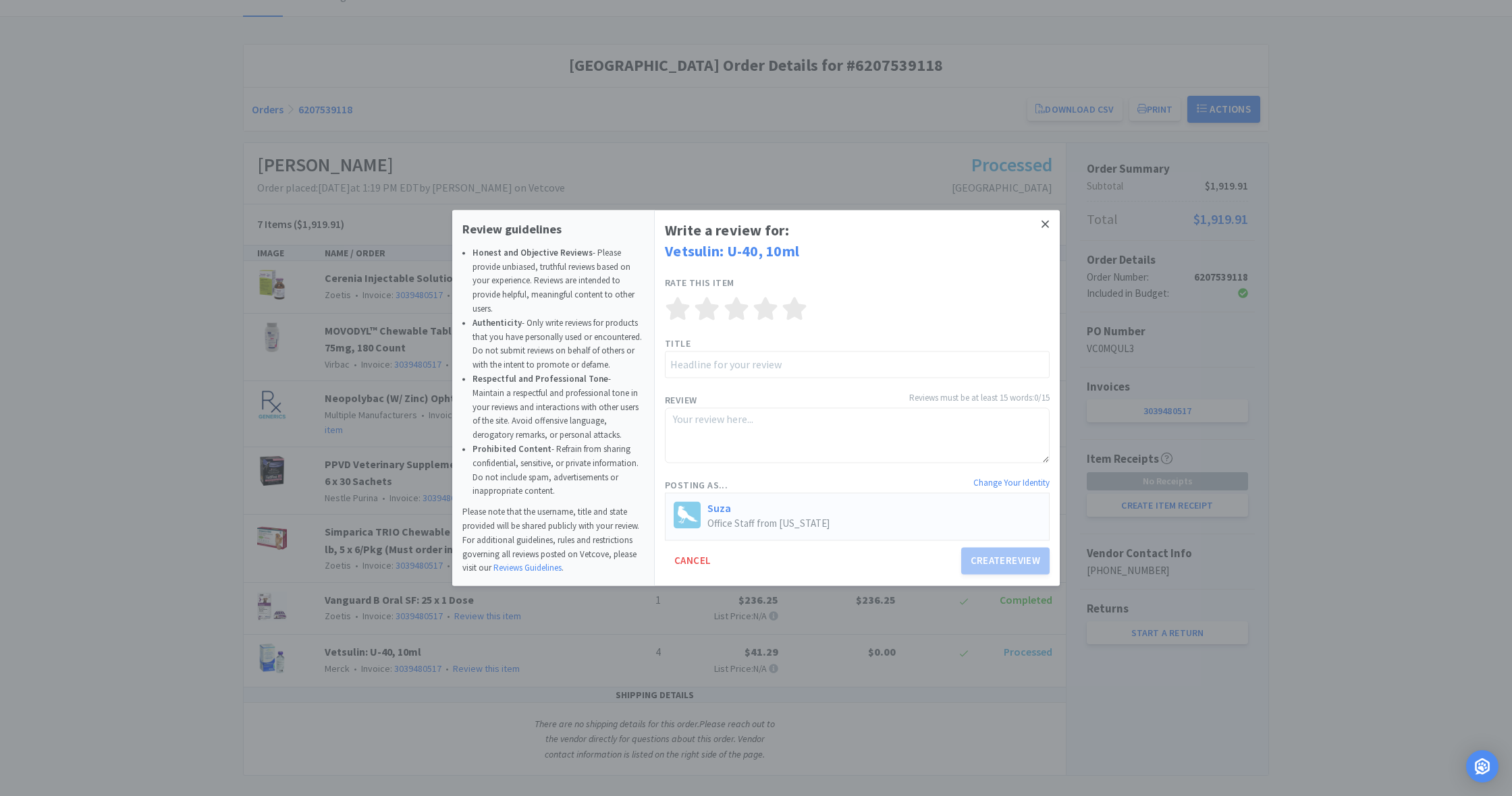
click at [1045, 227] on icon at bounding box center [1045, 224] width 7 height 7
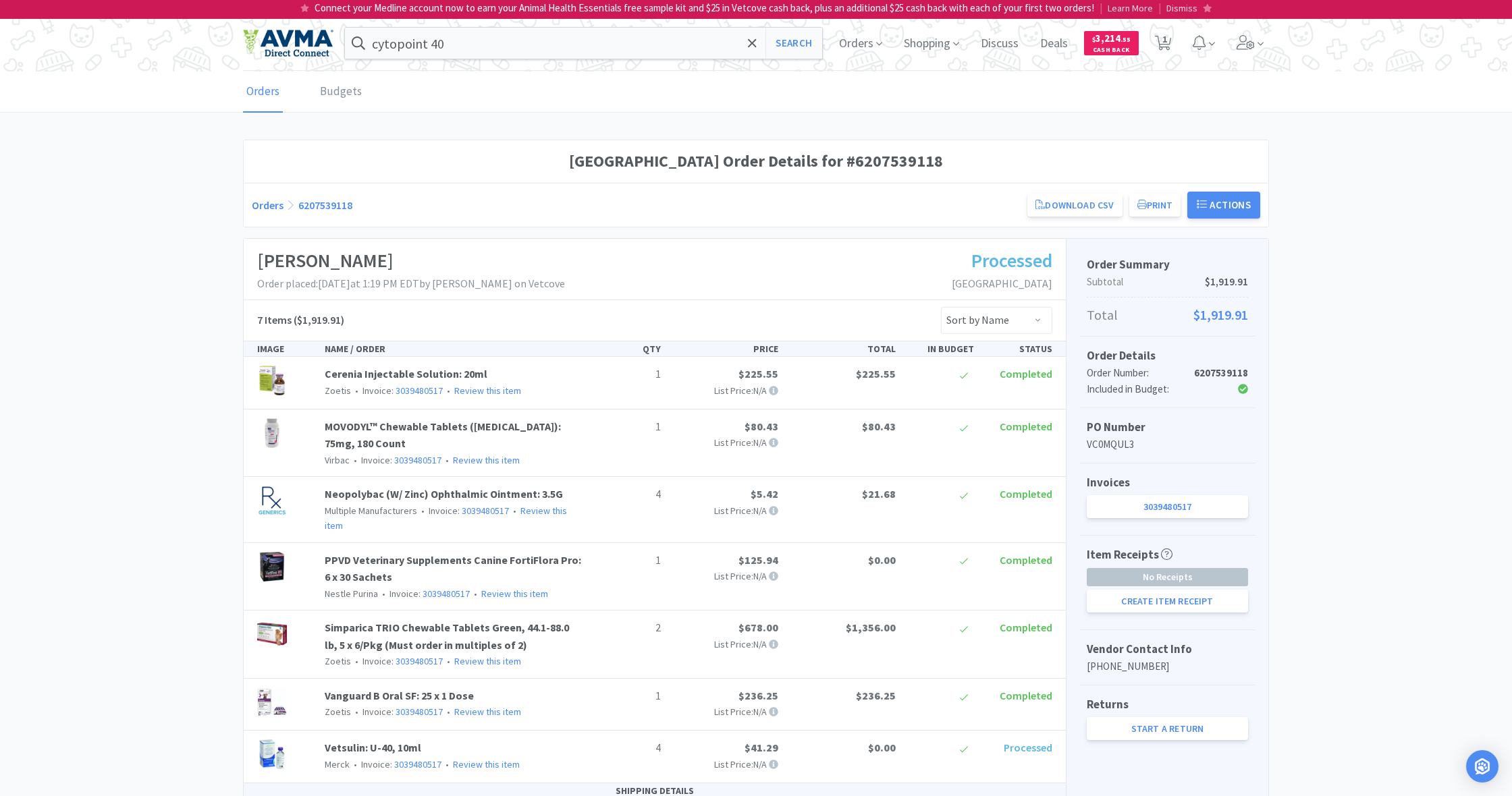
scroll to position [0, 0]
